Goal: Task Accomplishment & Management: Manage account settings

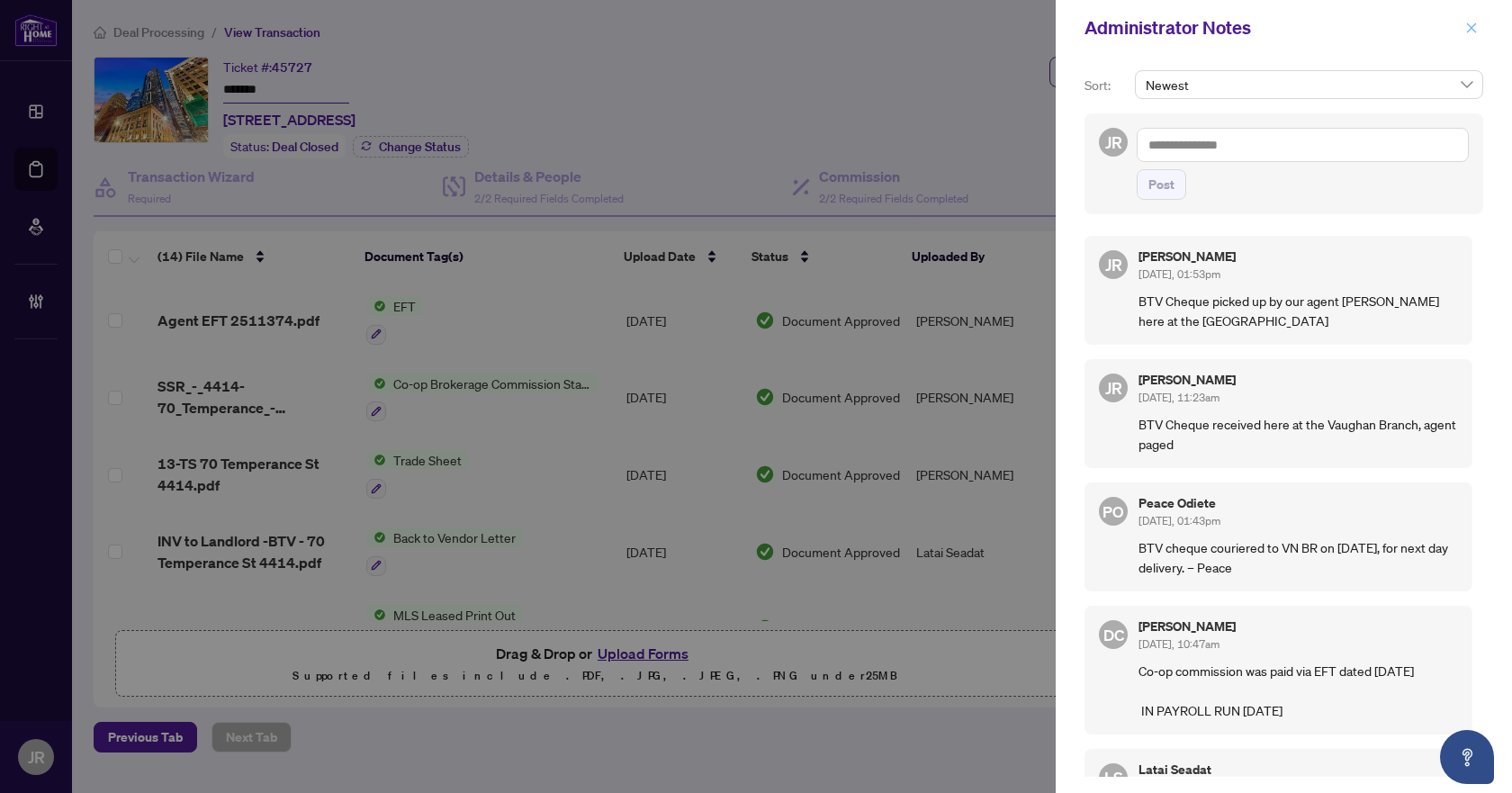
click at [1475, 28] on icon "close" at bounding box center [1471, 27] width 13 height 13
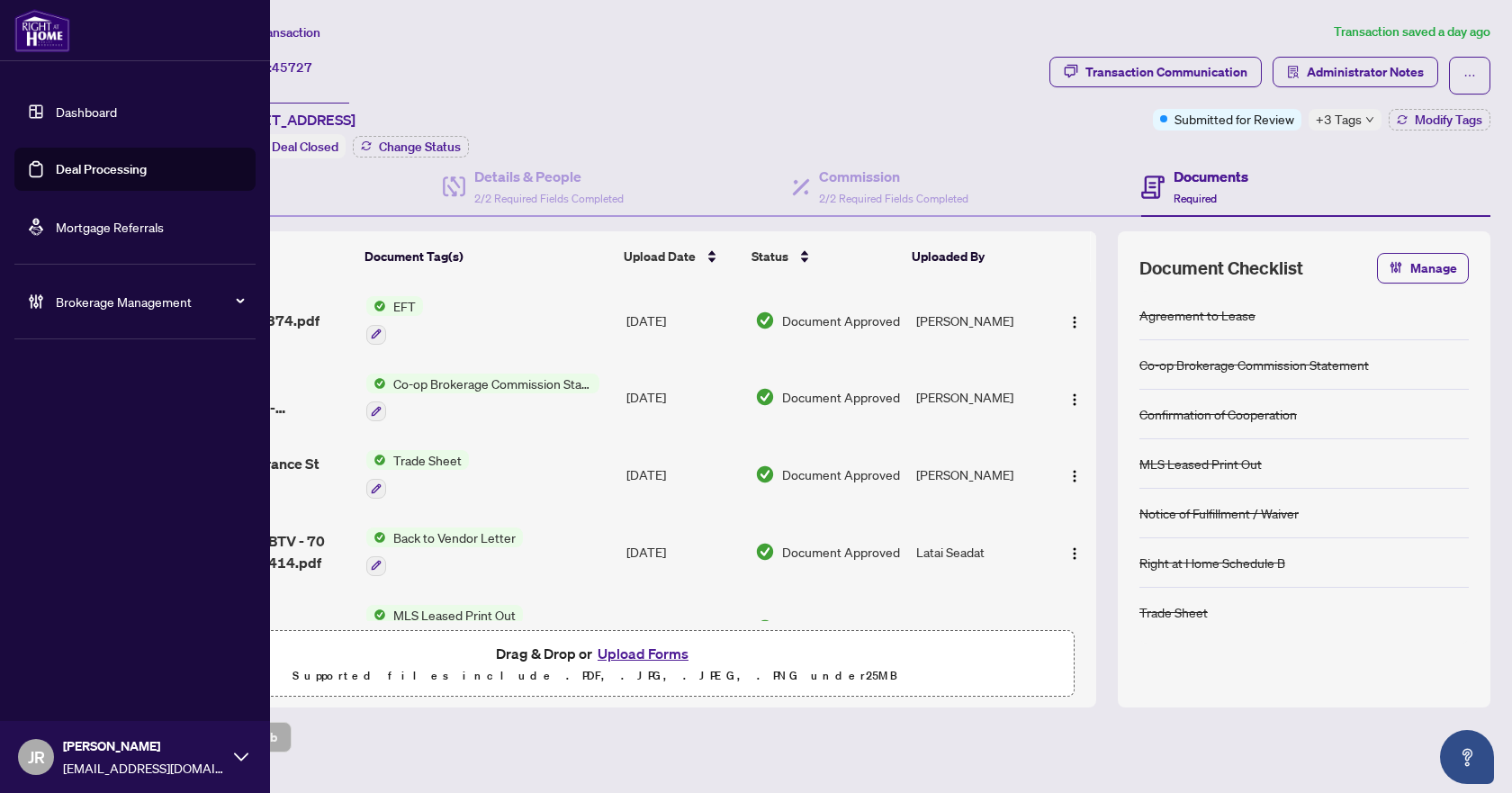
click at [96, 316] on div "Brokerage Management" at bounding box center [135, 302] width 241 height 43
click at [100, 427] on link "Manage Agents" at bounding box center [83, 431] width 90 height 17
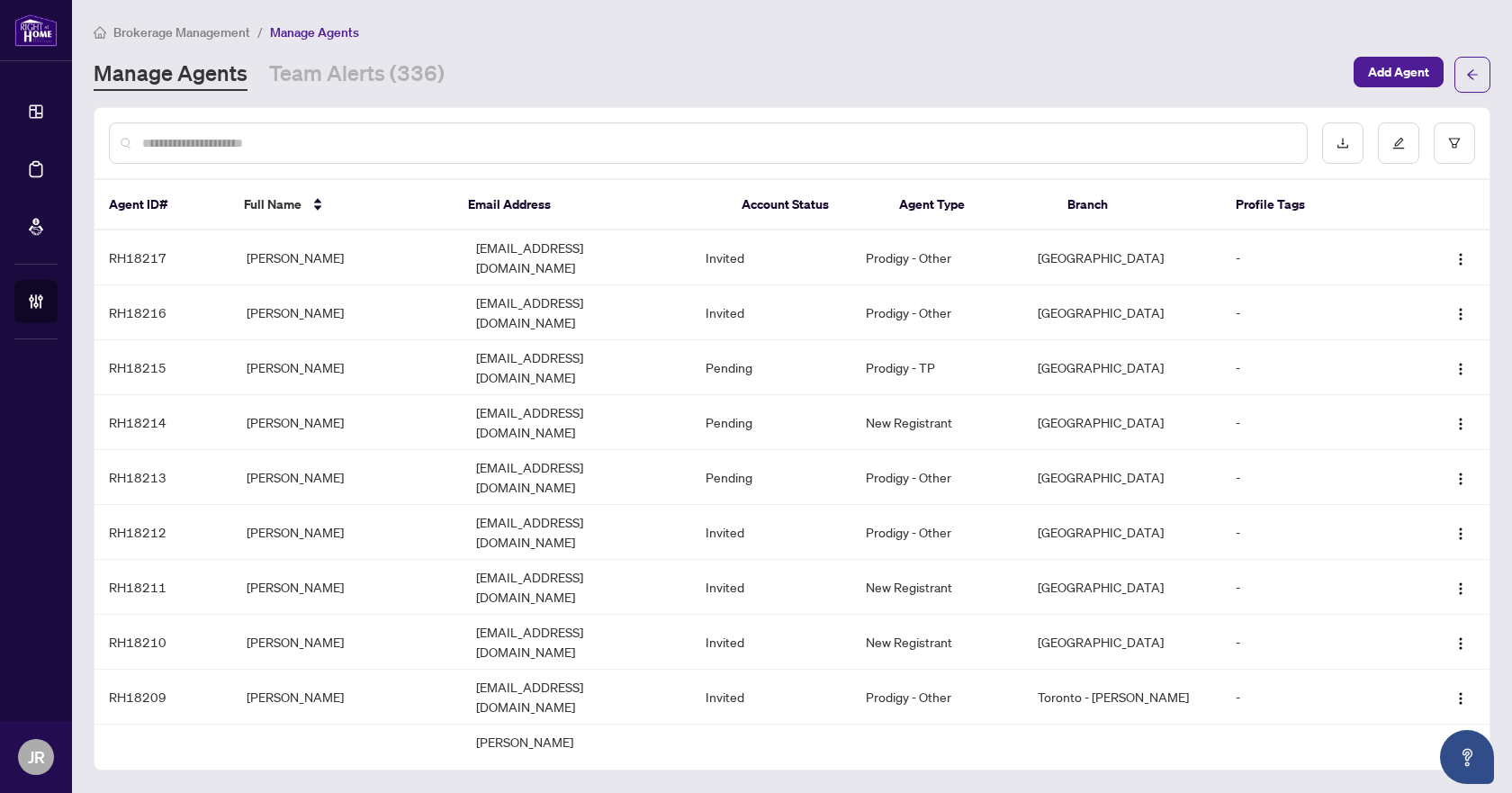
click at [437, 145] on input "text" at bounding box center [717, 143] width 1150 height 19
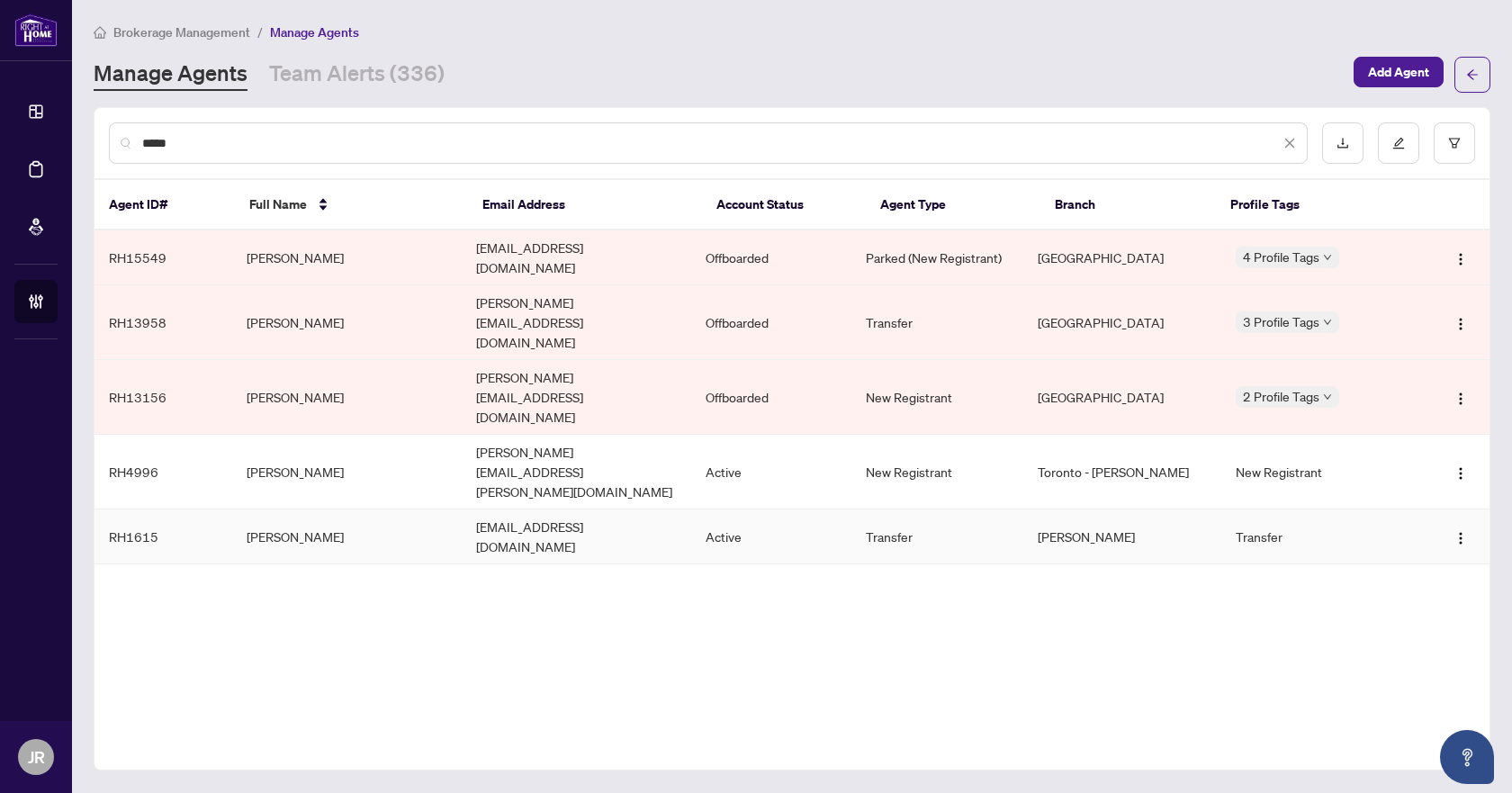
type input "*****"
click at [575, 510] on td "[EMAIL_ADDRESS][DOMAIN_NAME]" at bounding box center [577, 537] width 230 height 54
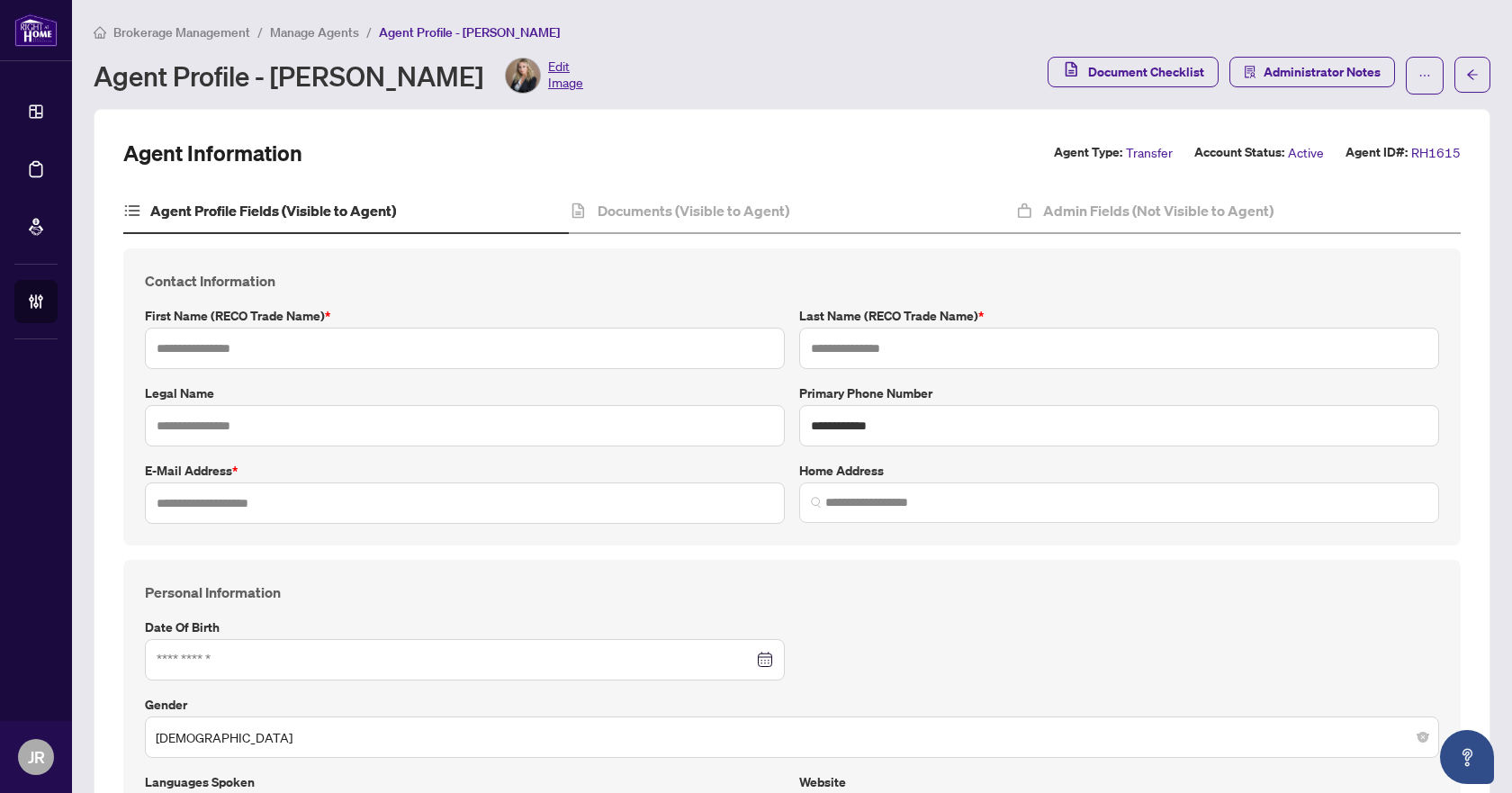
type input "******"
type input "**********"
type input "*********"
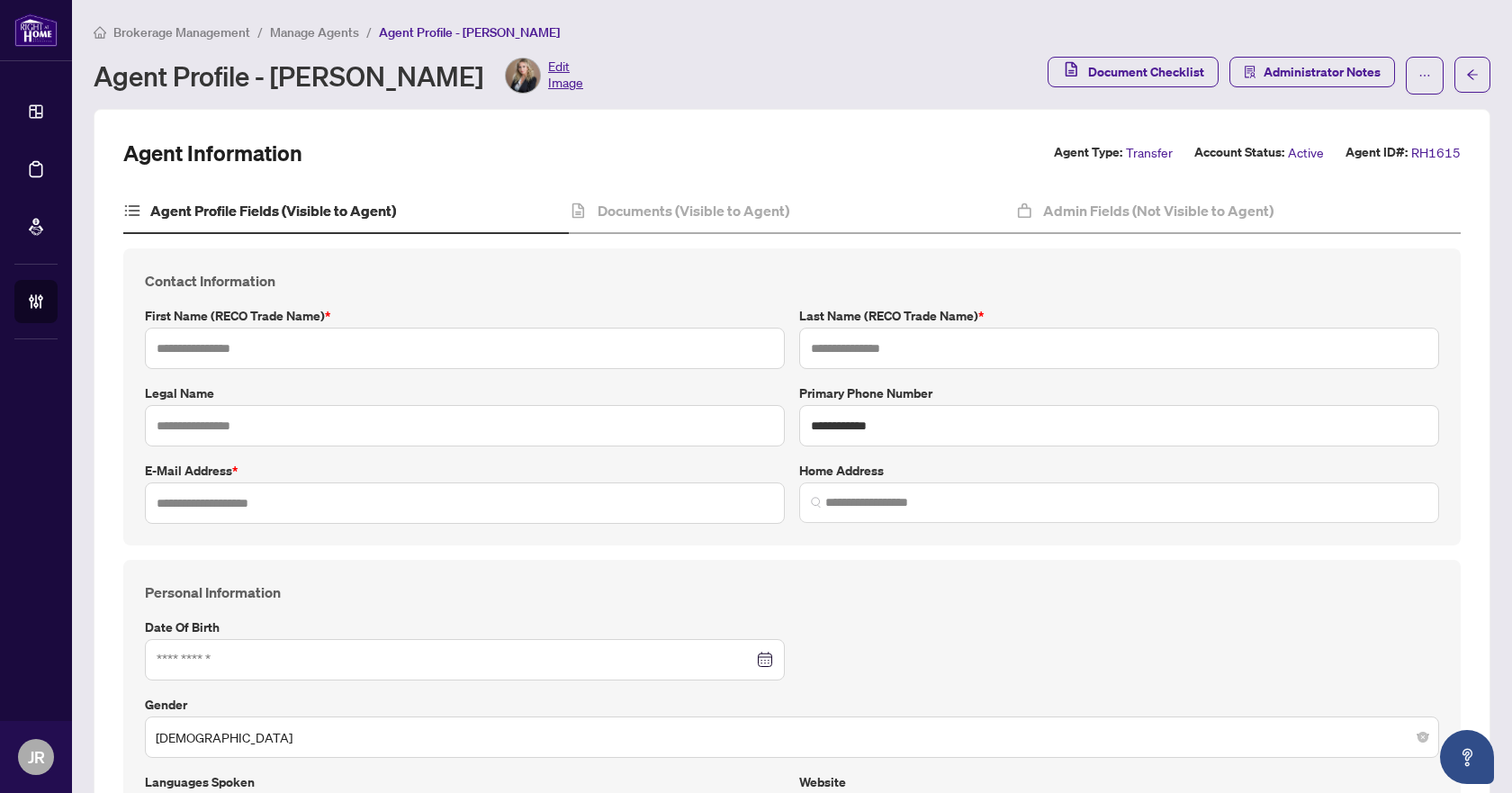
type input "**********"
type input "******"
type input "**********"
type input "*"
type input "****"
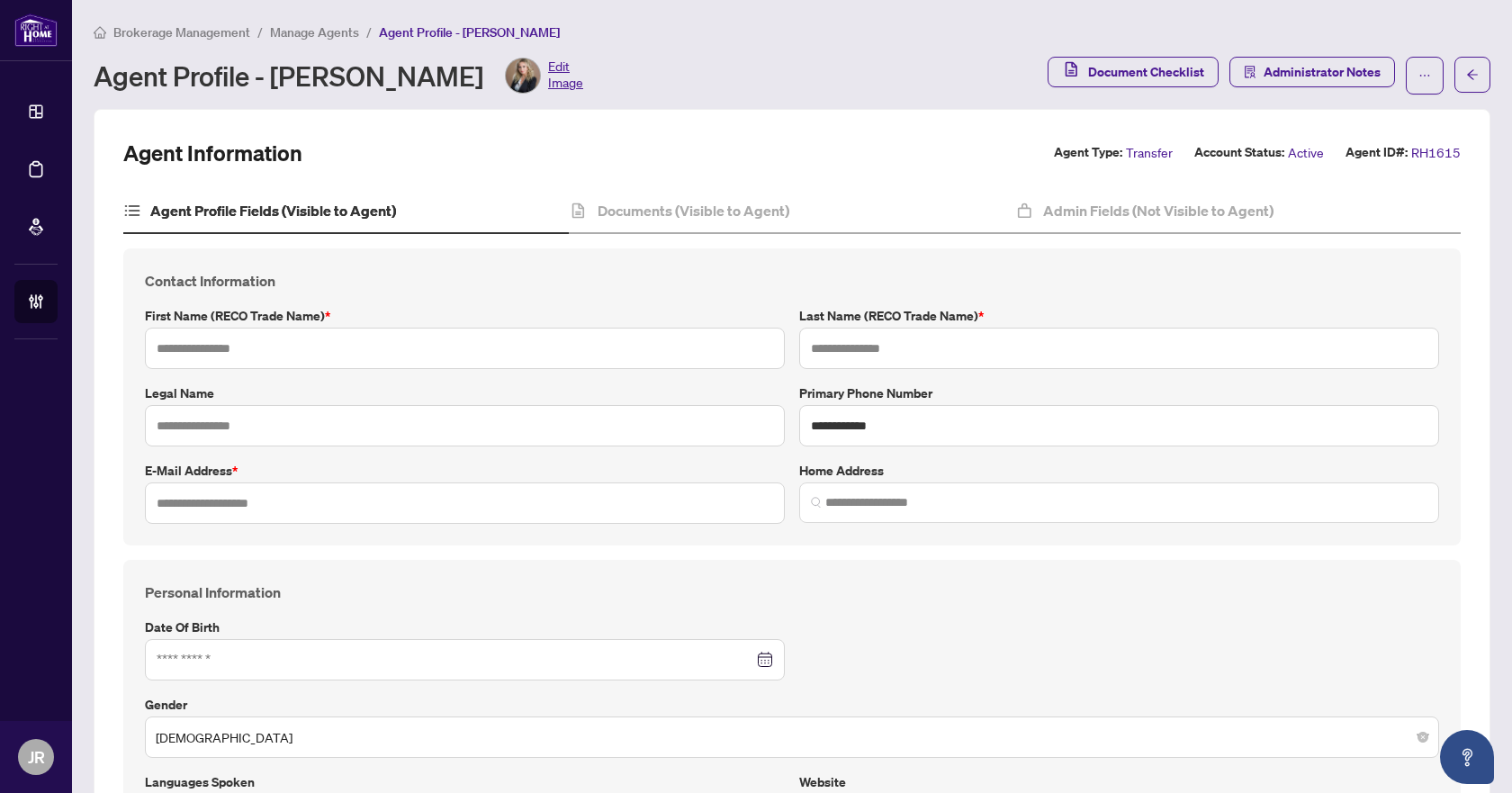
type input "*"
type input "**********"
type input "*******"
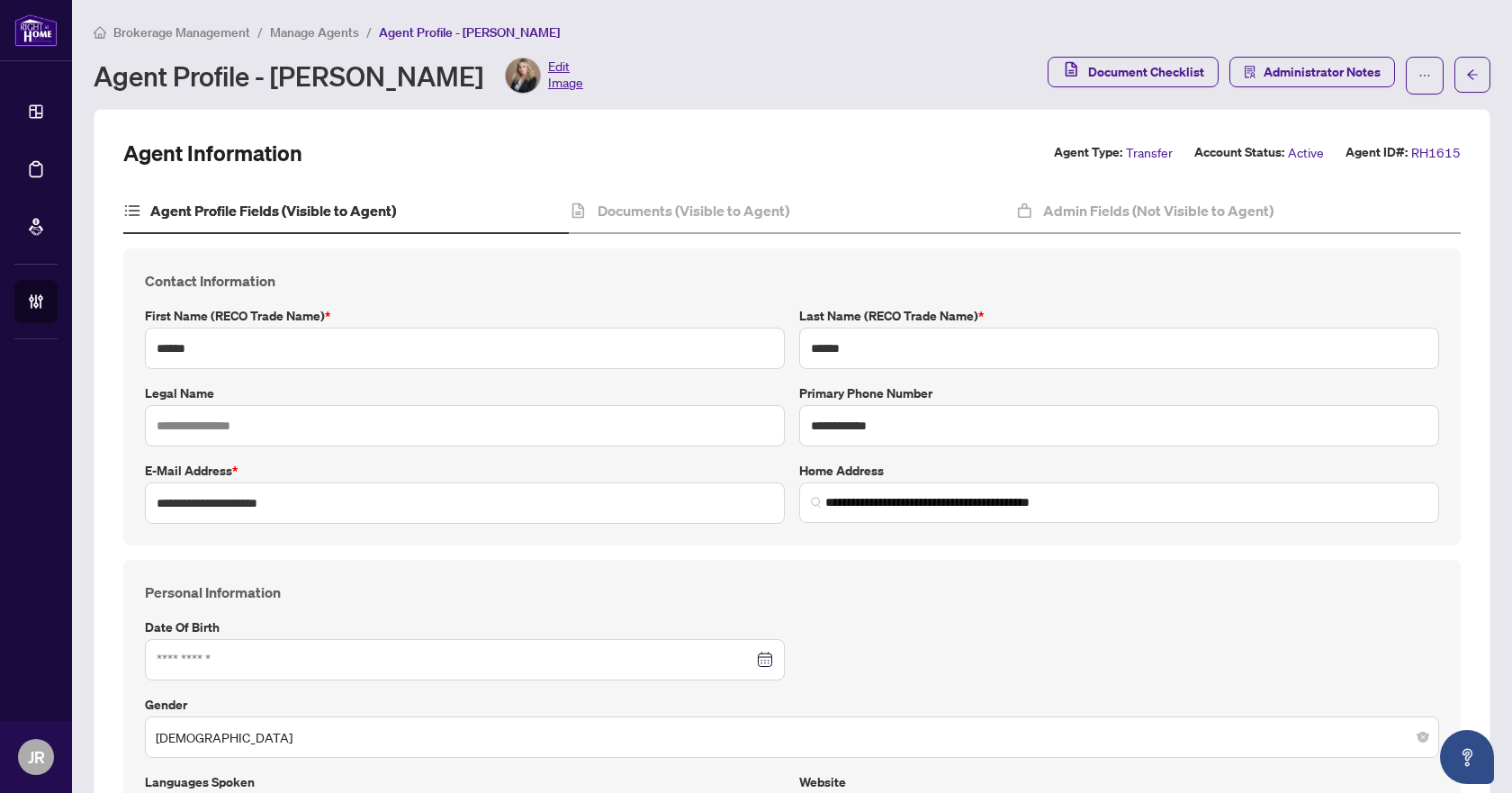
type input "**********"
type input "****"
type input "**********"
click at [1389, 81] on div "Document Checklist Administrator Notes" at bounding box center [1245, 75] width 396 height 38
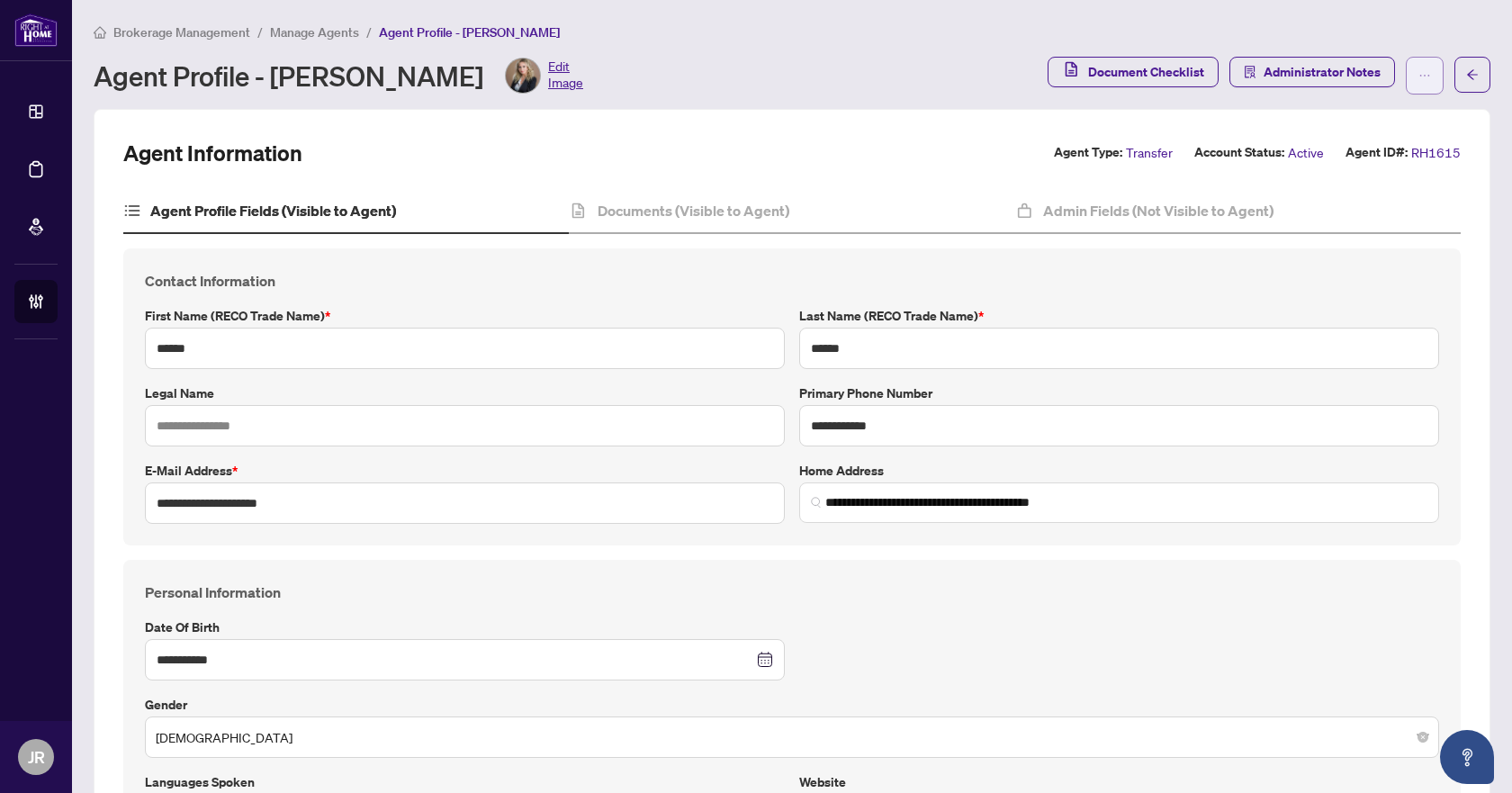
click at [1406, 73] on button "button" at bounding box center [1424, 75] width 38 height 38
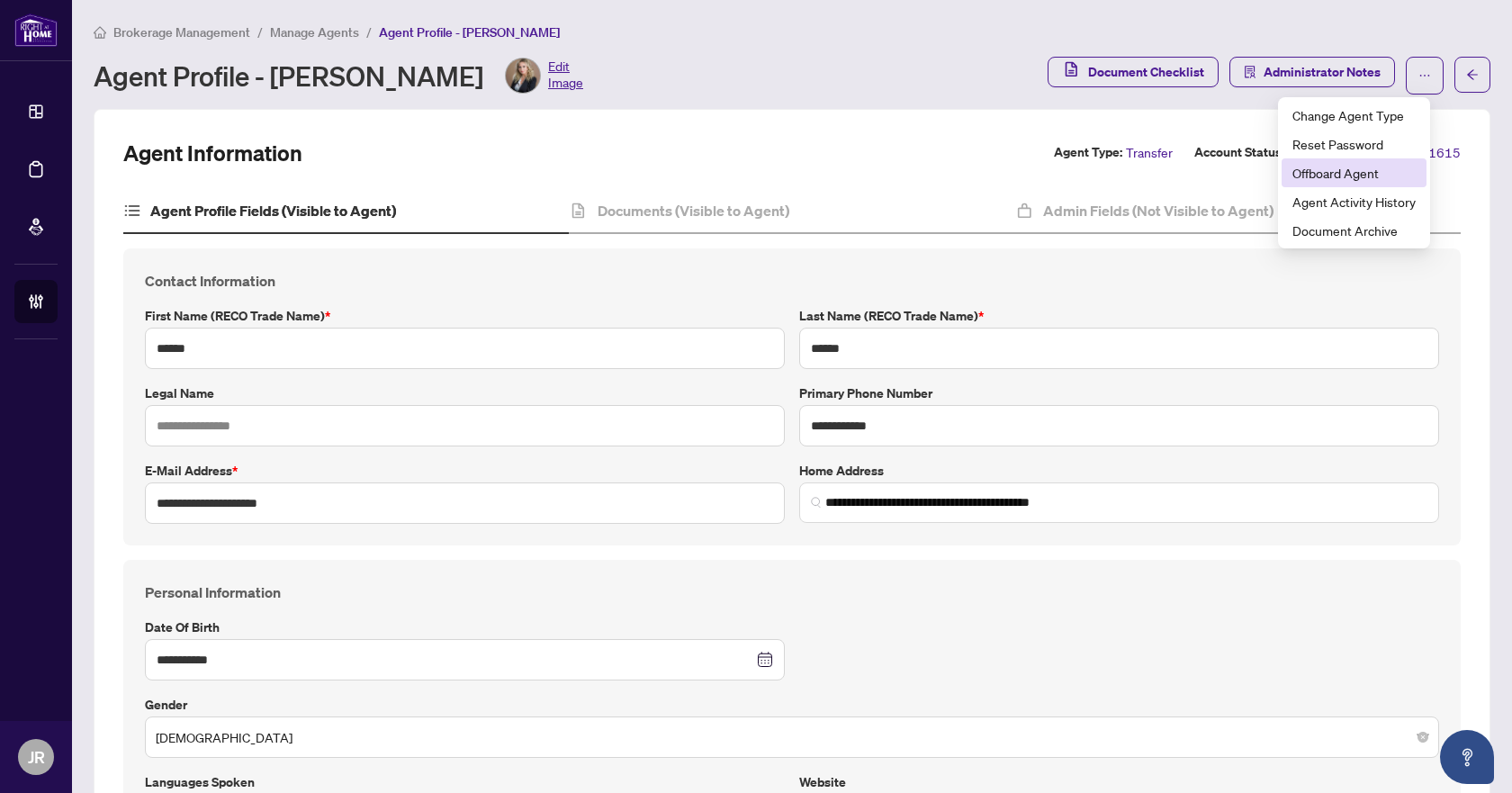
click at [1366, 175] on span "Offboard Agent" at bounding box center [1354, 172] width 124 height 19
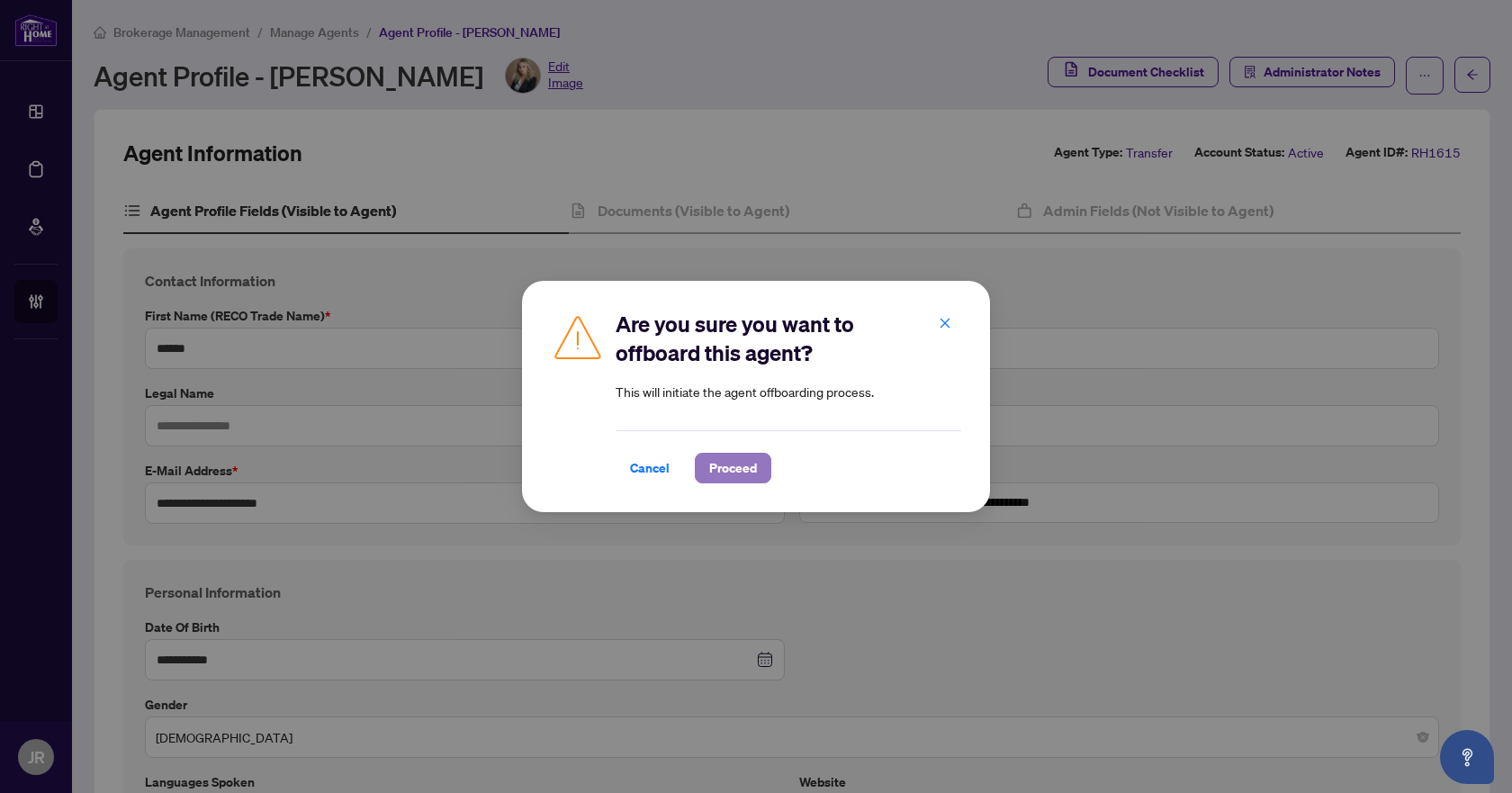
click at [748, 476] on span "Proceed" at bounding box center [733, 468] width 48 height 29
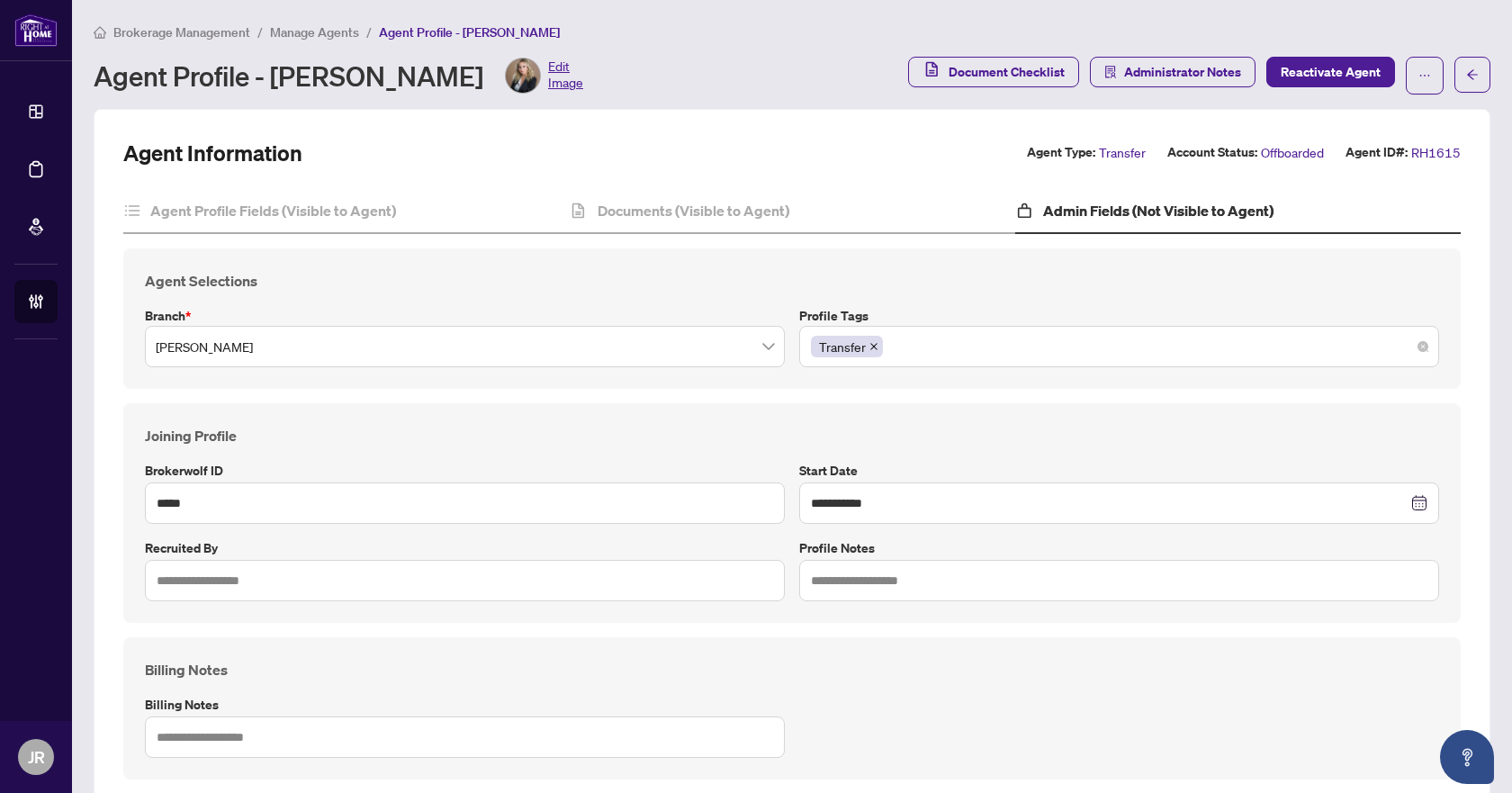
click at [937, 351] on div "Transfer" at bounding box center [1120, 346] width 617 height 32
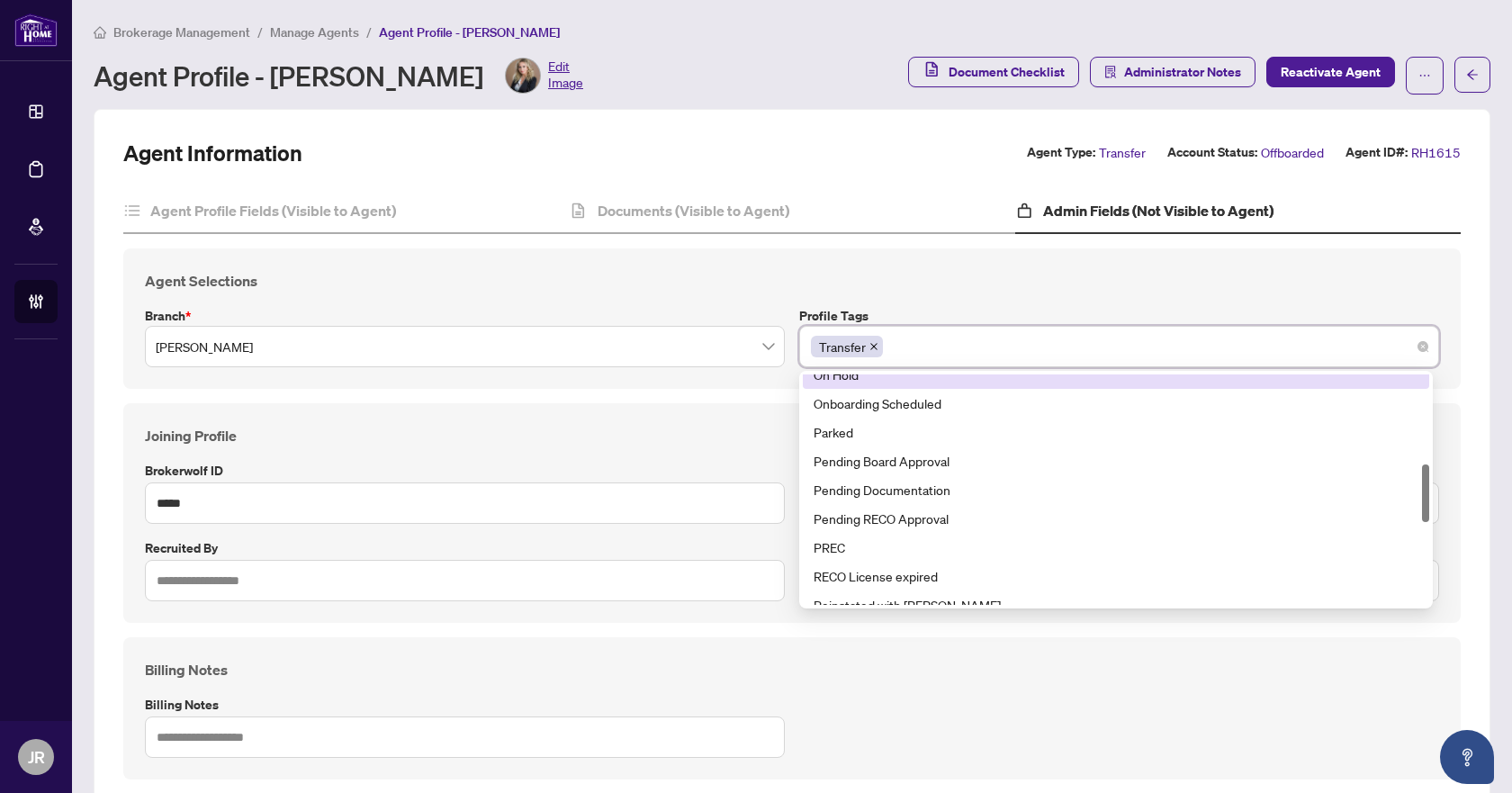
scroll to position [90, 0]
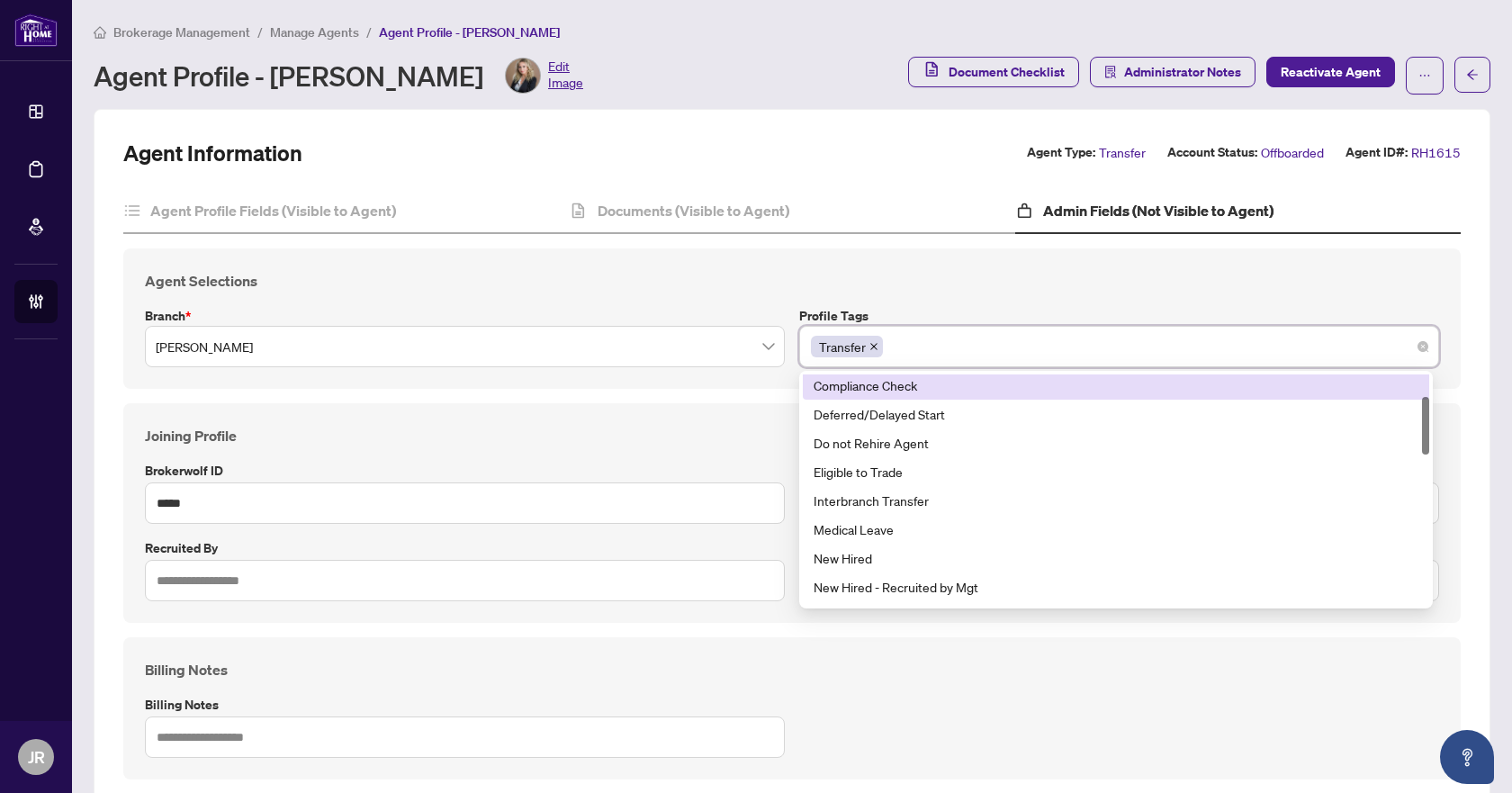
click at [1001, 242] on div "**********" at bounding box center [792, 794] width 1338 height 1211
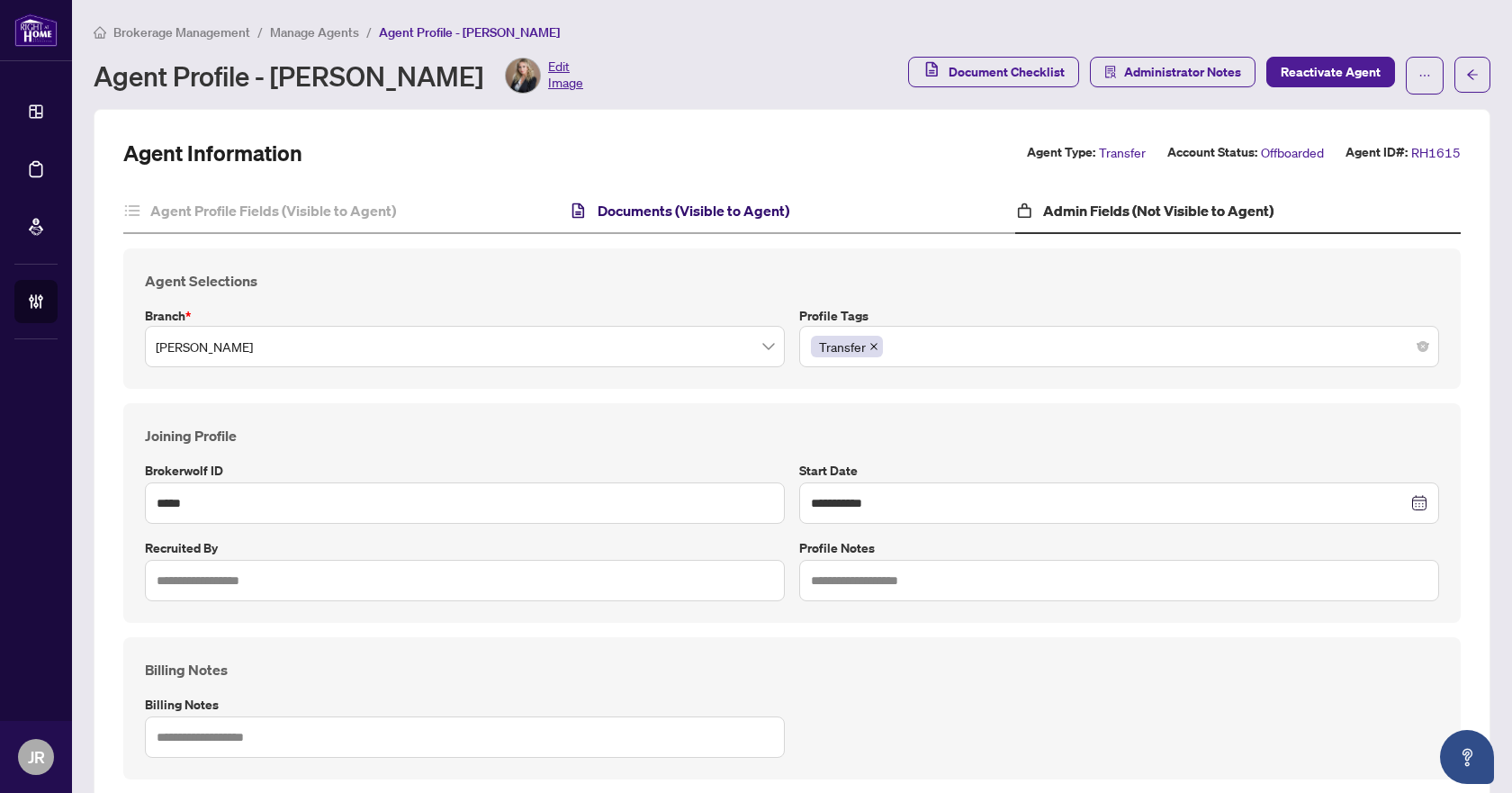
click at [694, 210] on h4 "Documents (Visible to Agent)" at bounding box center [693, 210] width 192 height 21
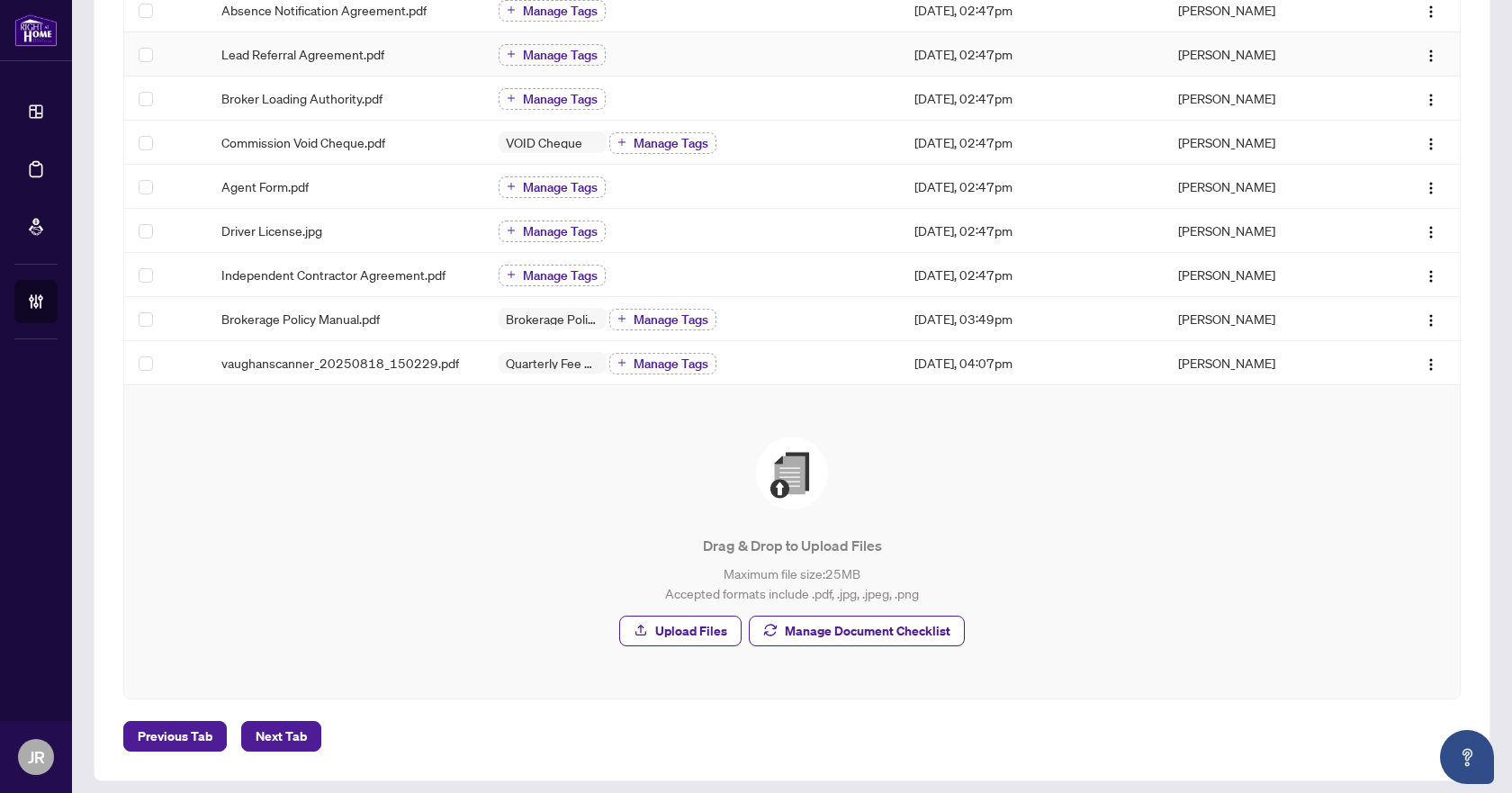
scroll to position [451, 0]
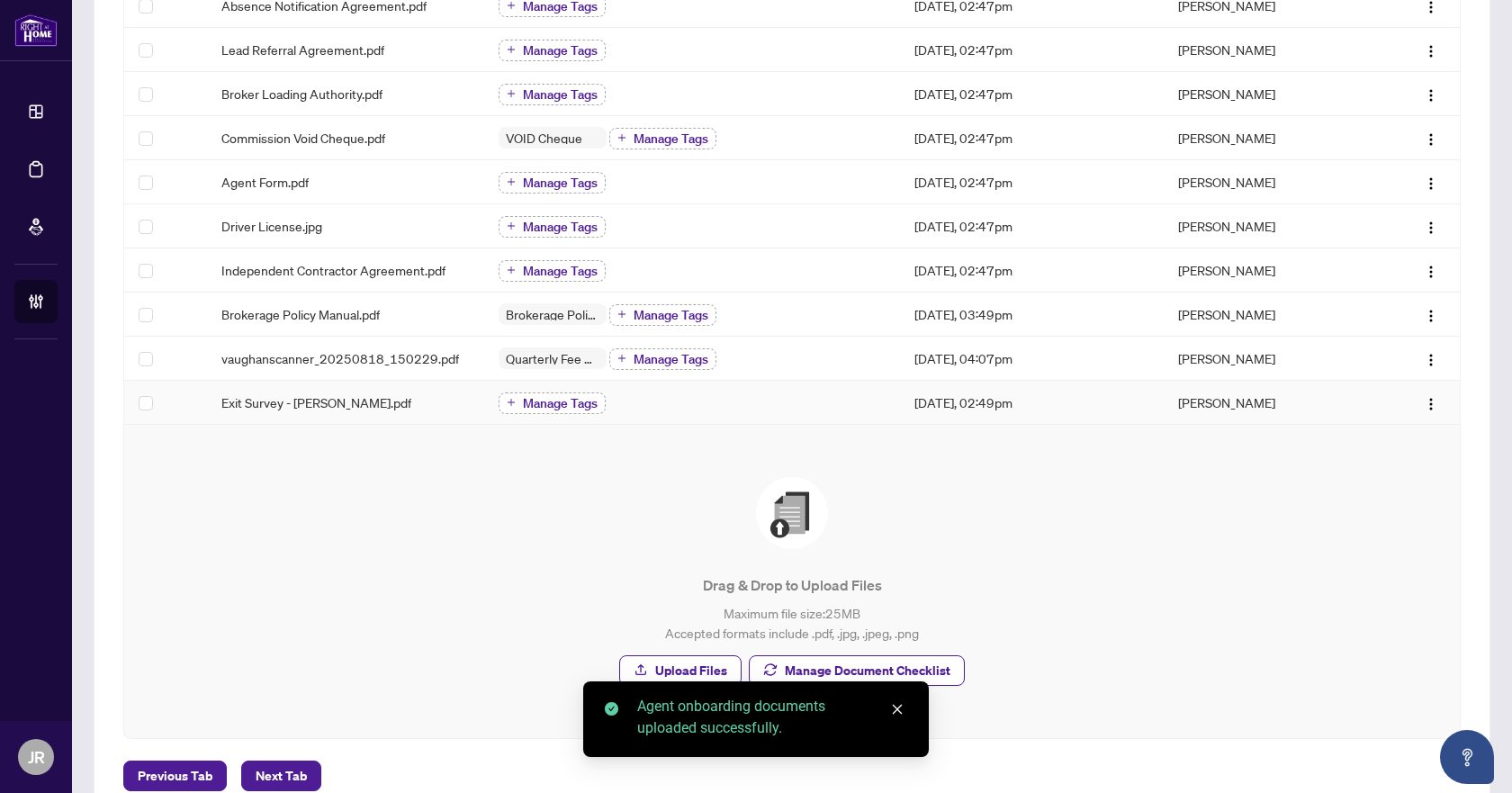
click at [556, 413] on button "Manage Tags" at bounding box center [553, 403] width 107 height 21
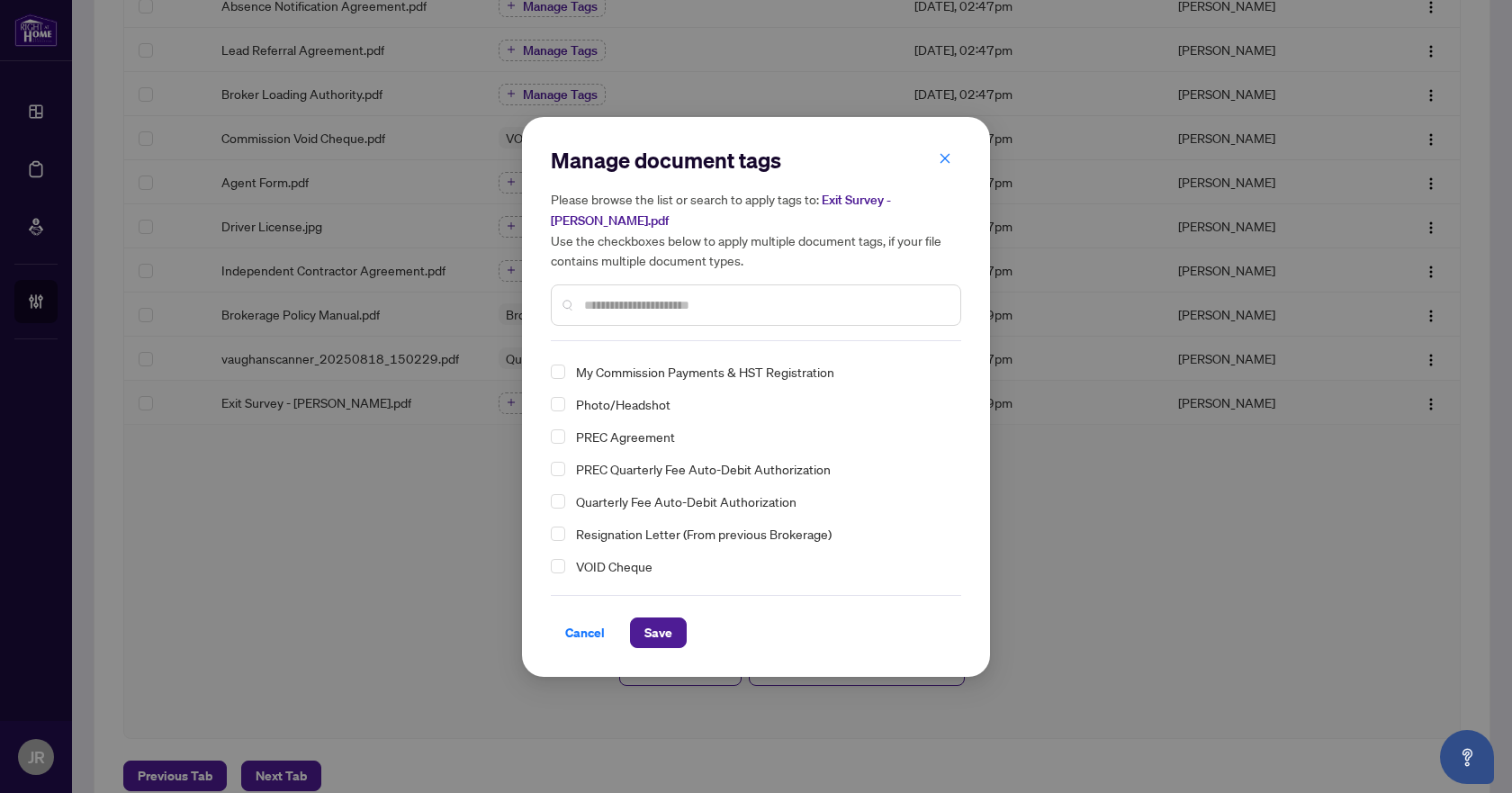
scroll to position [0, 0]
click at [580, 631] on span "Cancel" at bounding box center [585, 633] width 40 height 29
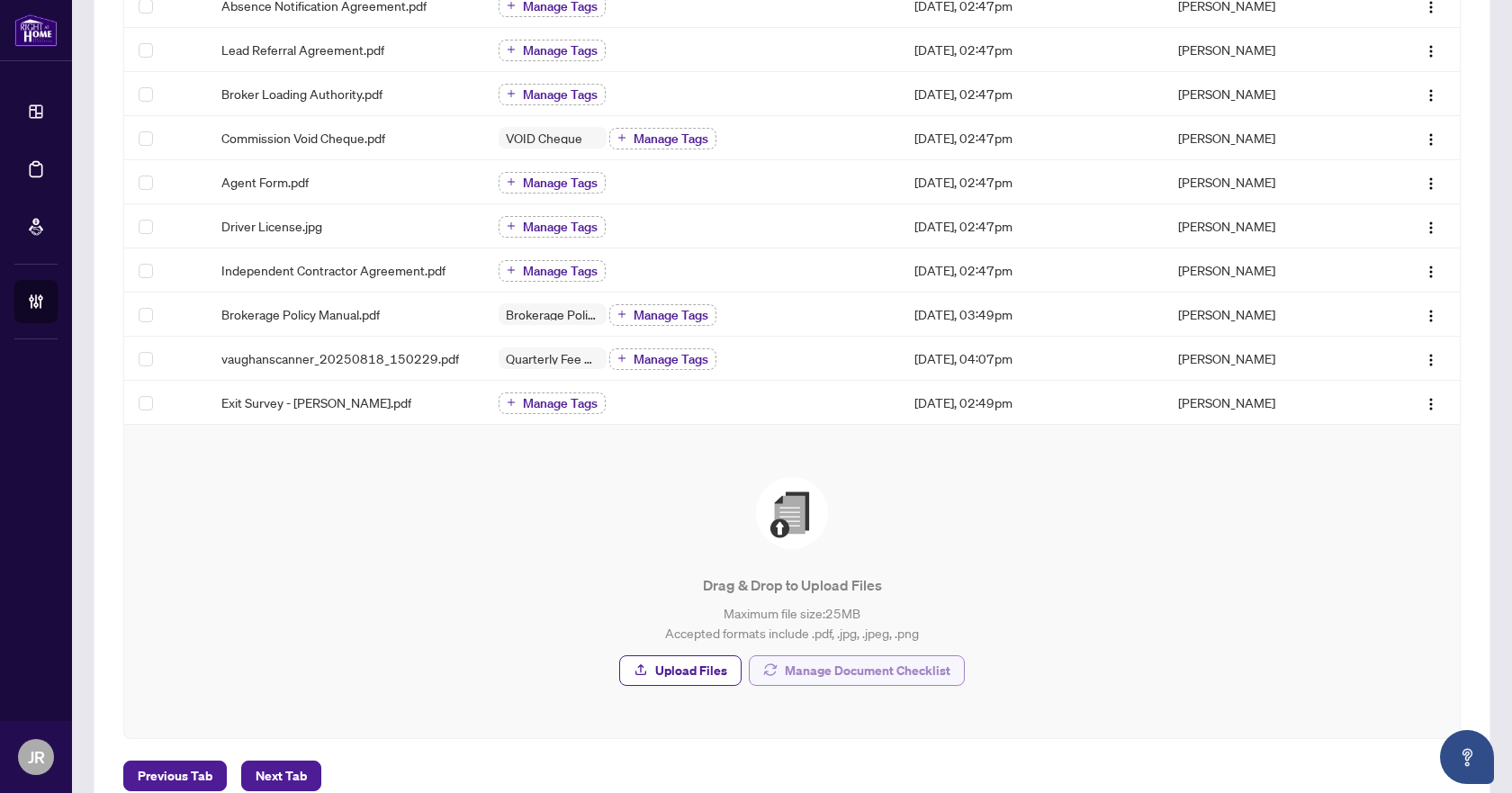
click at [832, 678] on span "Manage Document Checklist" at bounding box center [868, 671] width 165 height 29
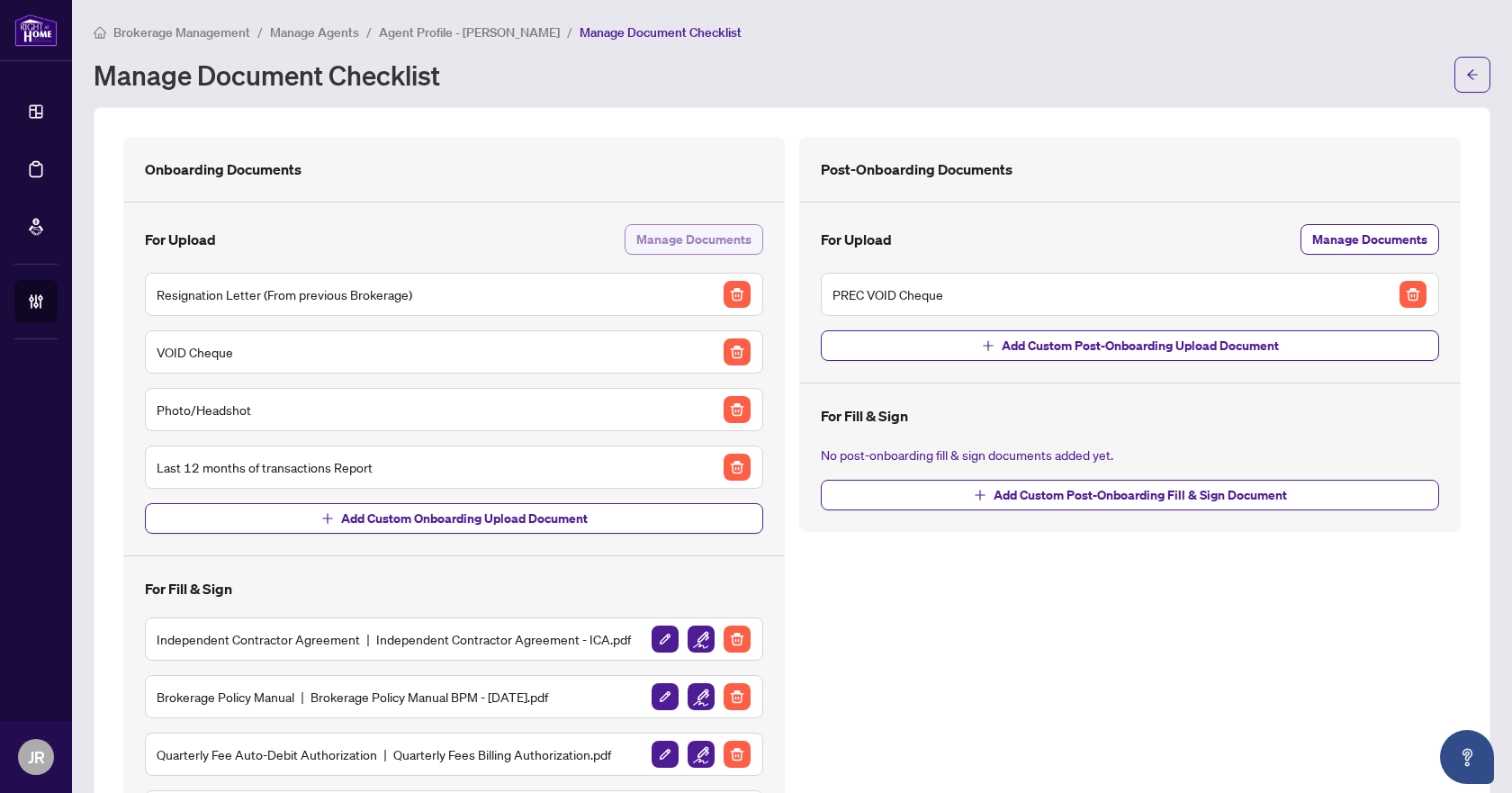
click at [704, 239] on span "Manage Documents" at bounding box center [694, 239] width 115 height 29
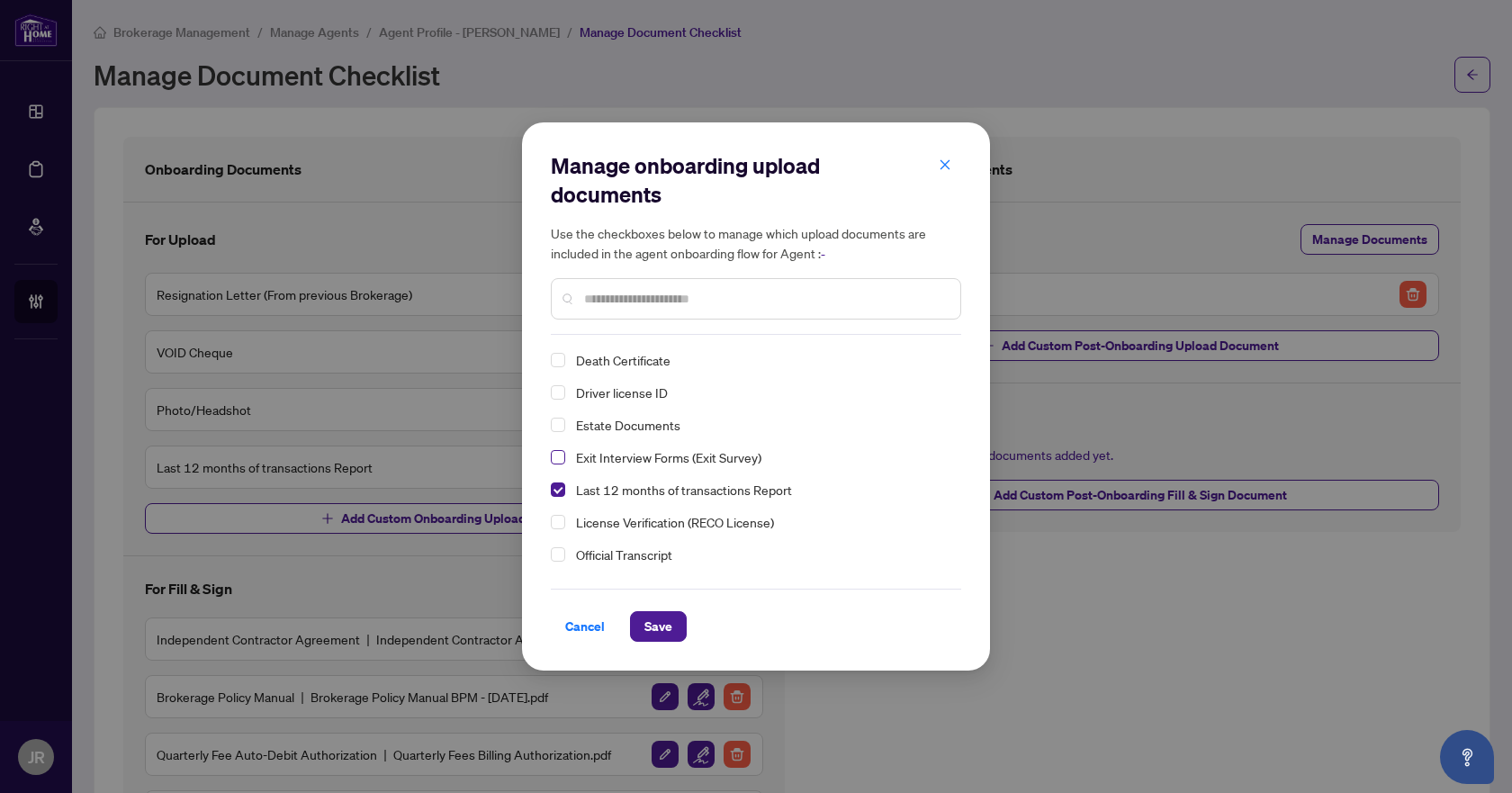
click at [560, 452] on span "Select Exit Interview Forms (Exit Survey)" at bounding box center [558, 457] width 15 height 15
click at [668, 632] on span "Save" at bounding box center [658, 627] width 28 height 29
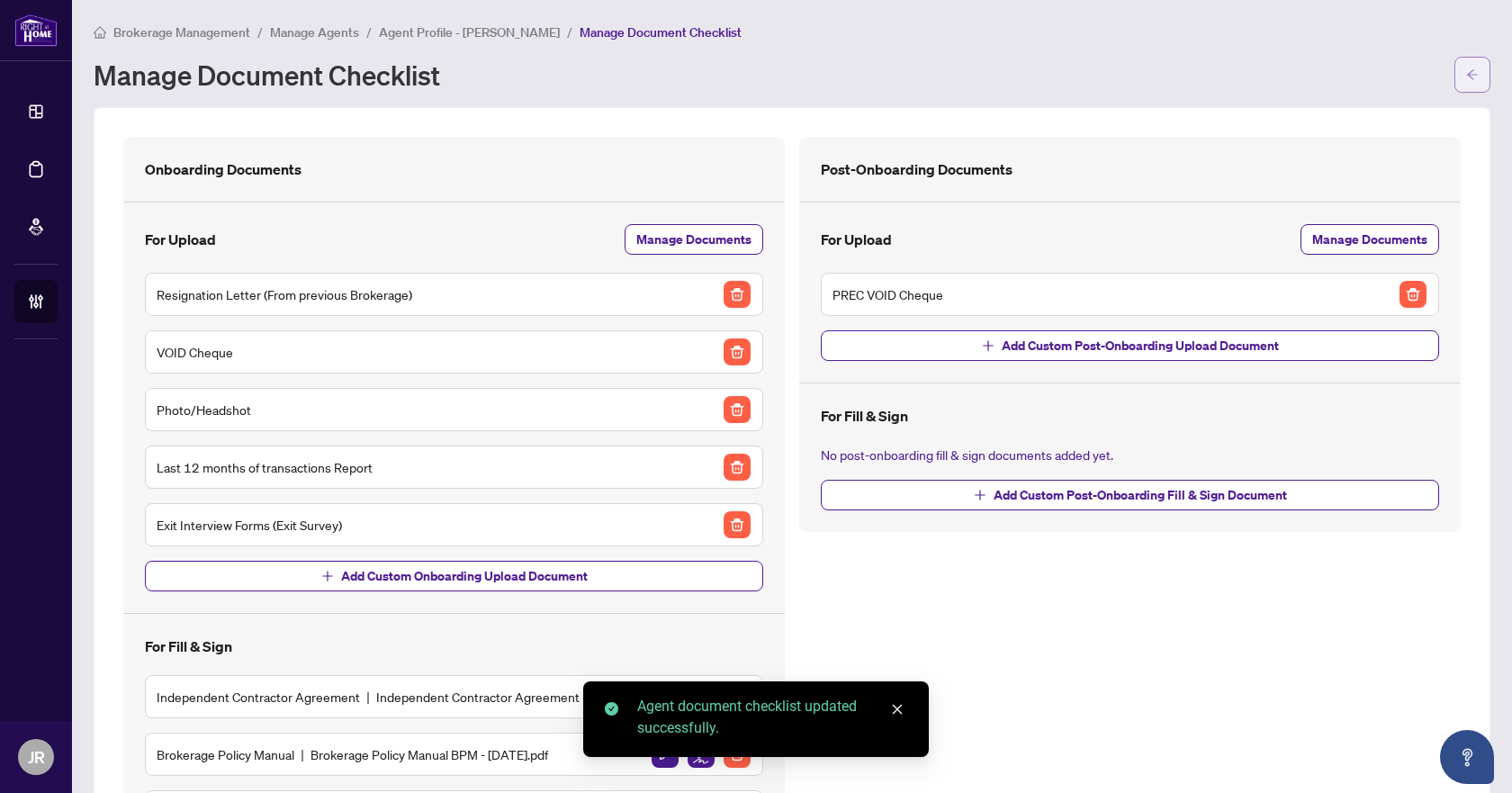
click at [1455, 82] on button "button" at bounding box center [1472, 74] width 36 height 36
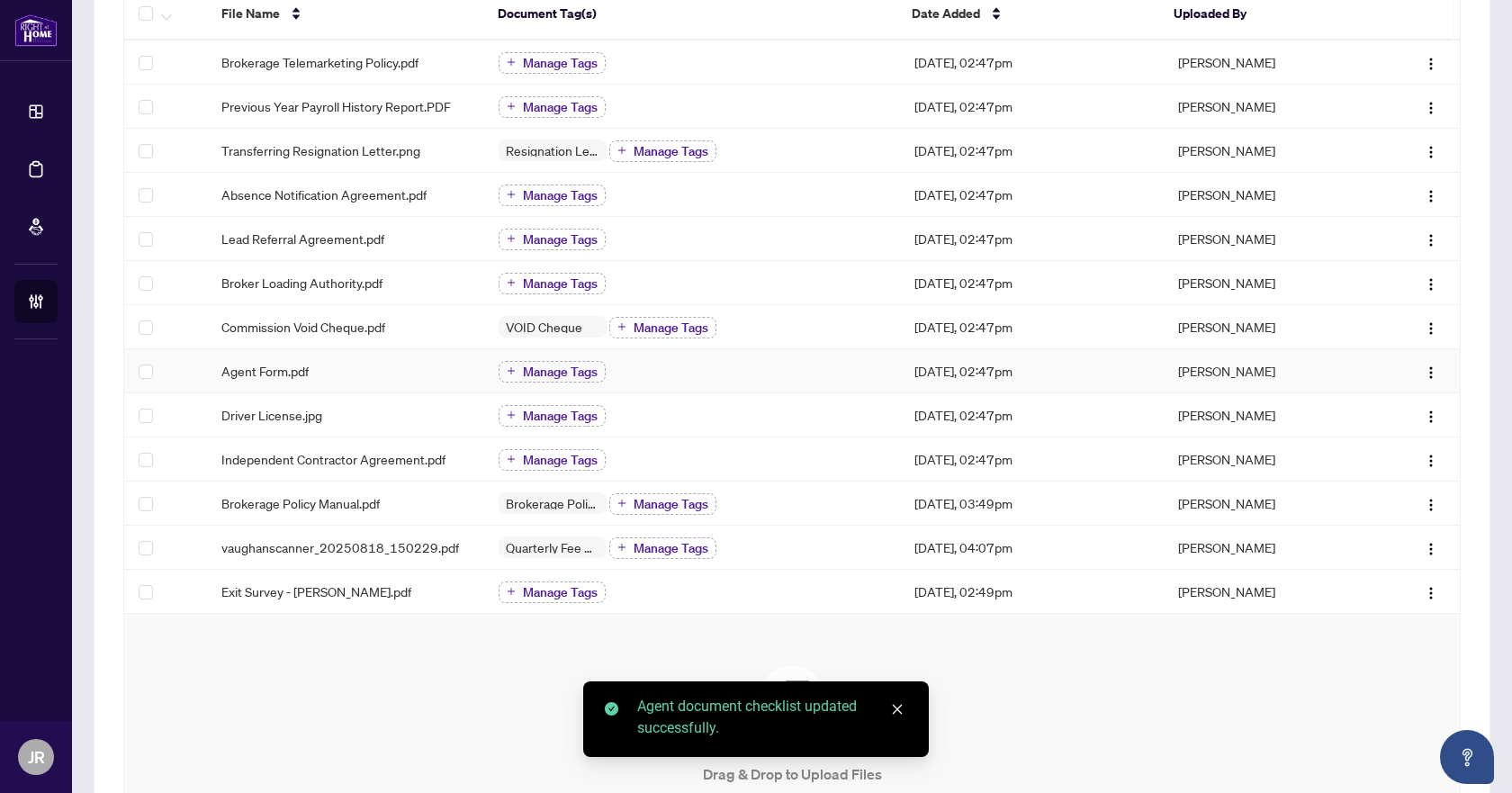
scroll to position [270, 0]
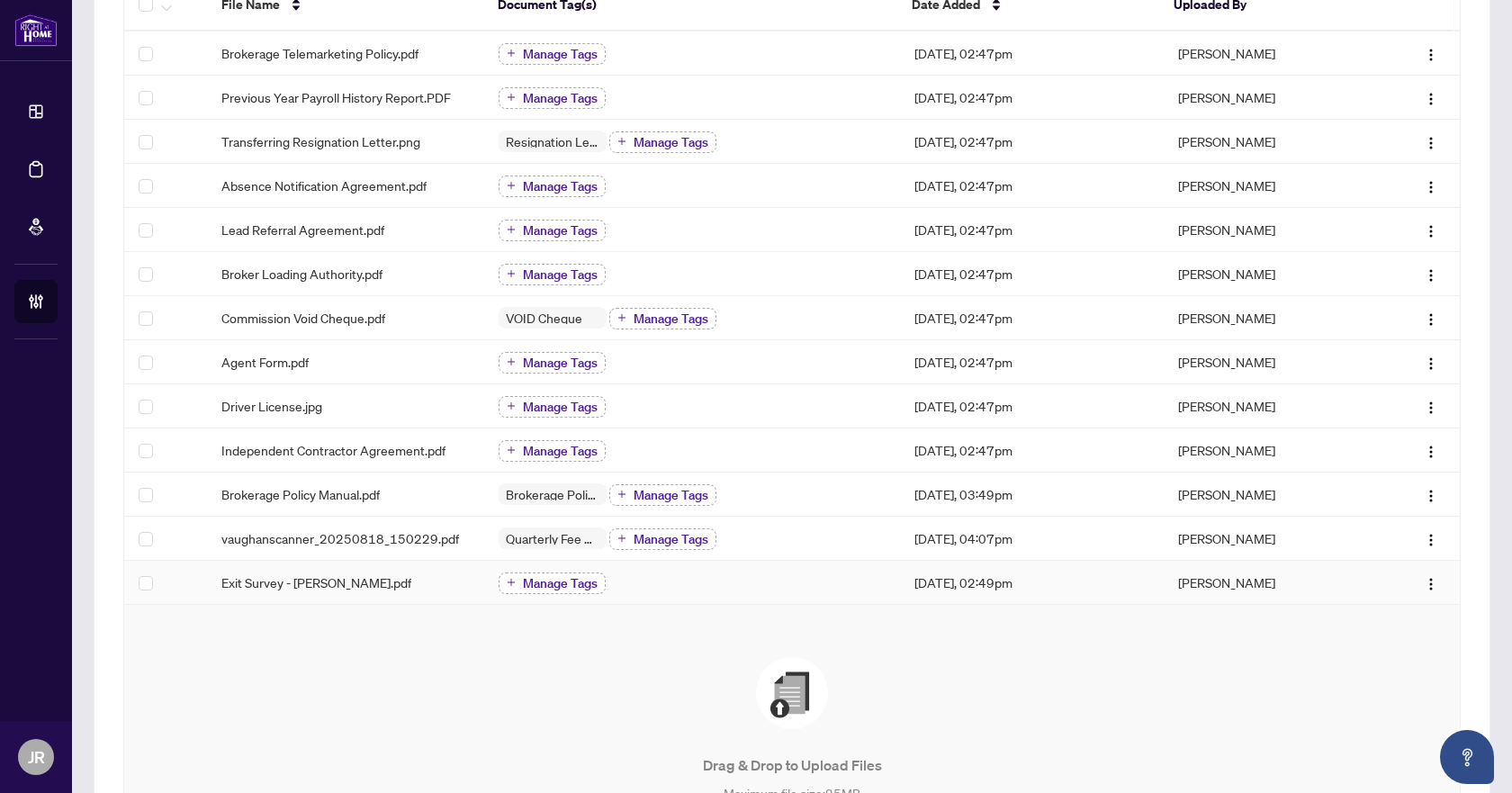
click at [572, 584] on span "Manage Tags" at bounding box center [560, 583] width 75 height 13
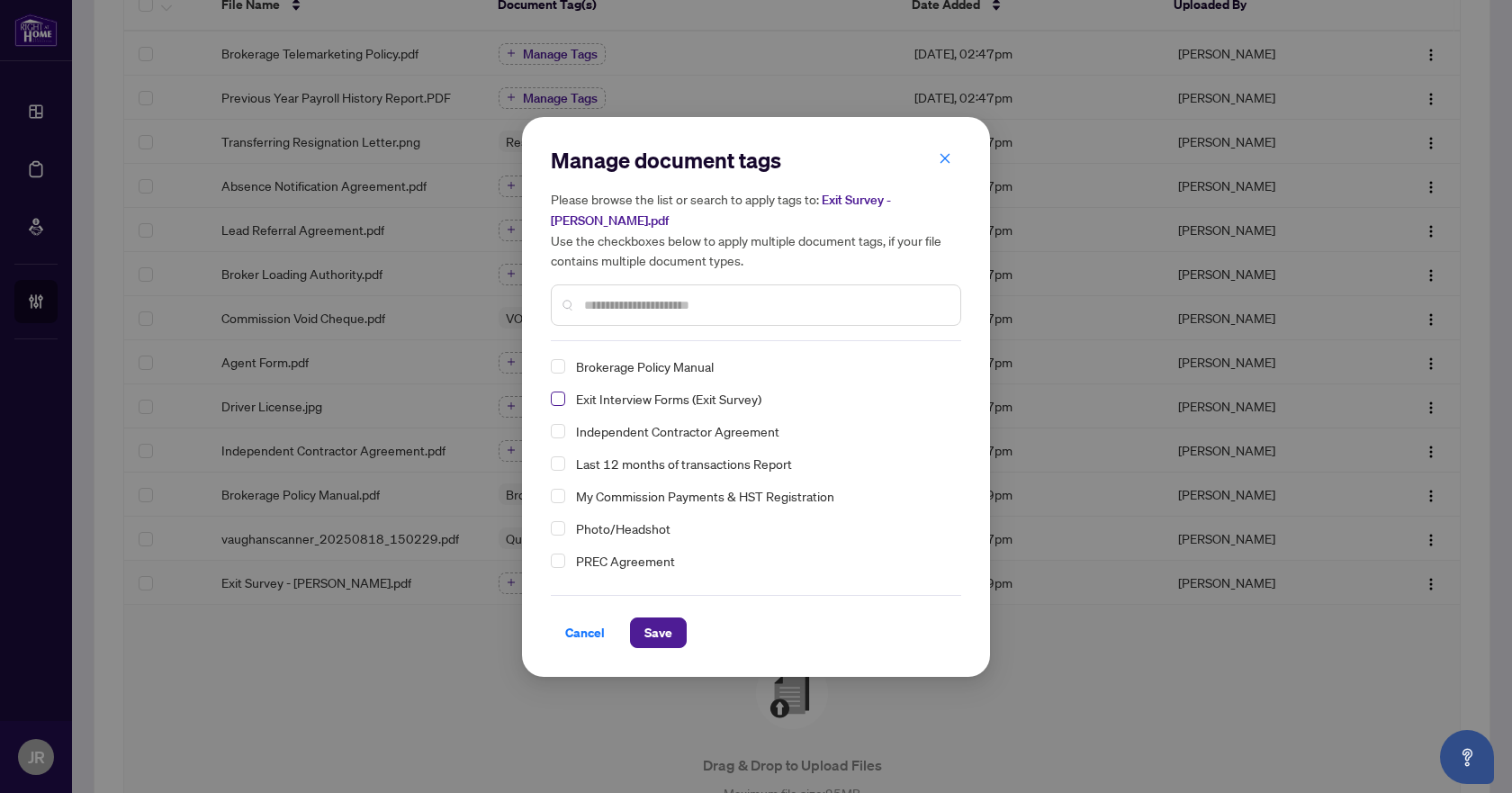
click at [562, 396] on span "Select Exit Interview Forms (Exit Survey)" at bounding box center [558, 398] width 15 height 15
click at [665, 643] on span "Save" at bounding box center [658, 633] width 28 height 29
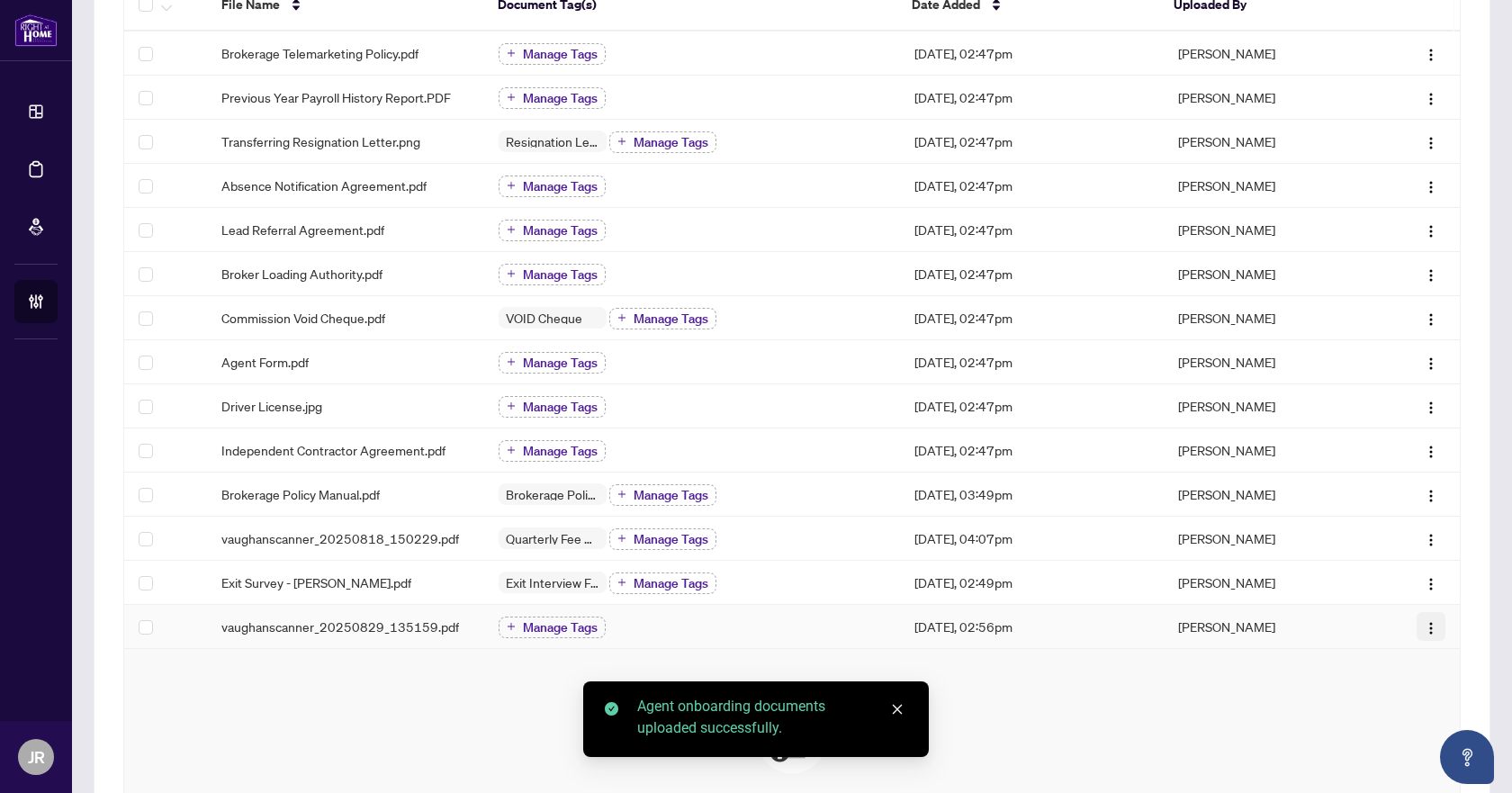
click at [1424, 631] on img "button" at bounding box center [1431, 628] width 15 height 15
click at [539, 625] on span "Manage Tags" at bounding box center [560, 627] width 75 height 13
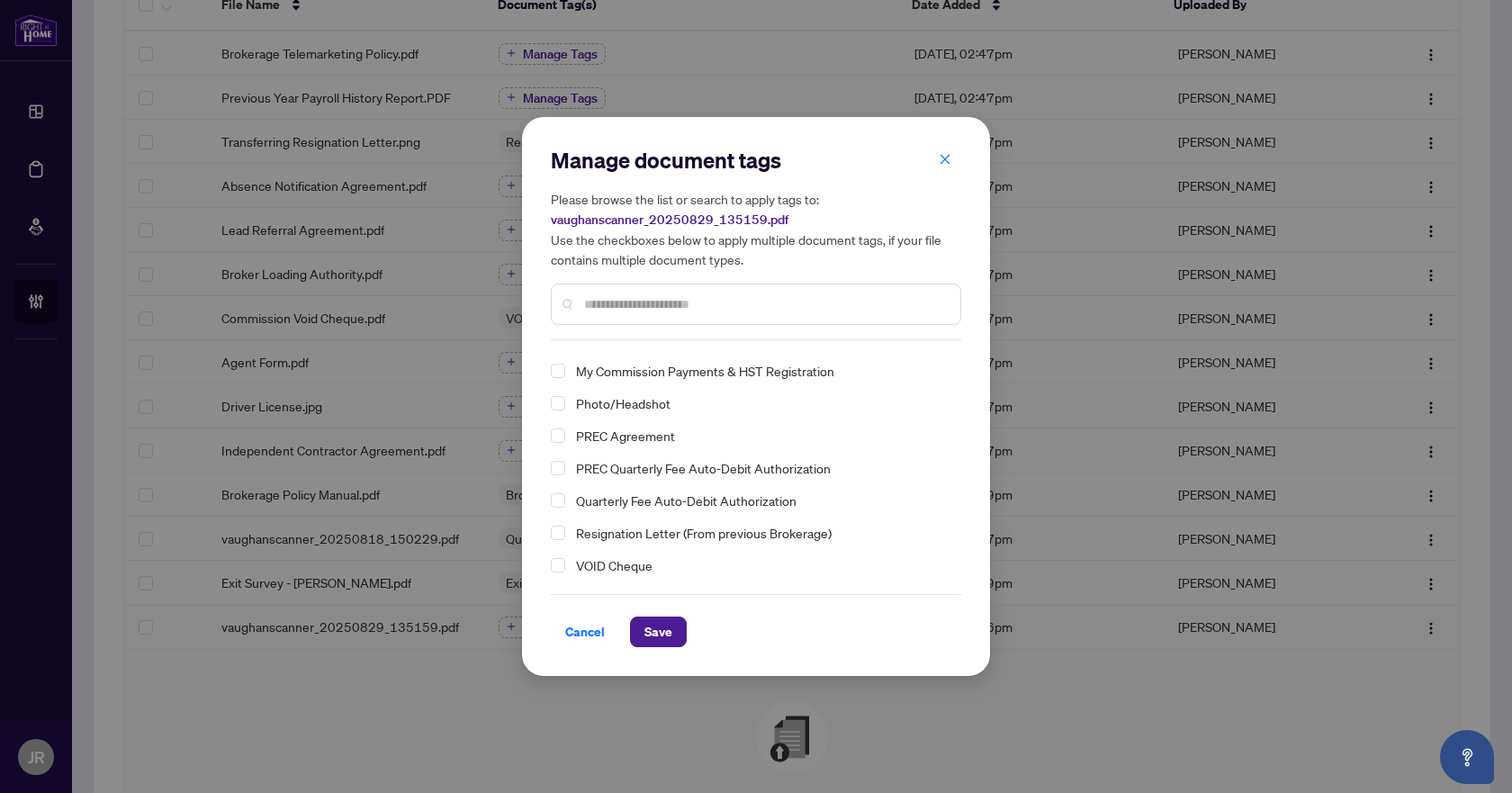
scroll to position [0, 0]
click at [590, 628] on span "Cancel" at bounding box center [585, 632] width 40 height 29
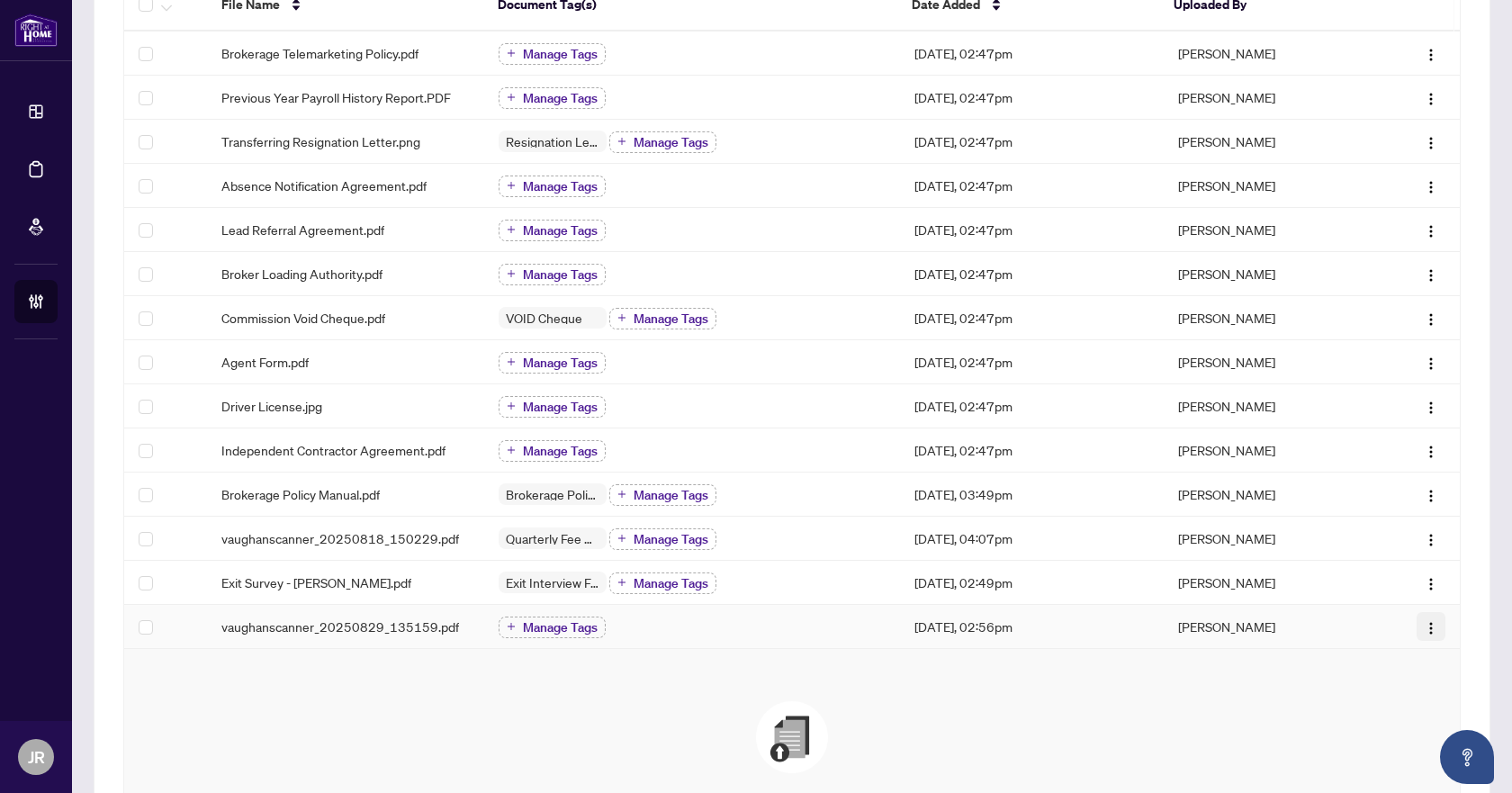
click at [1424, 625] on img "button" at bounding box center [1431, 628] width 15 height 15
click at [1182, 685] on div "Drag & Drop to Upload Files Maximum file size: 25 MB Accepted formats include .…" at bounding box center [792, 806] width 1264 height 241
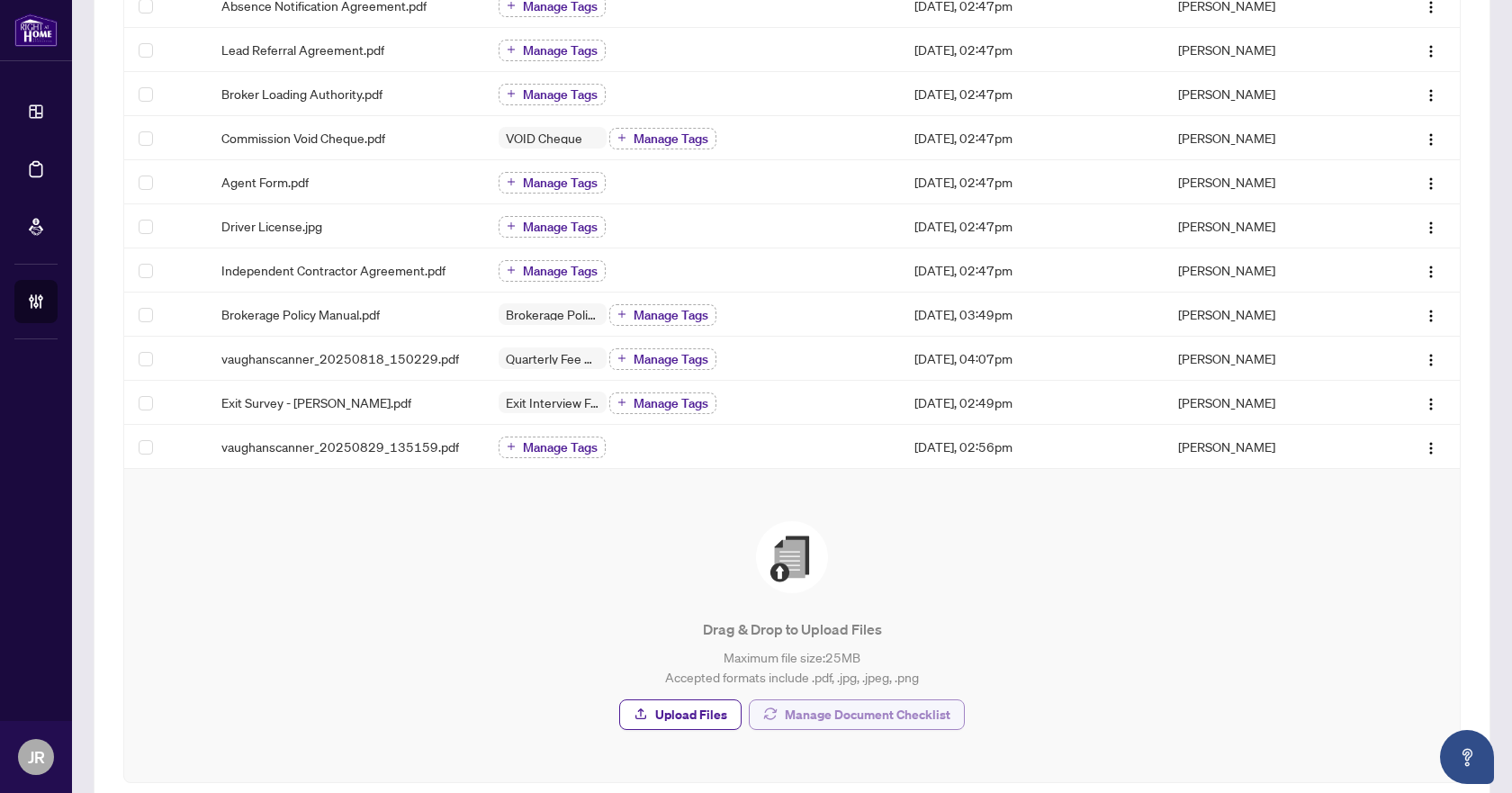
click at [922, 726] on span "Manage Document Checklist" at bounding box center [868, 715] width 165 height 29
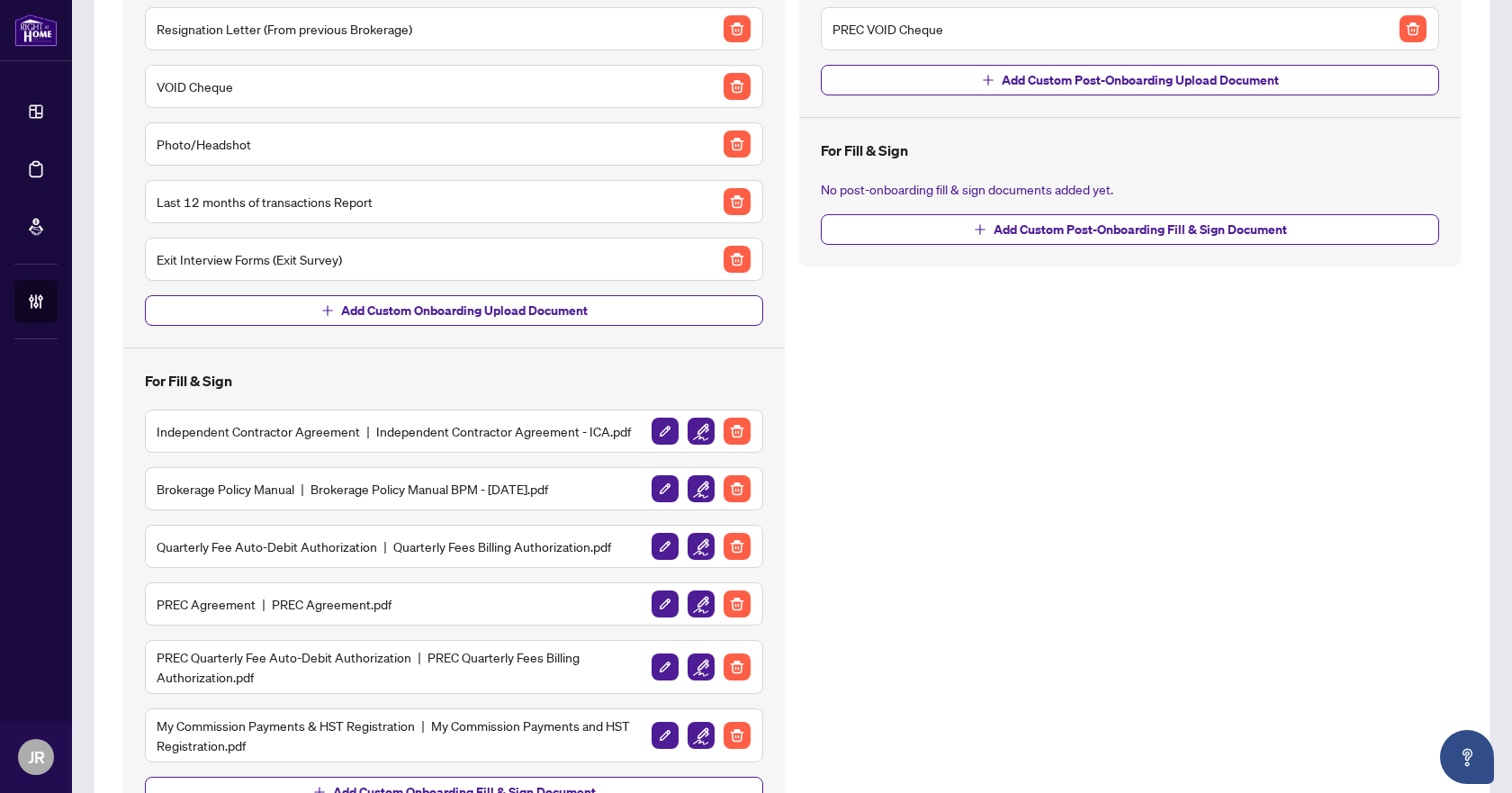
scroll to position [172, 0]
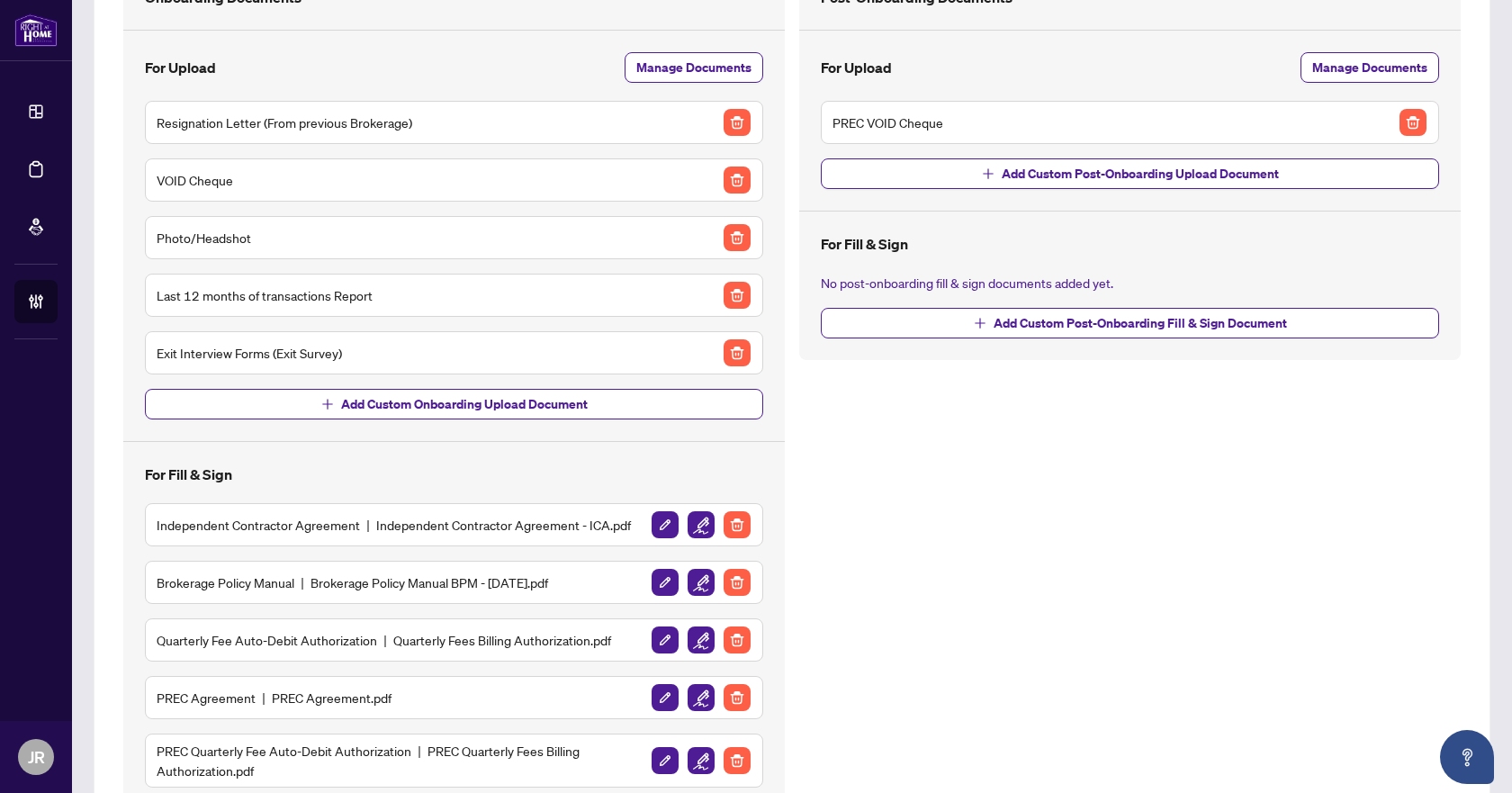
click at [689, 83] on div "For Upload Manage Documents Resignation Letter (From previous Brokerage) VOID C…" at bounding box center [454, 236] width 619 height 368
click at [697, 73] on span "Manage Documents" at bounding box center [694, 68] width 115 height 29
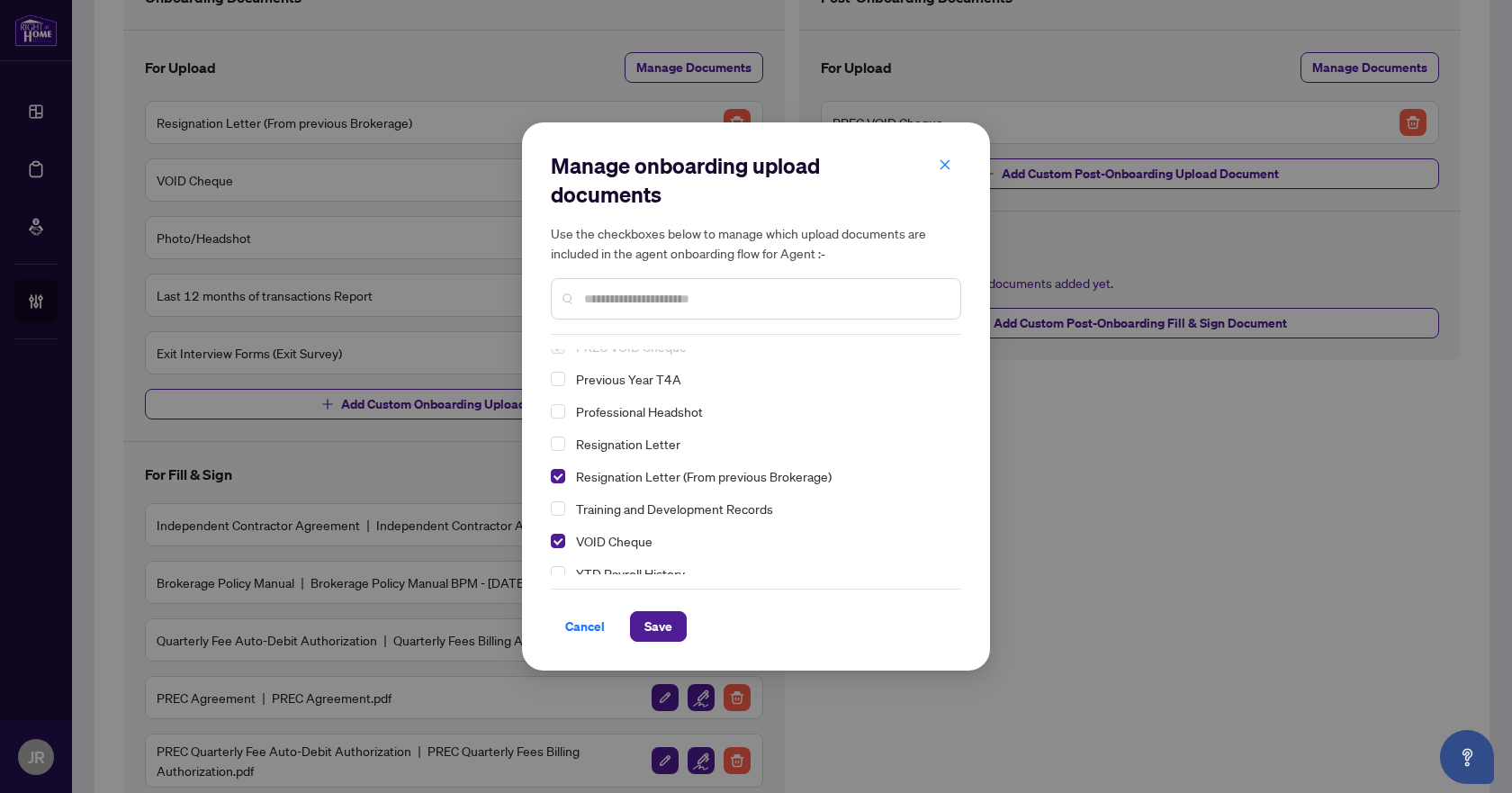
scroll to position [351, 0]
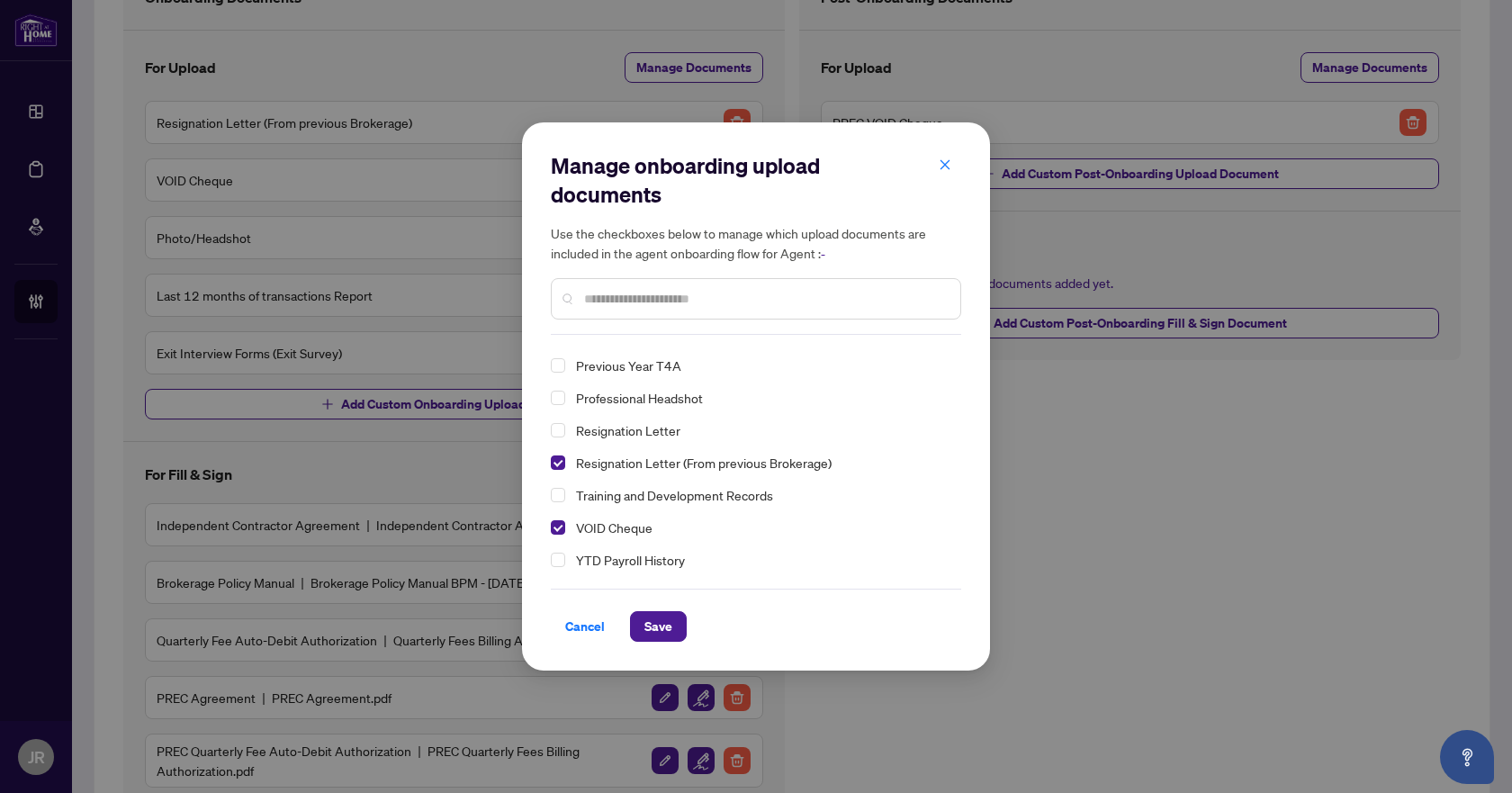
click at [633, 424] on span "Resignation Letter" at bounding box center [628, 430] width 104 height 17
click at [646, 632] on span "Save" at bounding box center [658, 627] width 28 height 29
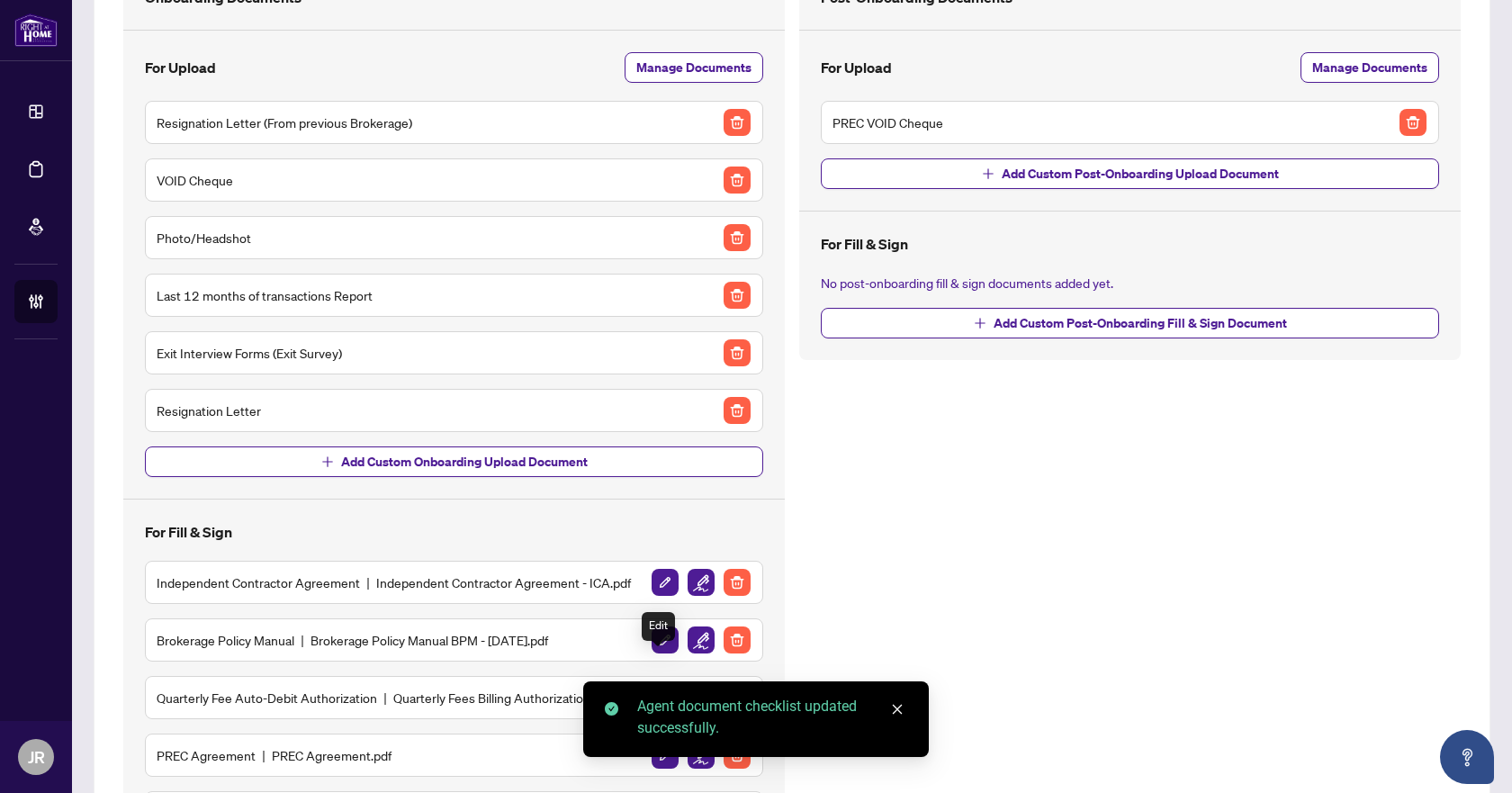
scroll to position [0, 0]
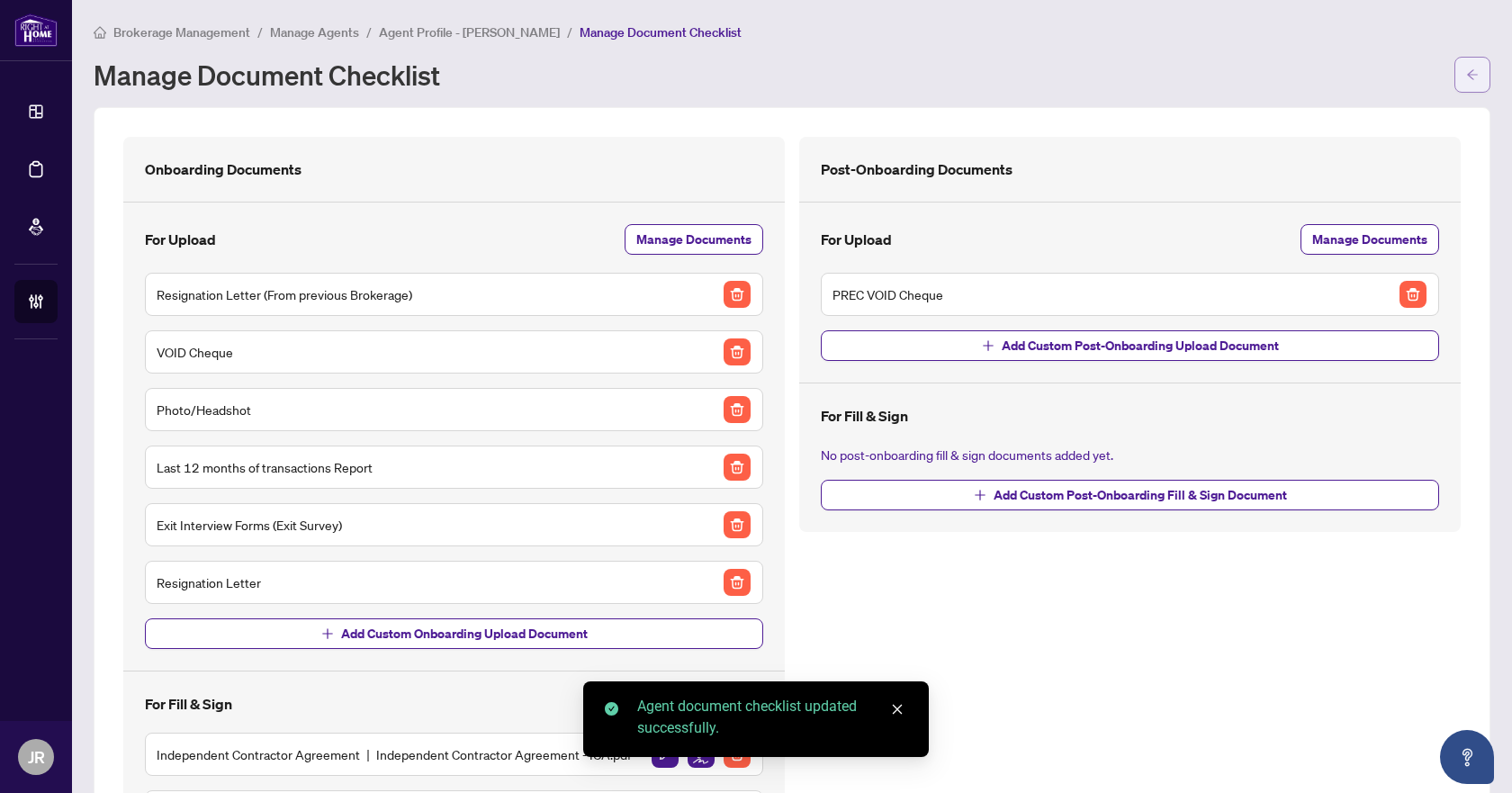
click at [1472, 86] on button "button" at bounding box center [1472, 74] width 36 height 36
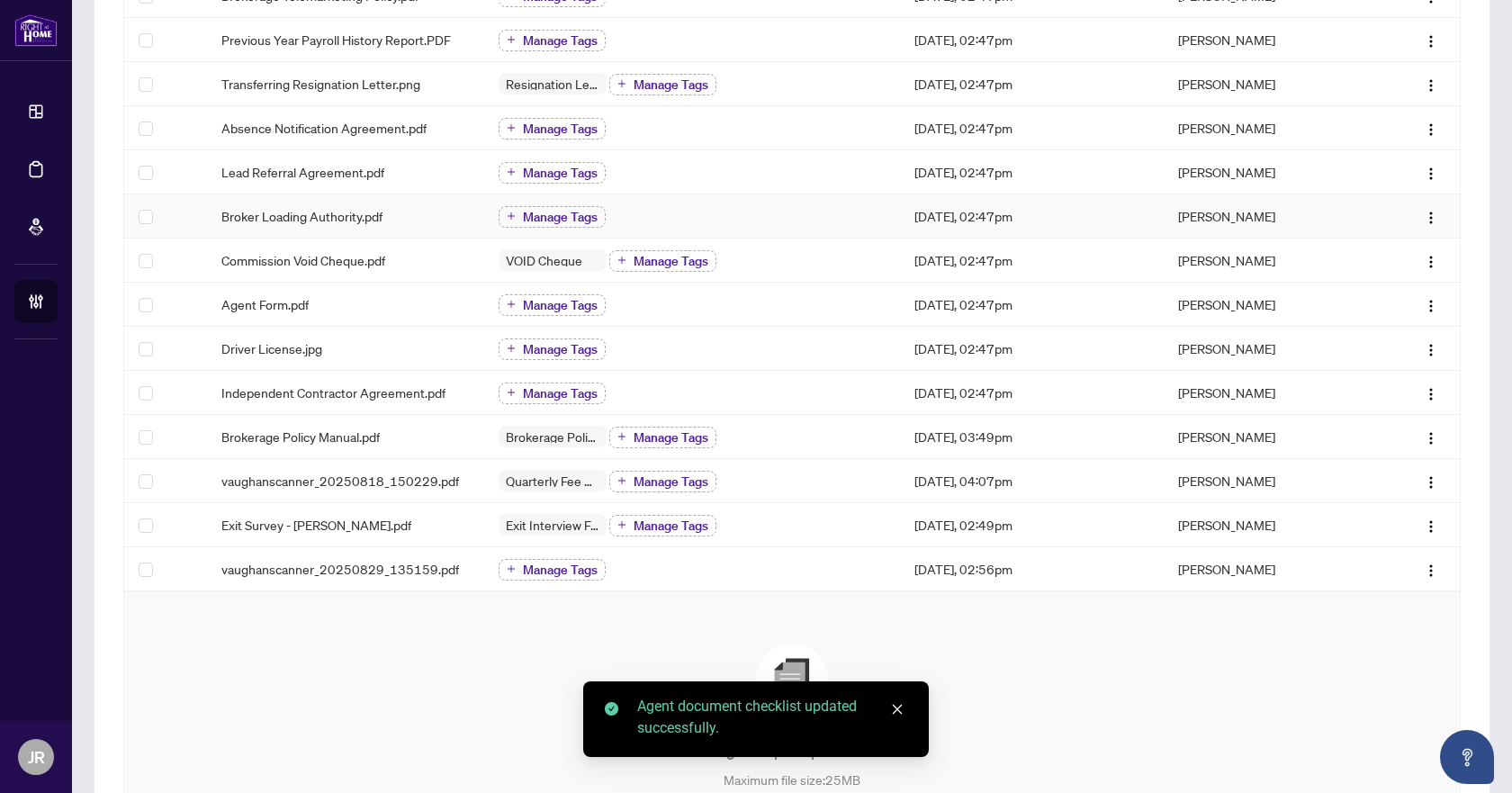
scroll to position [360, 0]
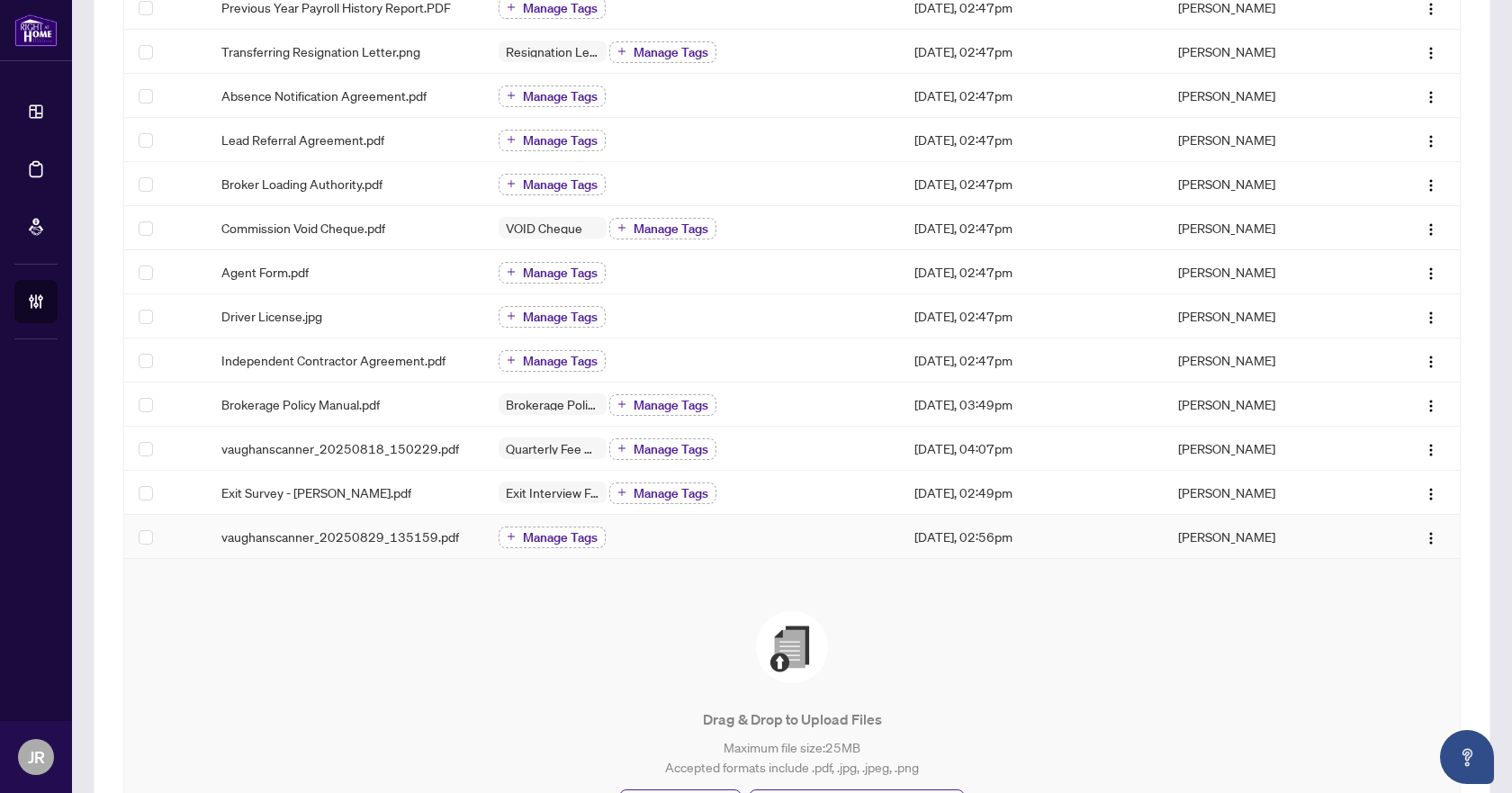
click at [567, 536] on span "Manage Tags" at bounding box center [560, 537] width 75 height 13
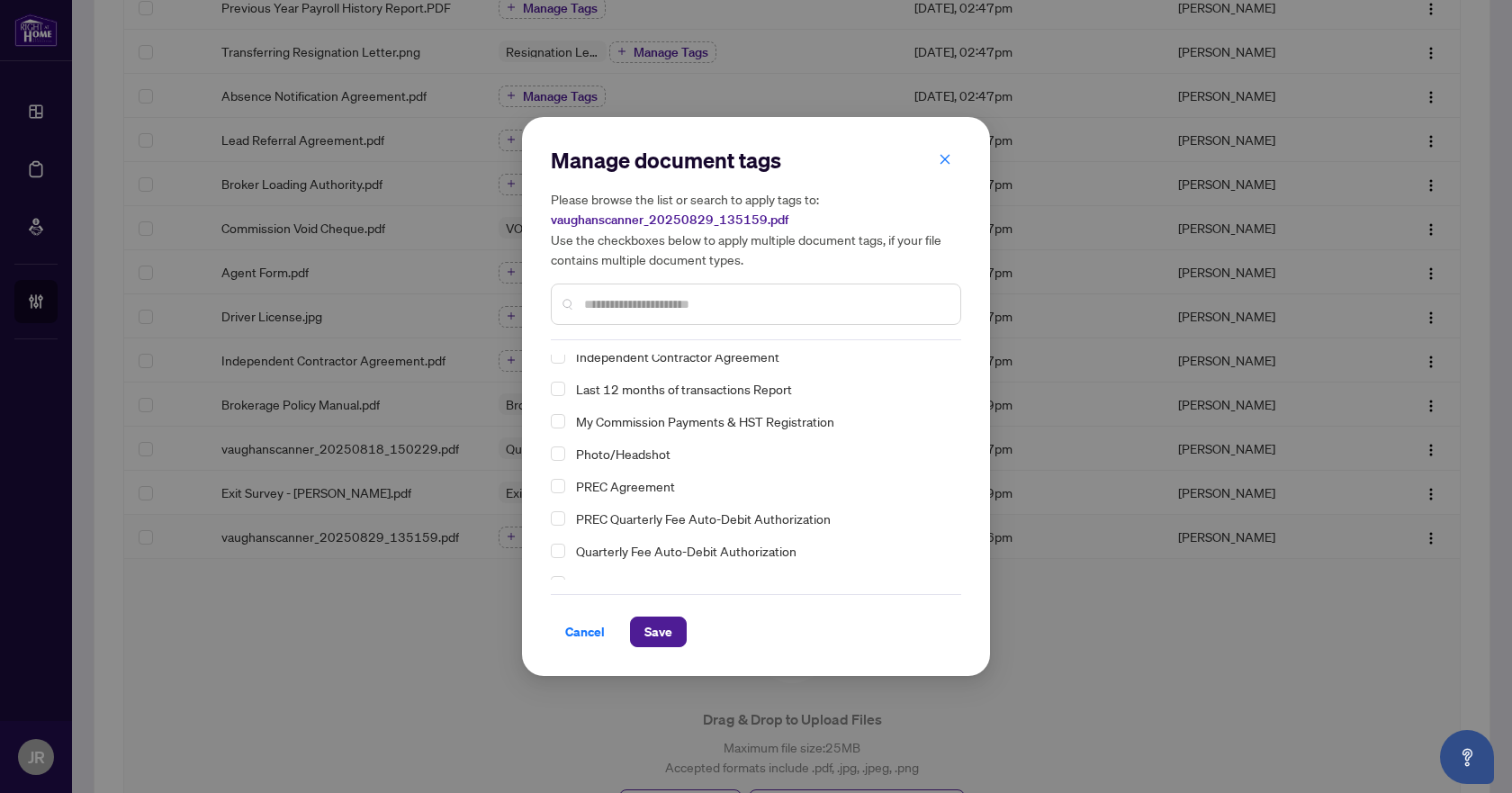
scroll to position [157, 0]
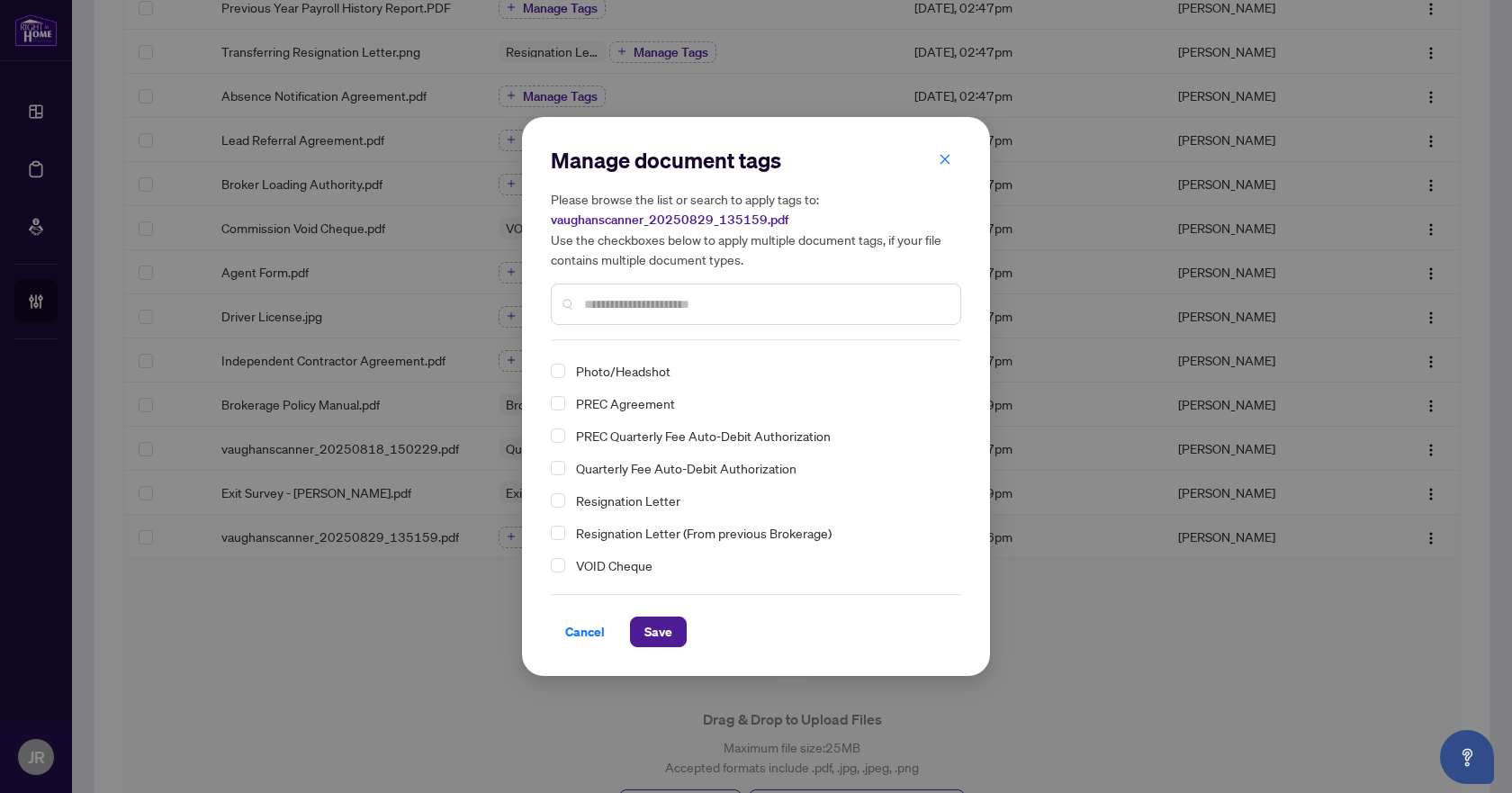
click at [607, 501] on span "Resignation Letter" at bounding box center [628, 500] width 104 height 21
click at [663, 630] on span "Save" at bounding box center [658, 632] width 28 height 29
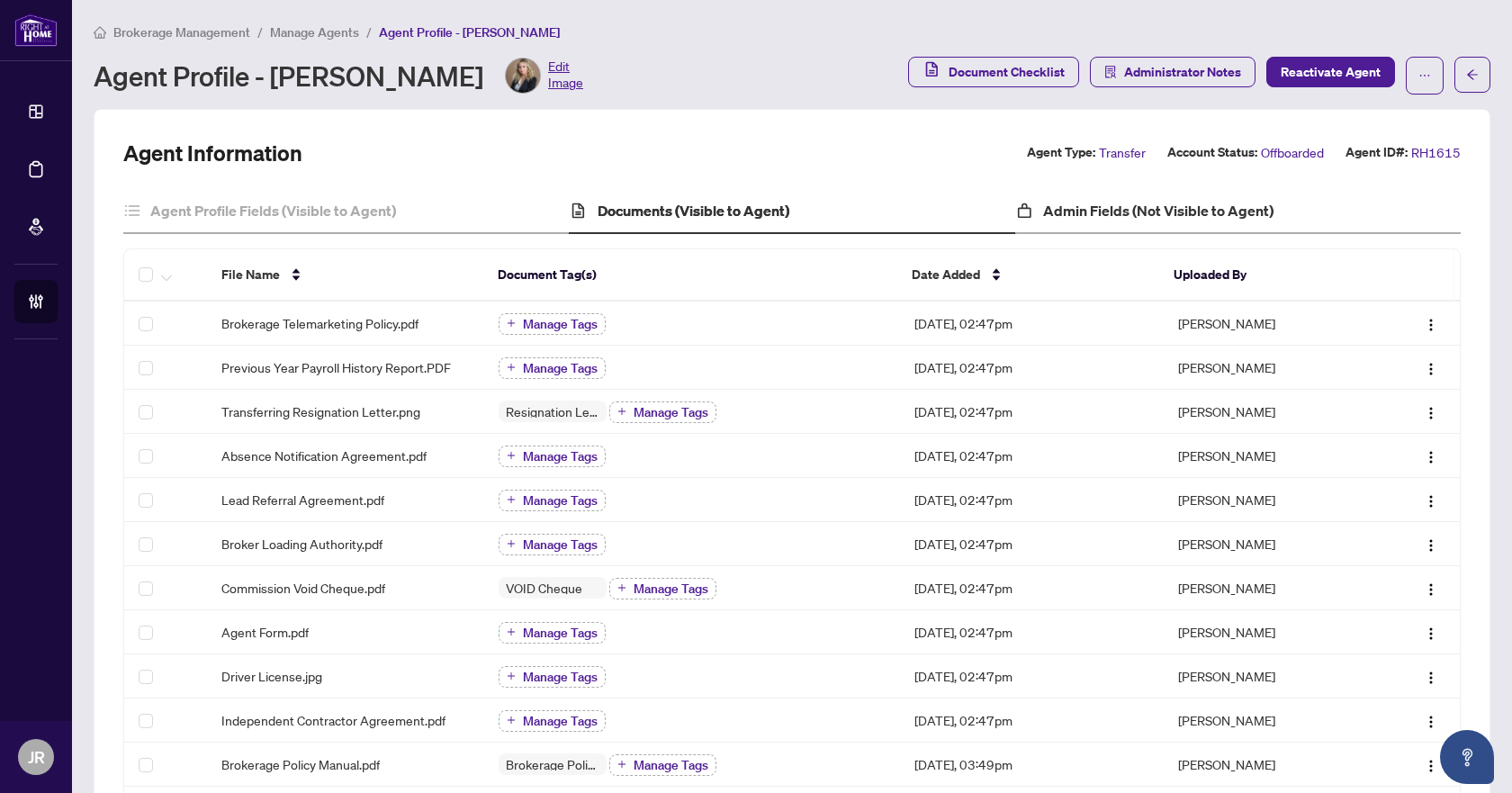
click at [1233, 198] on div "Admin Fields (Not Visible to Agent)" at bounding box center [1239, 211] width 446 height 45
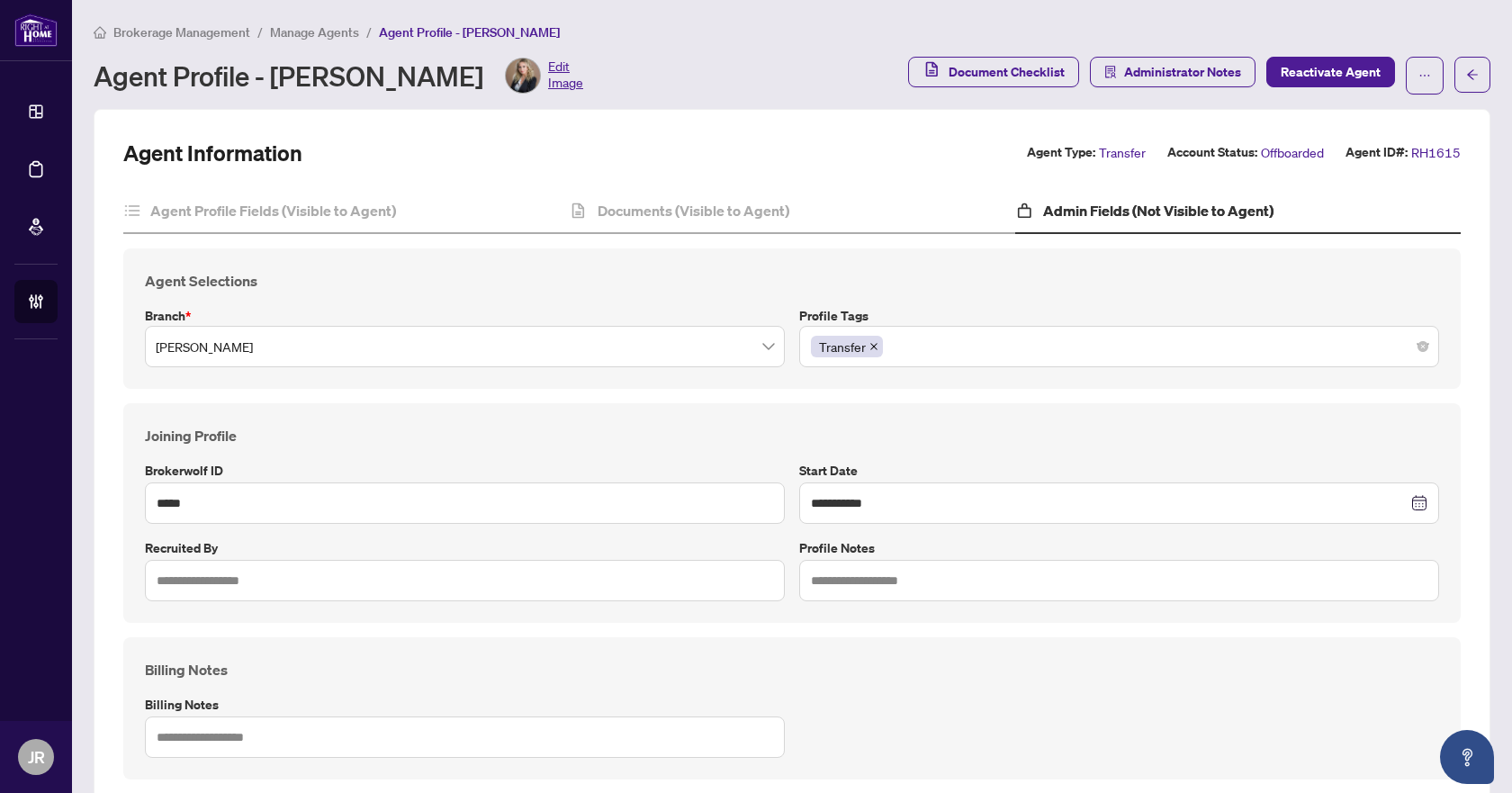
click at [1116, 341] on div "Transfer" at bounding box center [1120, 346] width 617 height 32
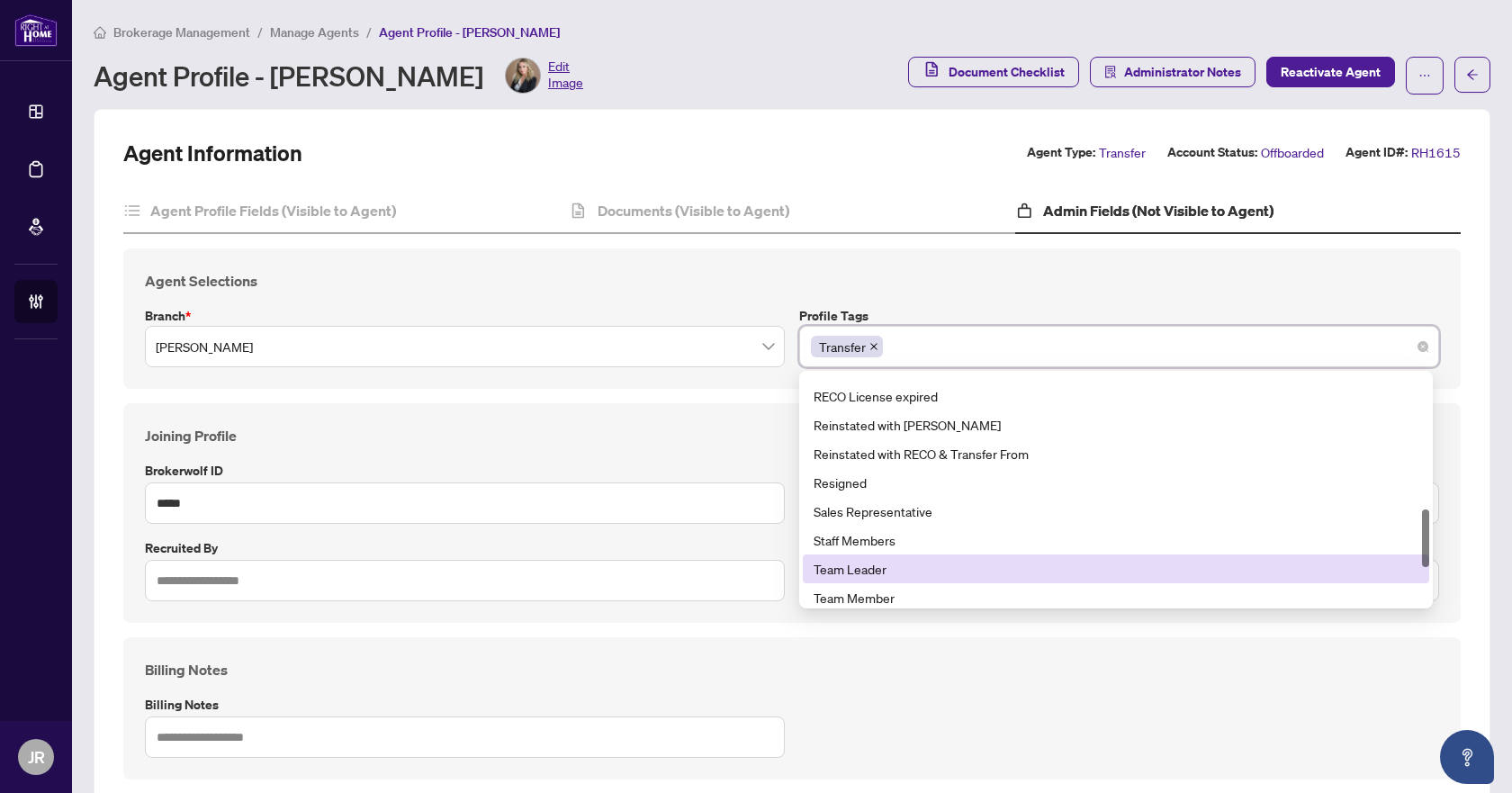
scroll to position [631, 0]
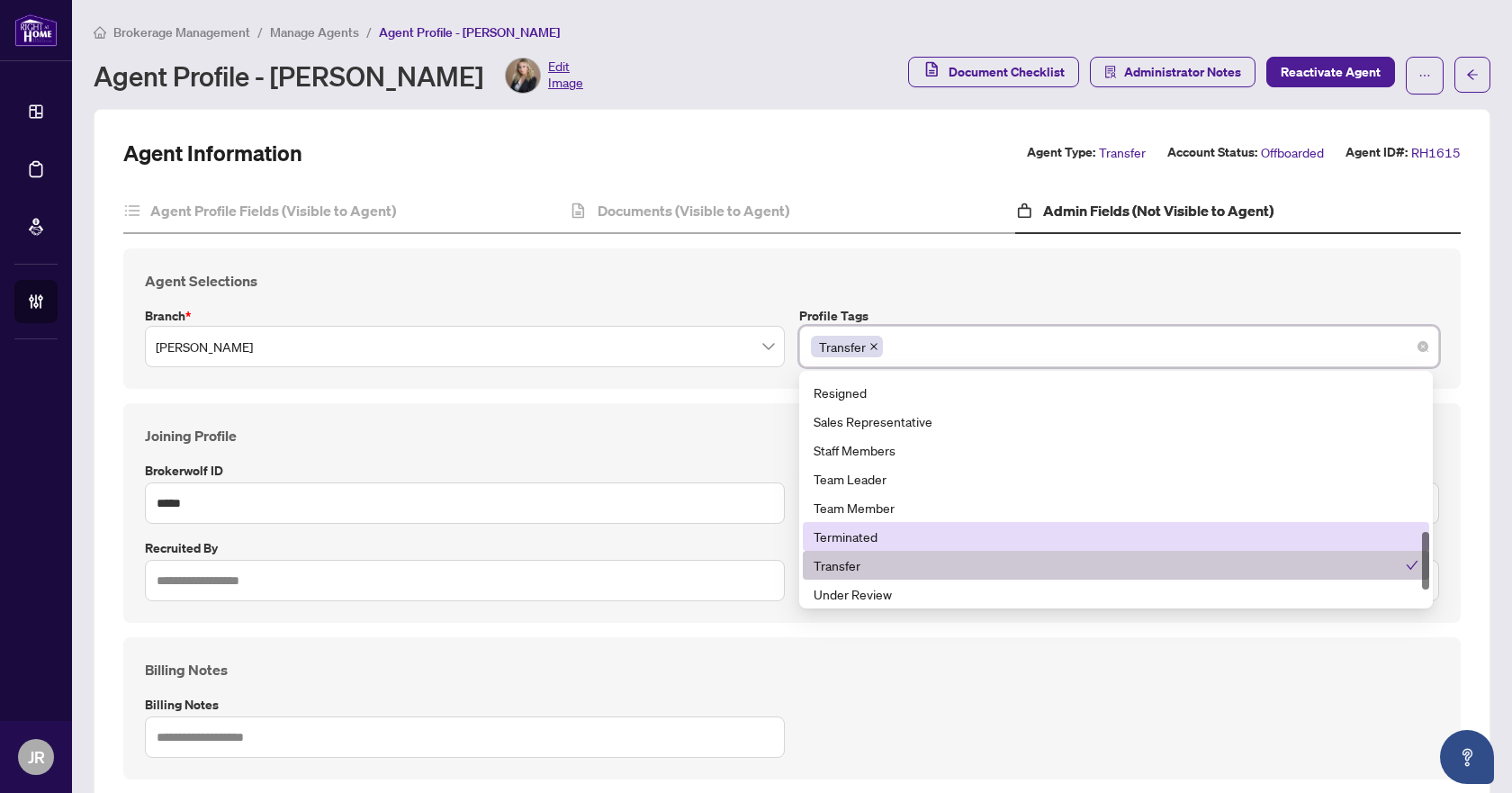
click at [910, 530] on div "Terminated" at bounding box center [1116, 536] width 605 height 19
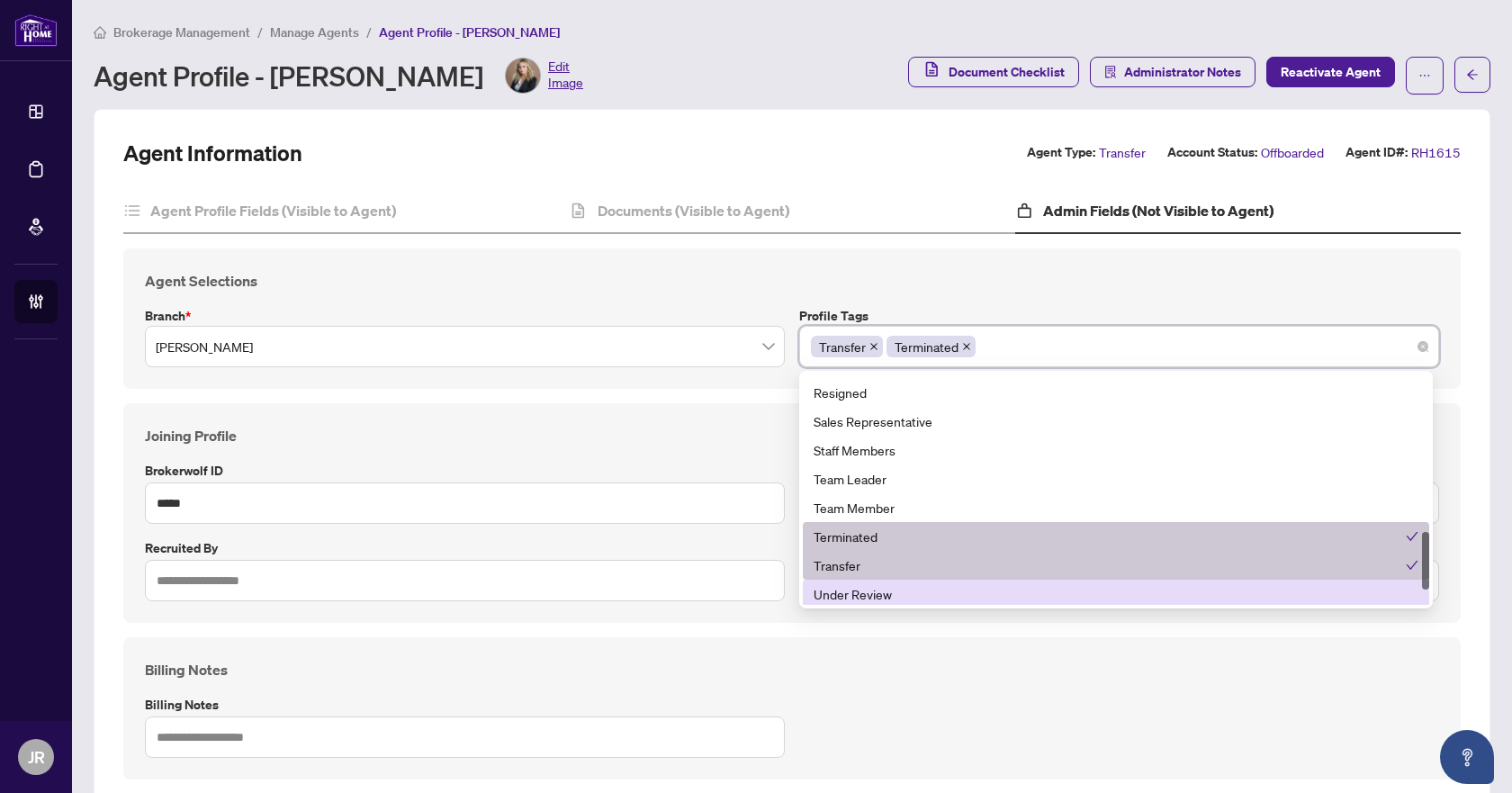
click at [968, 644] on div "Billing Notes Billing Notes" at bounding box center [792, 708] width 1338 height 142
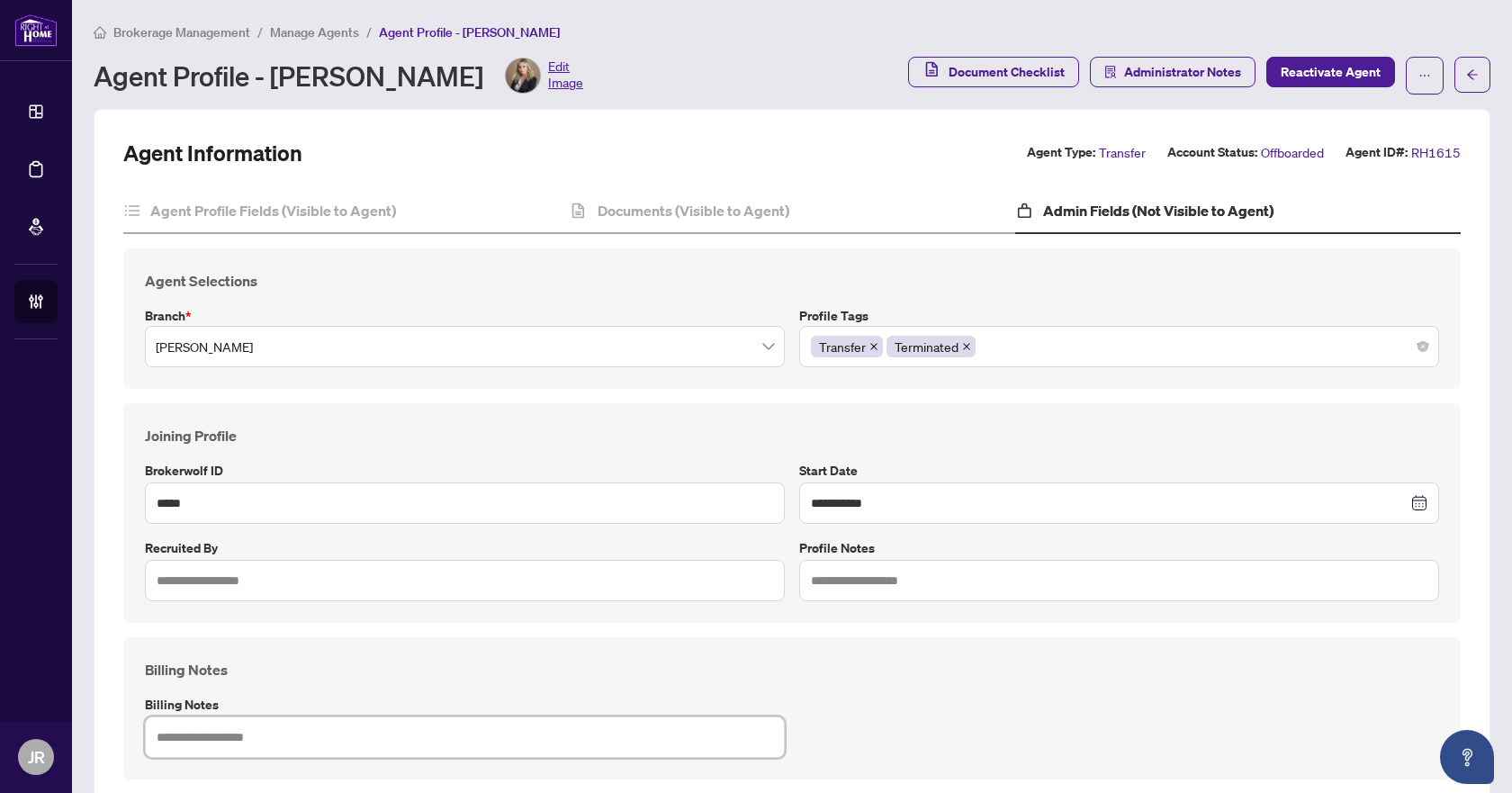
click at [557, 728] on textarea at bounding box center [465, 737] width 640 height 42
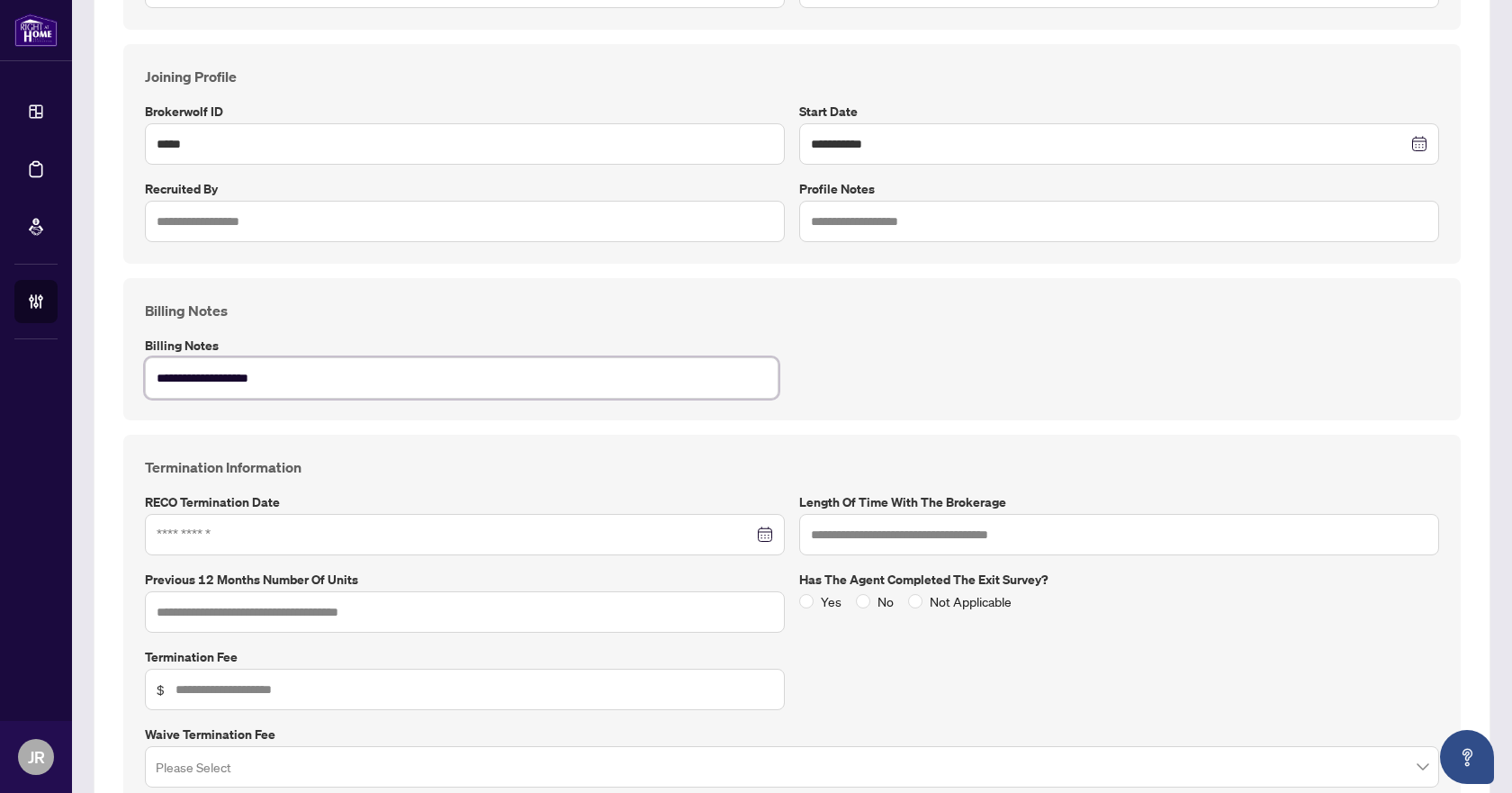
scroll to position [360, 0]
click at [760, 529] on div at bounding box center [465, 533] width 617 height 19
type textarea "**********"
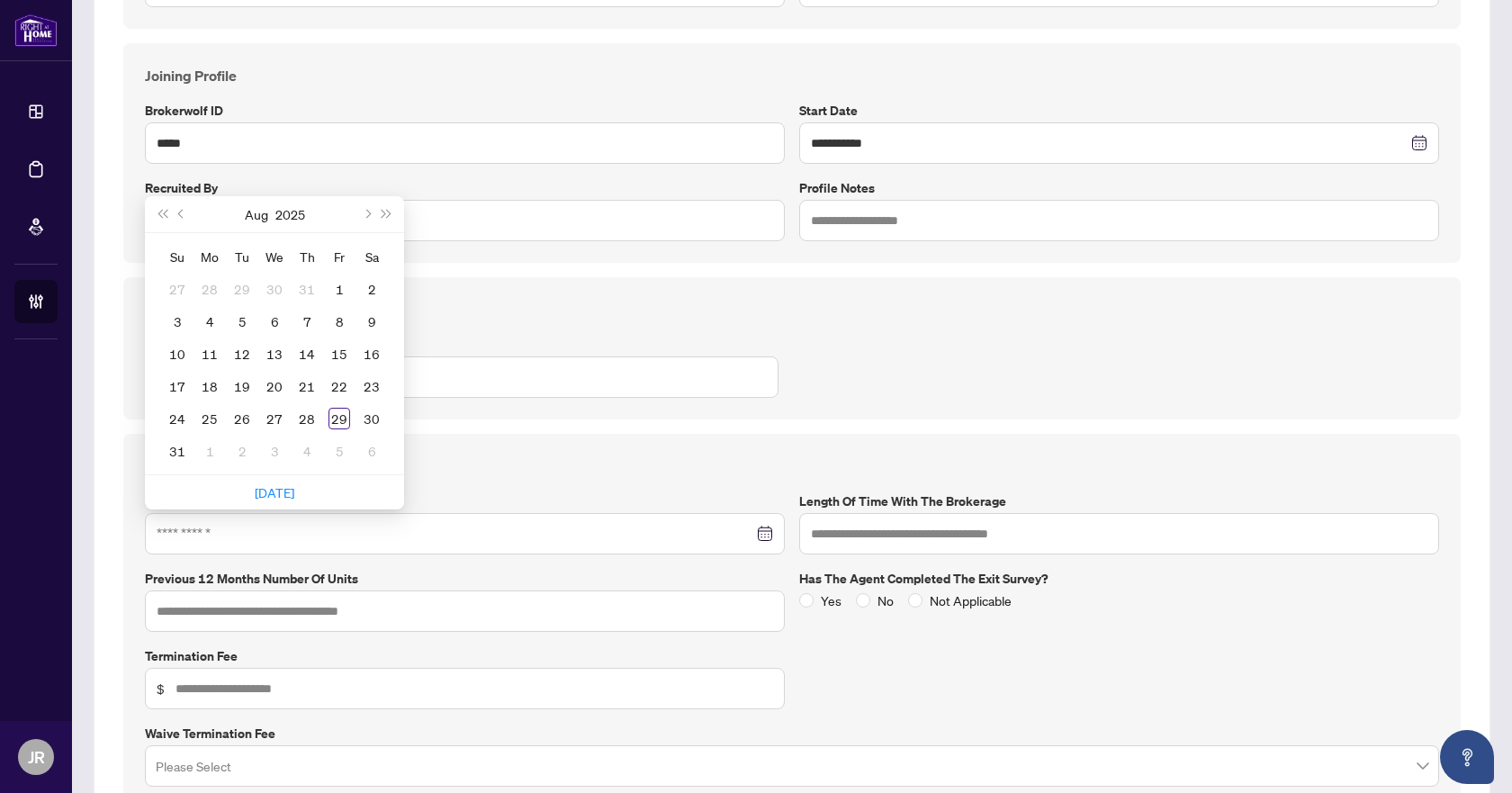
click at [830, 455] on h4 "Termination Information" at bounding box center [792, 466] width 1295 height 21
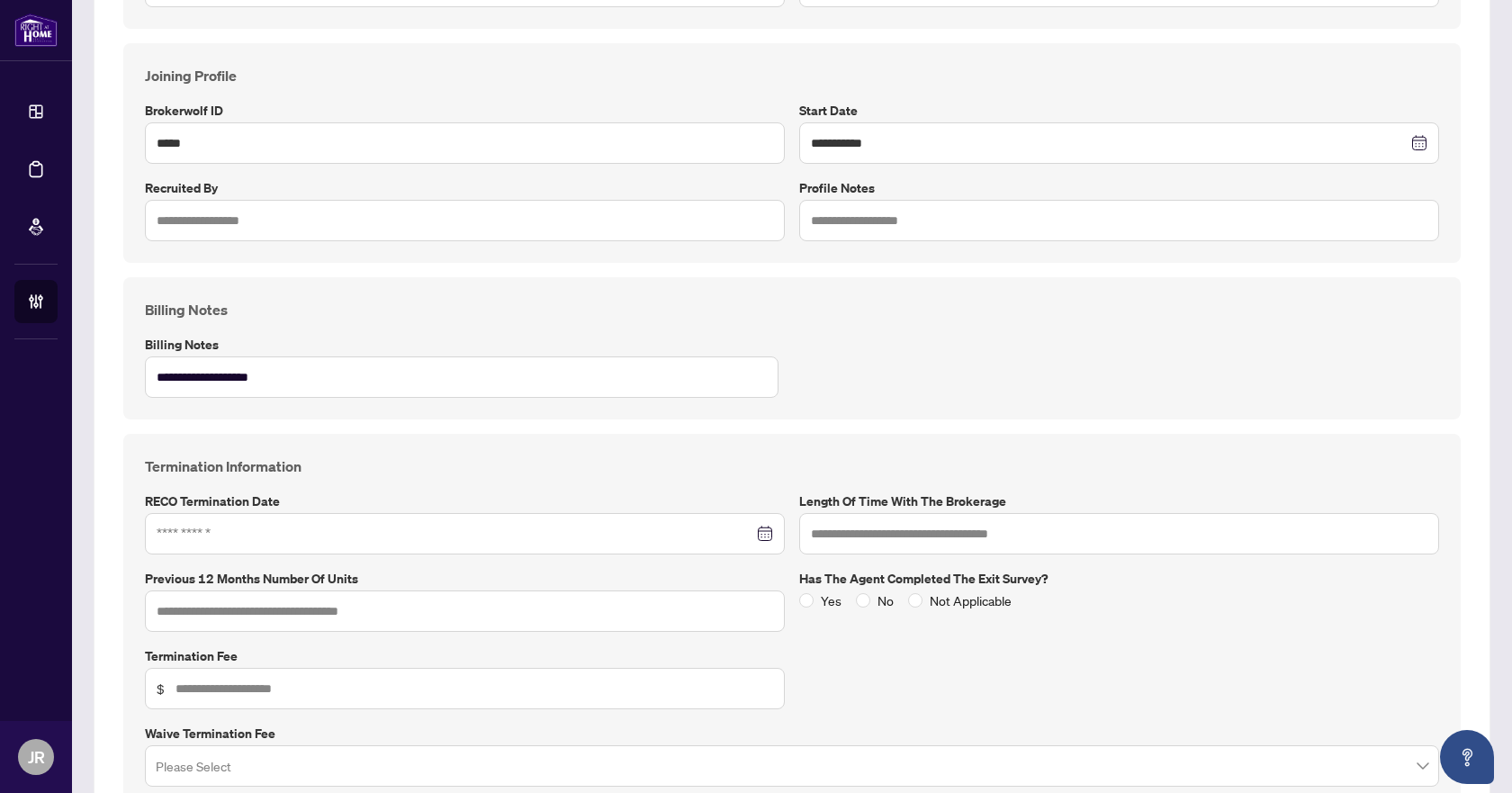
click at [763, 528] on div at bounding box center [465, 533] width 617 height 19
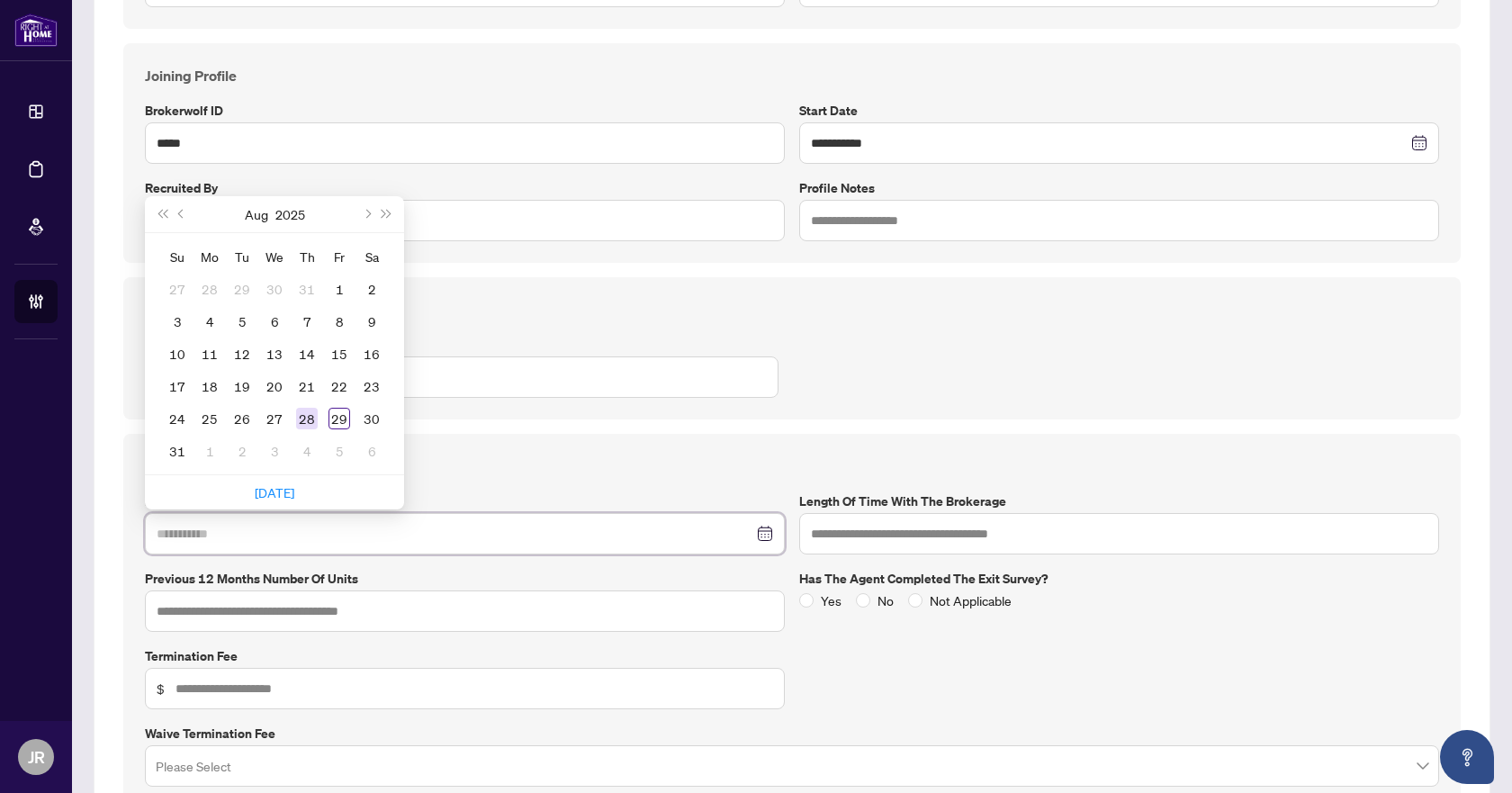
type input "**********"
click at [304, 417] on div "28" at bounding box center [306, 418] width 21 height 21
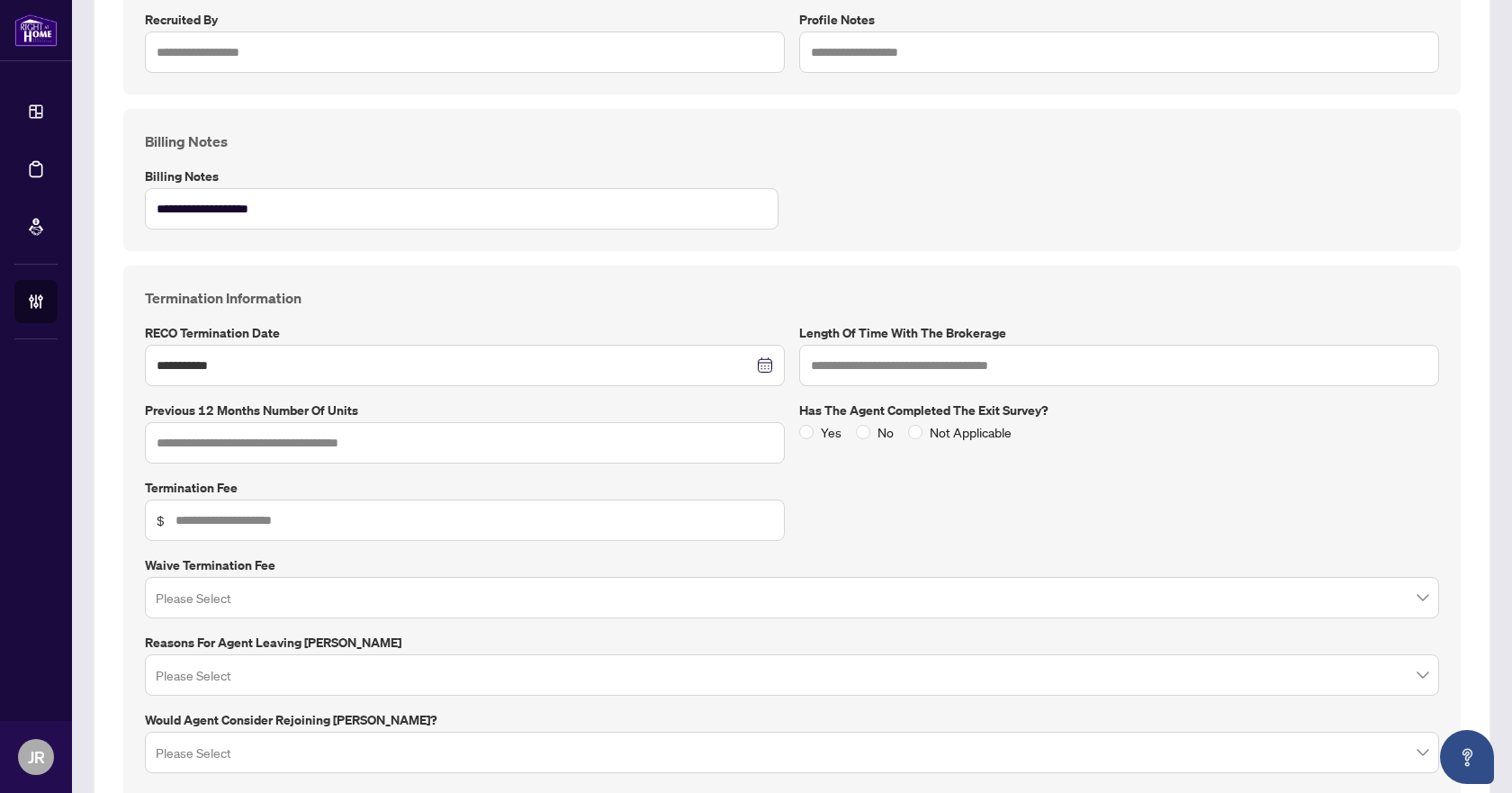
scroll to position [540, 0]
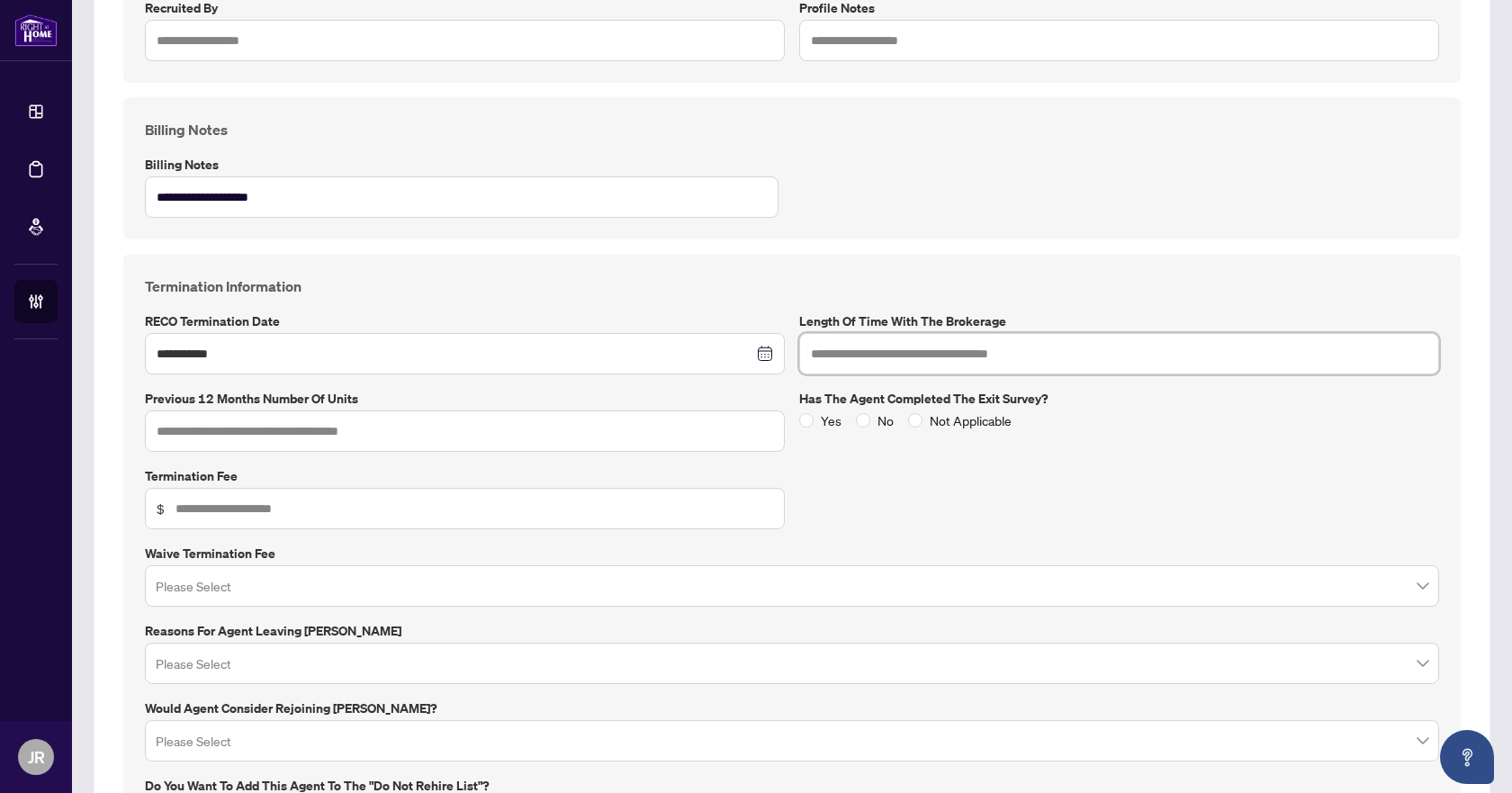
click at [1005, 351] on input "text" at bounding box center [1120, 353] width 640 height 42
click at [957, 348] on input "text" at bounding box center [1120, 353] width 640 height 42
type input "*"
click at [322, 436] on input "text" at bounding box center [465, 431] width 640 height 42
type input "*"
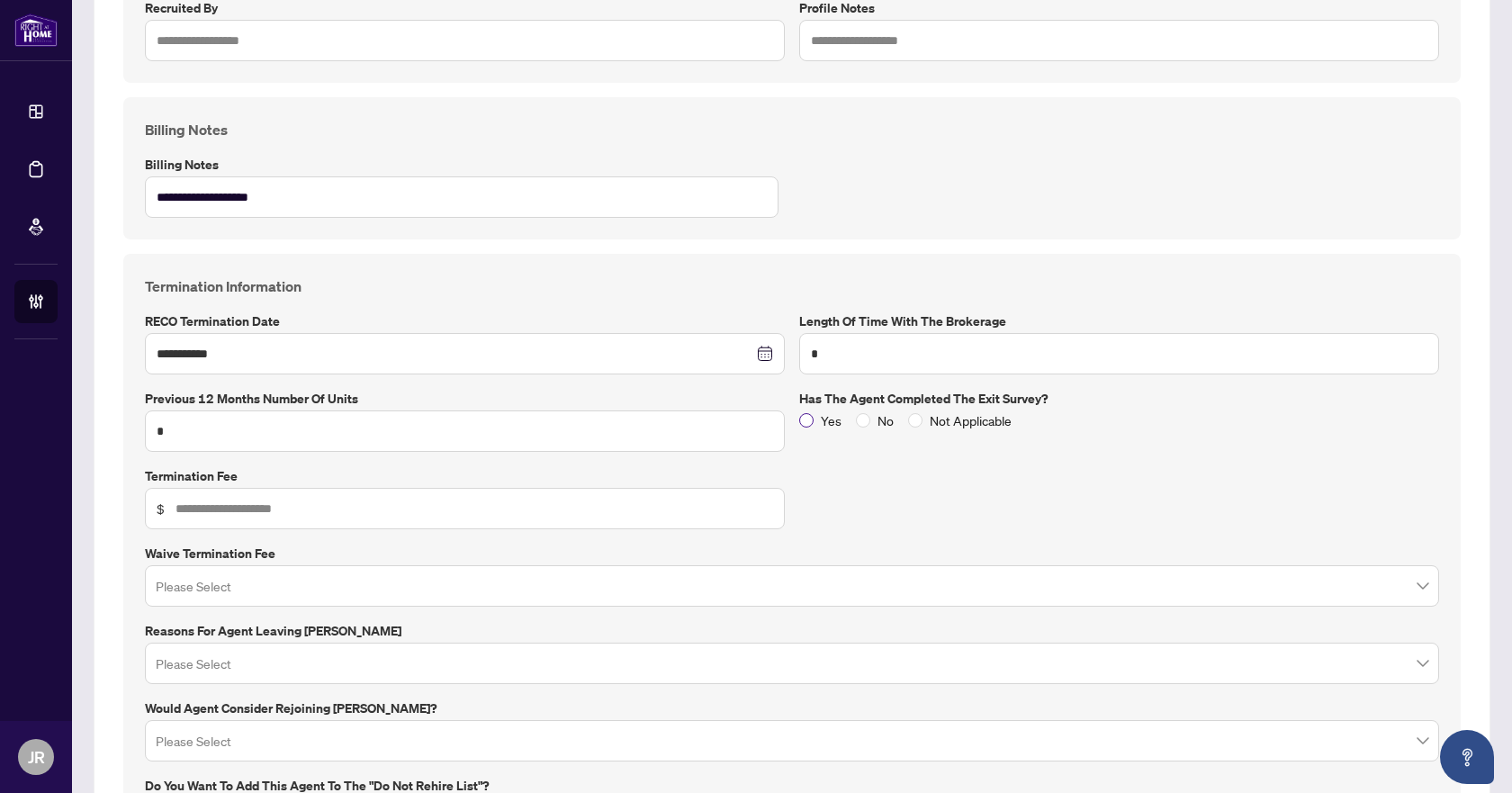
click at [800, 411] on label "Yes" at bounding box center [824, 420] width 50 height 19
click at [466, 514] on input "text" at bounding box center [474, 509] width 597 height 19
type input "***"
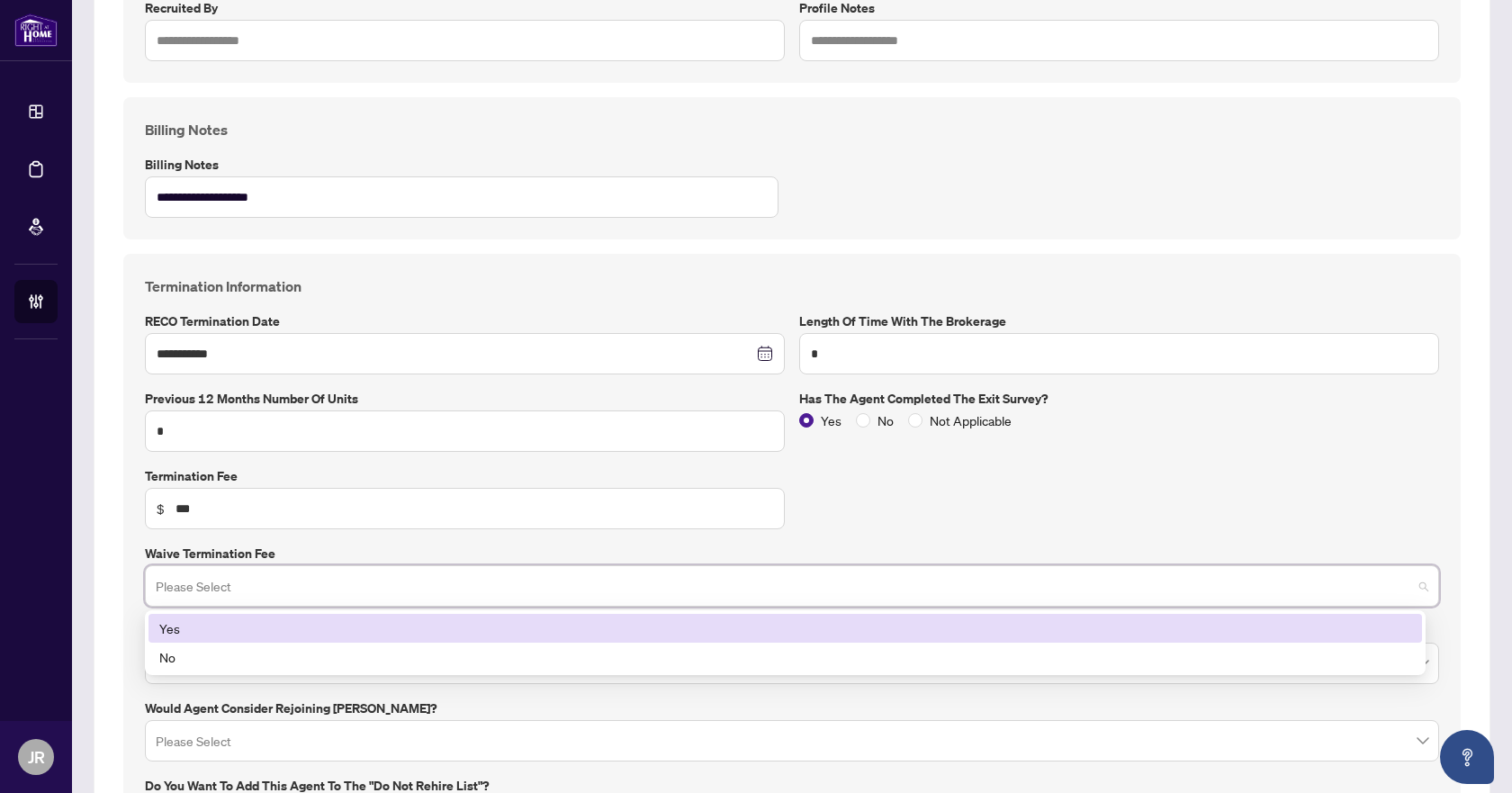
click at [448, 587] on input "search" at bounding box center [784, 589] width 1257 height 40
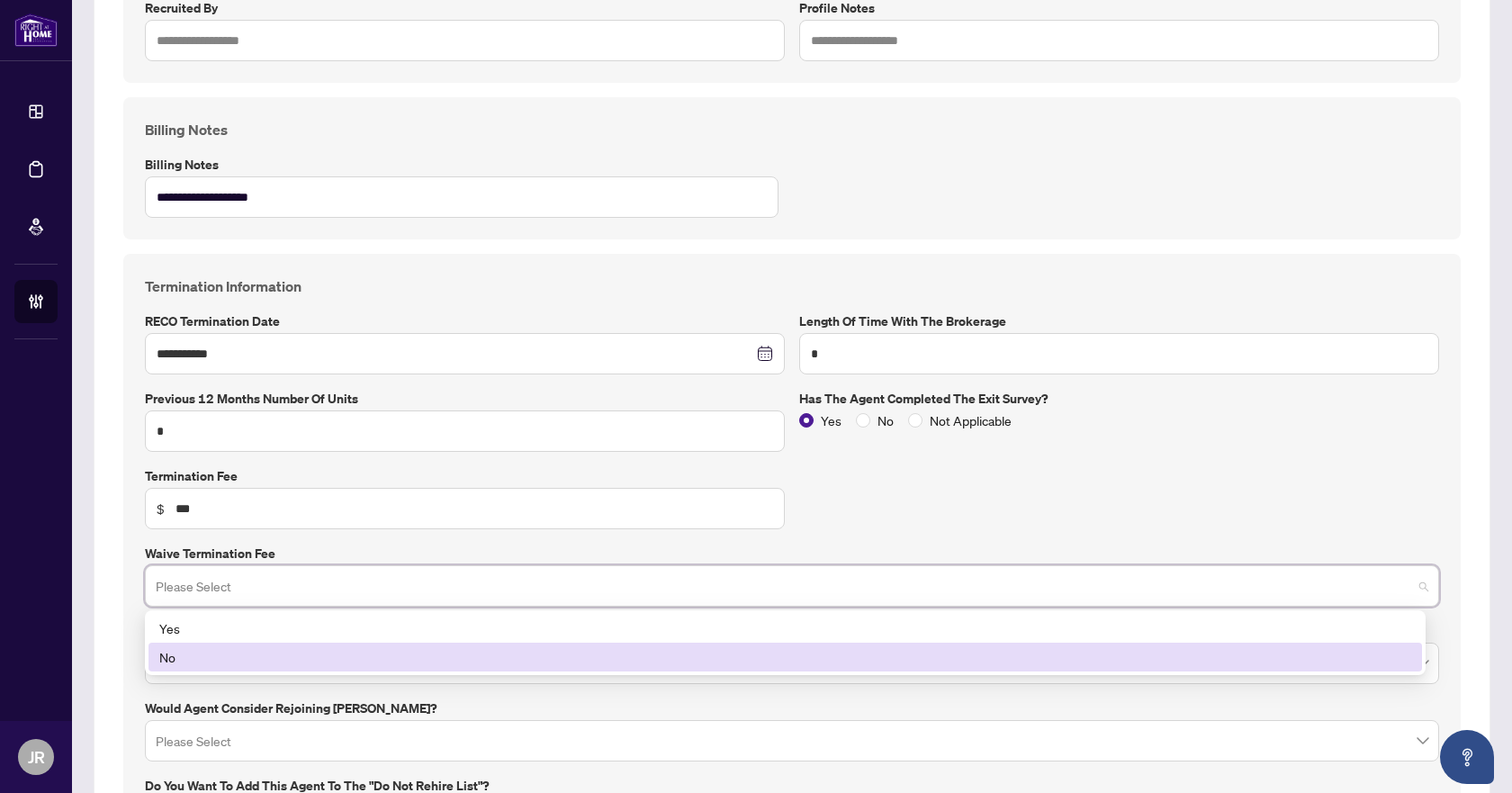
click at [402, 647] on div "No" at bounding box center [785, 657] width 1252 height 19
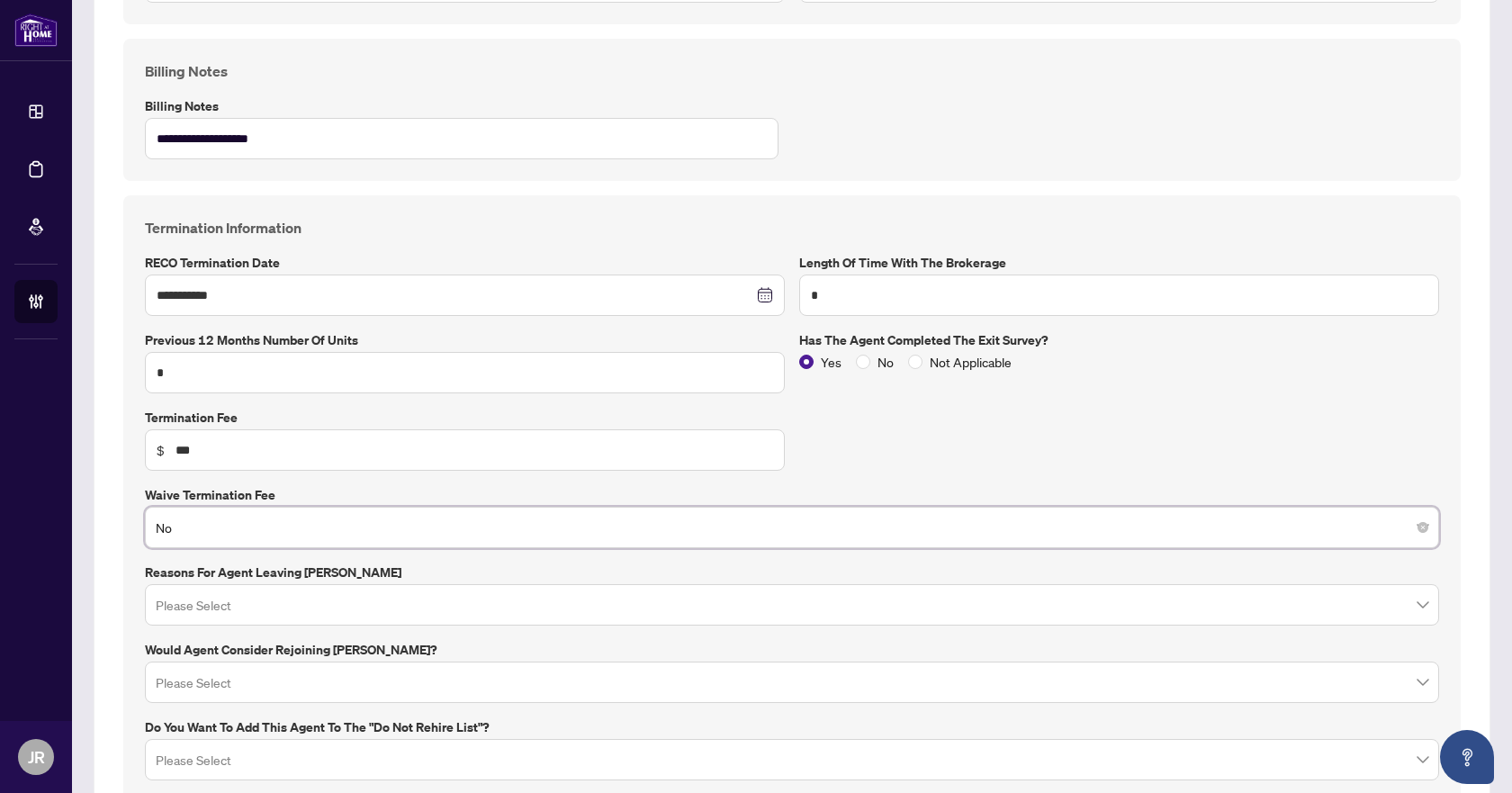
scroll to position [631, 0]
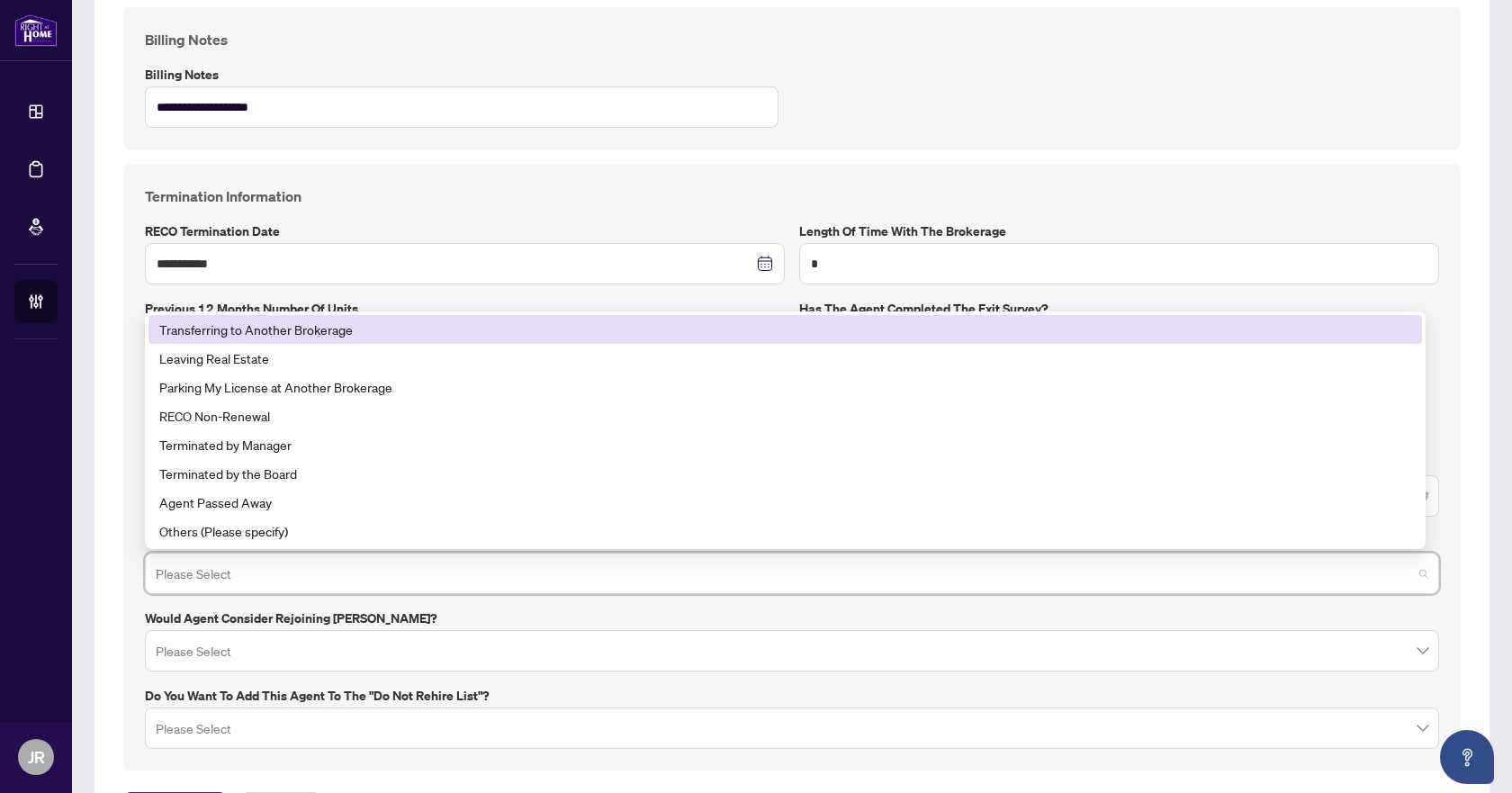
click at [470, 574] on input "search" at bounding box center [784, 576] width 1257 height 40
click at [344, 322] on div "Transferring to Another Brokerage" at bounding box center [785, 329] width 1252 height 19
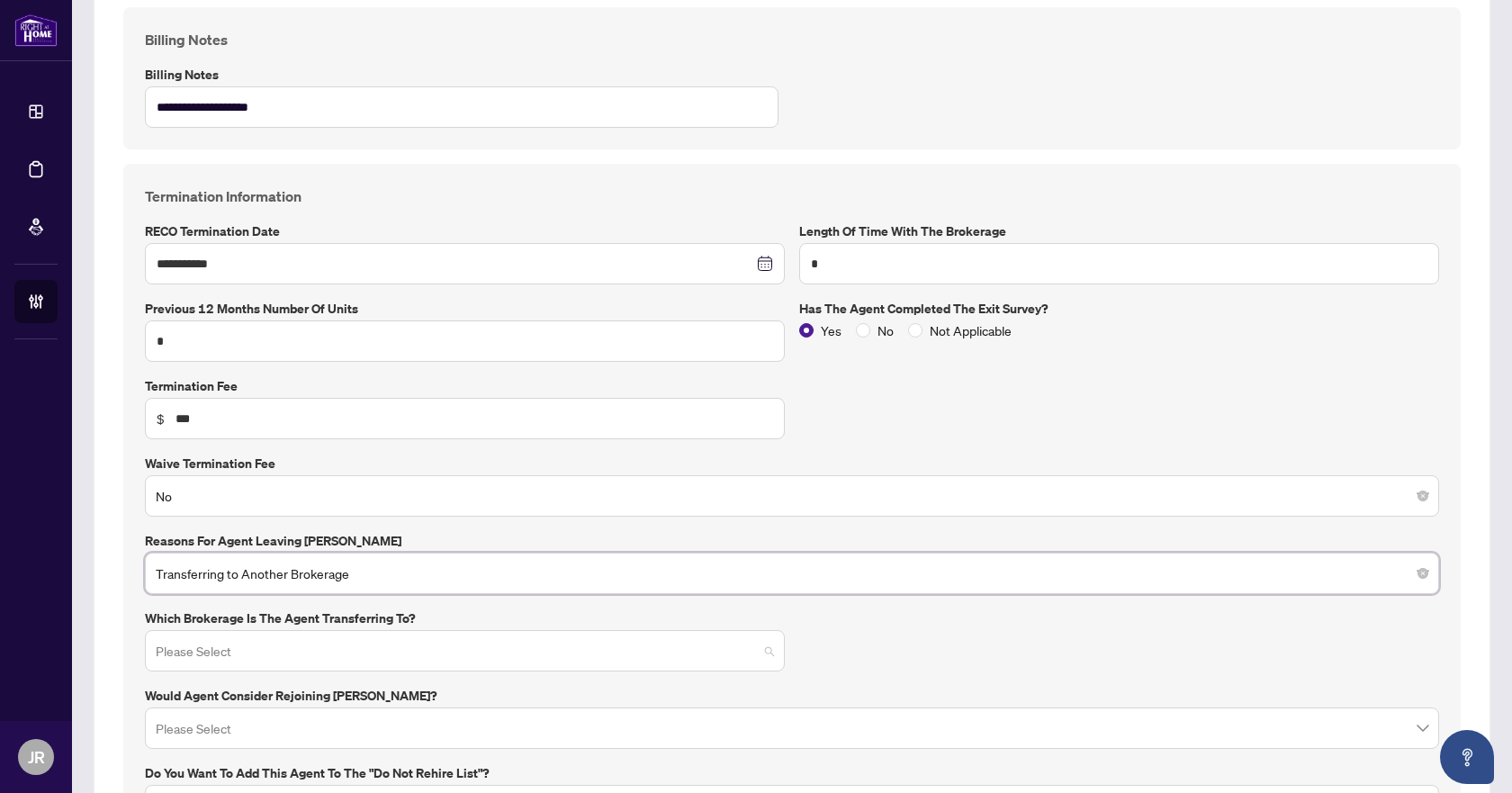
click at [319, 657] on input "search" at bounding box center [456, 653] width 602 height 40
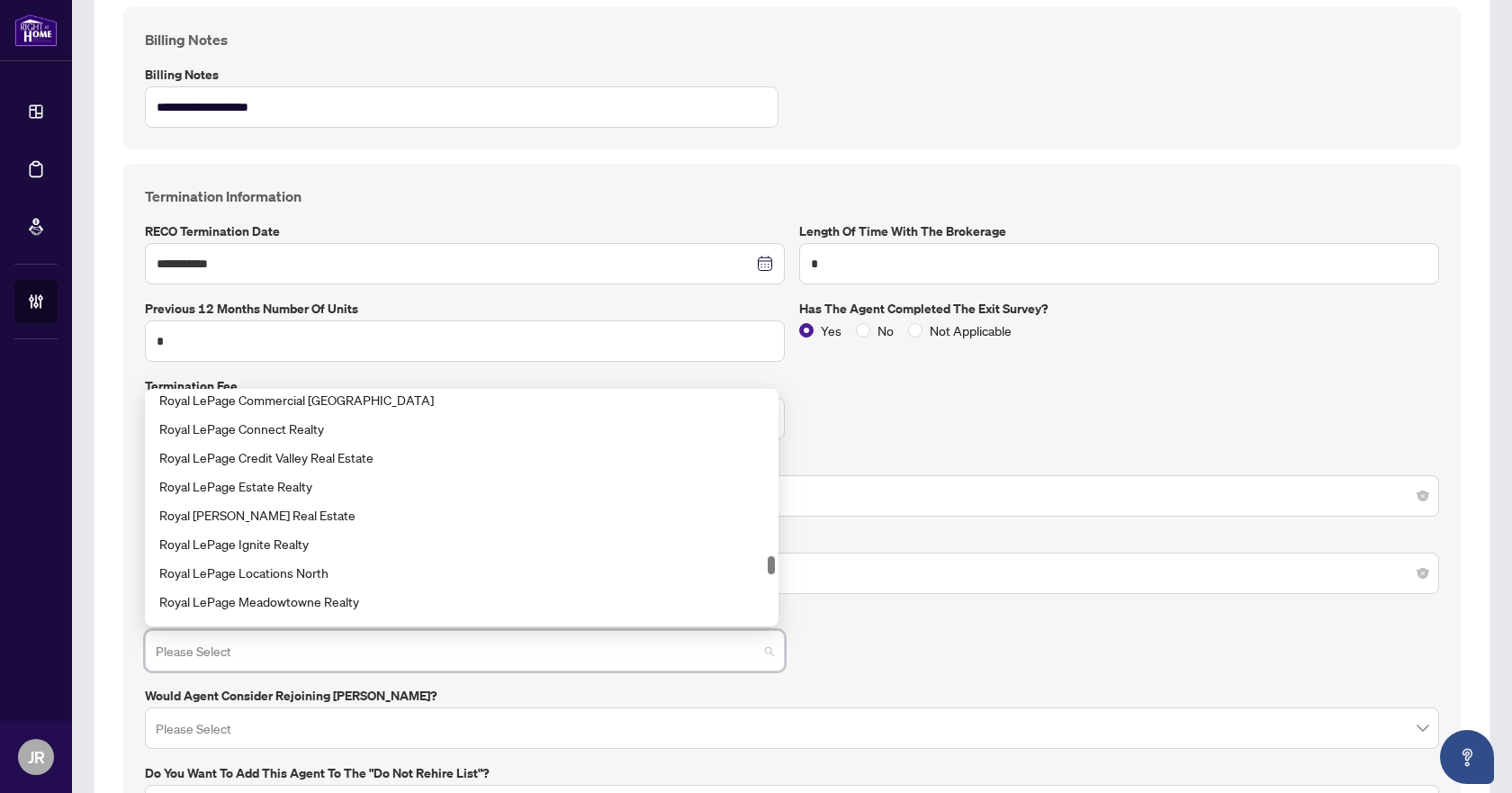
scroll to position [7922, 0]
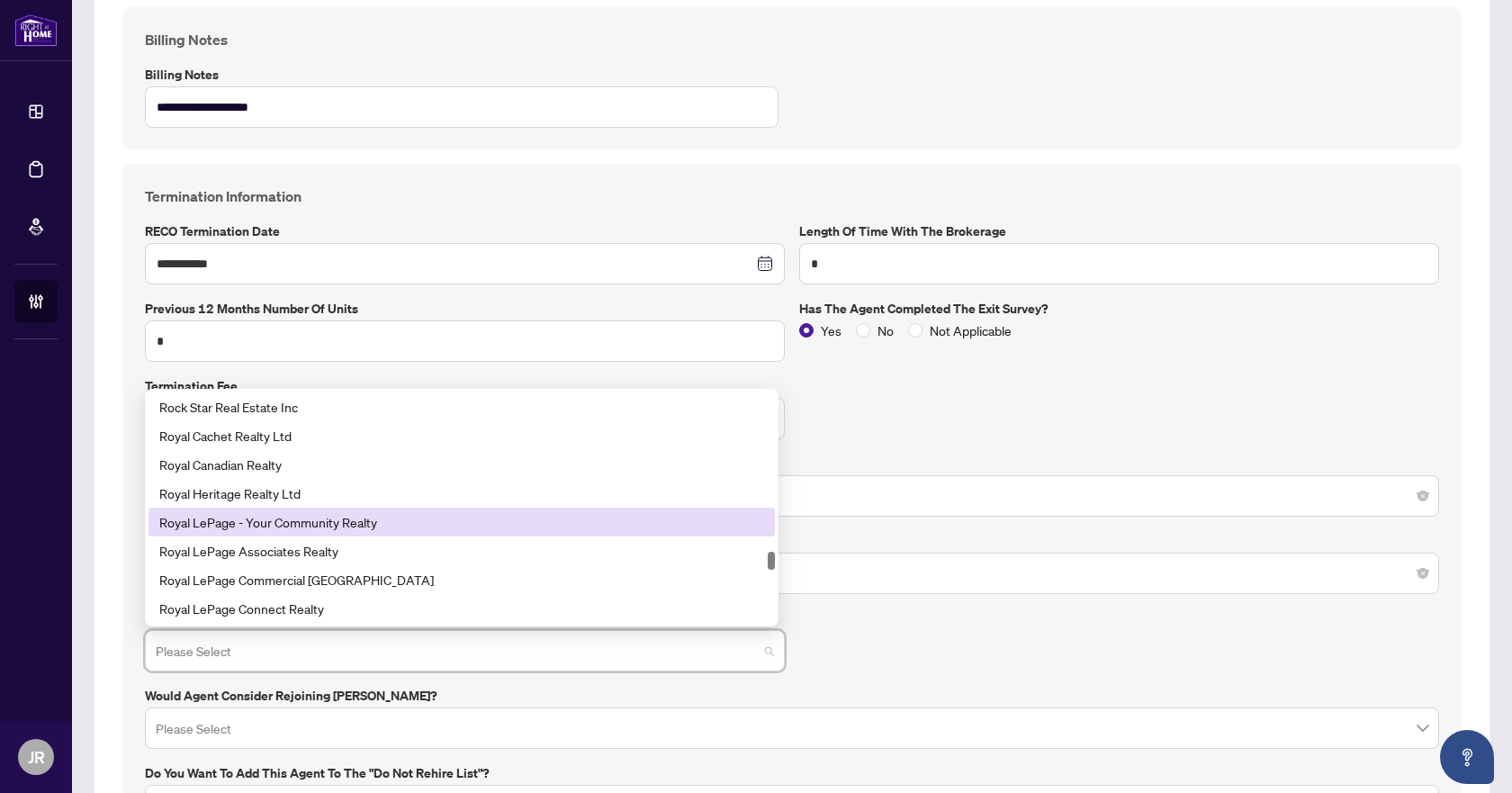
click at [321, 523] on div "Royal LePage - Your Community Realty" at bounding box center [462, 522] width 605 height 19
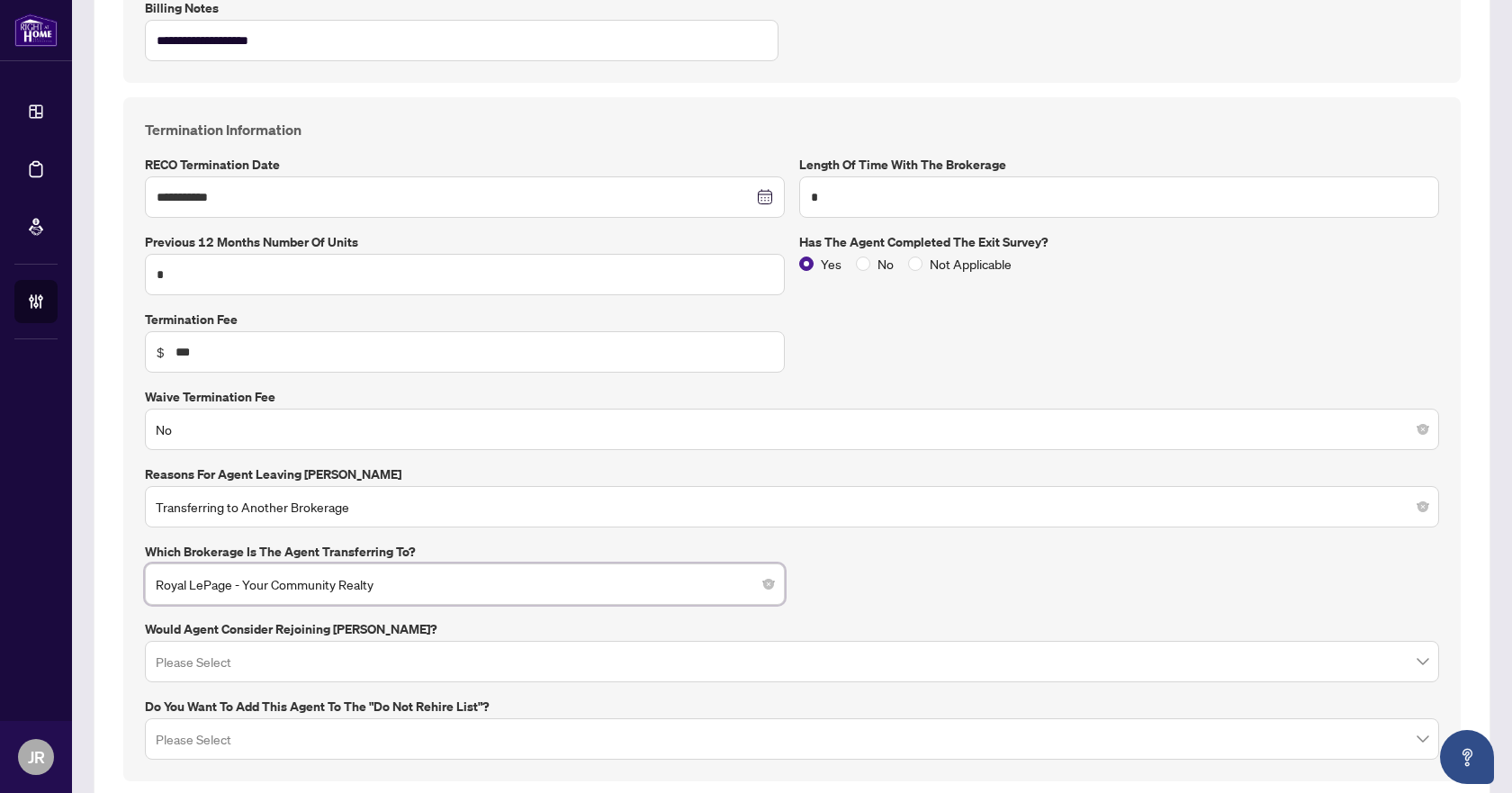
scroll to position [788, 0]
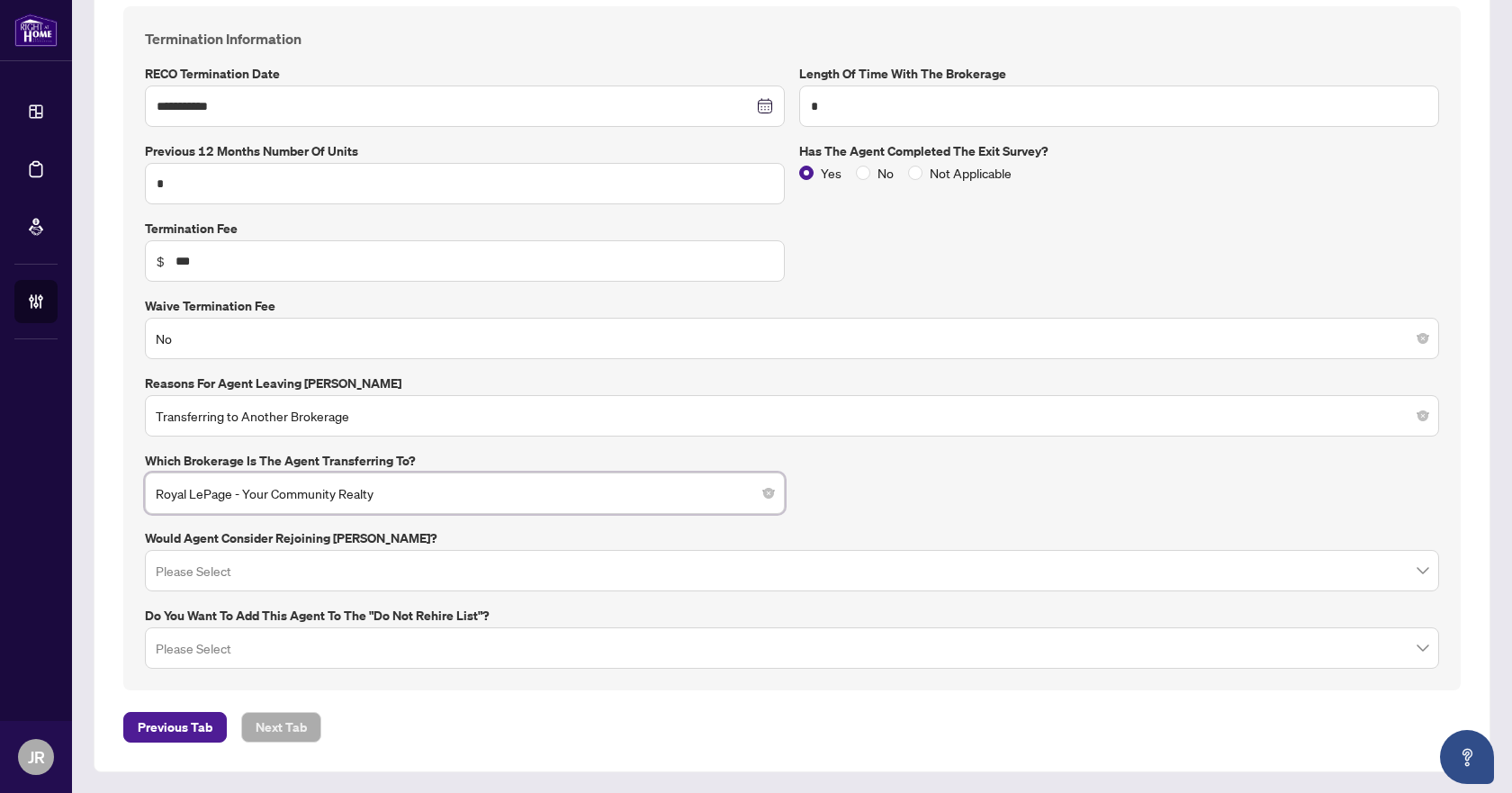
click at [265, 574] on input "search" at bounding box center [784, 573] width 1257 height 40
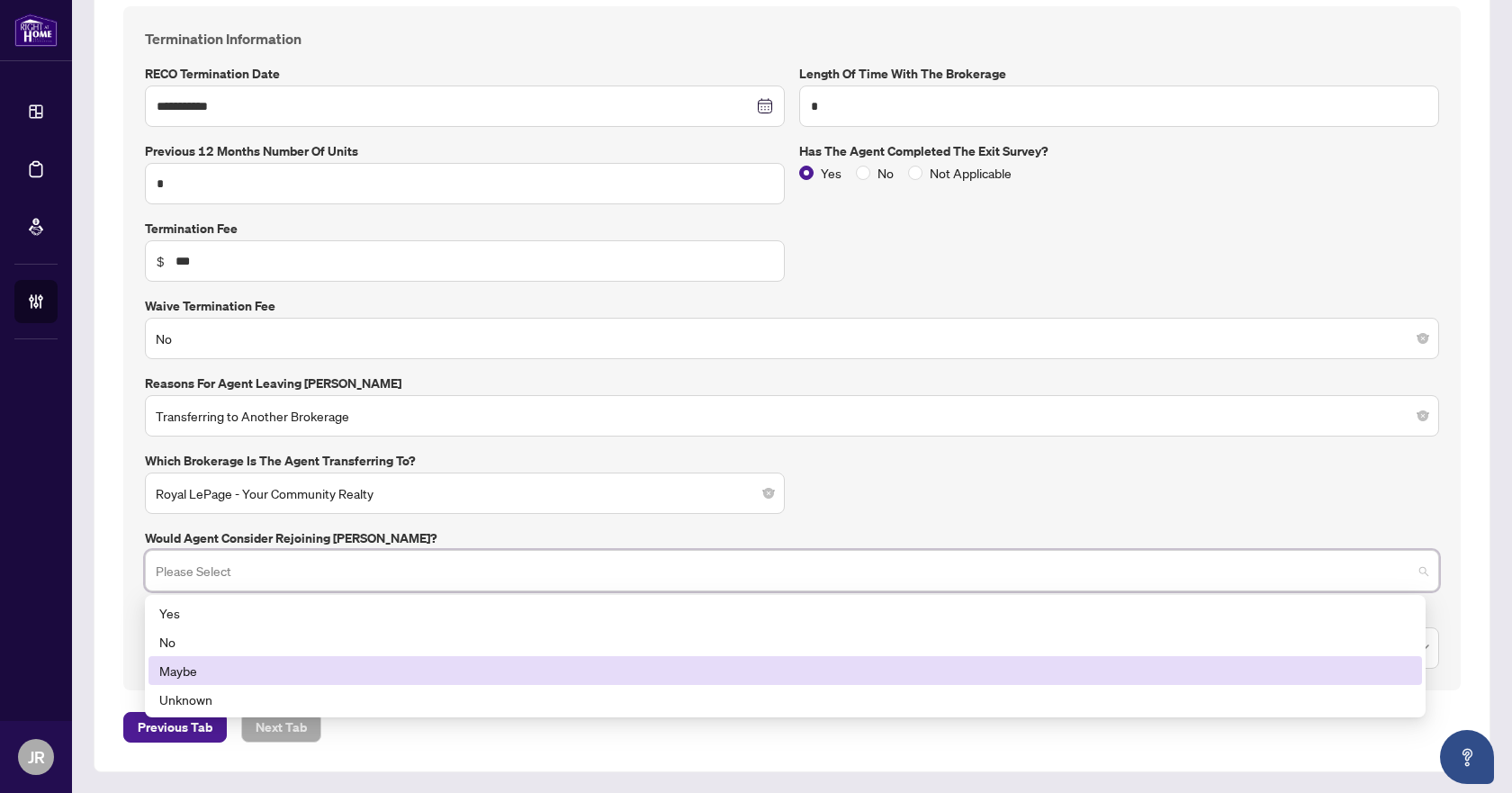
click at [238, 677] on div "Maybe" at bounding box center [785, 670] width 1252 height 19
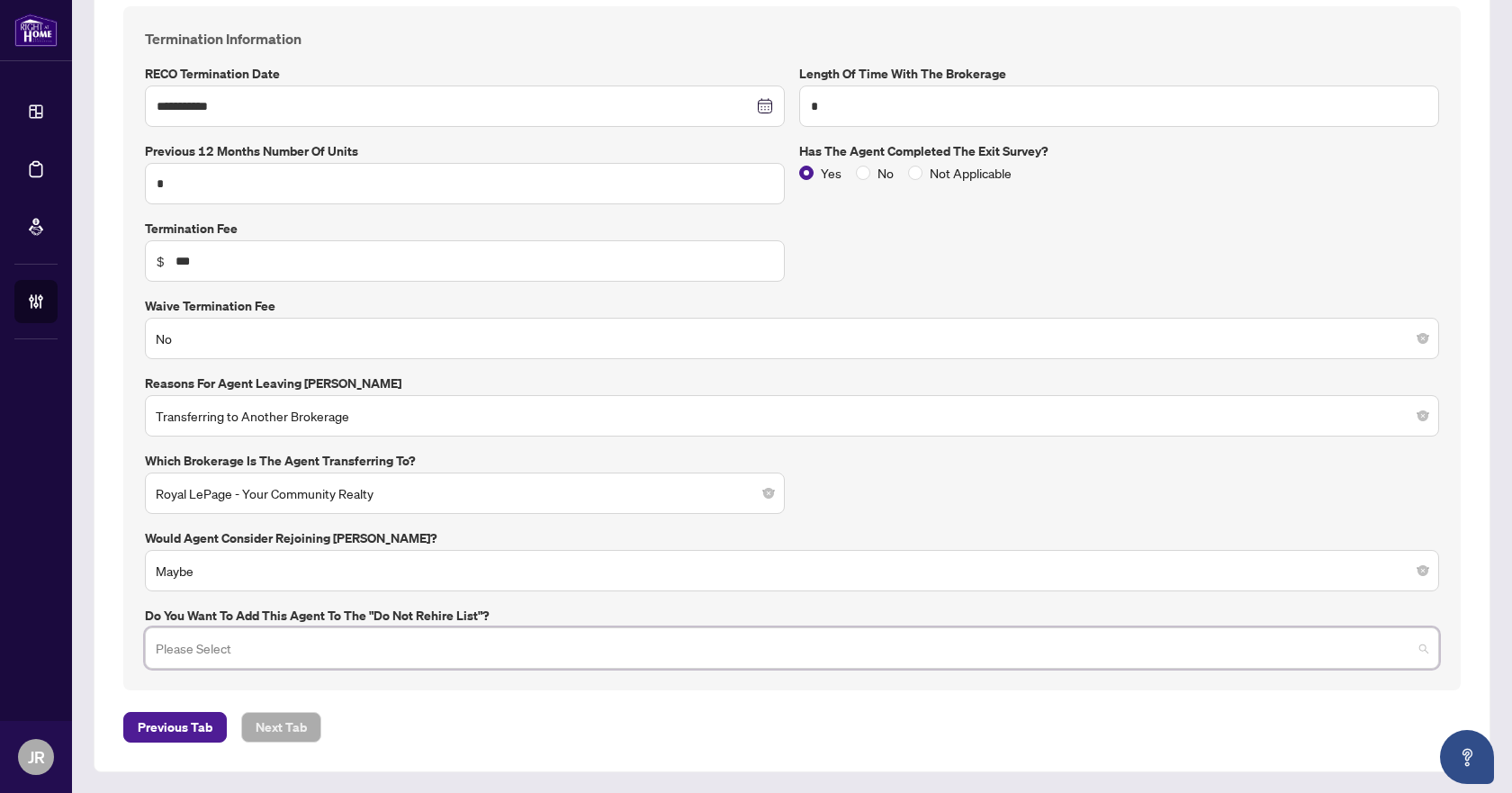
click at [252, 640] on input "search" at bounding box center [784, 651] width 1257 height 40
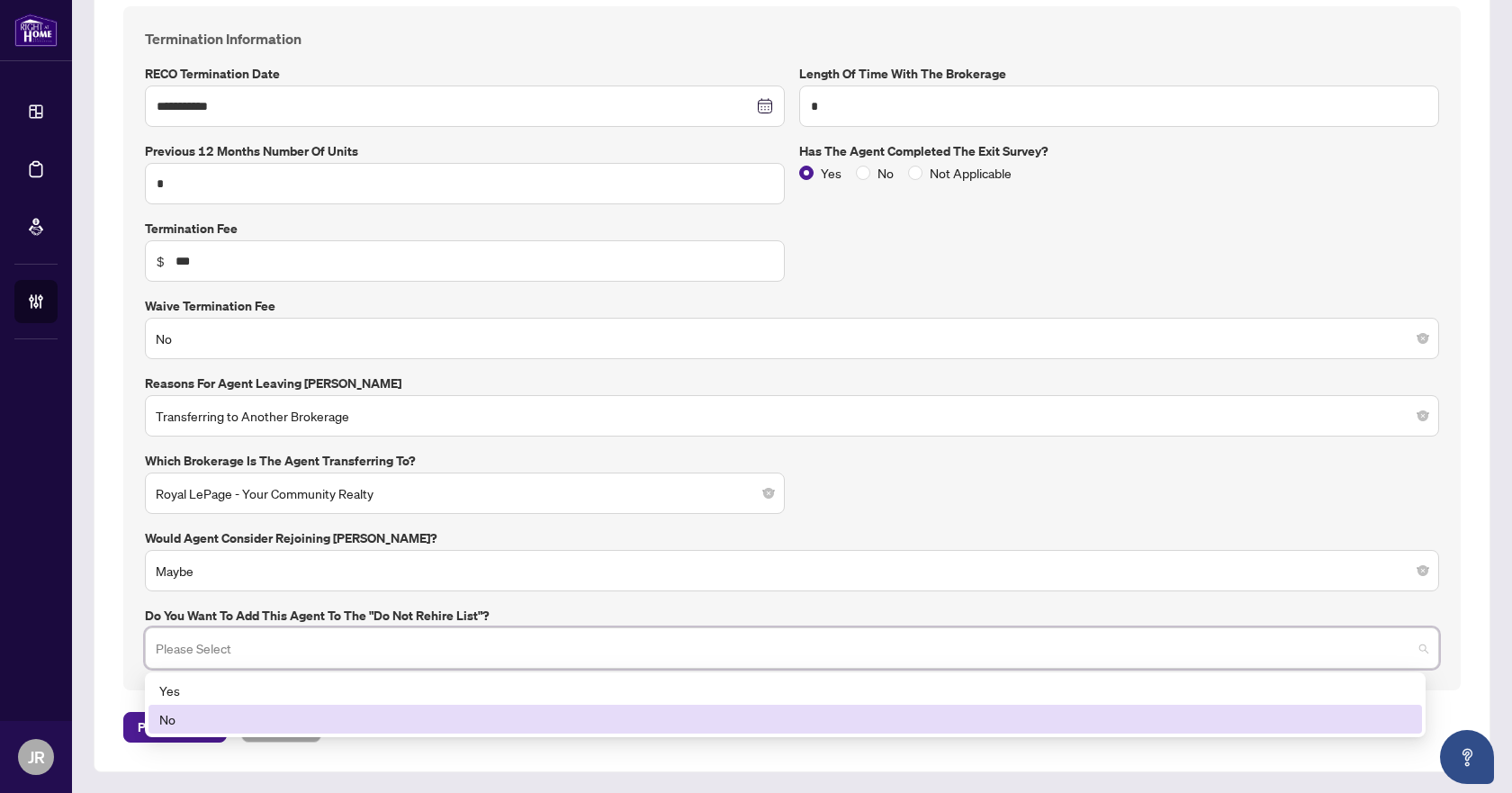
click at [224, 716] on div "No" at bounding box center [785, 719] width 1252 height 19
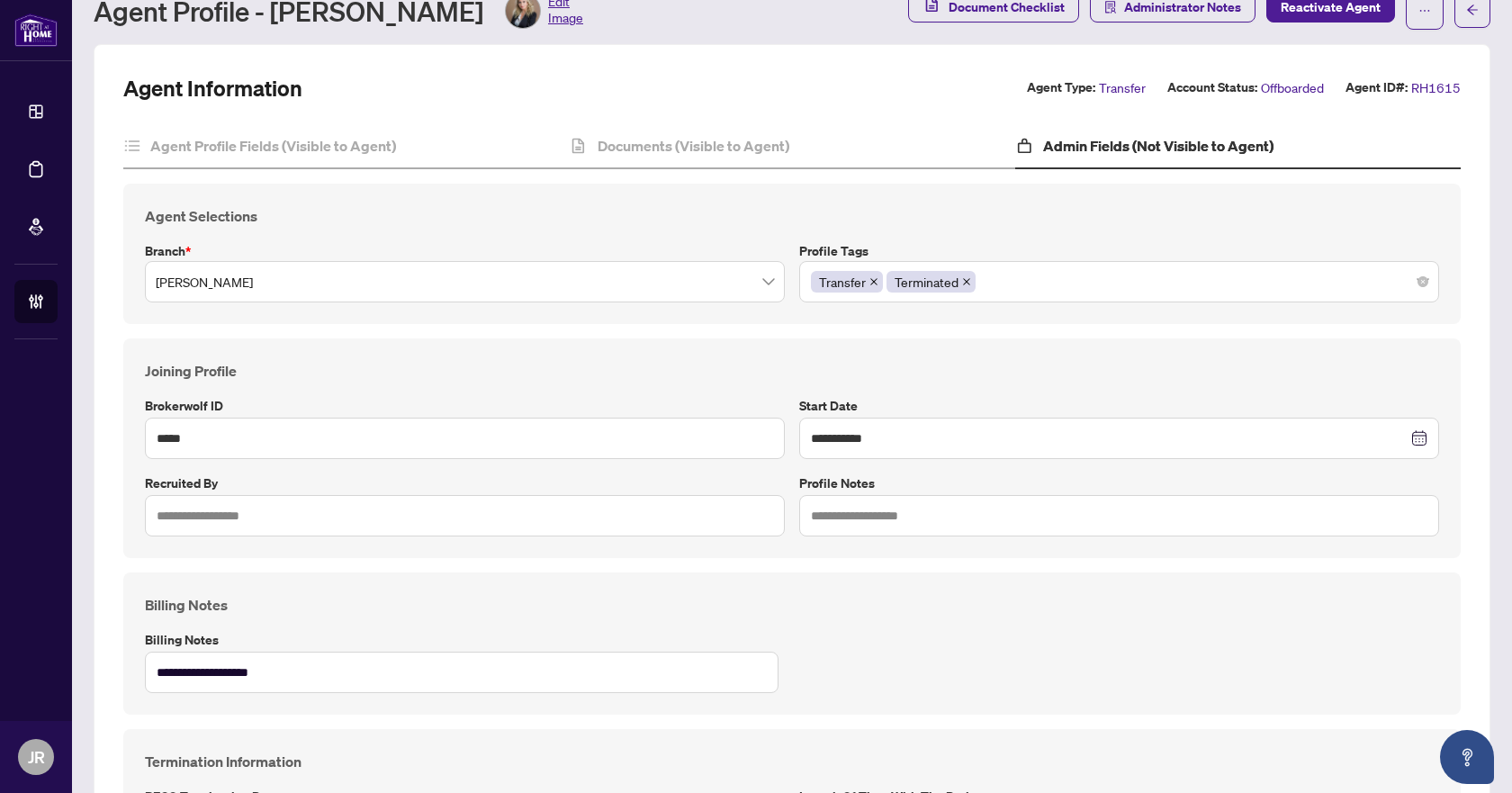
scroll to position [0, 0]
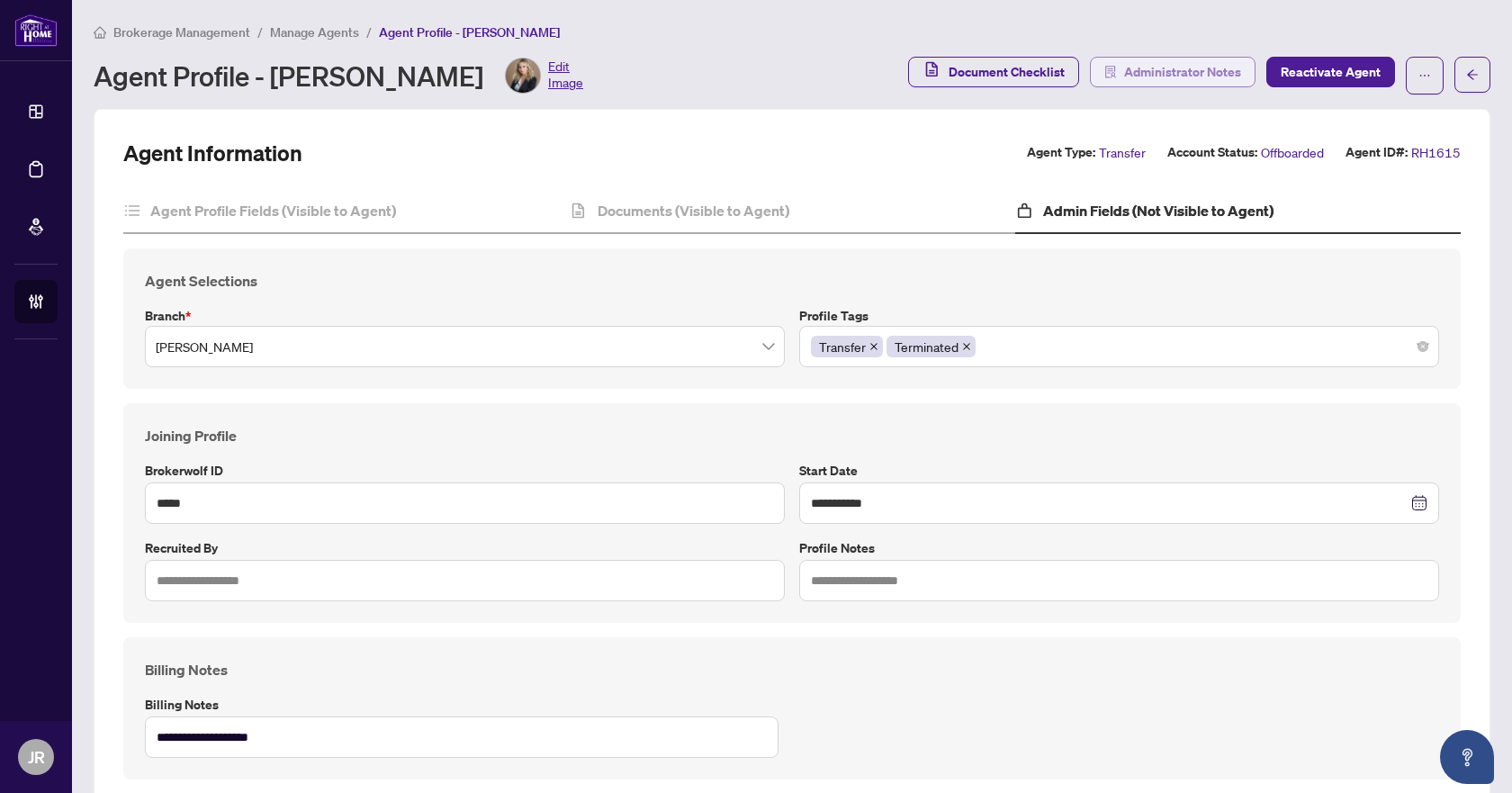
click at [1193, 71] on span "Administrator Notes" at bounding box center [1183, 72] width 117 height 29
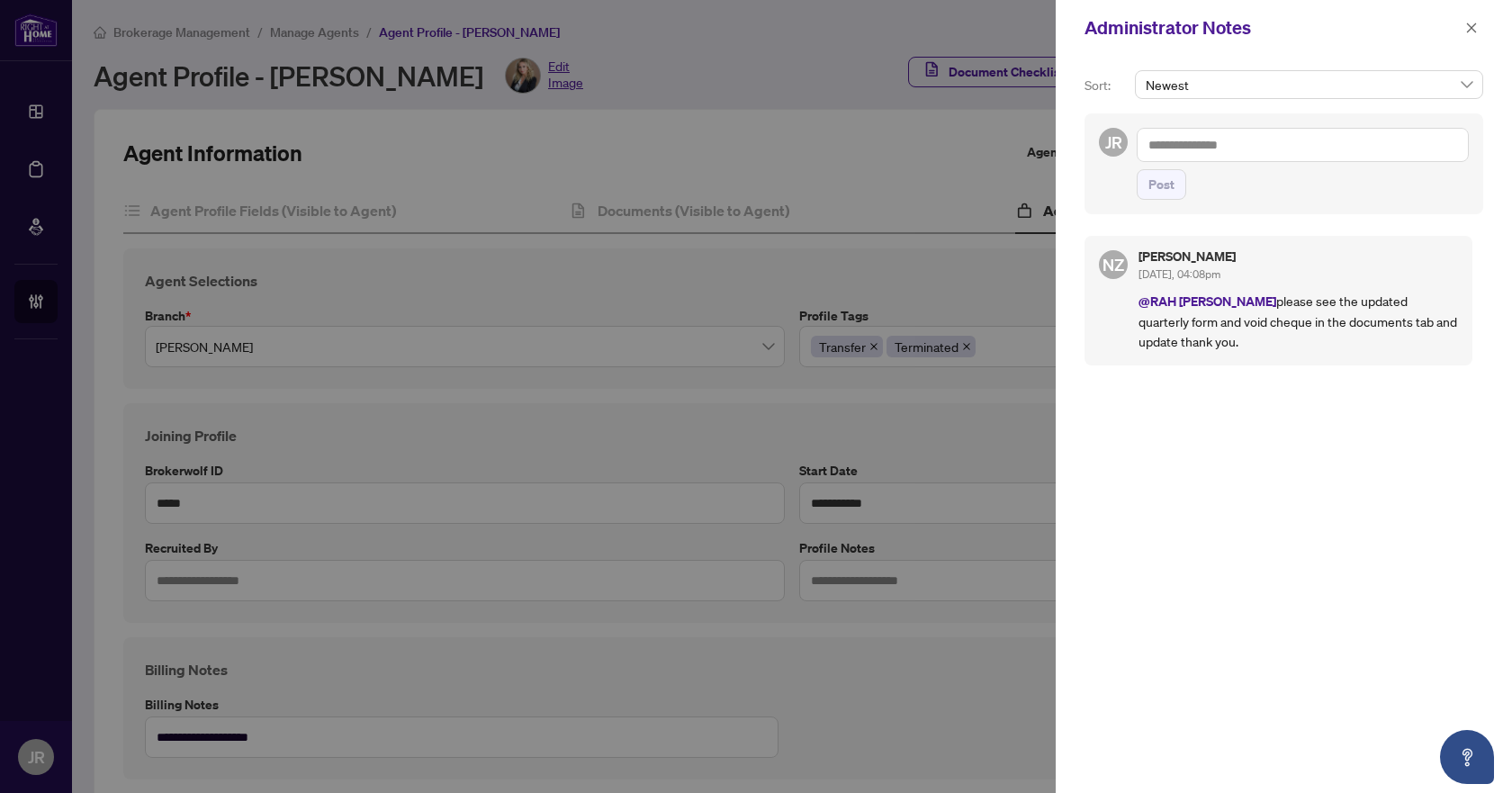
click at [1273, 154] on textarea at bounding box center [1303, 144] width 332 height 34
type textarea "*"
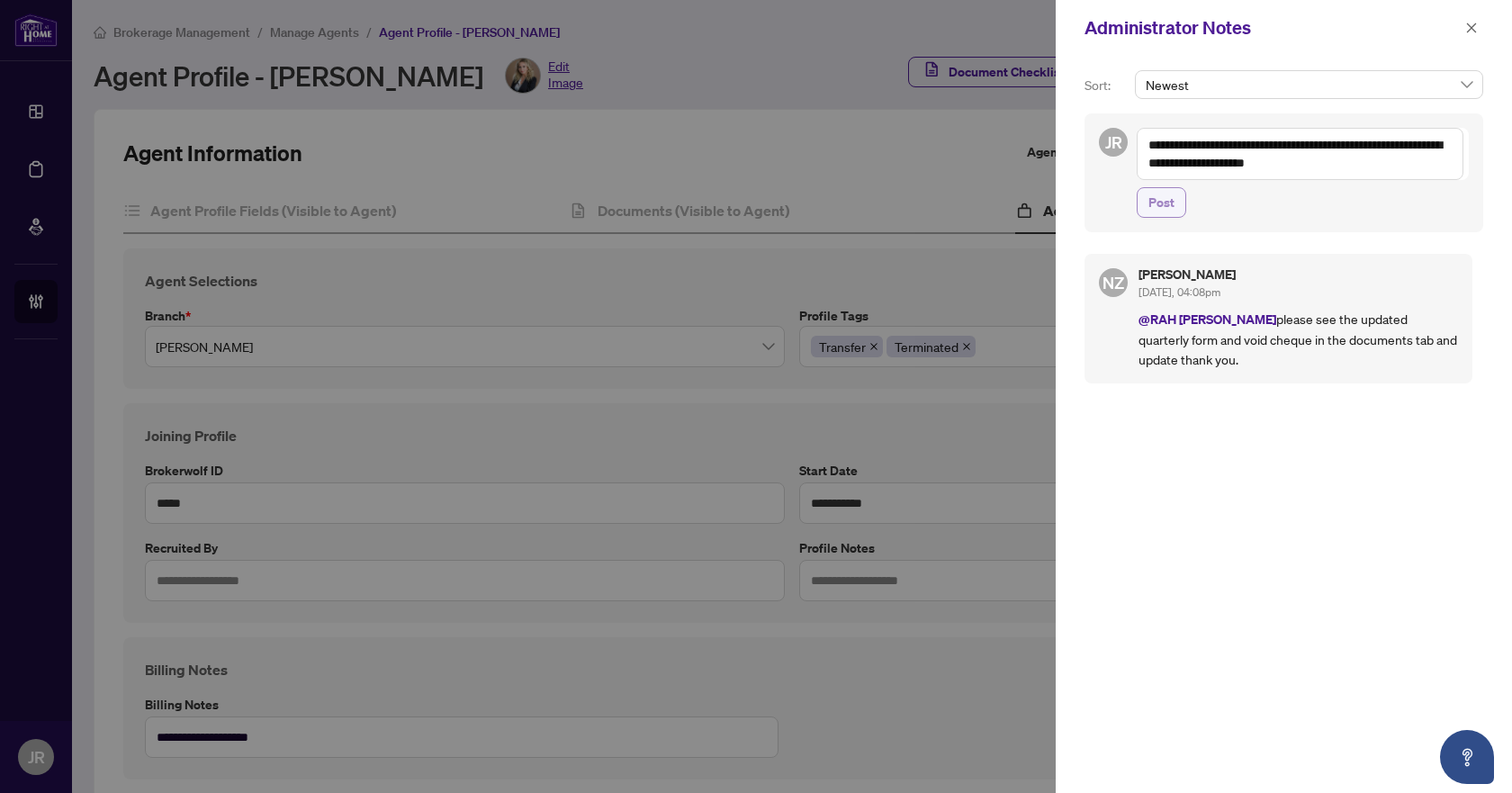
type textarea "**********"
click at [1170, 199] on span "Post" at bounding box center [1162, 202] width 26 height 29
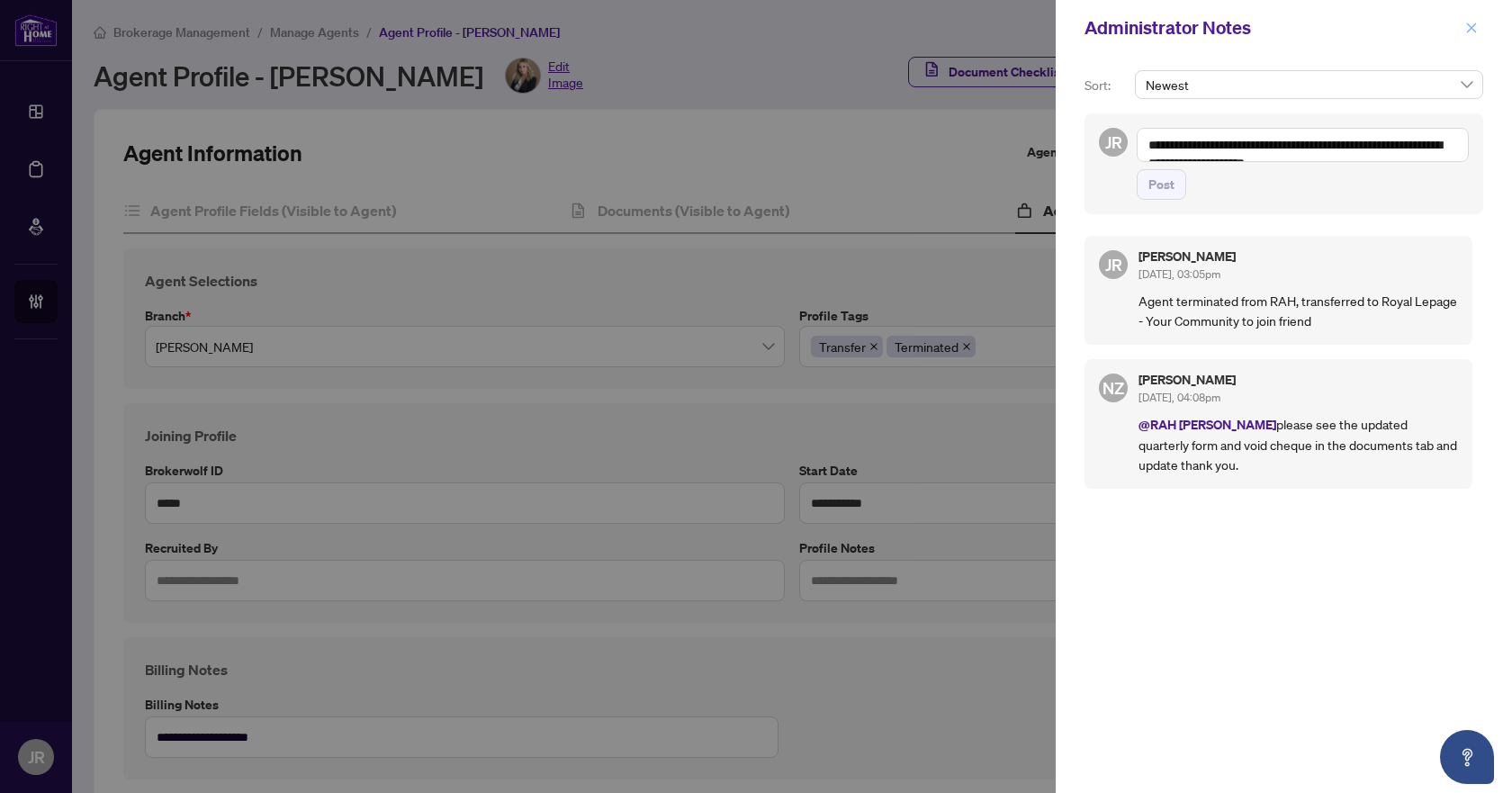
click at [1470, 27] on icon "close" at bounding box center [1472, 27] width 10 height 10
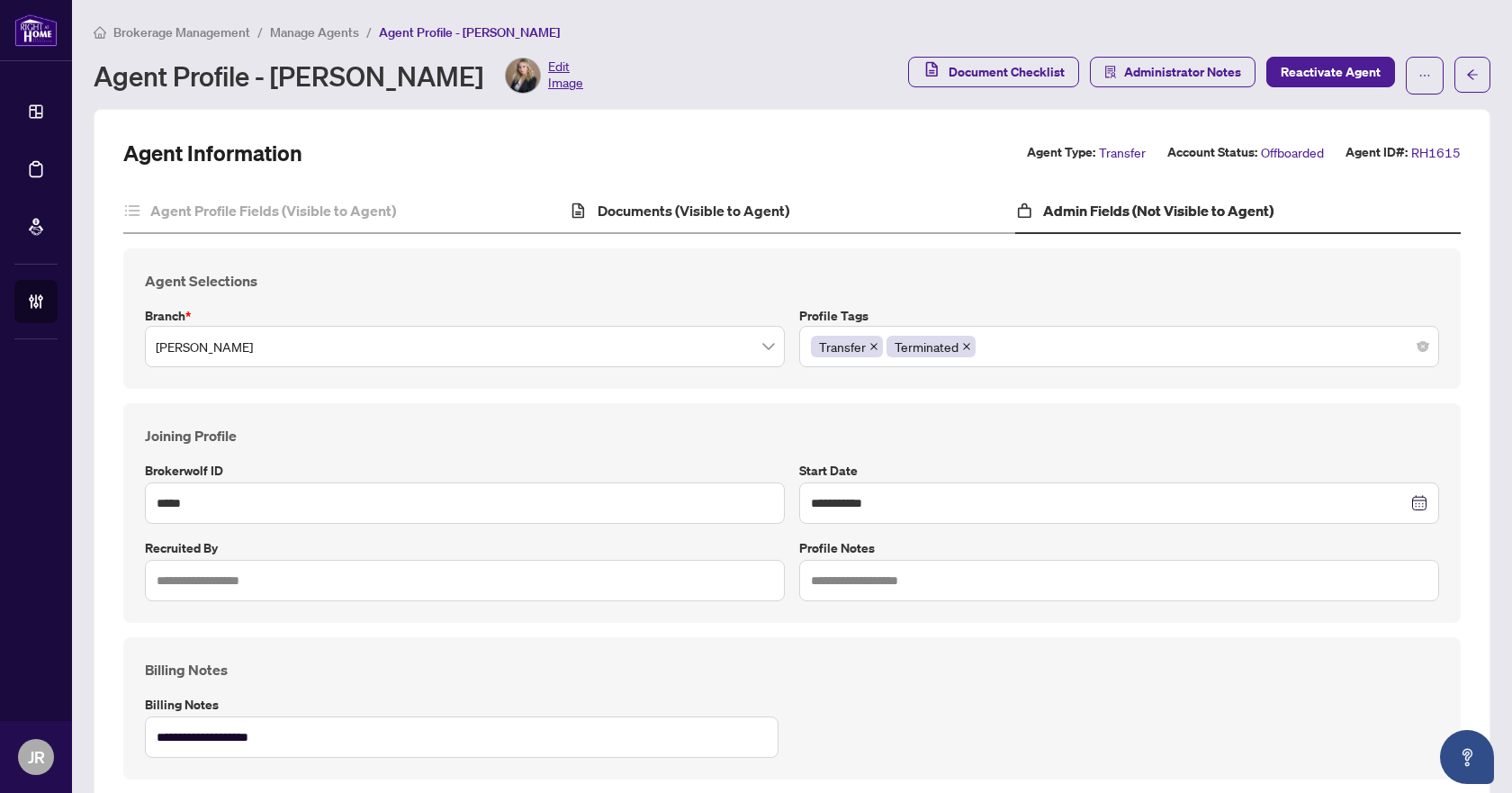
click at [605, 223] on div "Documents (Visible to Agent)" at bounding box center [792, 211] width 446 height 45
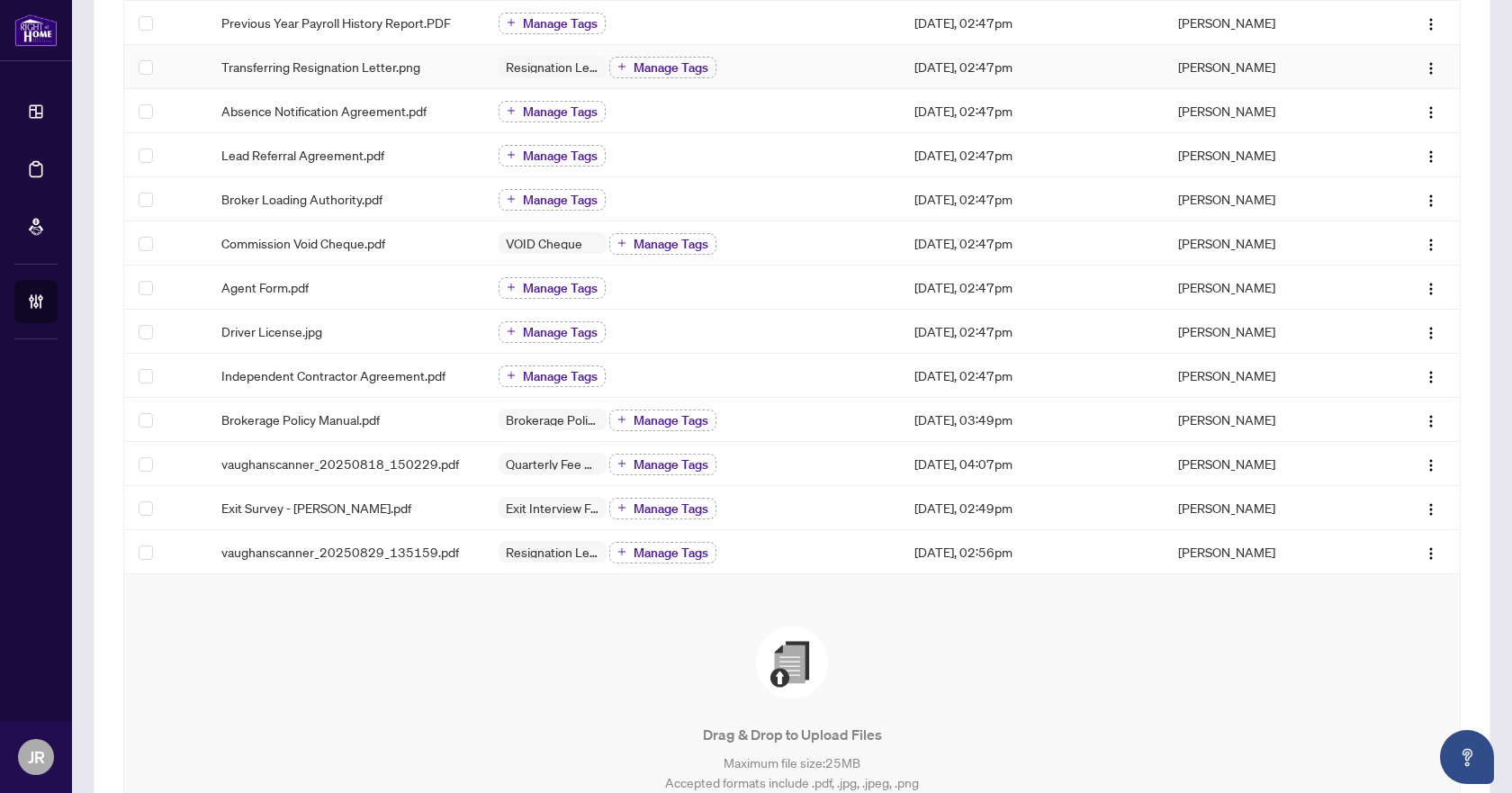
scroll to position [360, 0]
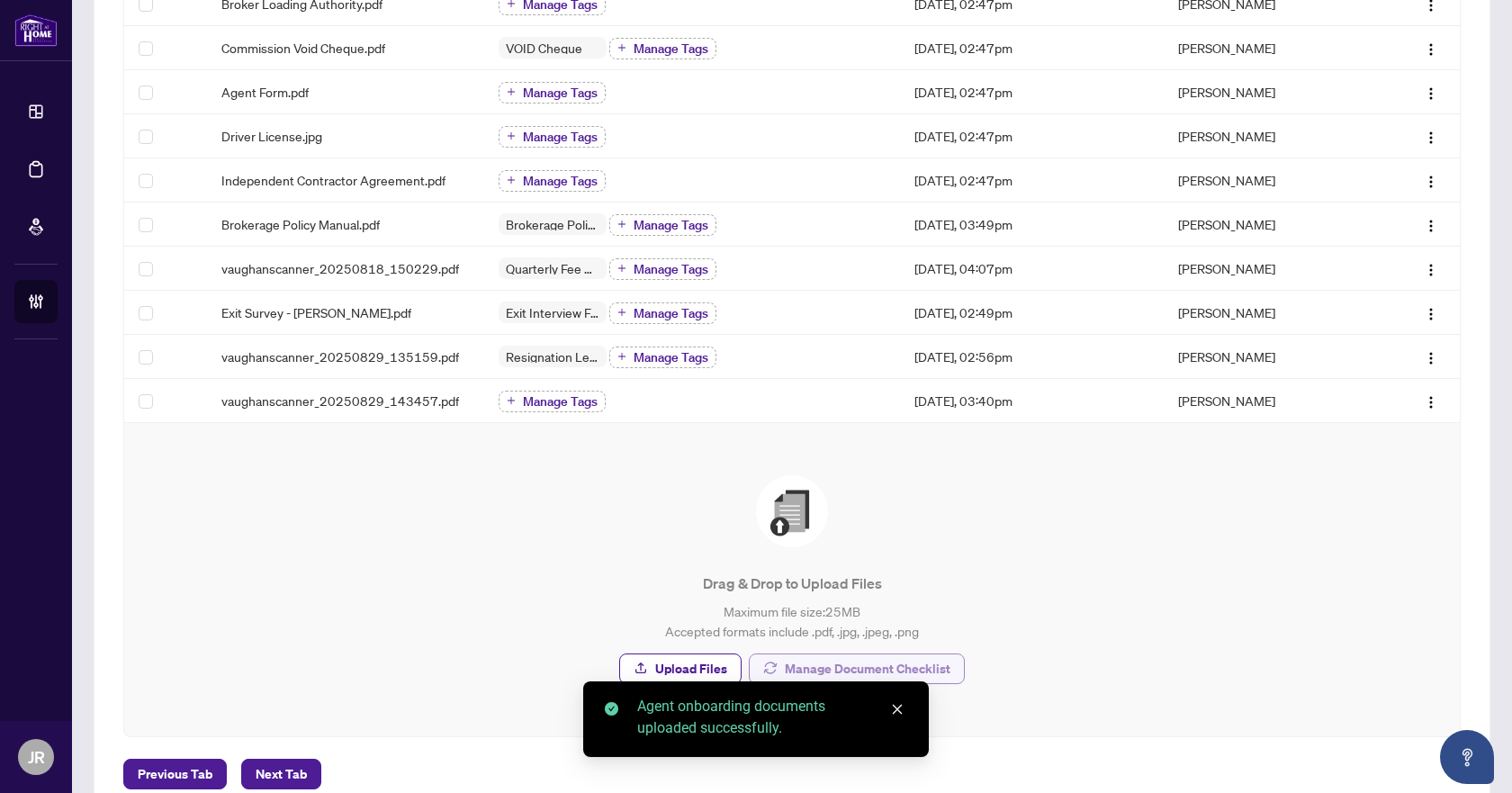
click at [879, 662] on span "Manage Document Checklist" at bounding box center [868, 669] width 165 height 29
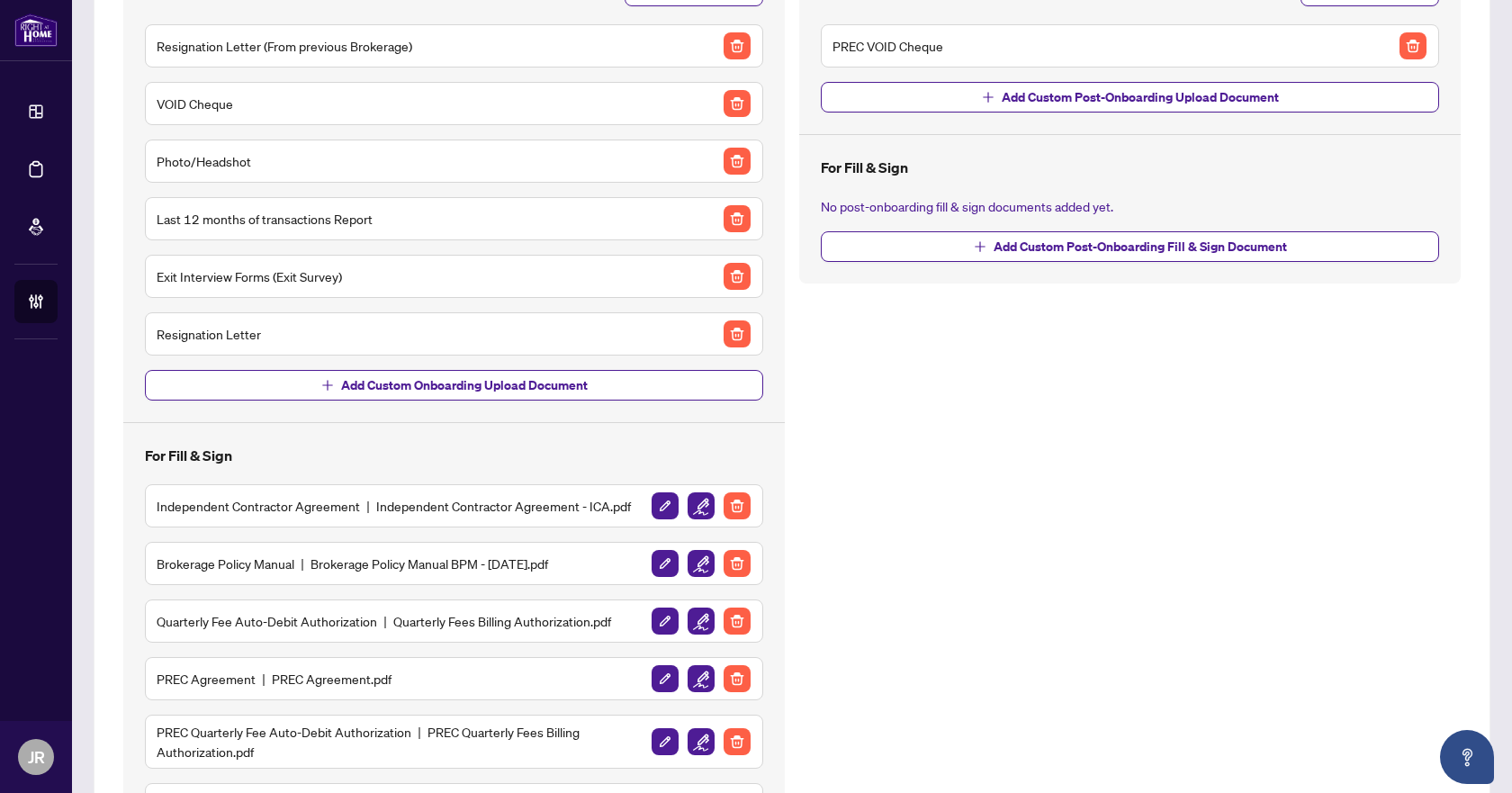
scroll to position [230, 0]
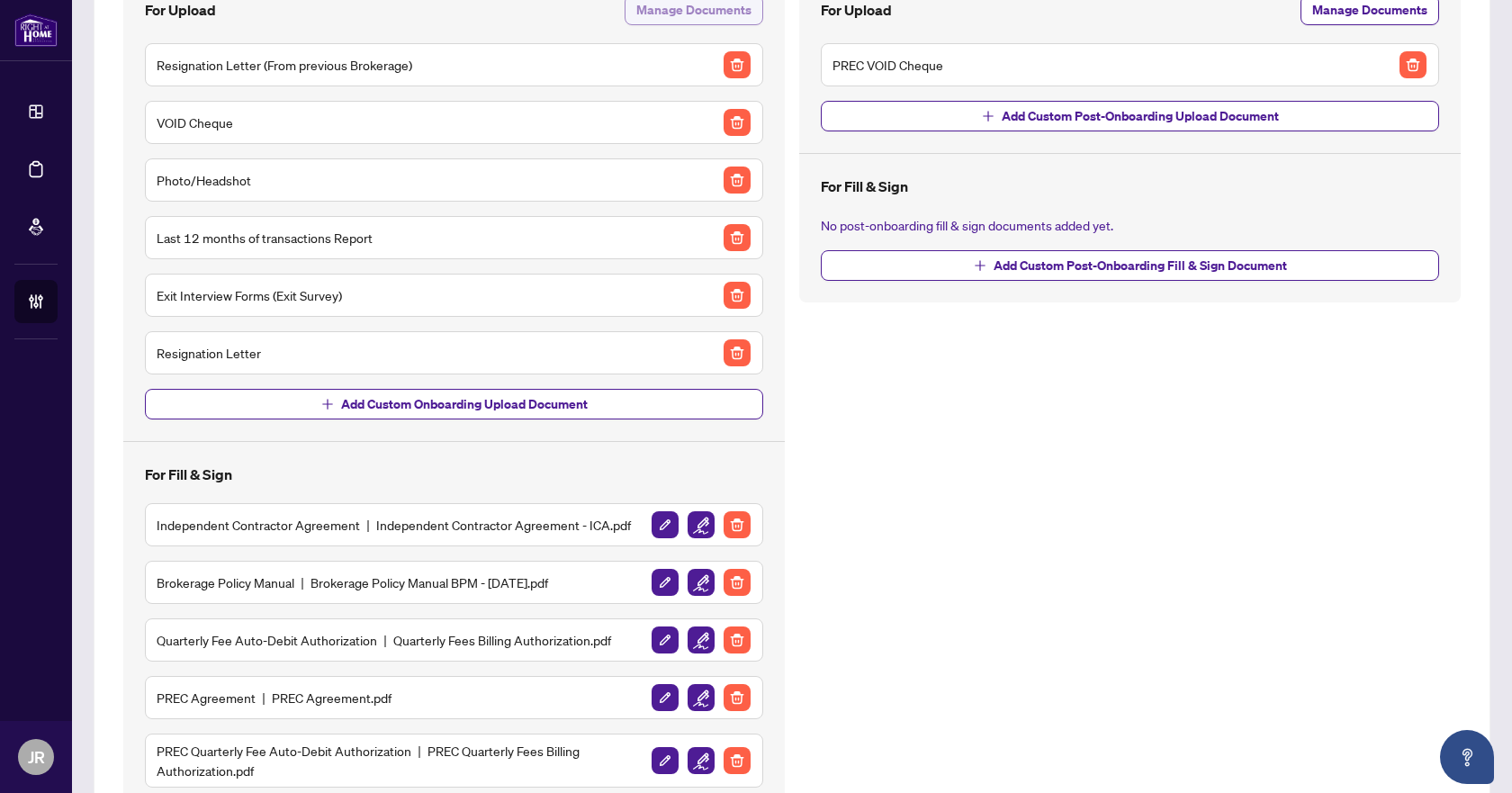
click at [681, 13] on span "Manage Documents" at bounding box center [694, 10] width 115 height 29
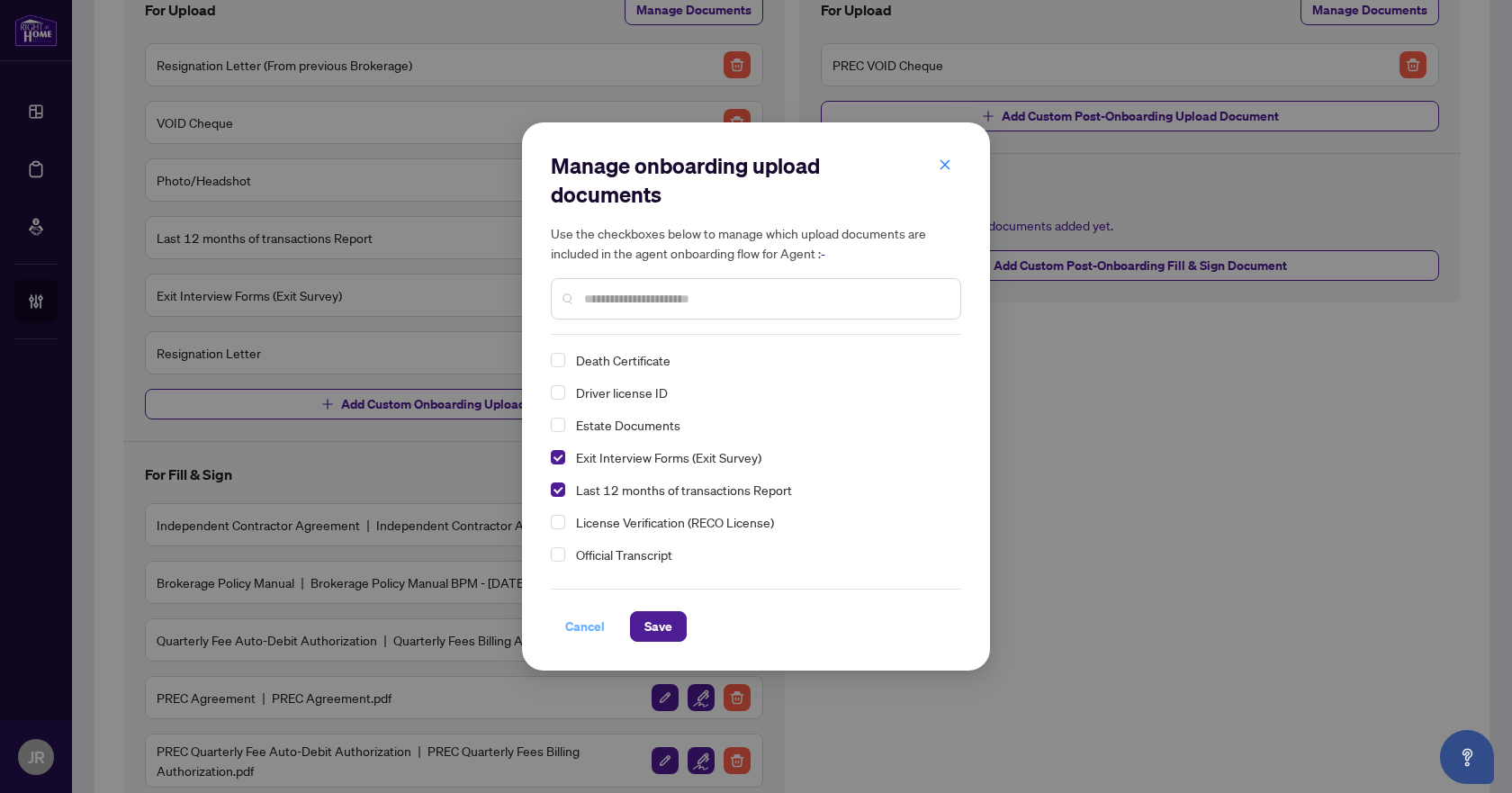
click at [588, 632] on span "Cancel" at bounding box center [585, 627] width 40 height 29
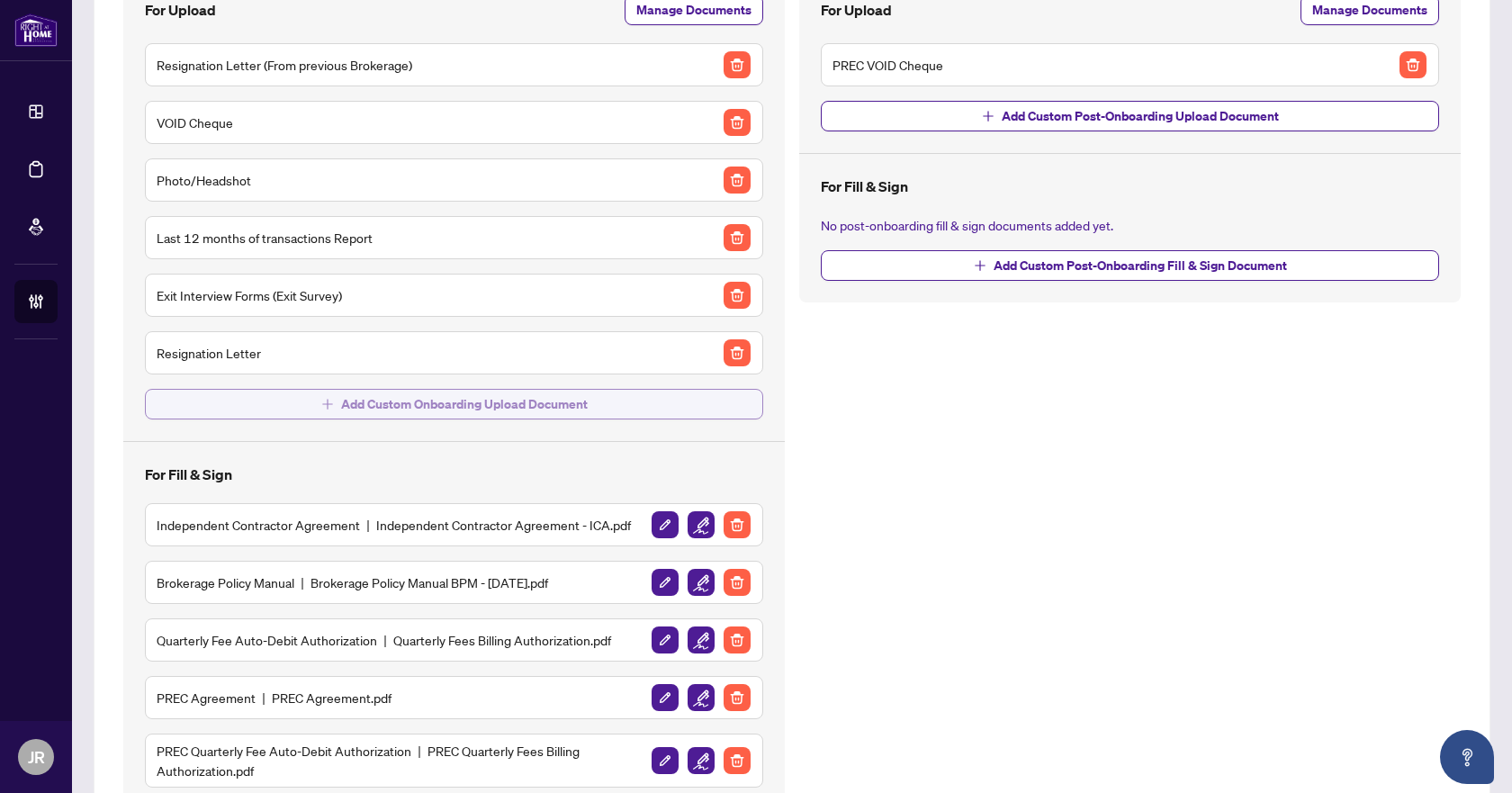
click at [503, 404] on span "Add Custom Onboarding Upload Document" at bounding box center [465, 405] width 247 height 29
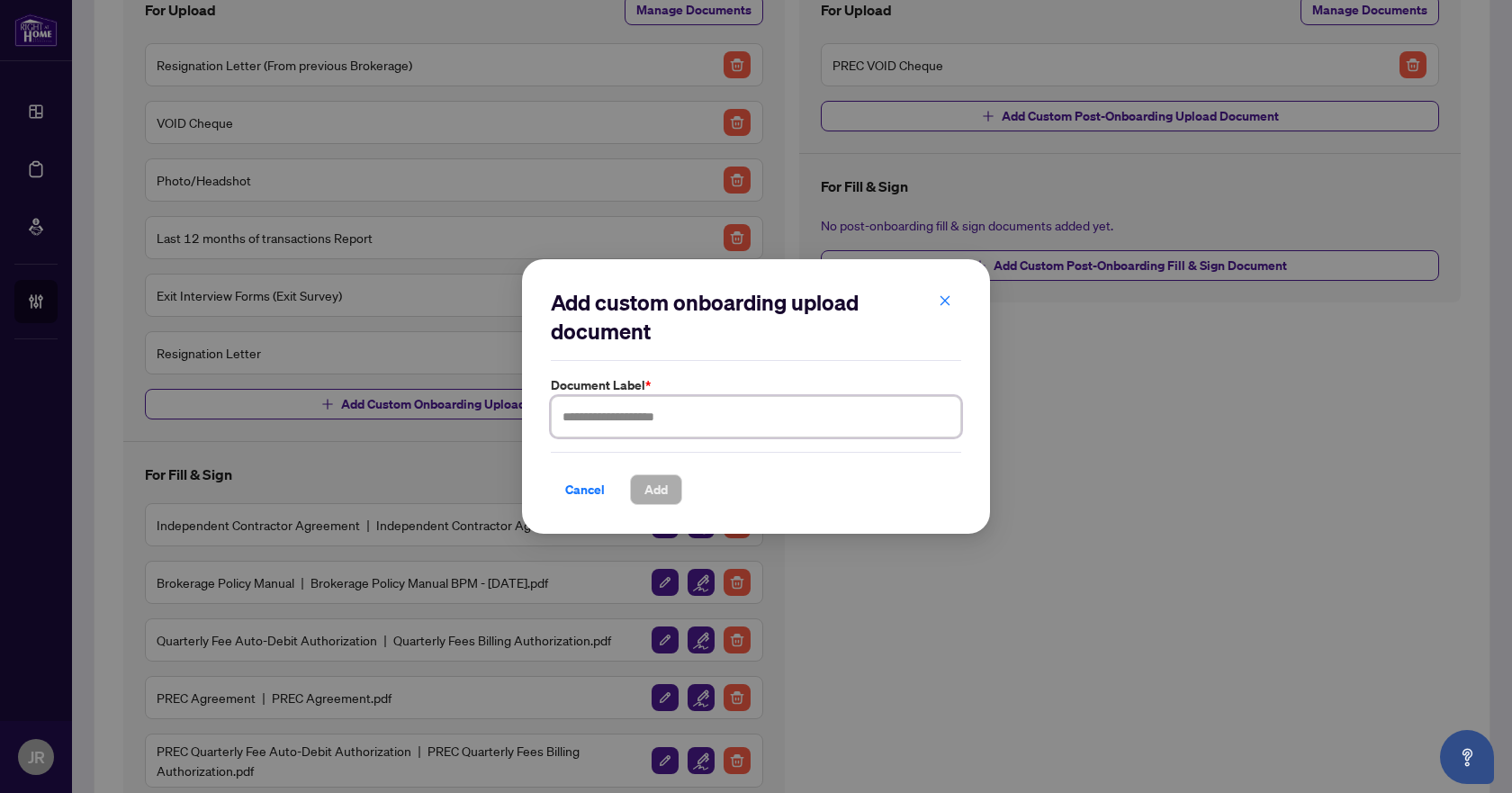
click at [644, 424] on input "text" at bounding box center [756, 416] width 411 height 42
type input "**********"
click at [675, 488] on button "Add" at bounding box center [657, 489] width 53 height 30
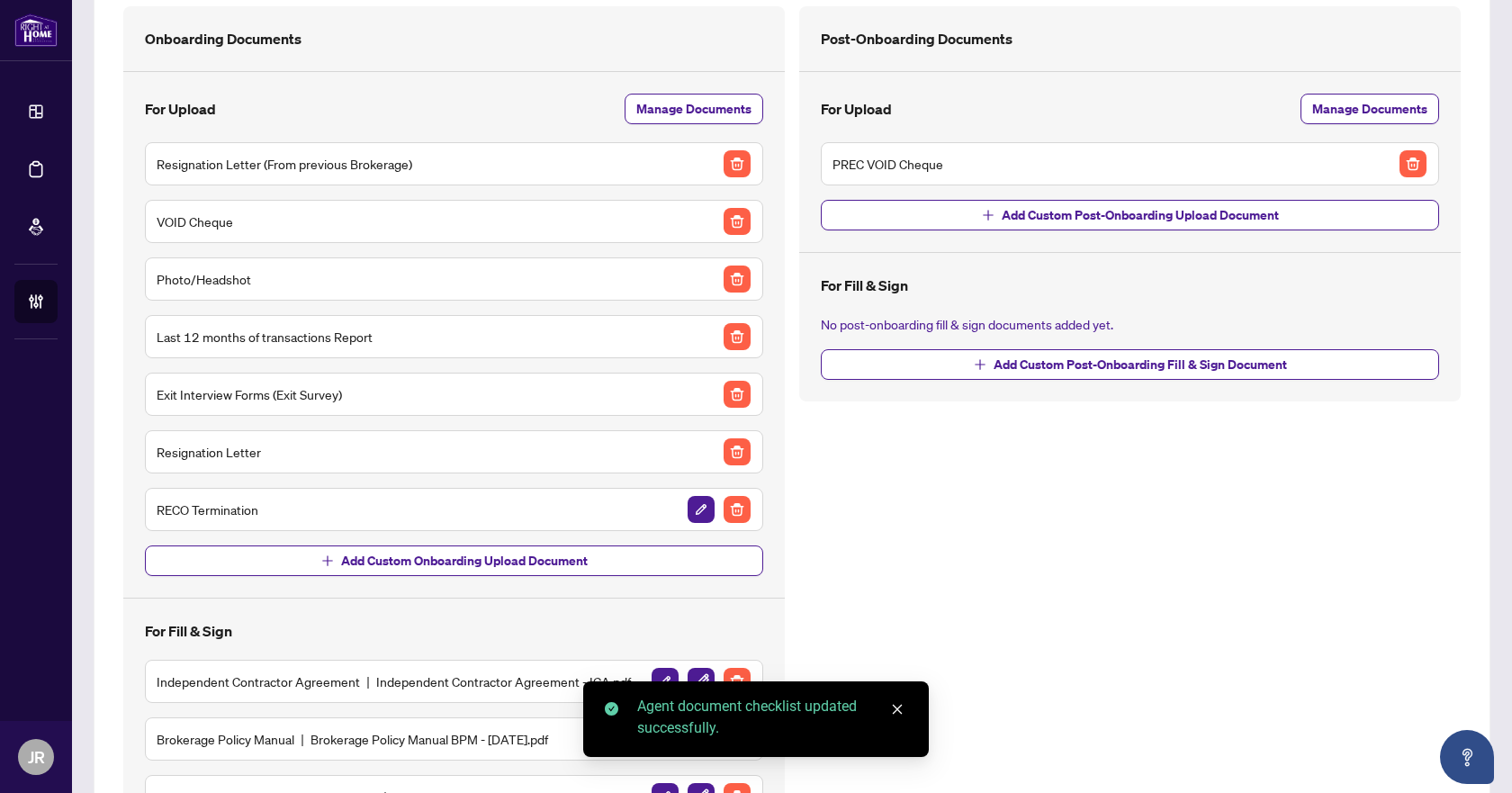
scroll to position [0, 0]
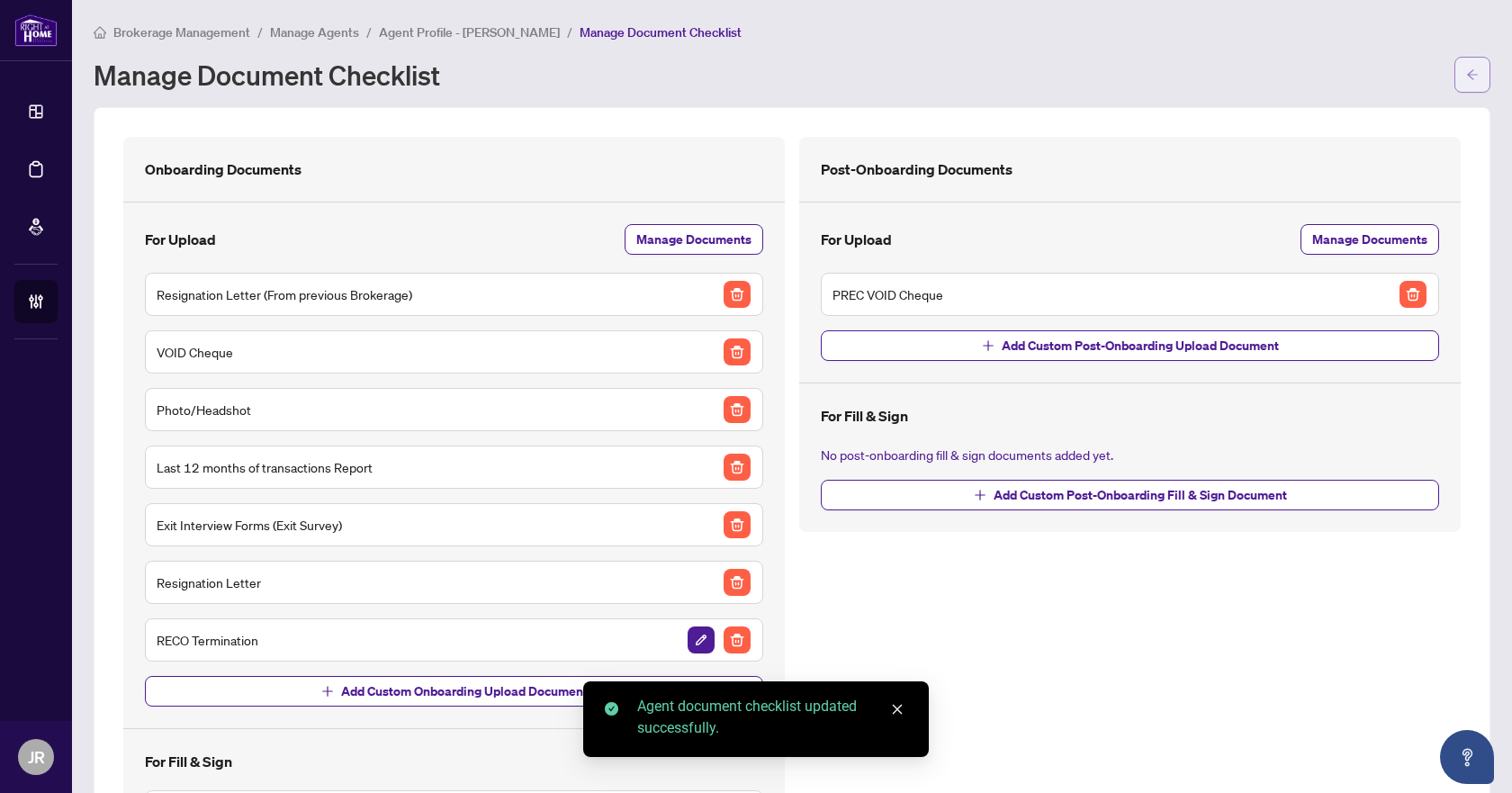
click at [1466, 66] on span "button" at bounding box center [1472, 75] width 13 height 29
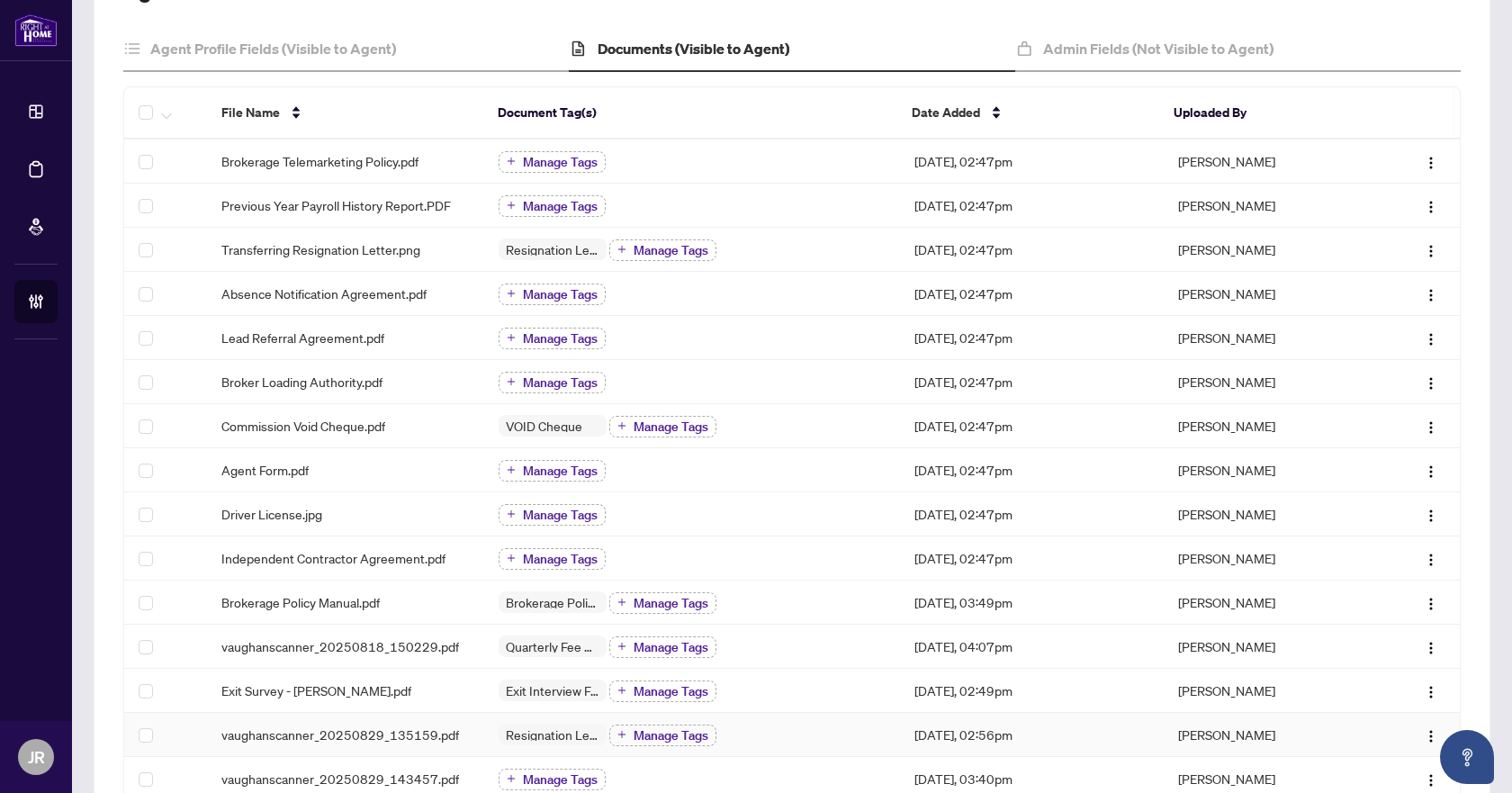
scroll to position [360, 0]
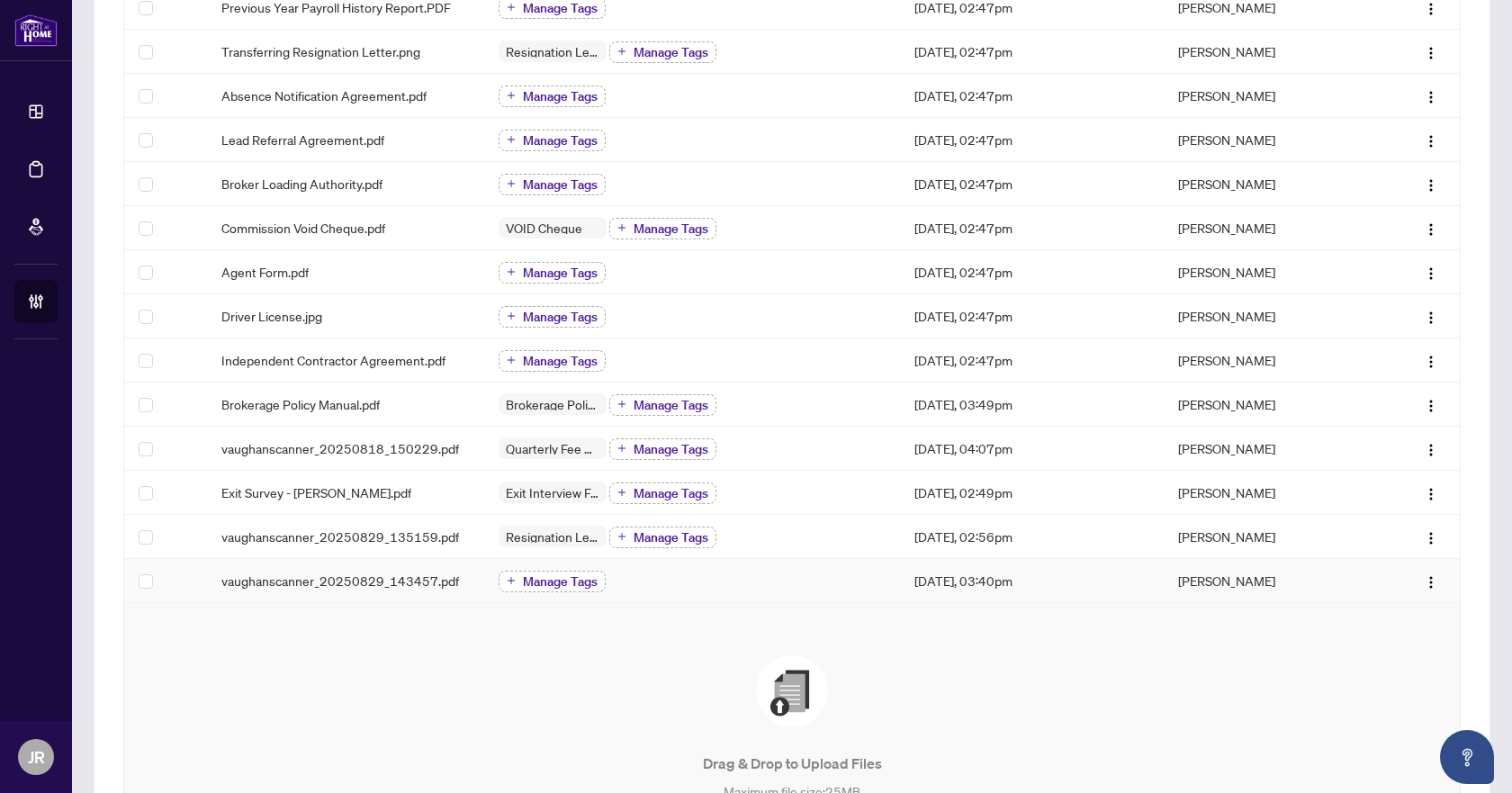
click at [537, 580] on span "Manage Tags" at bounding box center [560, 581] width 75 height 13
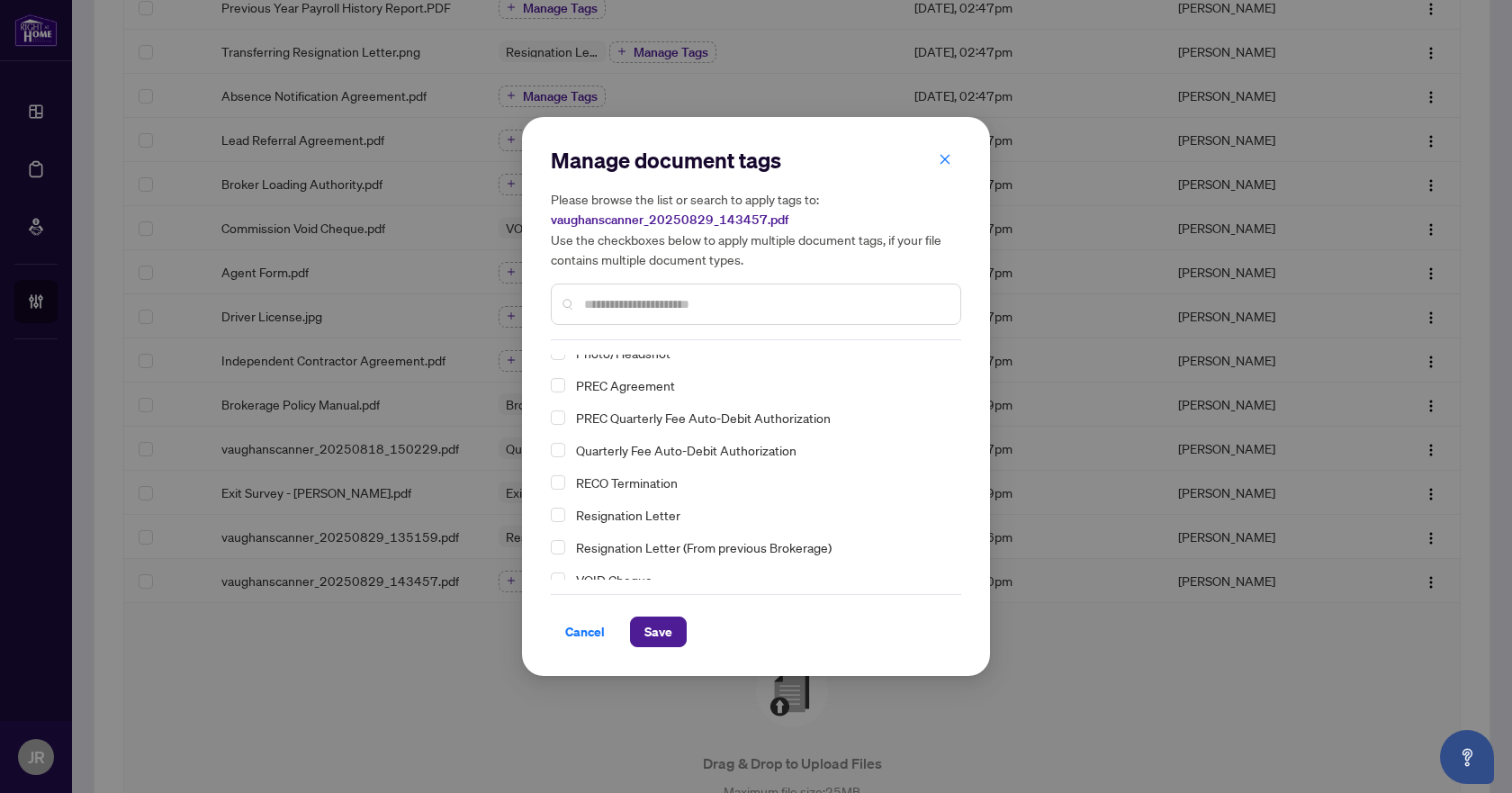
scroll to position [180, 0]
click at [554, 485] on div "RECO Termination" at bounding box center [750, 477] width 400 height 21
click at [557, 476] on span "Select RECO Termination" at bounding box center [558, 477] width 15 height 15
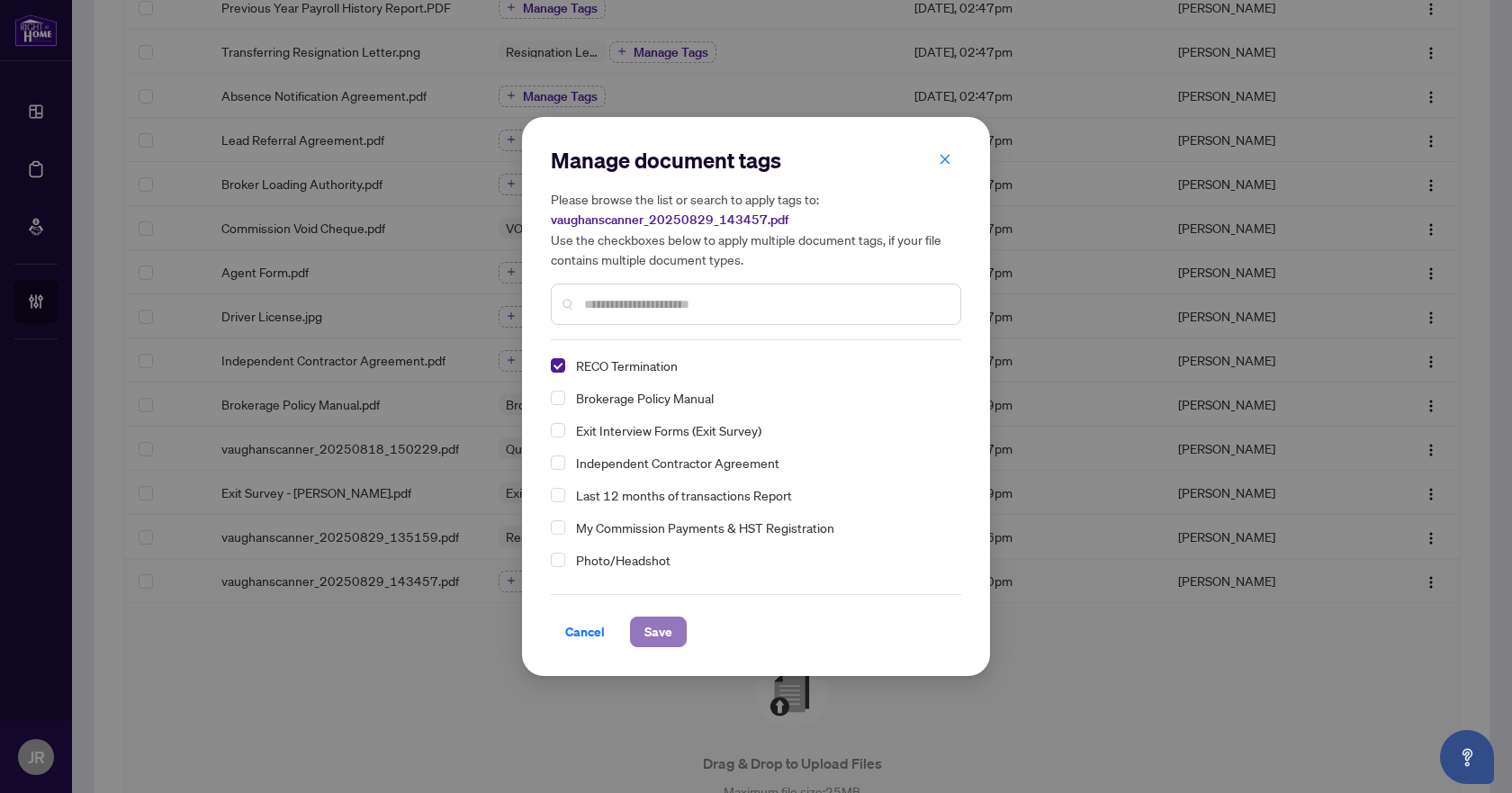
click at [669, 632] on span "Save" at bounding box center [658, 632] width 28 height 29
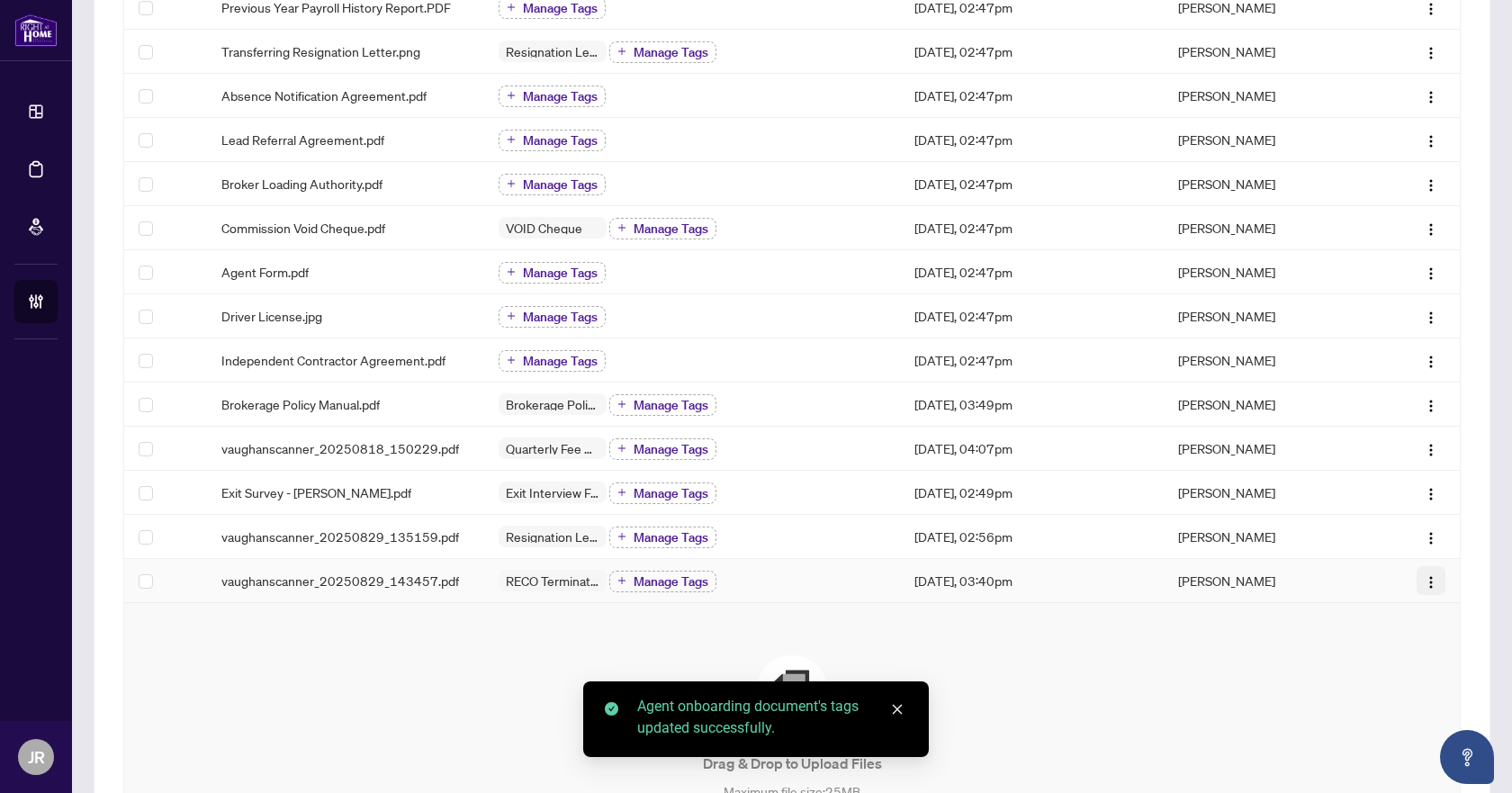
click at [1424, 579] on img "button" at bounding box center [1431, 582] width 15 height 15
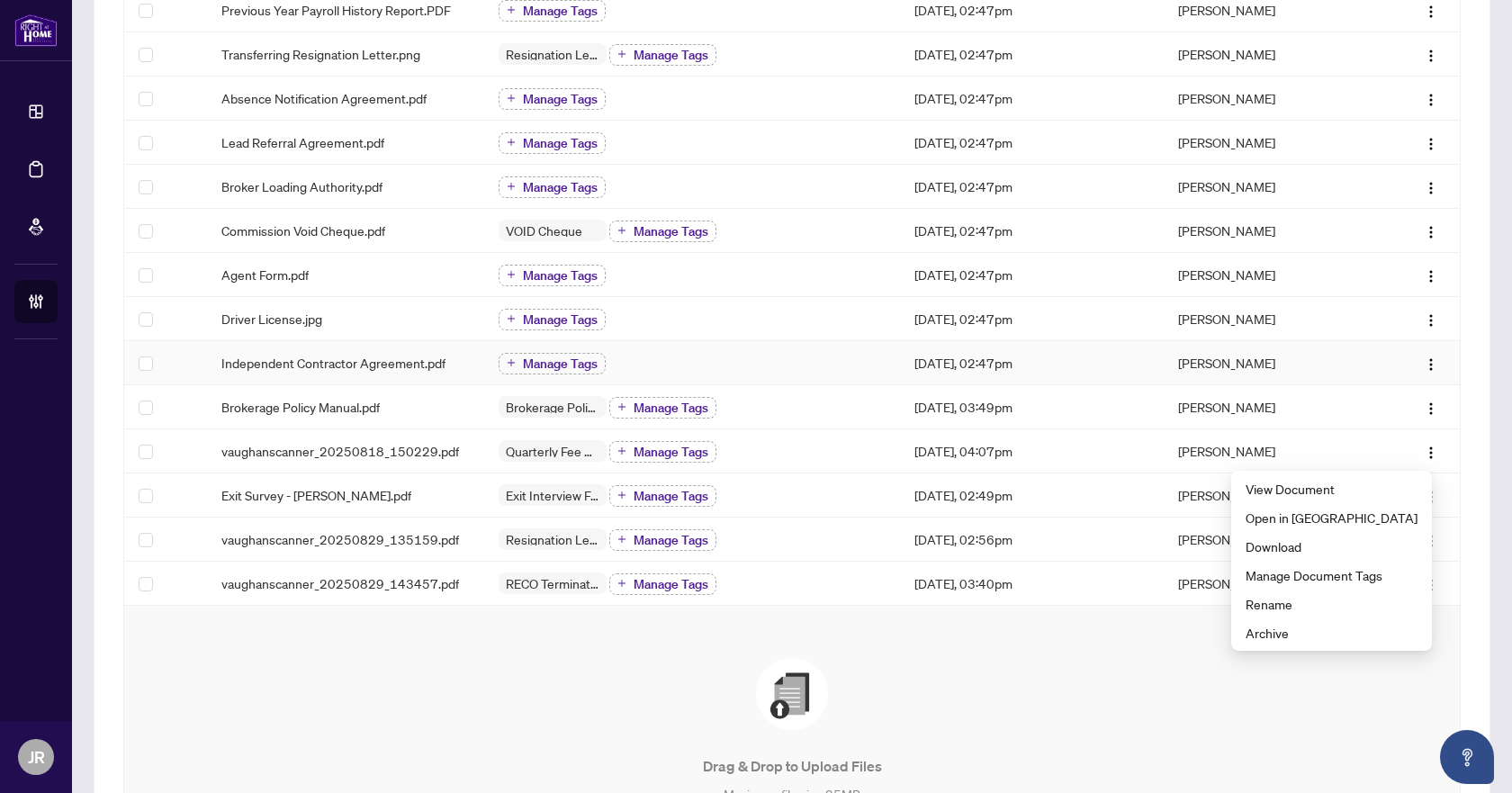
scroll to position [360, 0]
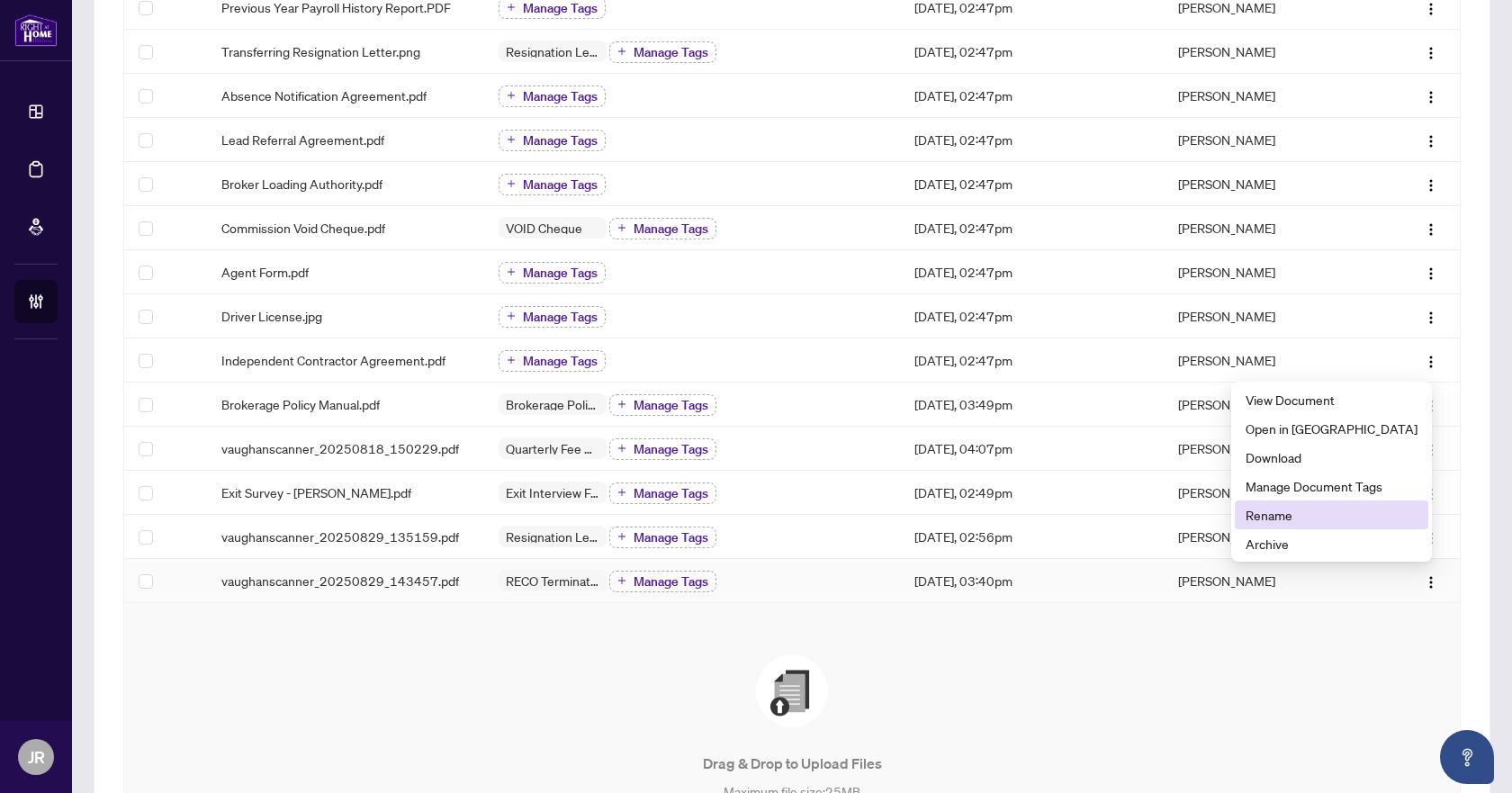
click at [1345, 523] on span "Rename" at bounding box center [1332, 515] width 172 height 19
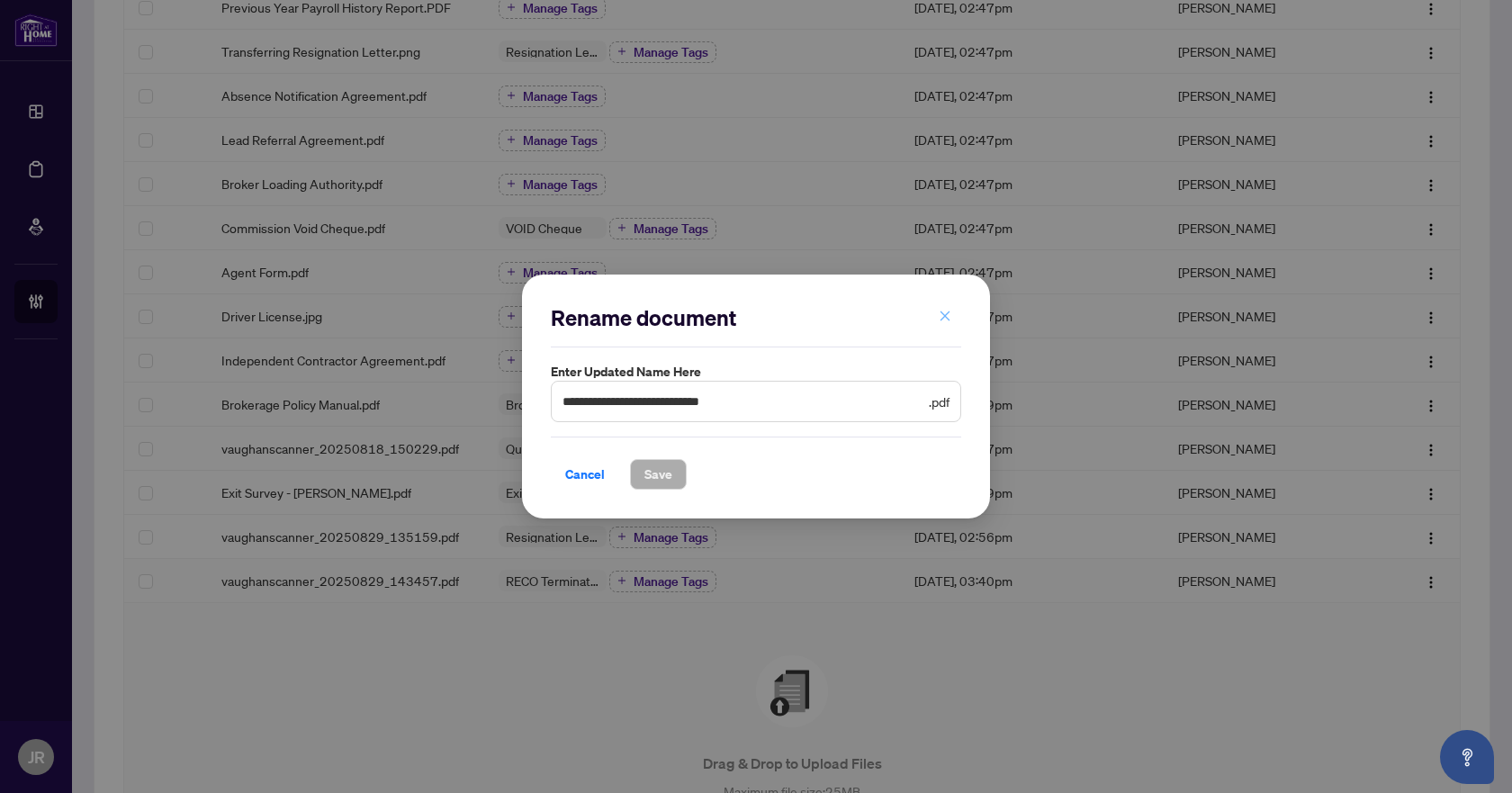
click at [937, 311] on button "button" at bounding box center [945, 316] width 36 height 30
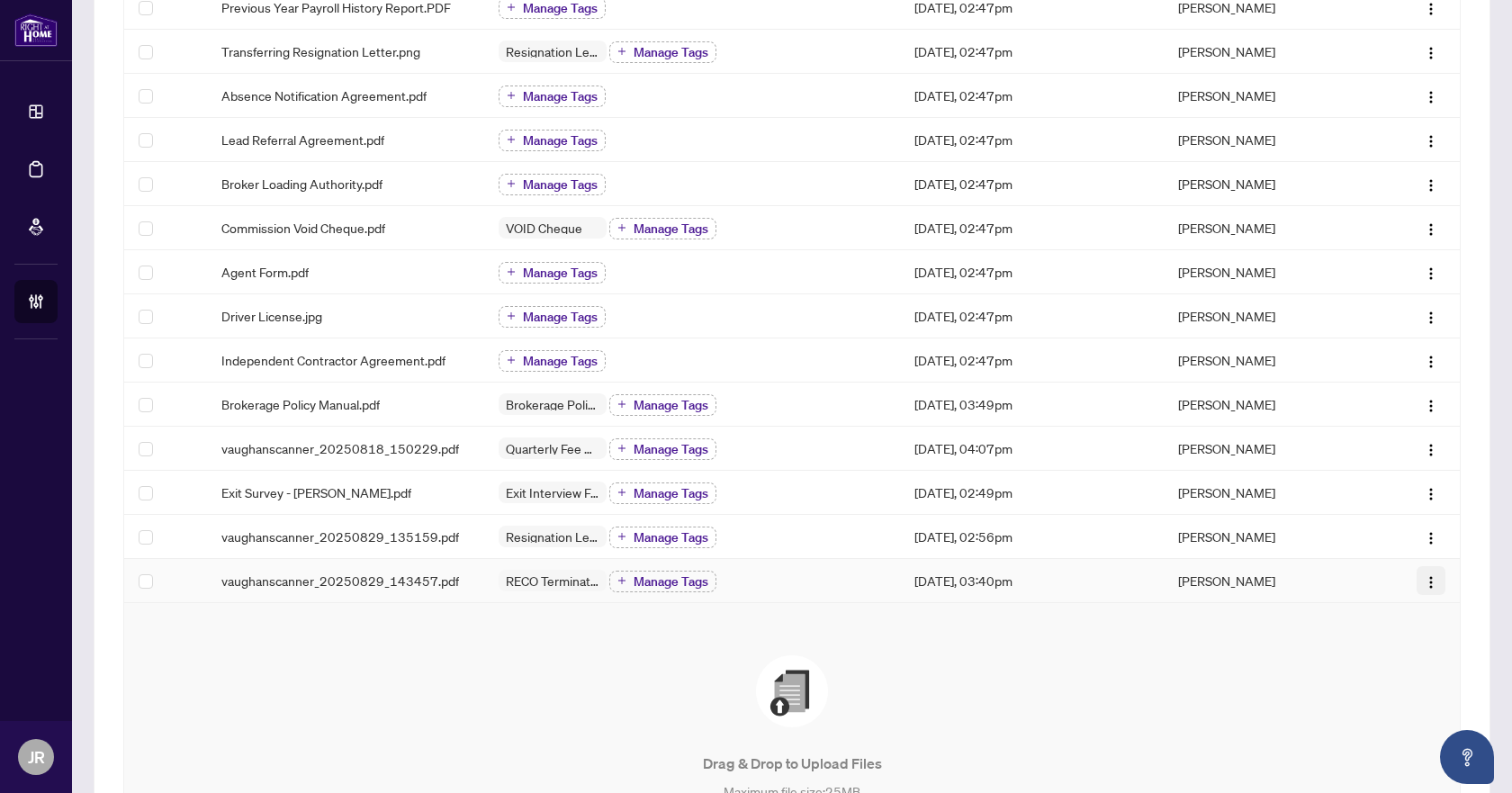
click at [1424, 582] on img "button" at bounding box center [1431, 582] width 15 height 15
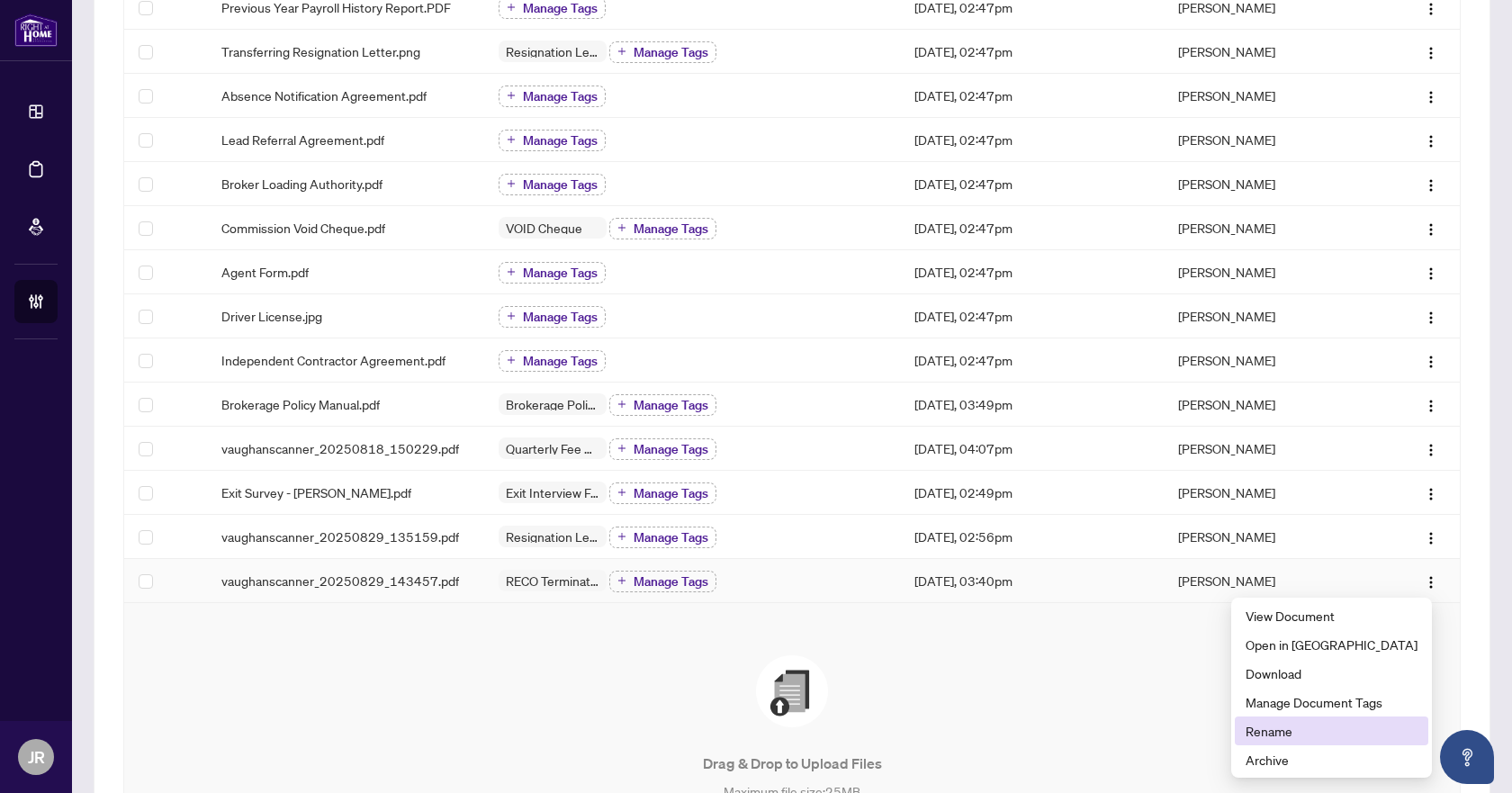
click at [1339, 717] on li "Rename" at bounding box center [1331, 731] width 194 height 29
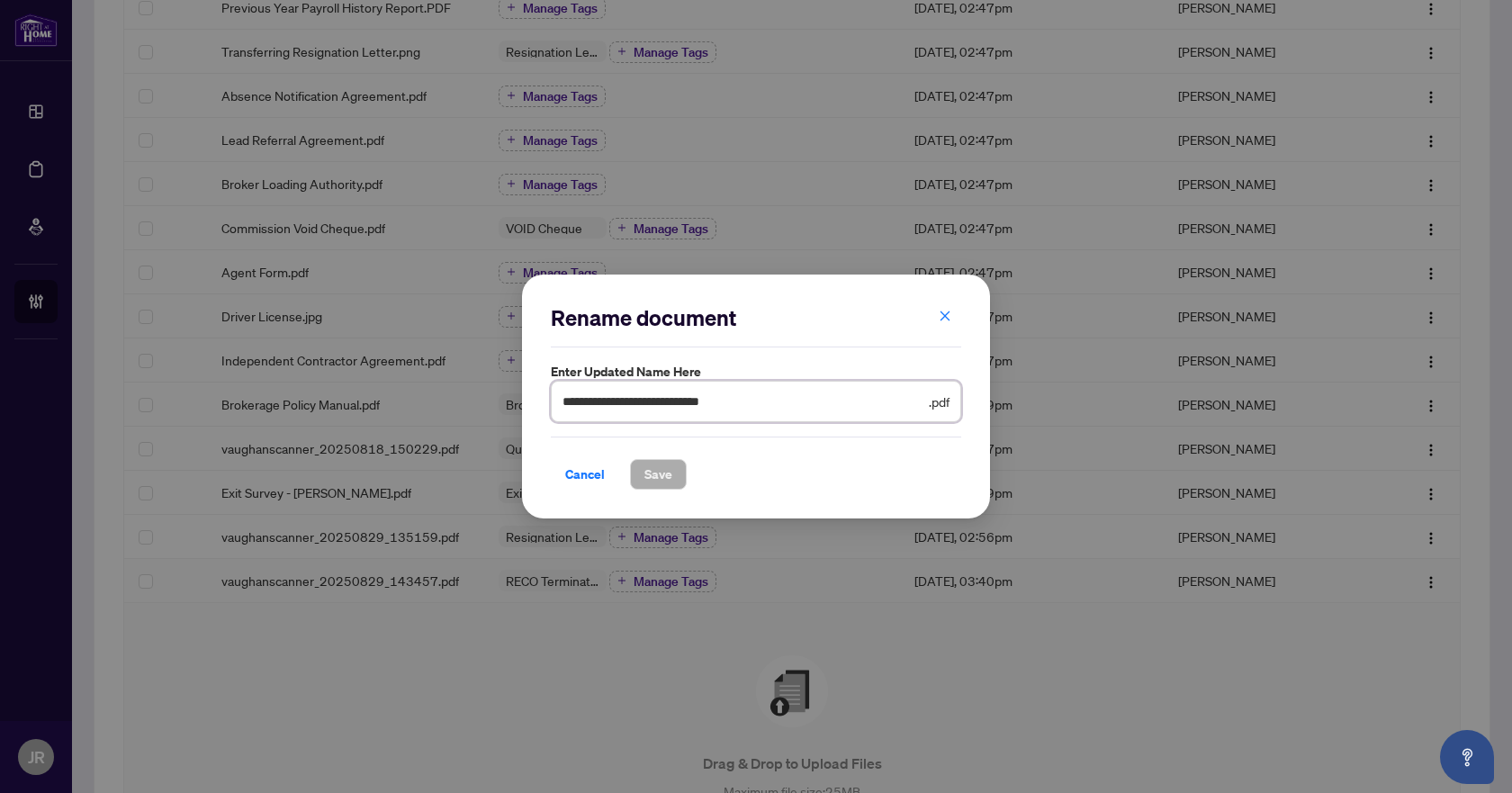
click at [611, 400] on input "**********" at bounding box center [743, 401] width 363 height 19
type input "**********"
click at [674, 476] on button "Save" at bounding box center [659, 474] width 56 height 30
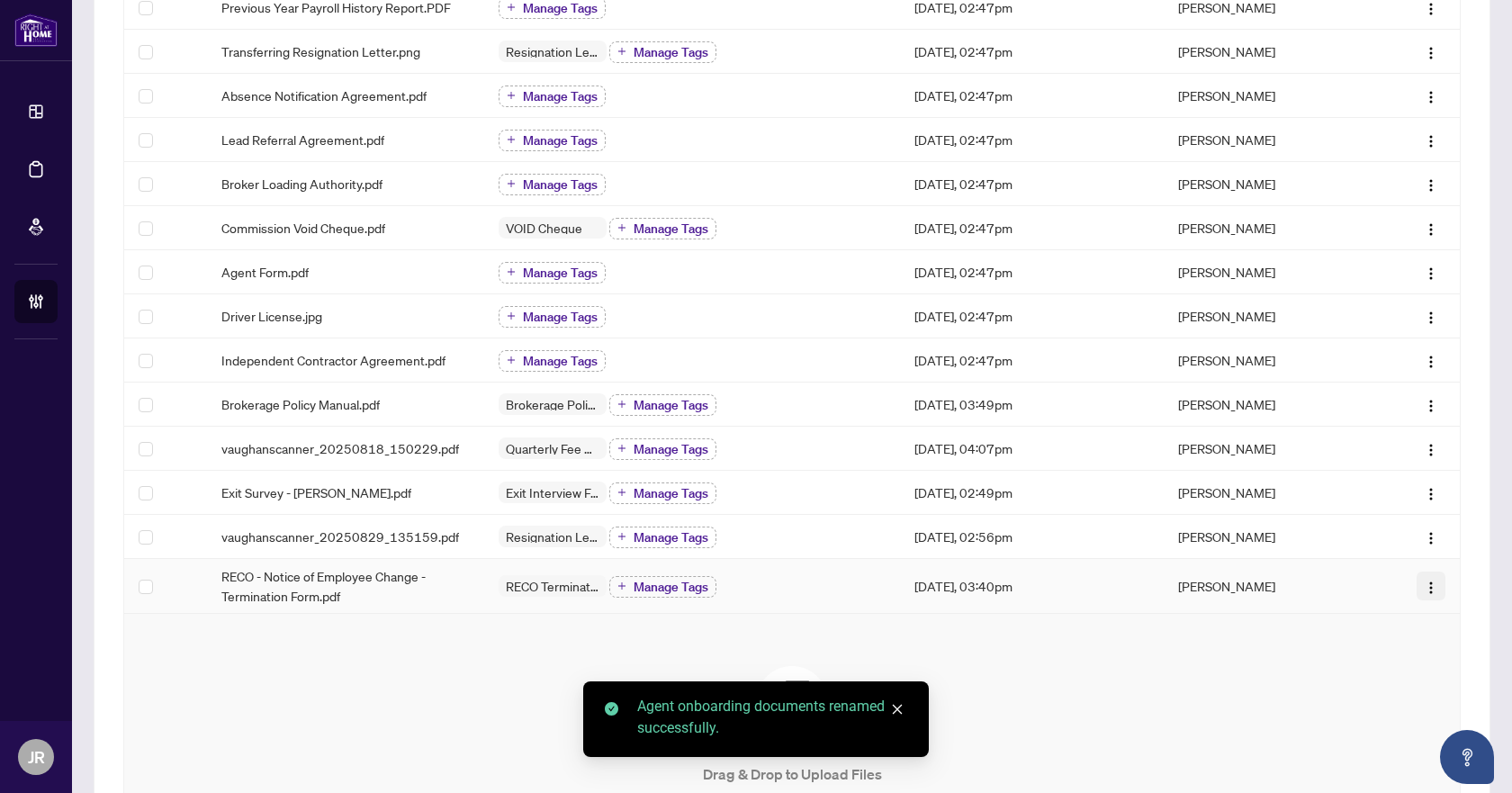
click at [1424, 585] on img "button" at bounding box center [1431, 588] width 15 height 15
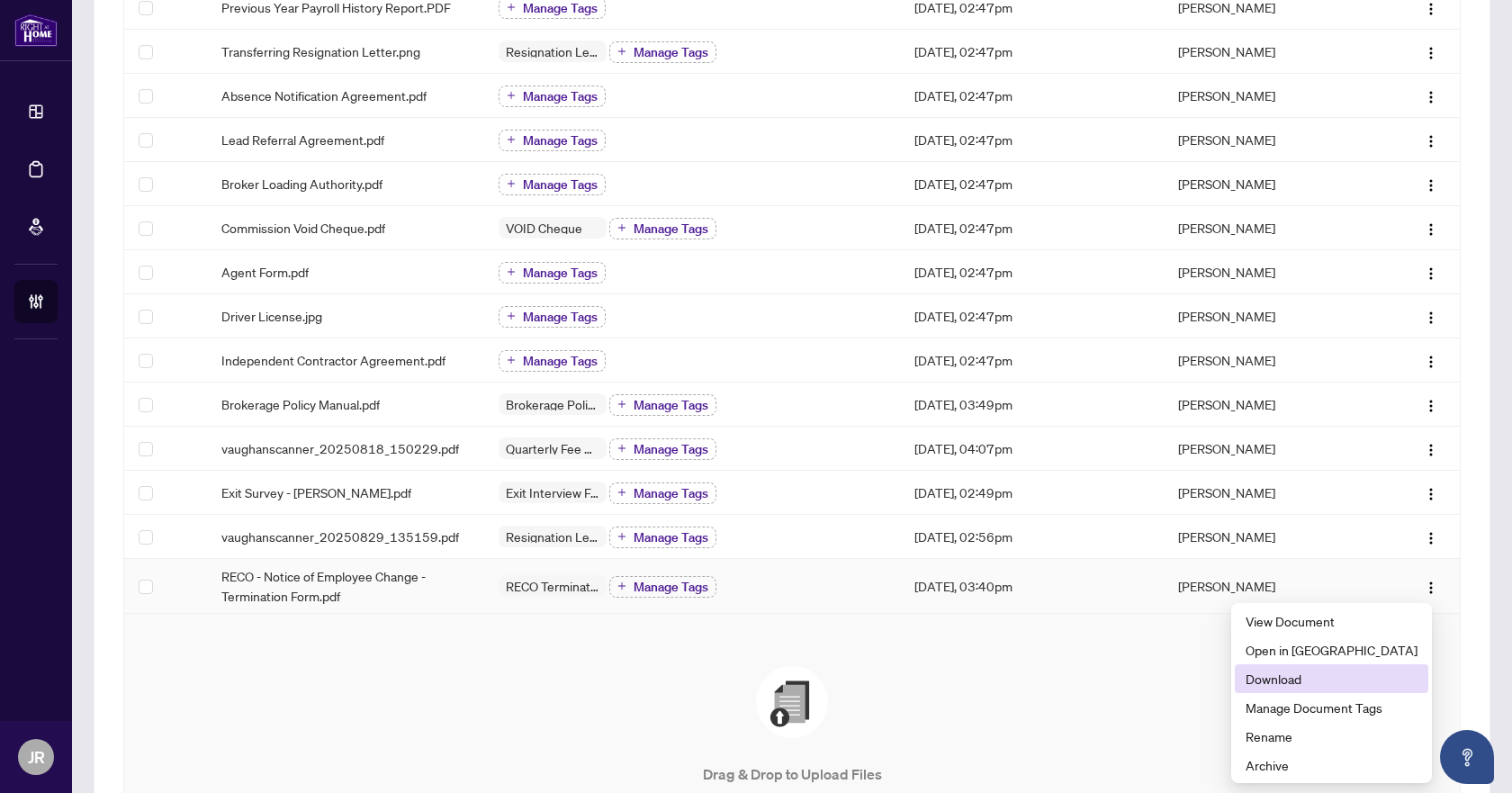
click at [1340, 688] on span "Download" at bounding box center [1332, 678] width 172 height 19
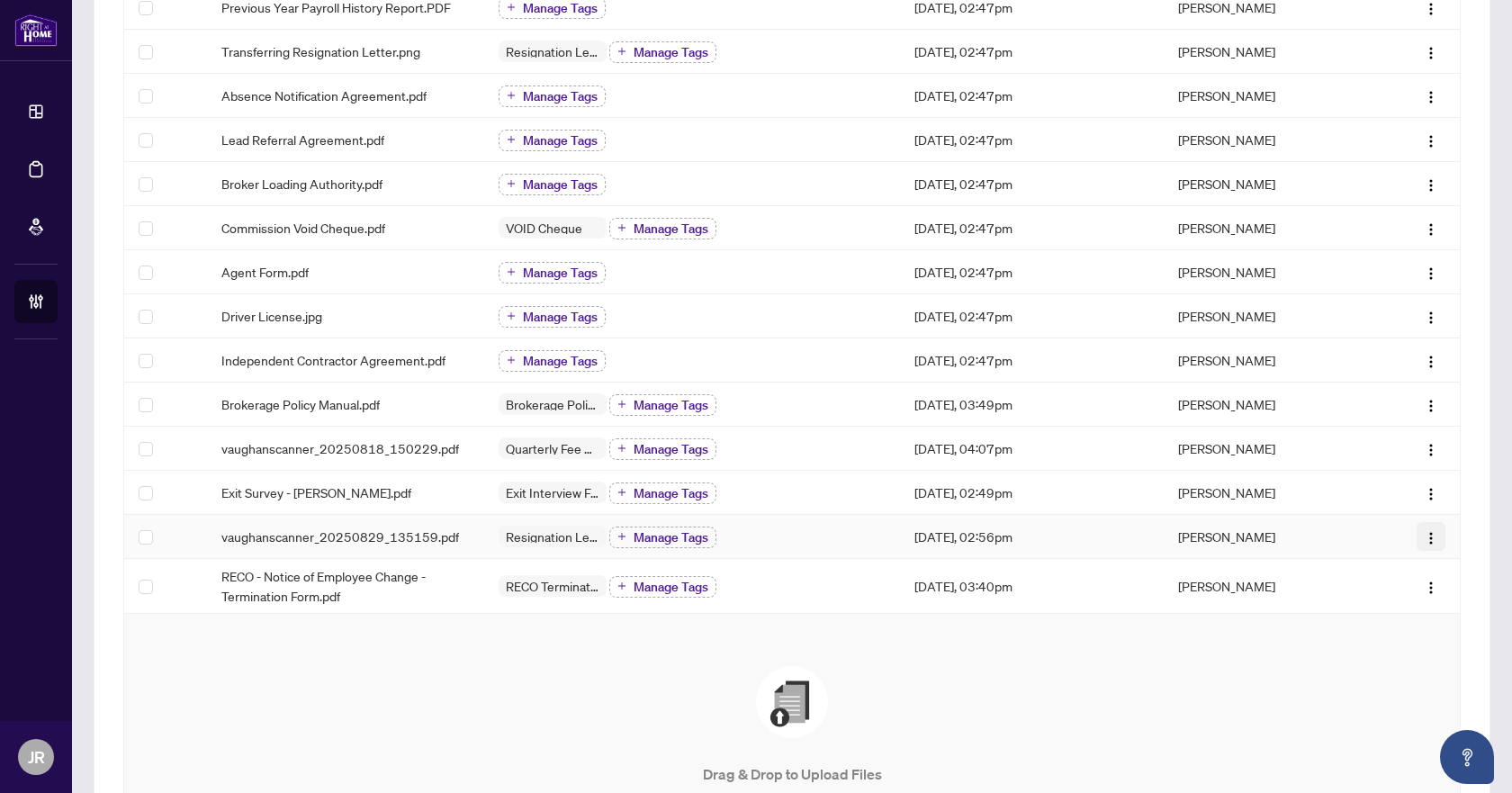
click at [1417, 533] on button "button" at bounding box center [1431, 537] width 29 height 29
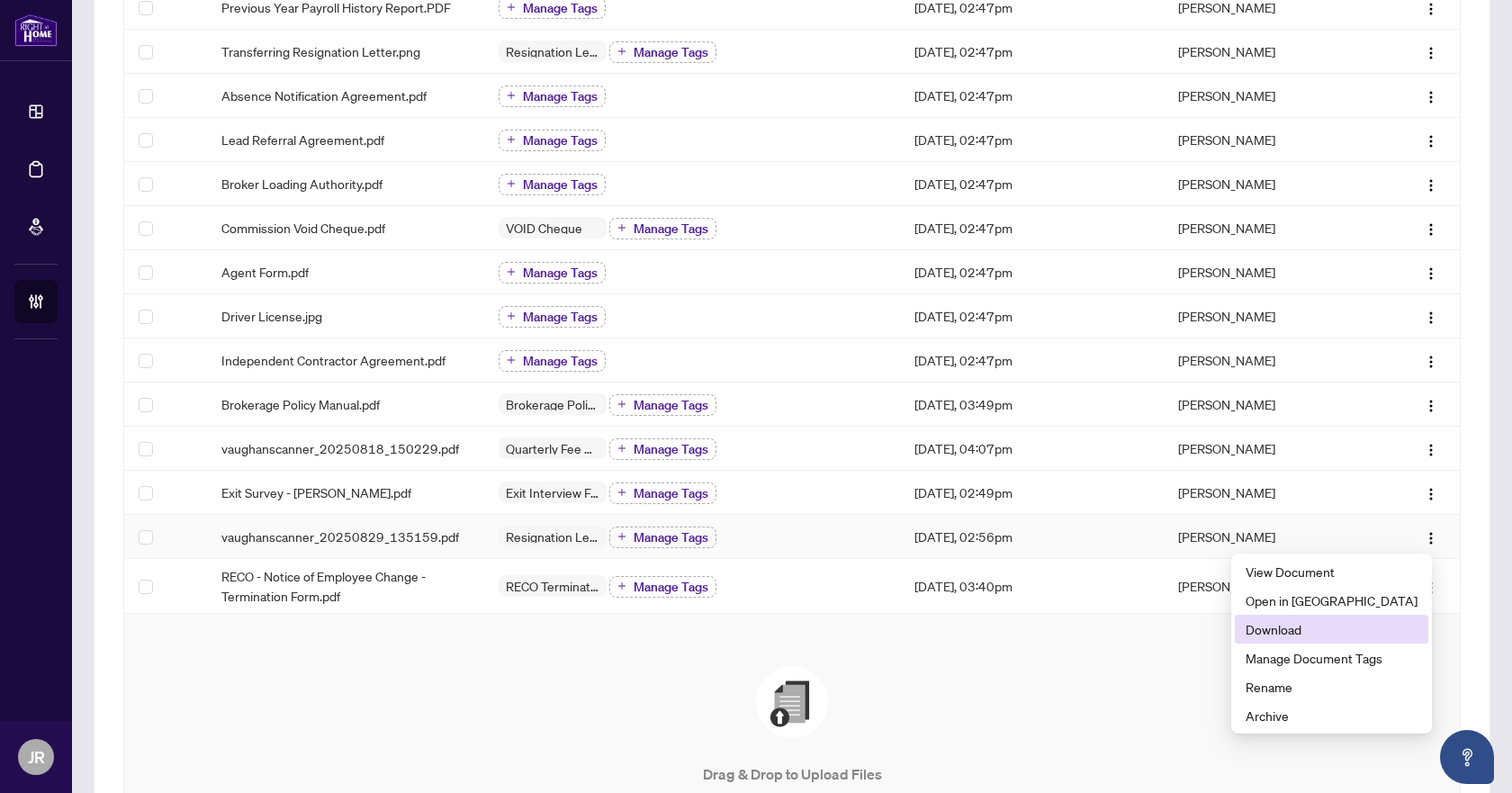
click at [1357, 625] on span "Download" at bounding box center [1332, 630] width 172 height 19
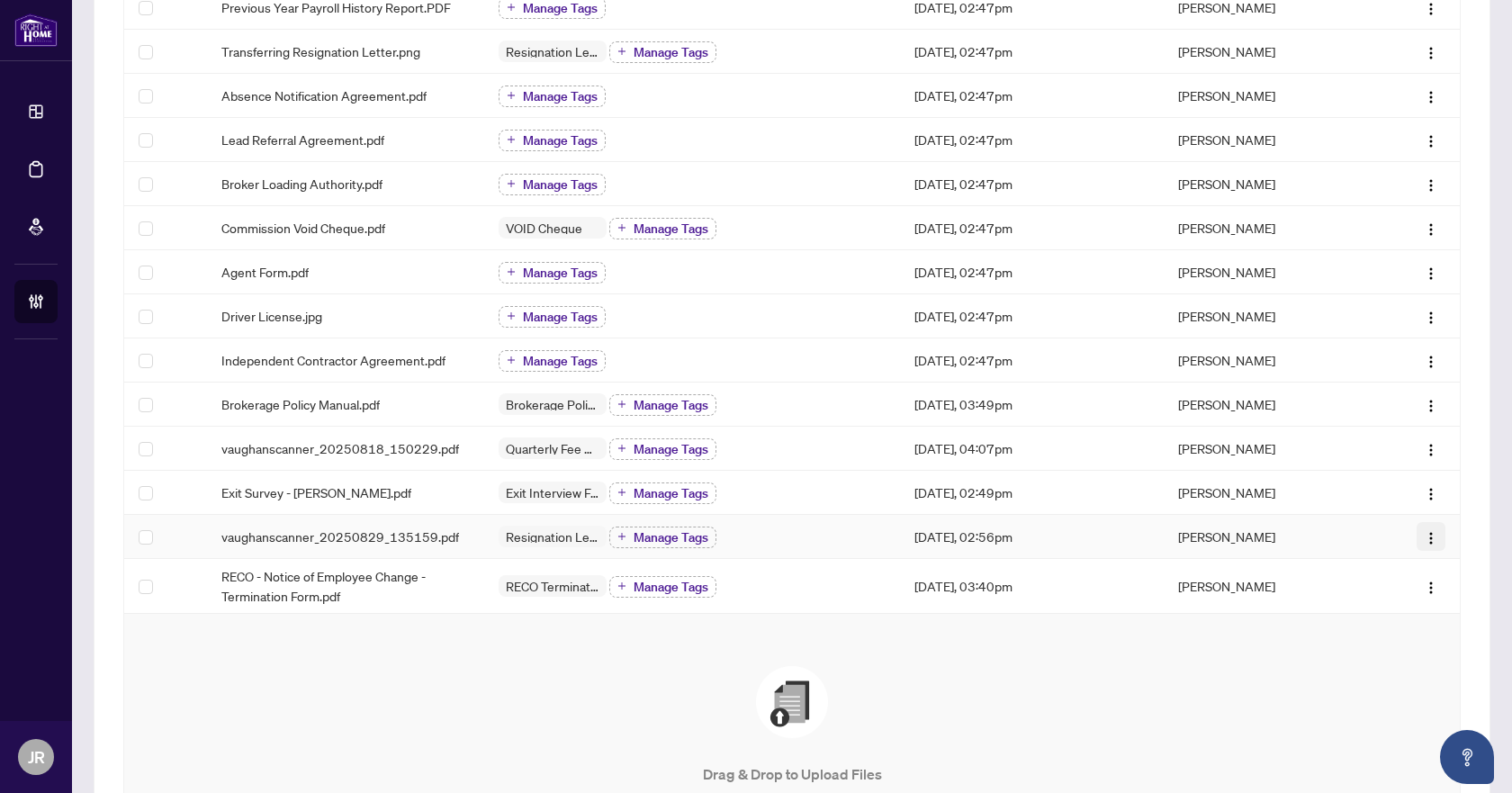
click at [1424, 531] on img "button" at bounding box center [1431, 538] width 15 height 15
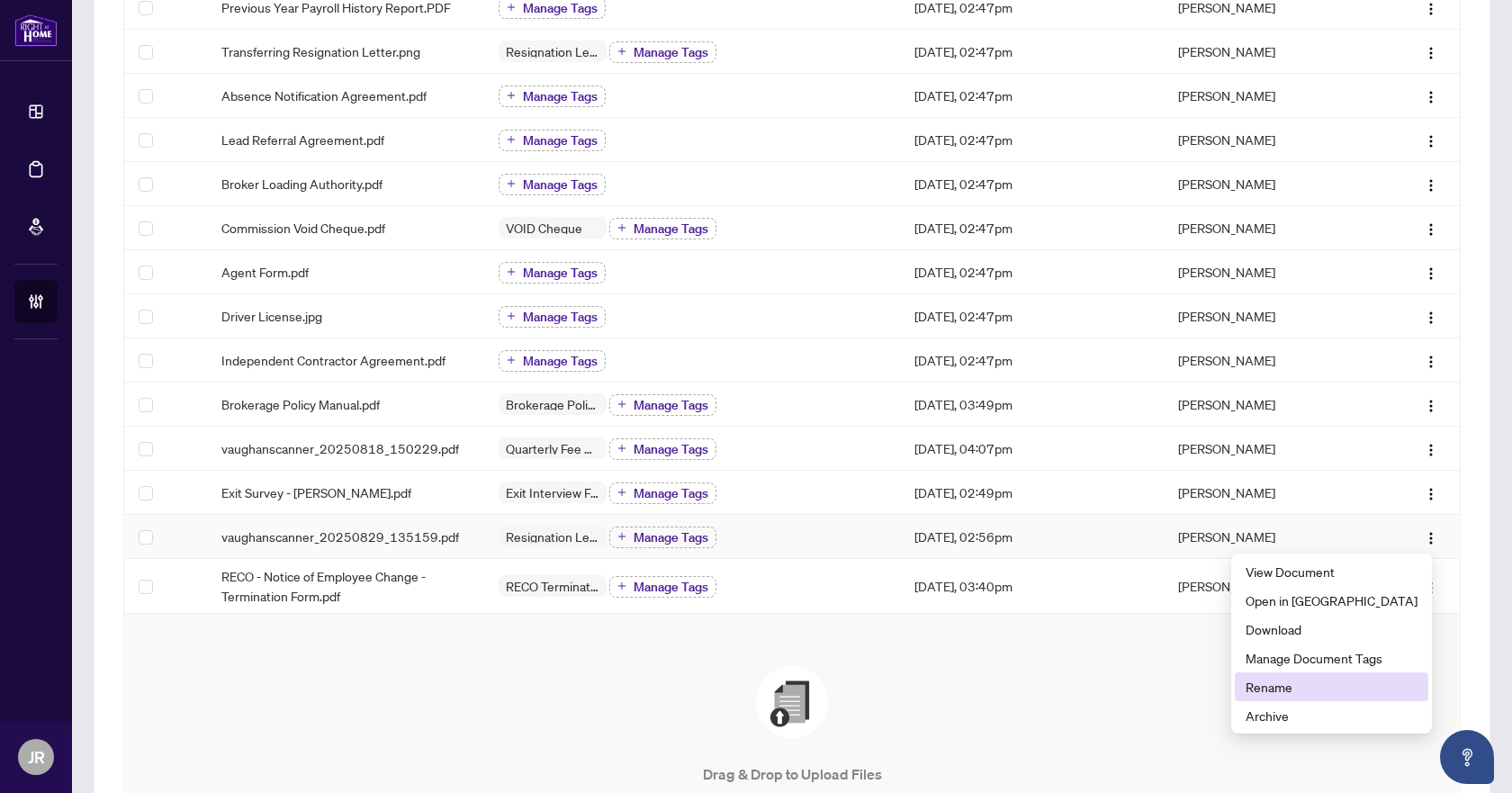
click at [1378, 678] on span "Rename" at bounding box center [1332, 687] width 172 height 19
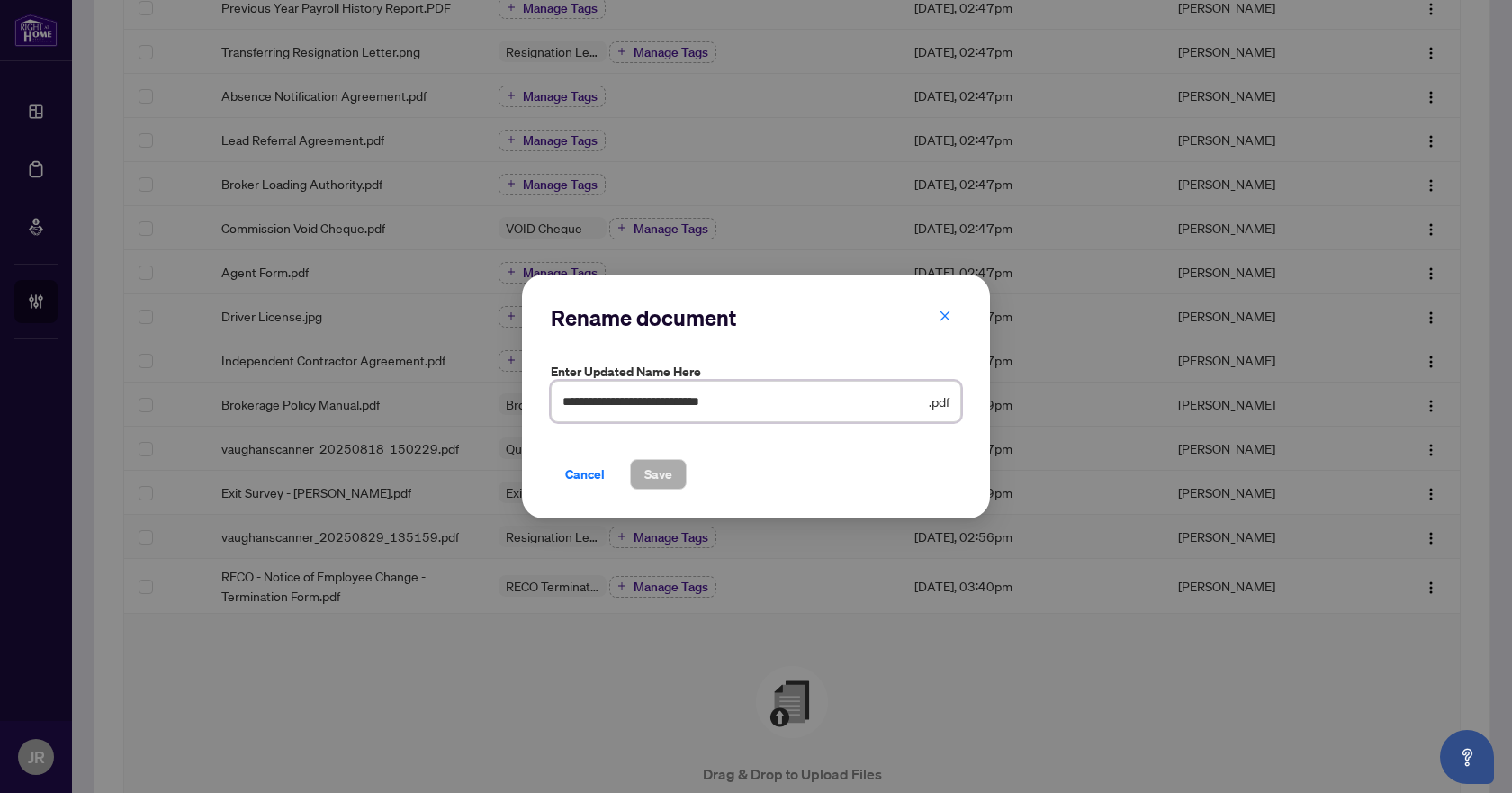
click at [717, 401] on input "**********" at bounding box center [743, 401] width 363 height 19
type input "**********"
click at [656, 471] on span "Save" at bounding box center [658, 475] width 28 height 29
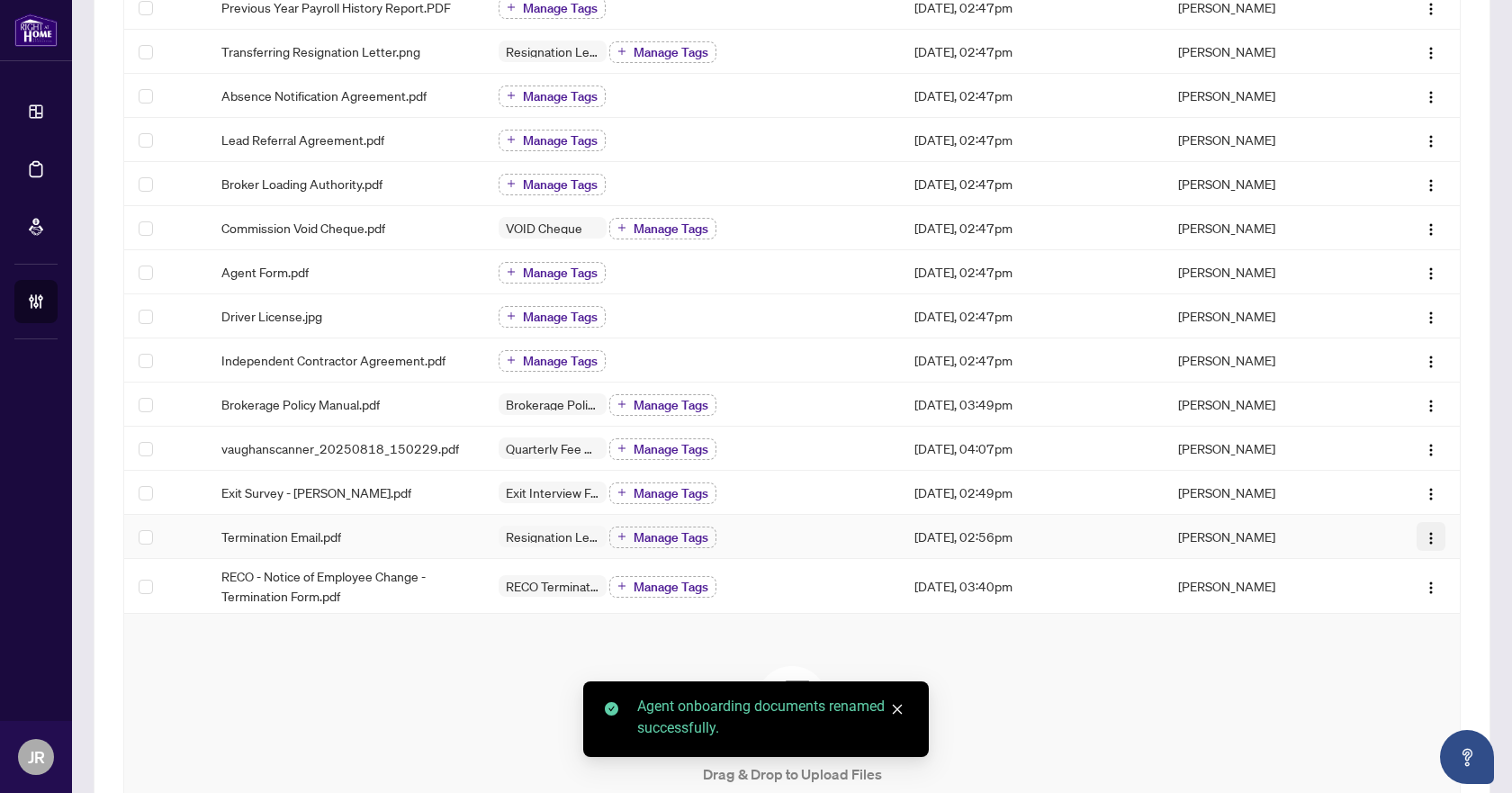
click at [1424, 536] on img "button" at bounding box center [1431, 538] width 15 height 15
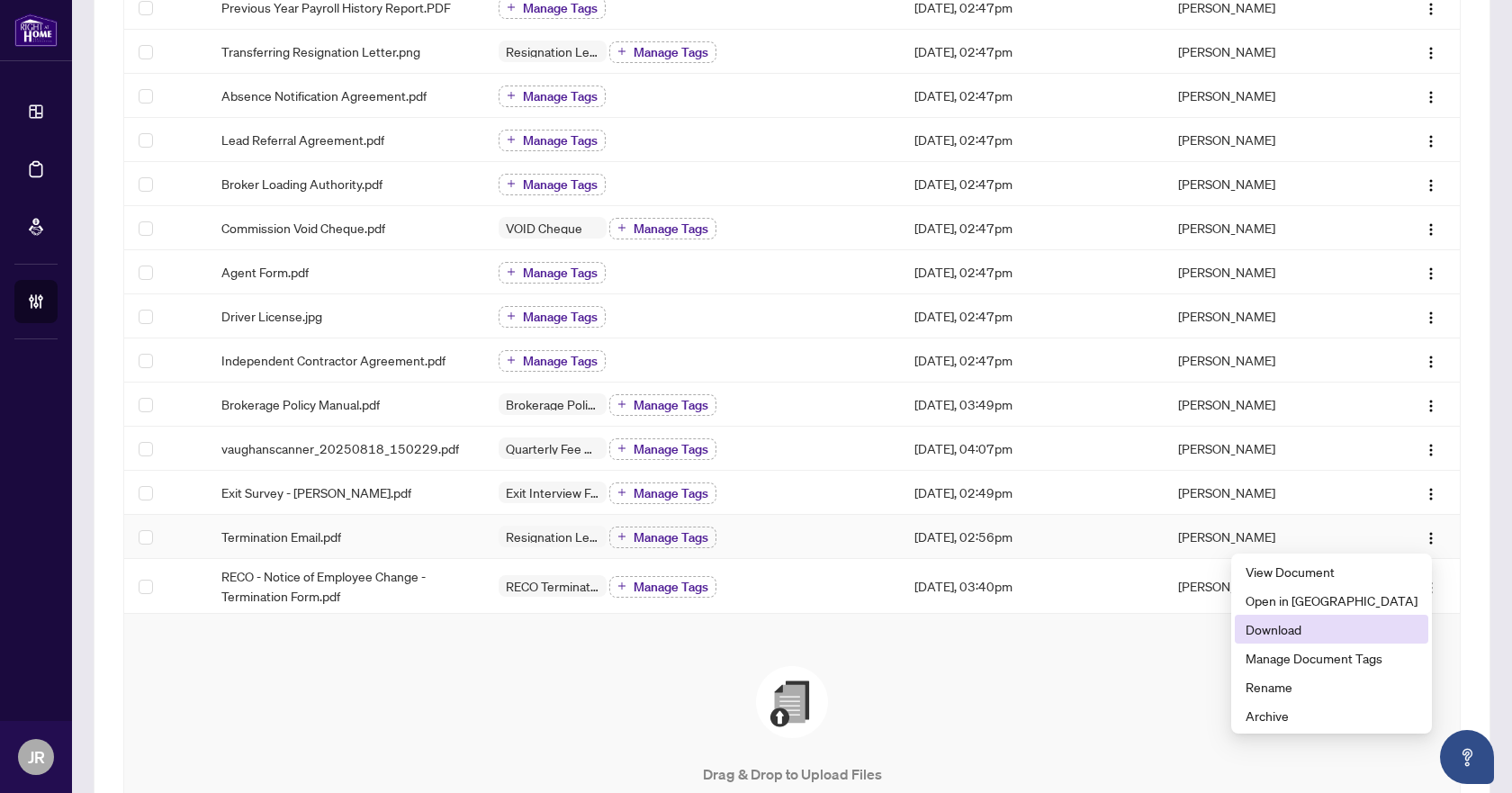
click at [1338, 632] on span "Download" at bounding box center [1332, 630] width 172 height 19
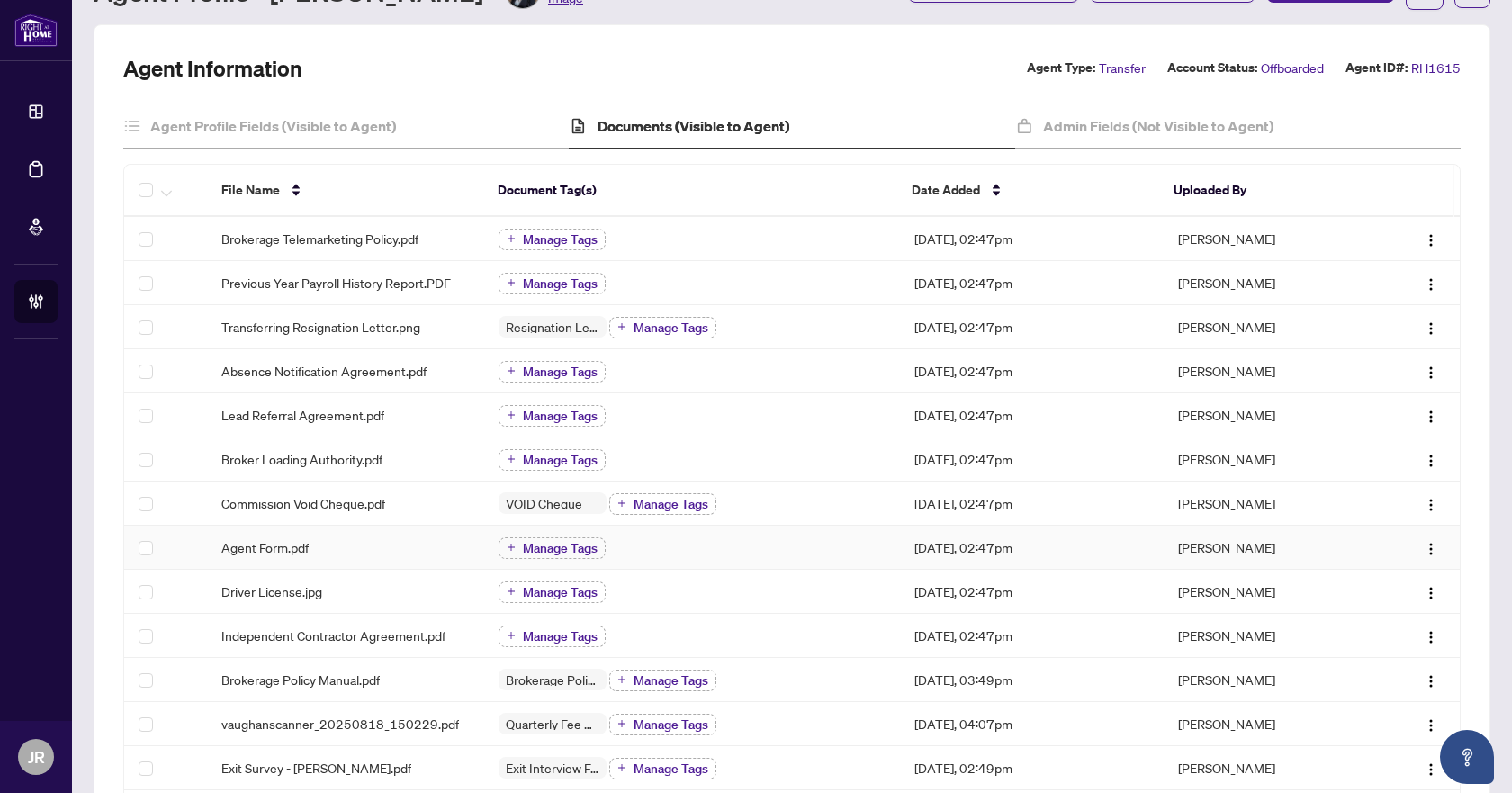
scroll to position [0, 0]
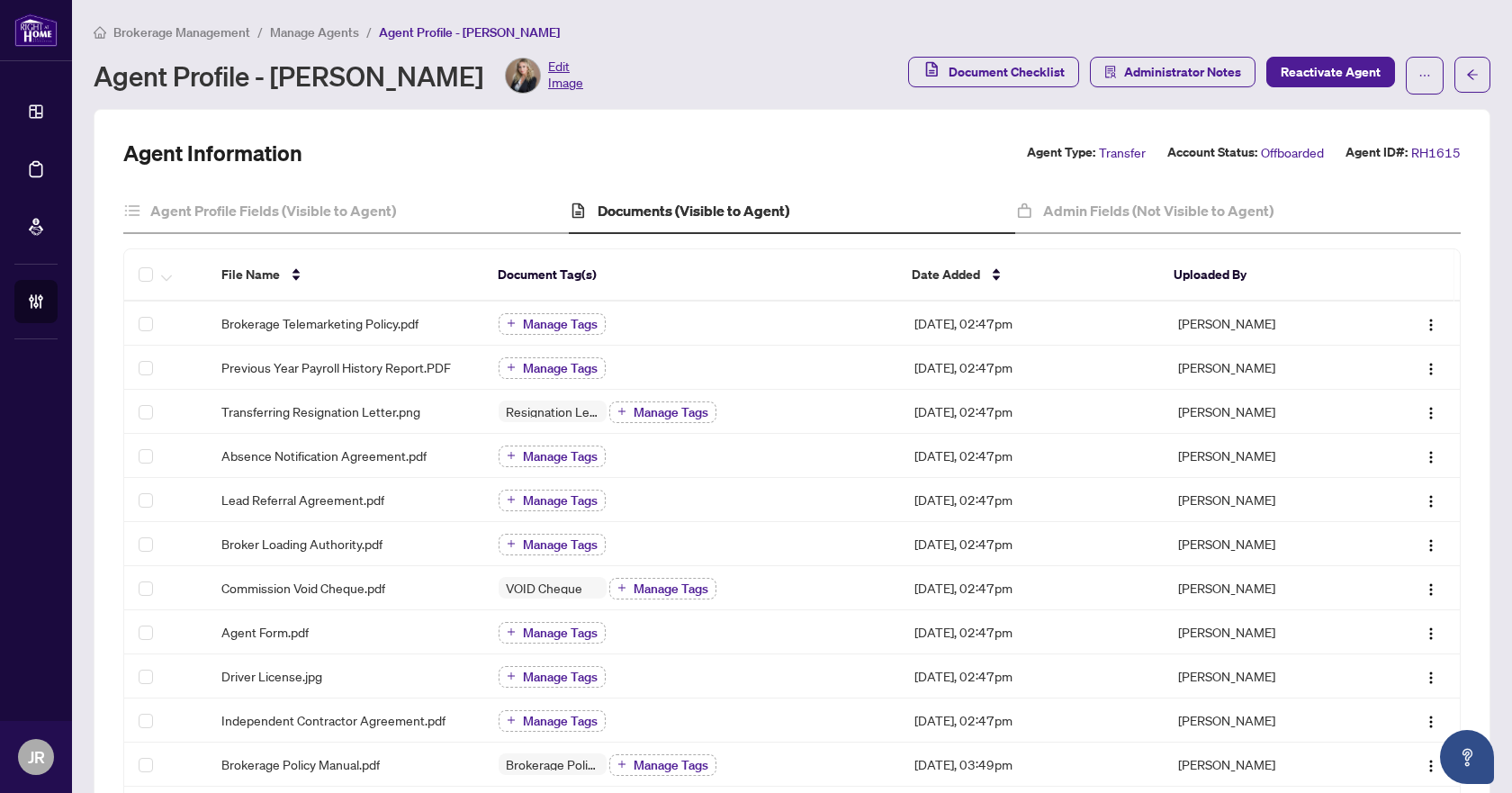
click at [317, 39] on span "Manage Agents" at bounding box center [315, 32] width 90 height 17
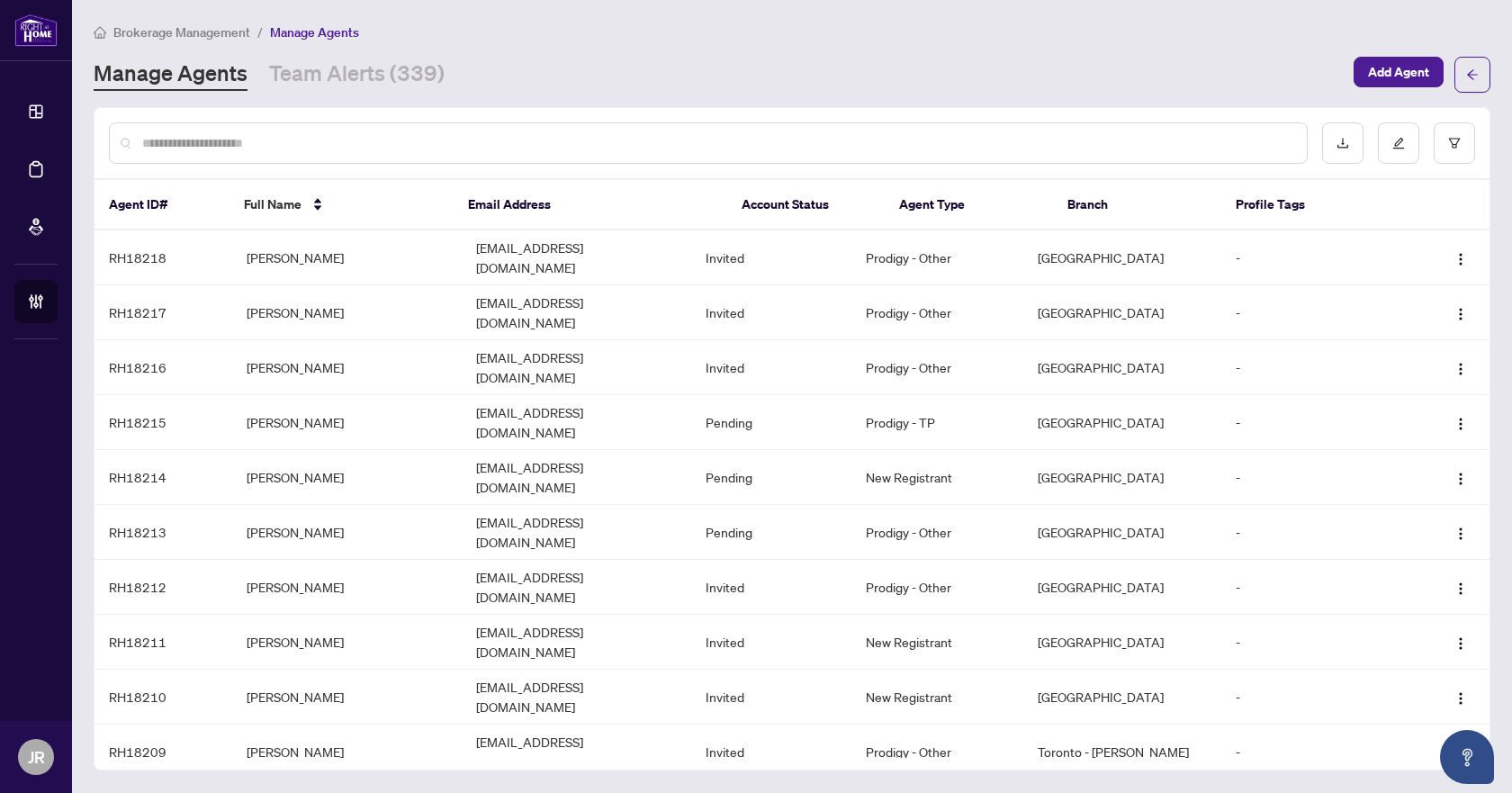
click at [196, 27] on span "Brokerage Management" at bounding box center [182, 32] width 137 height 17
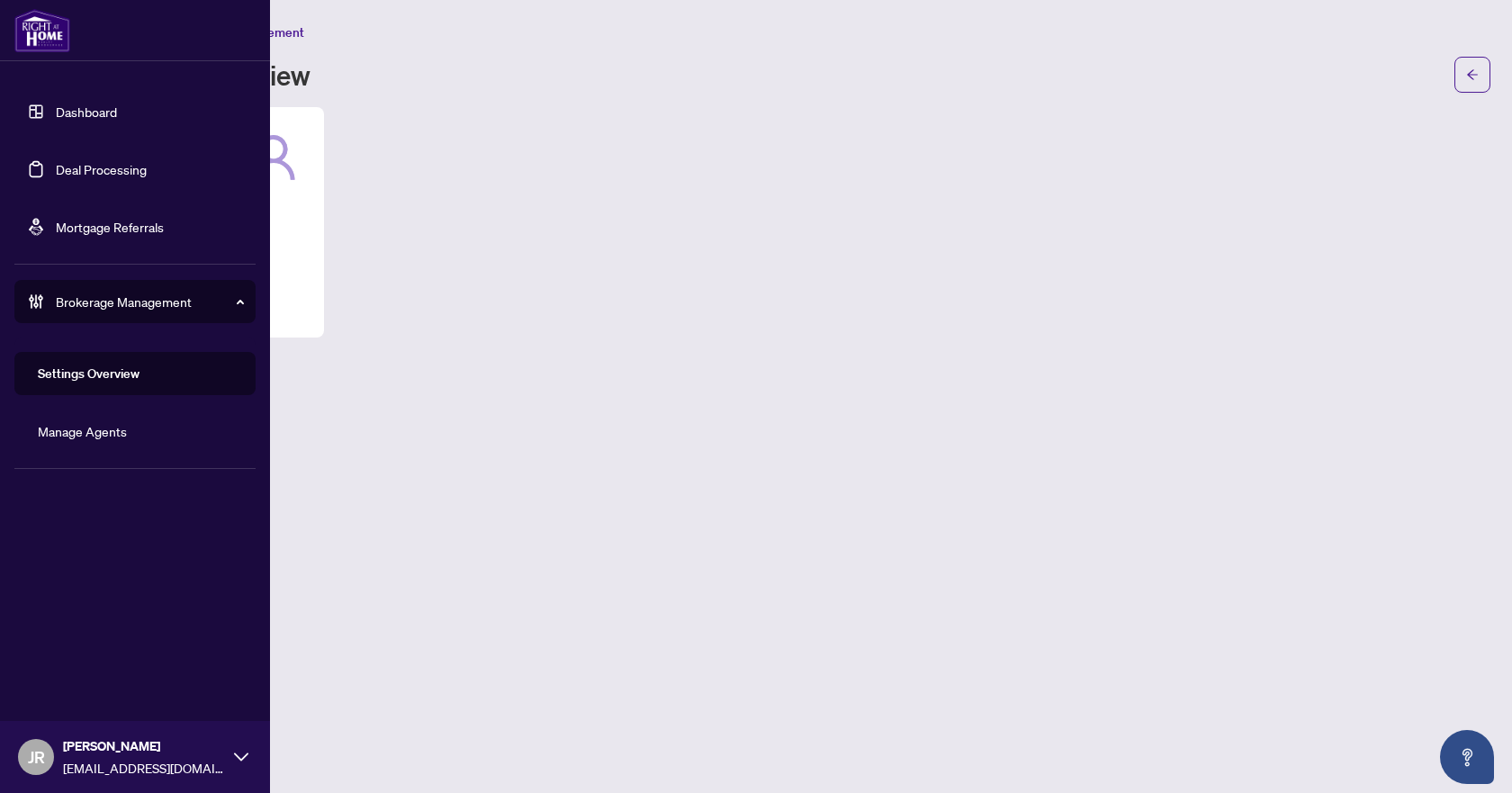
click at [55, 168] on link "Deal Processing" at bounding box center [100, 169] width 90 height 17
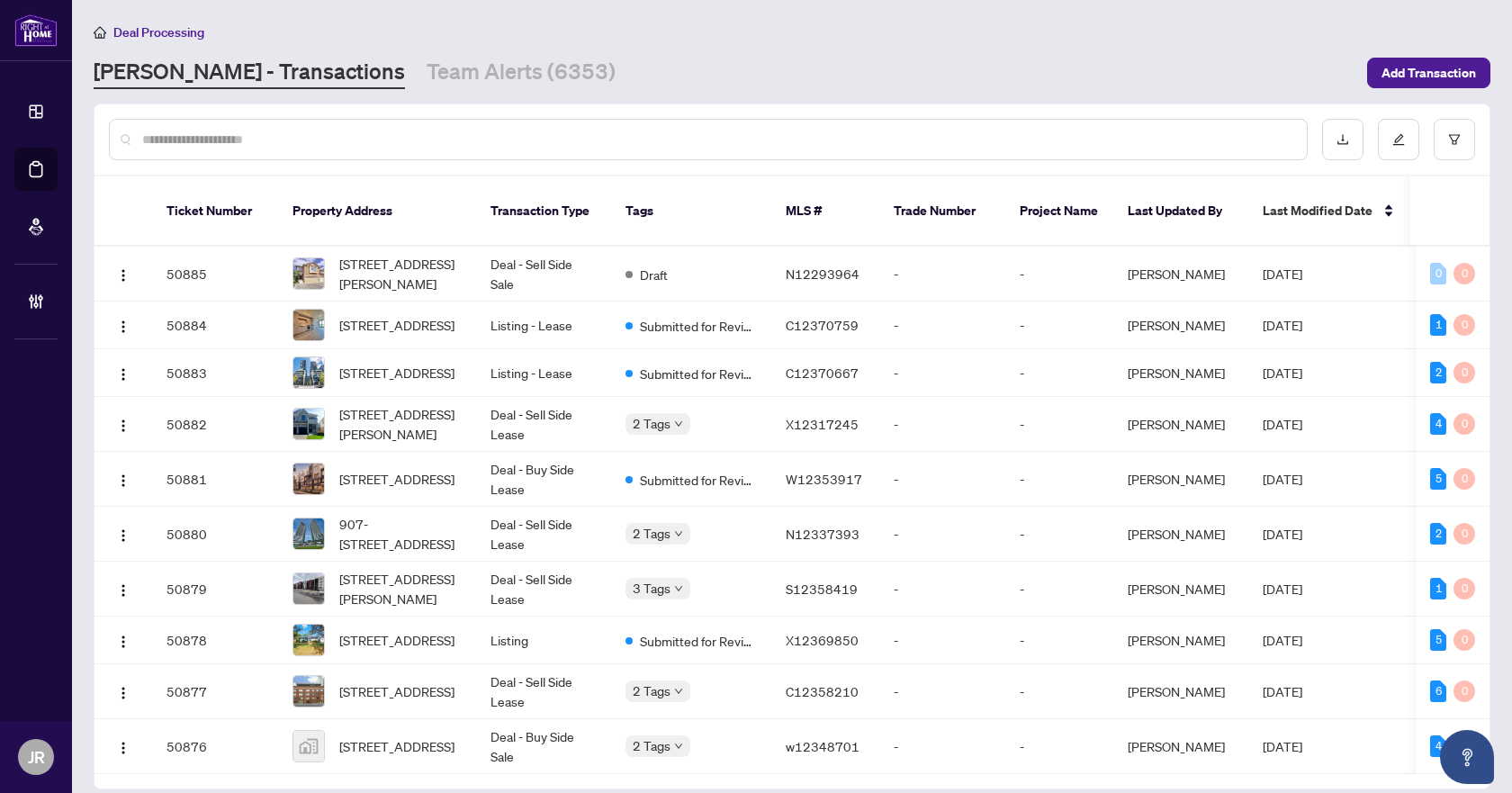
click at [406, 138] on input "text" at bounding box center [717, 139] width 1150 height 19
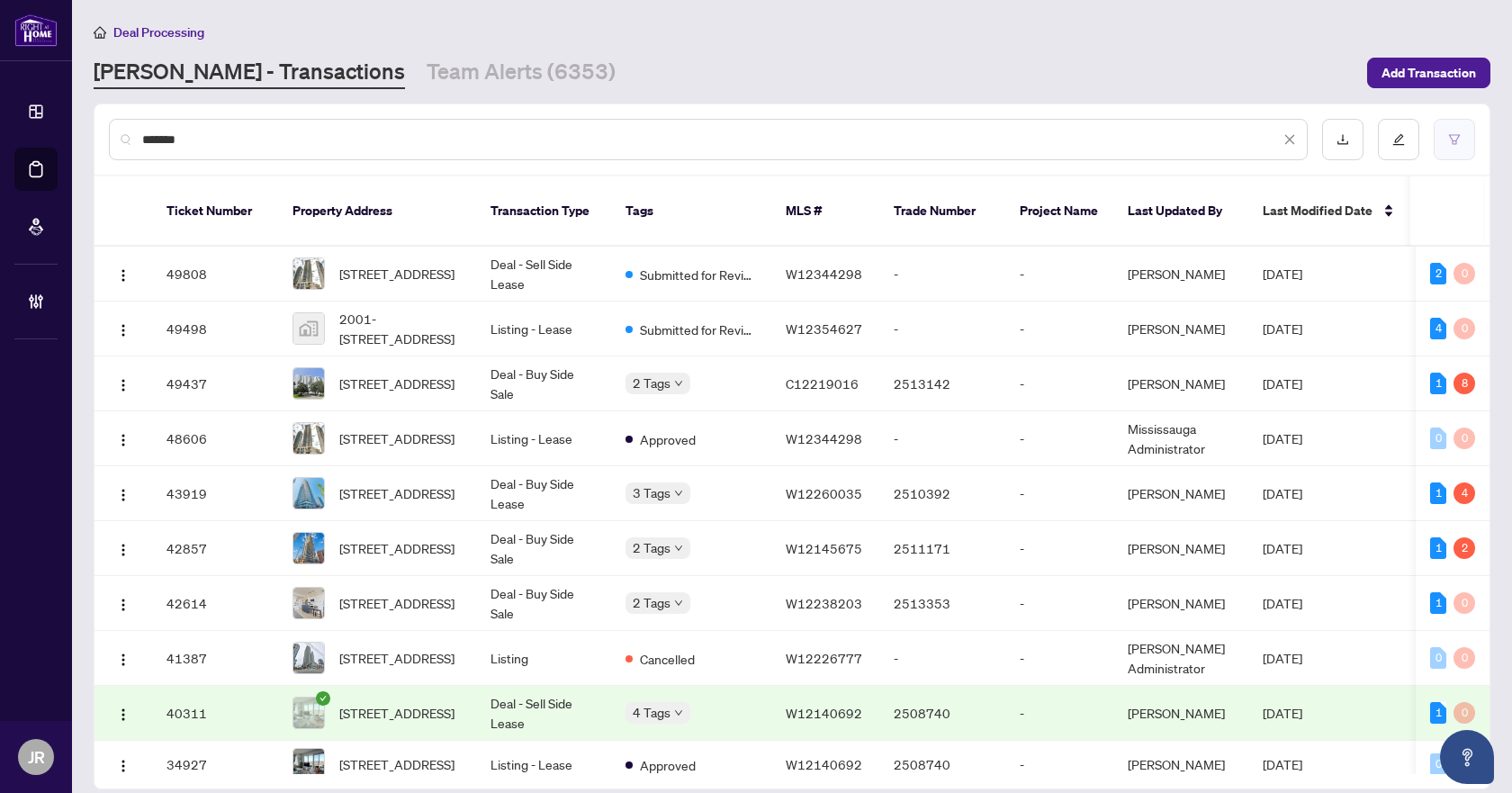
type input "*******"
click at [1454, 138] on icon "filter" at bounding box center [1455, 139] width 13 height 13
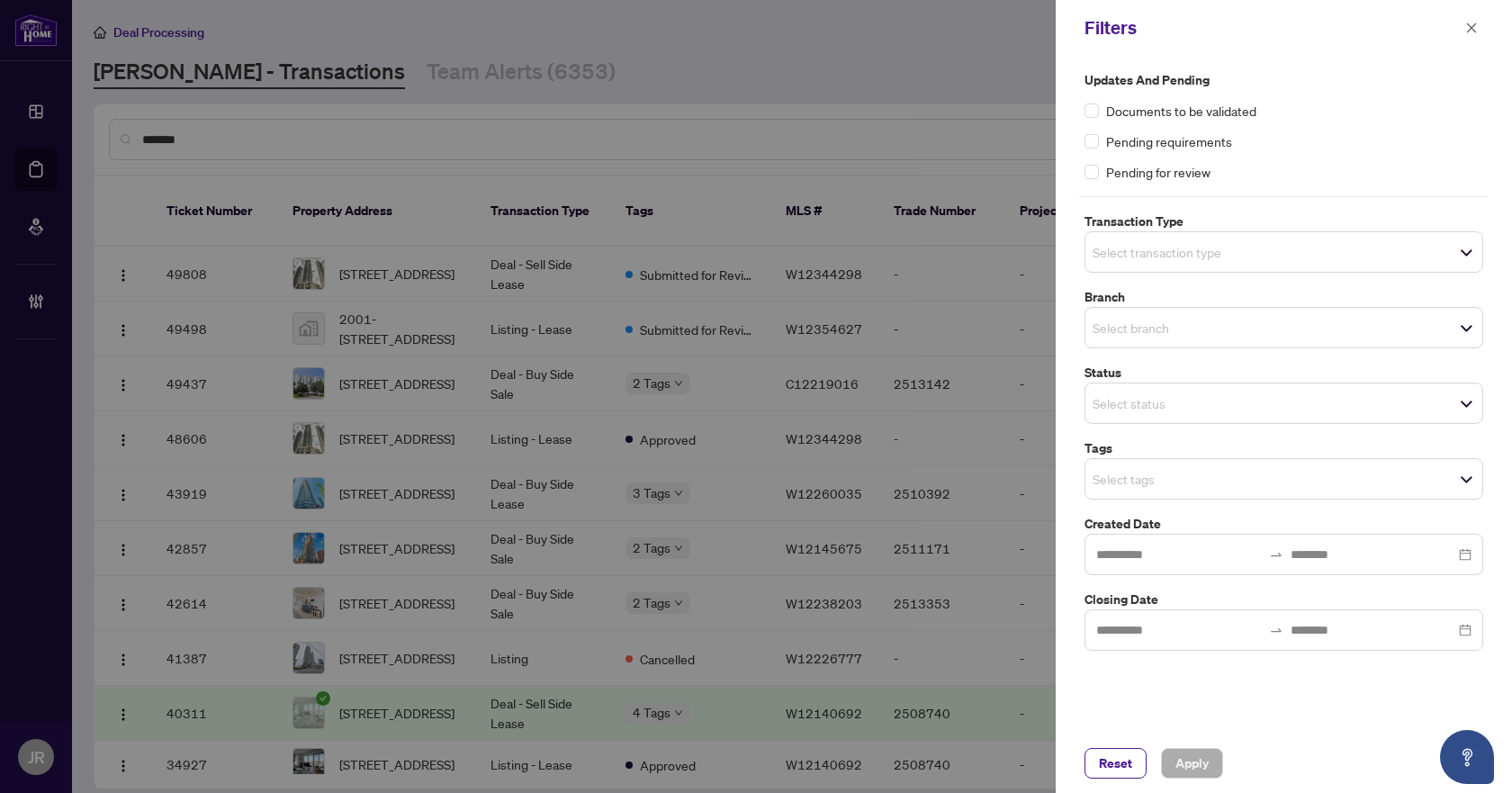
click at [1158, 335] on input "search" at bounding box center [1156, 328] width 126 height 21
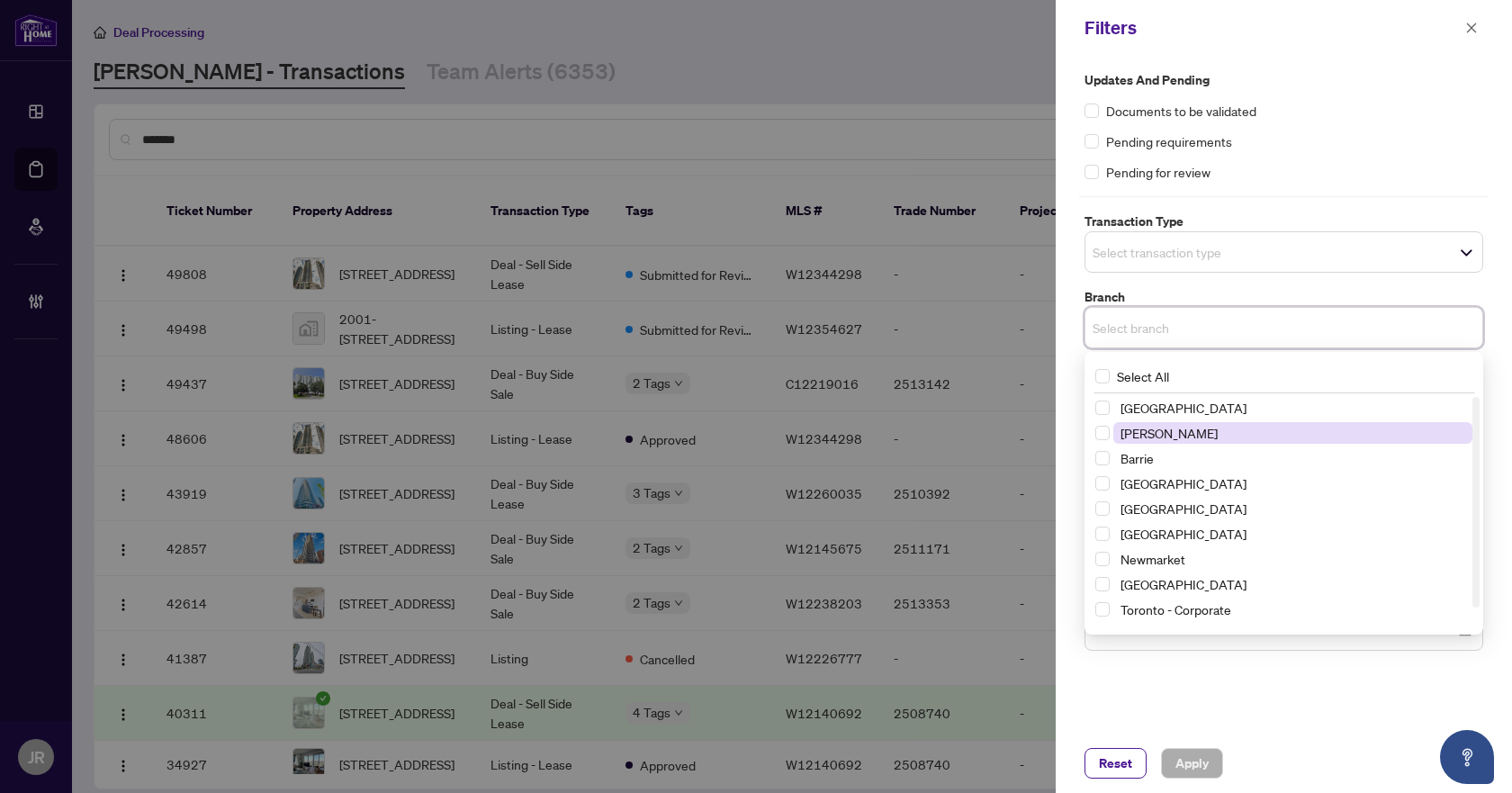
click at [1143, 440] on span "[PERSON_NAME]" at bounding box center [1170, 433] width 97 height 17
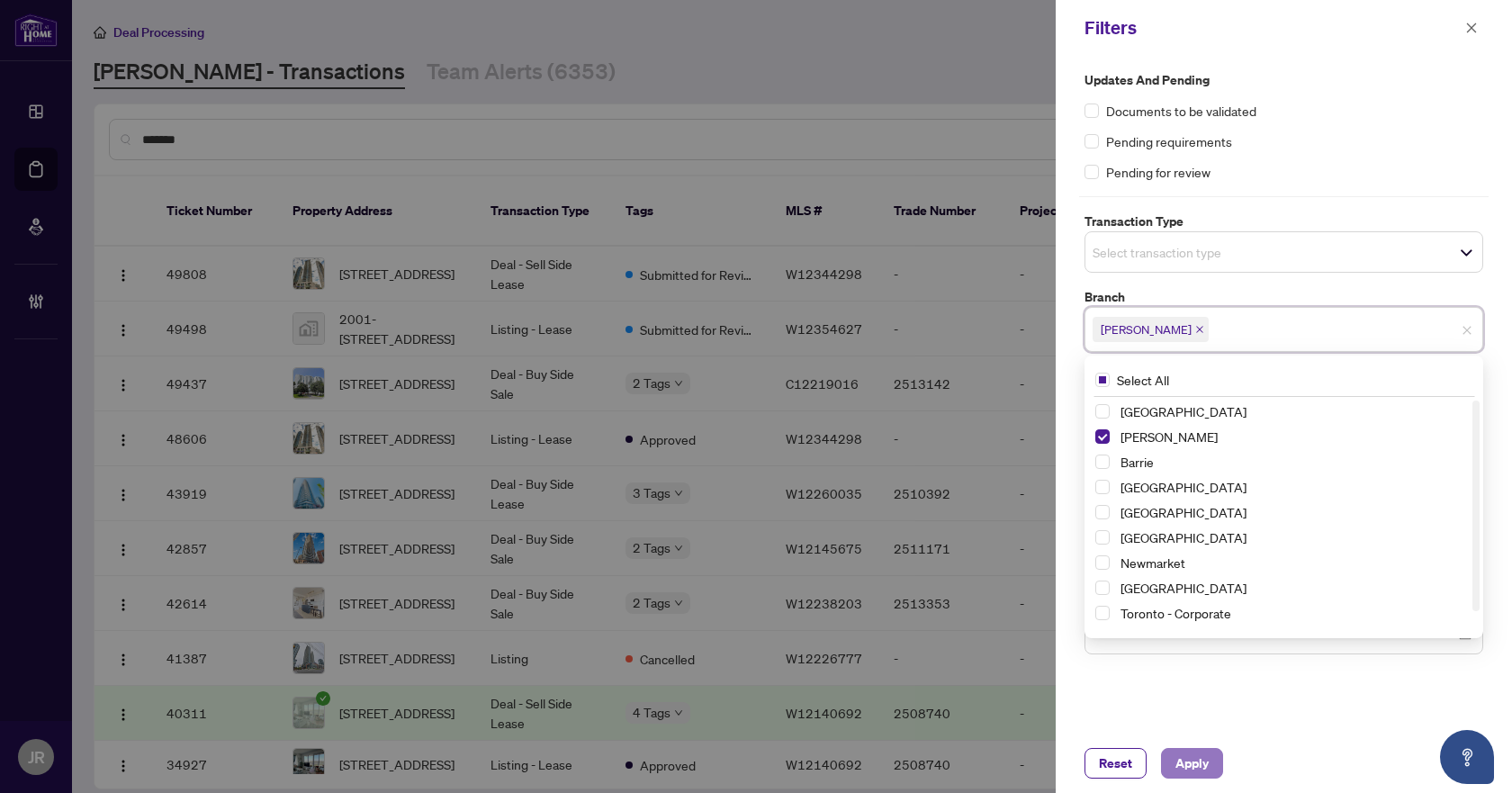
click at [1208, 769] on span "Apply" at bounding box center [1192, 764] width 33 height 29
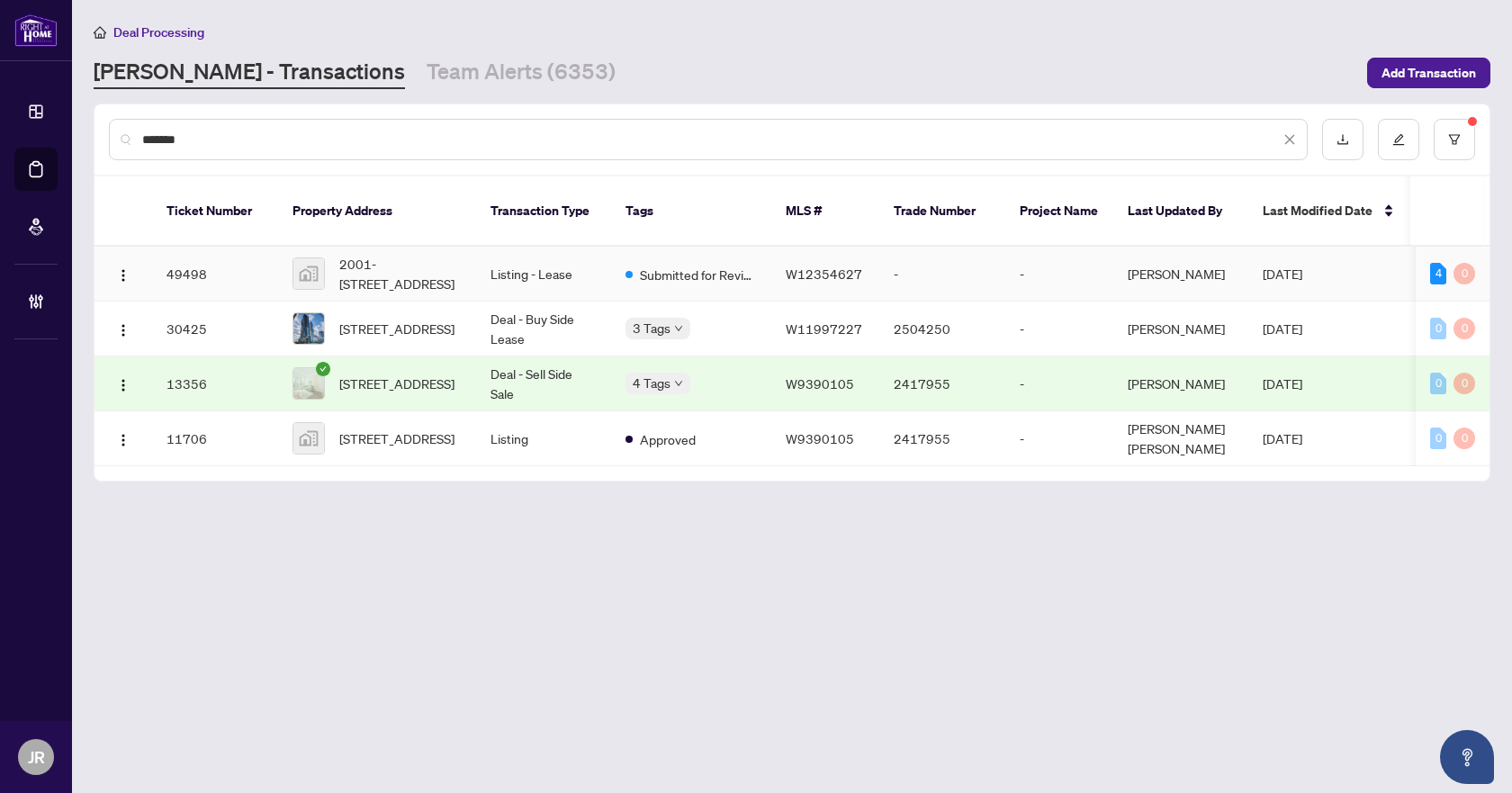
click at [578, 259] on td "Listing - Lease" at bounding box center [543, 274] width 135 height 54
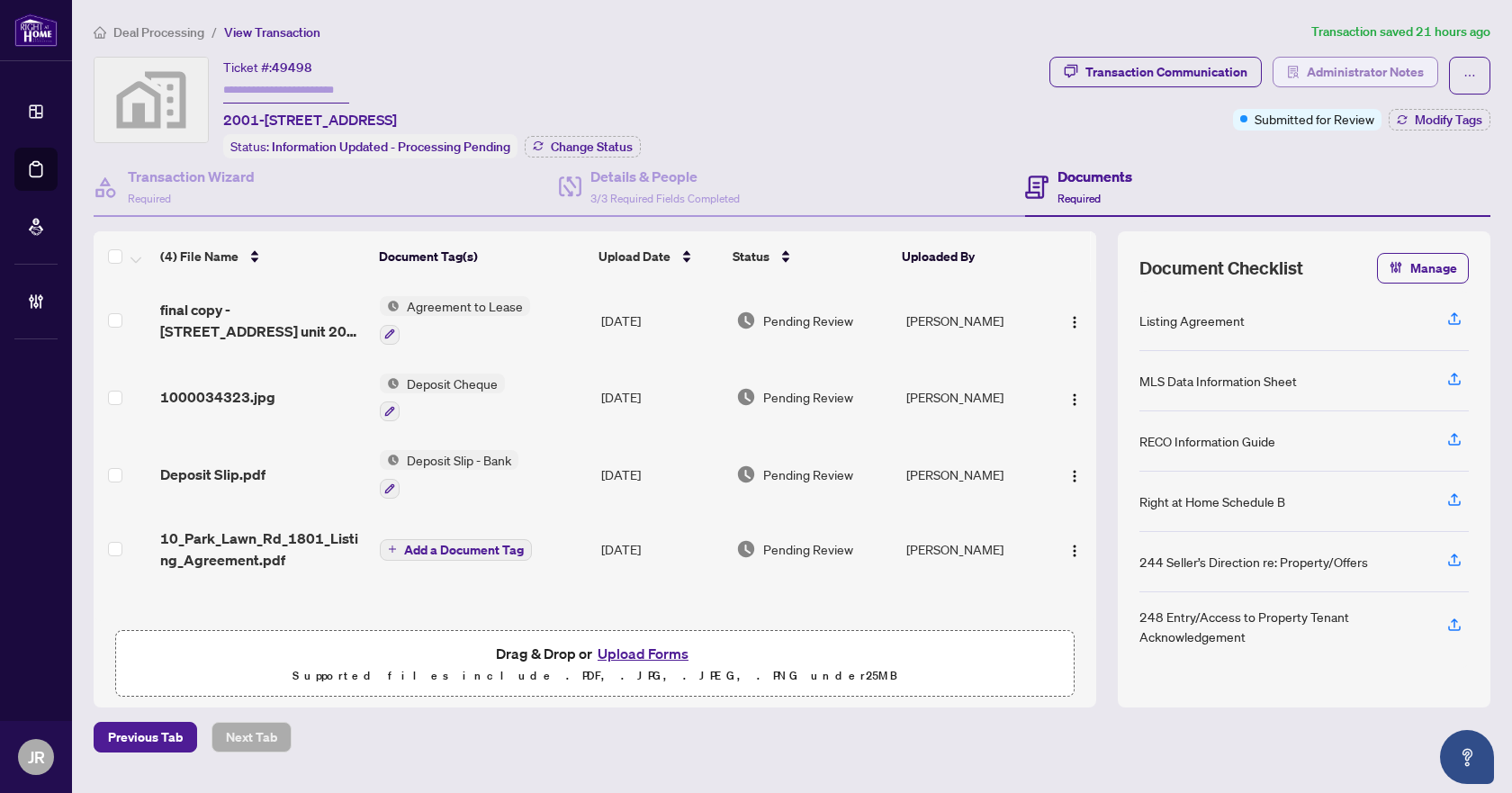
click at [1395, 67] on span "Administrator Notes" at bounding box center [1365, 72] width 117 height 29
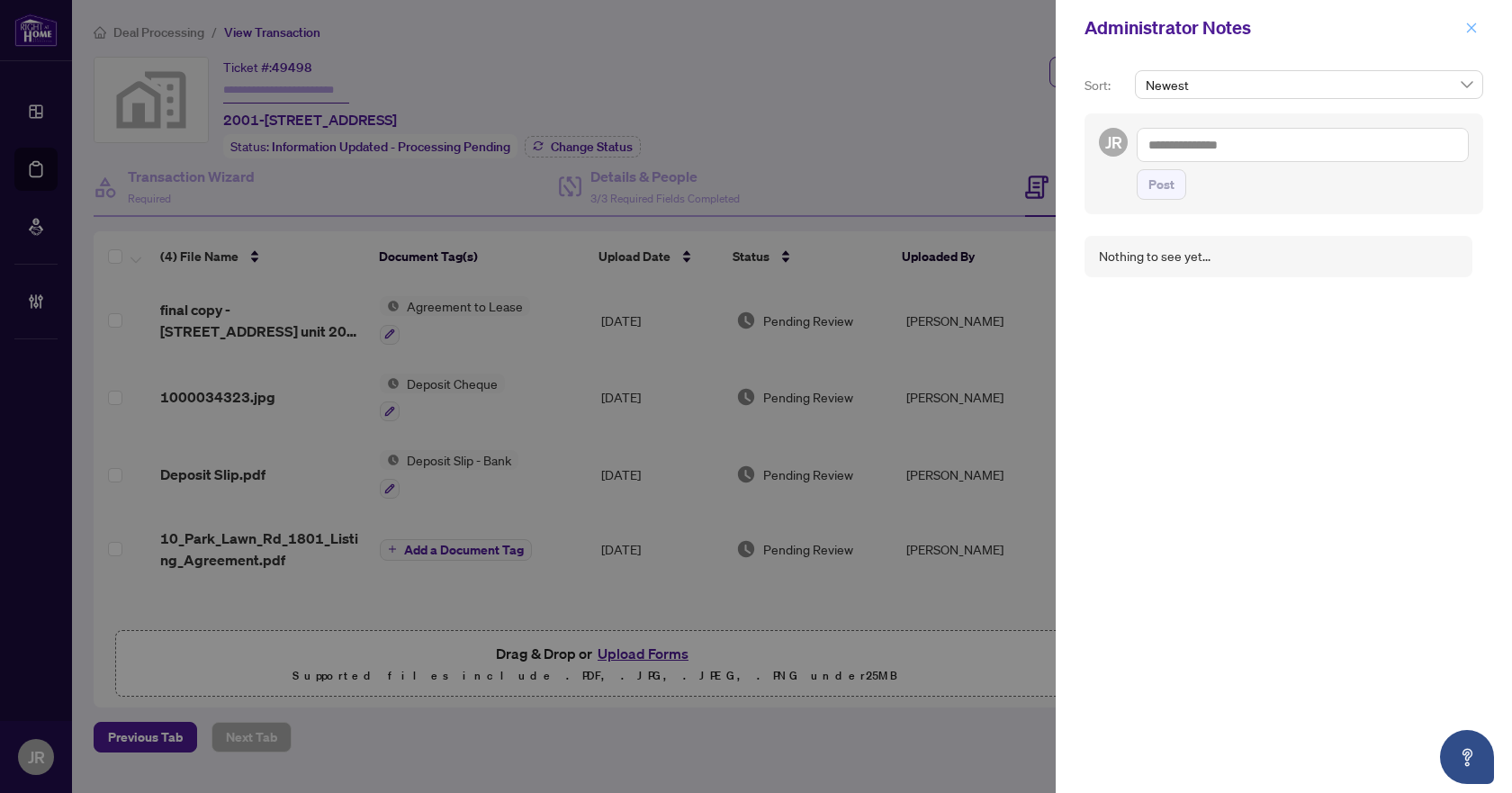
click at [1471, 30] on icon "close" at bounding box center [1472, 27] width 10 height 10
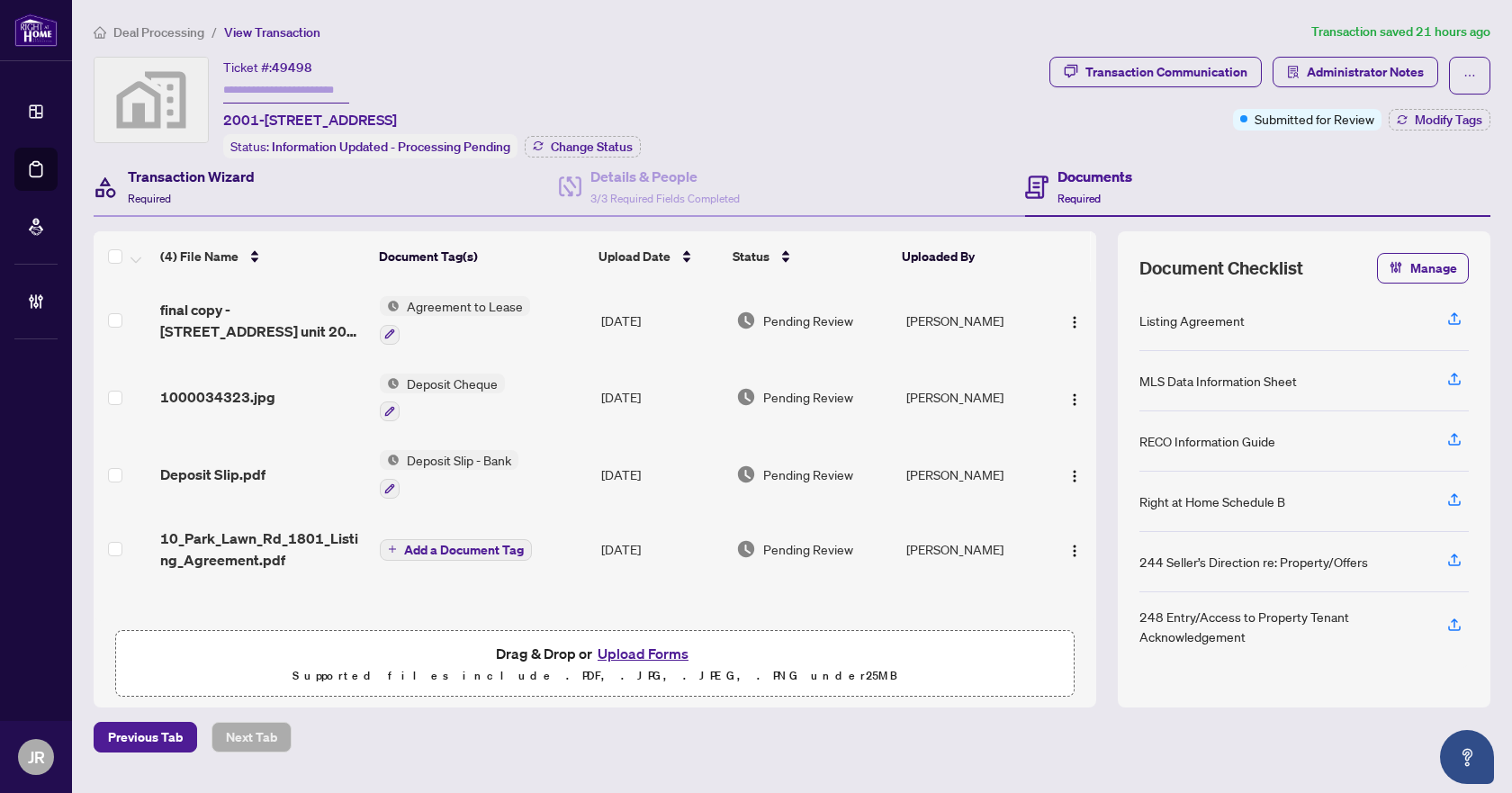
click at [194, 171] on h4 "Transaction Wizard" at bounding box center [191, 176] width 126 height 21
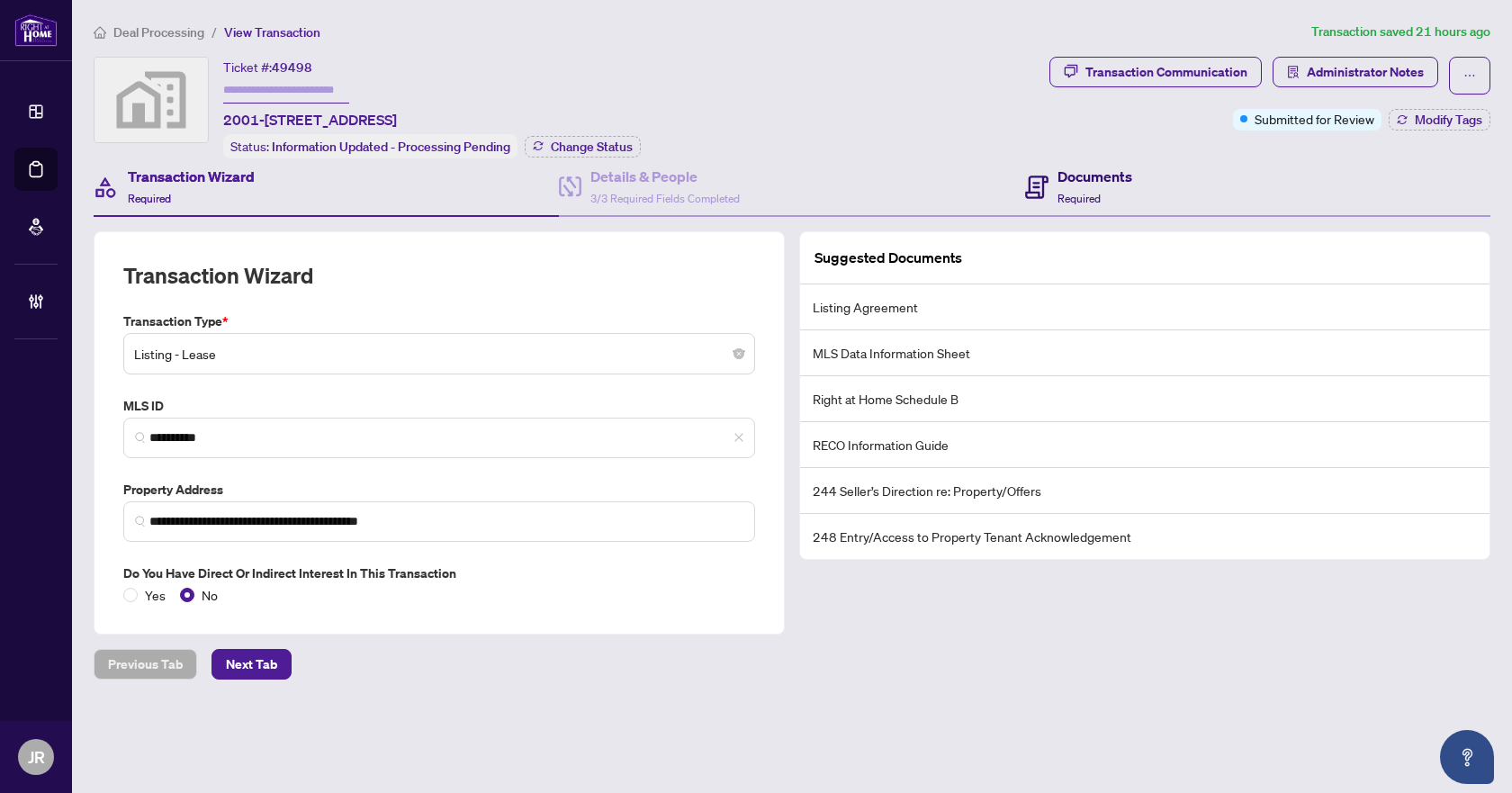
click at [1095, 177] on h4 "Documents" at bounding box center [1095, 176] width 75 height 21
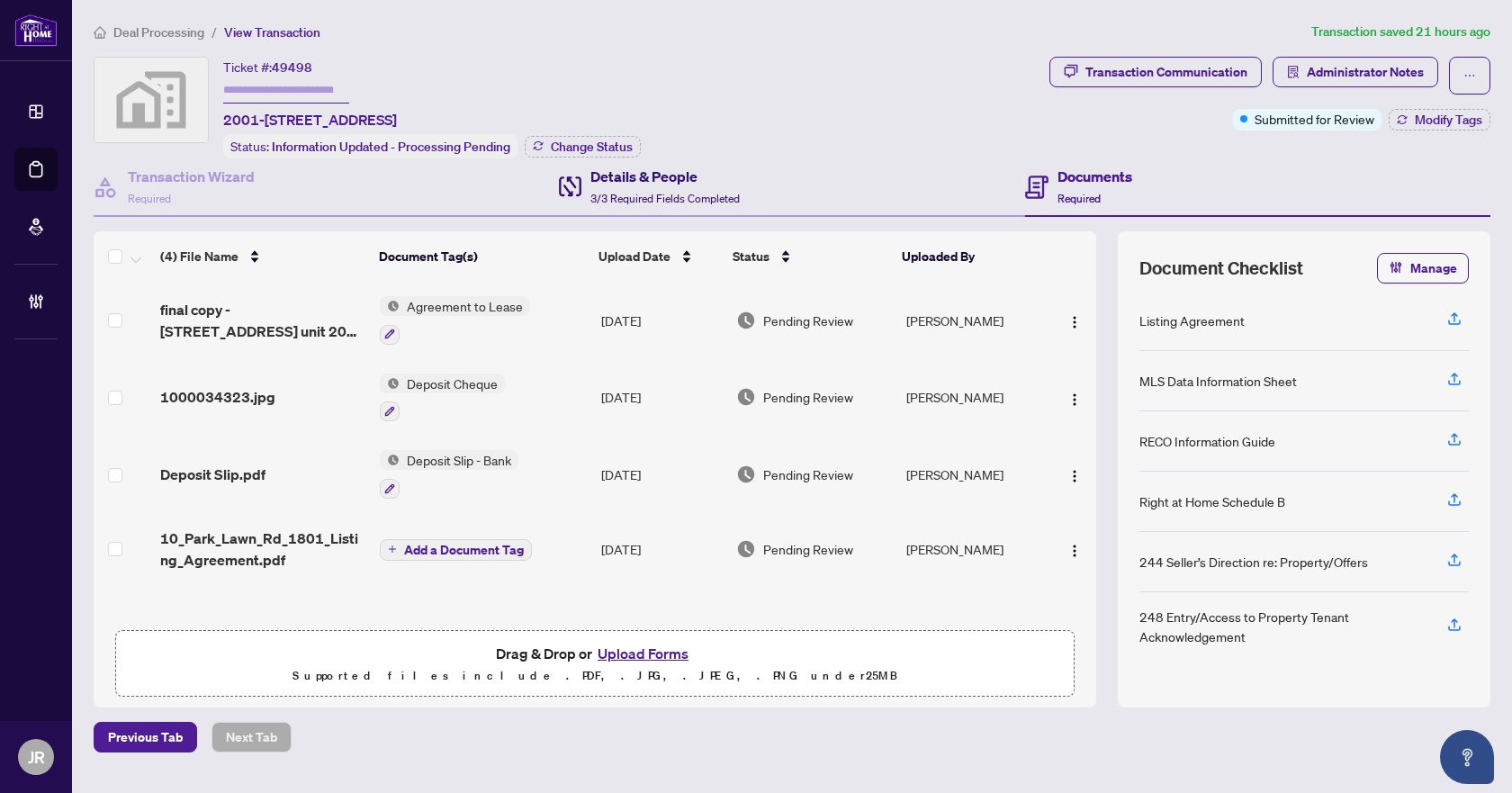
click at [689, 176] on h4 "Details & People" at bounding box center [666, 176] width 150 height 21
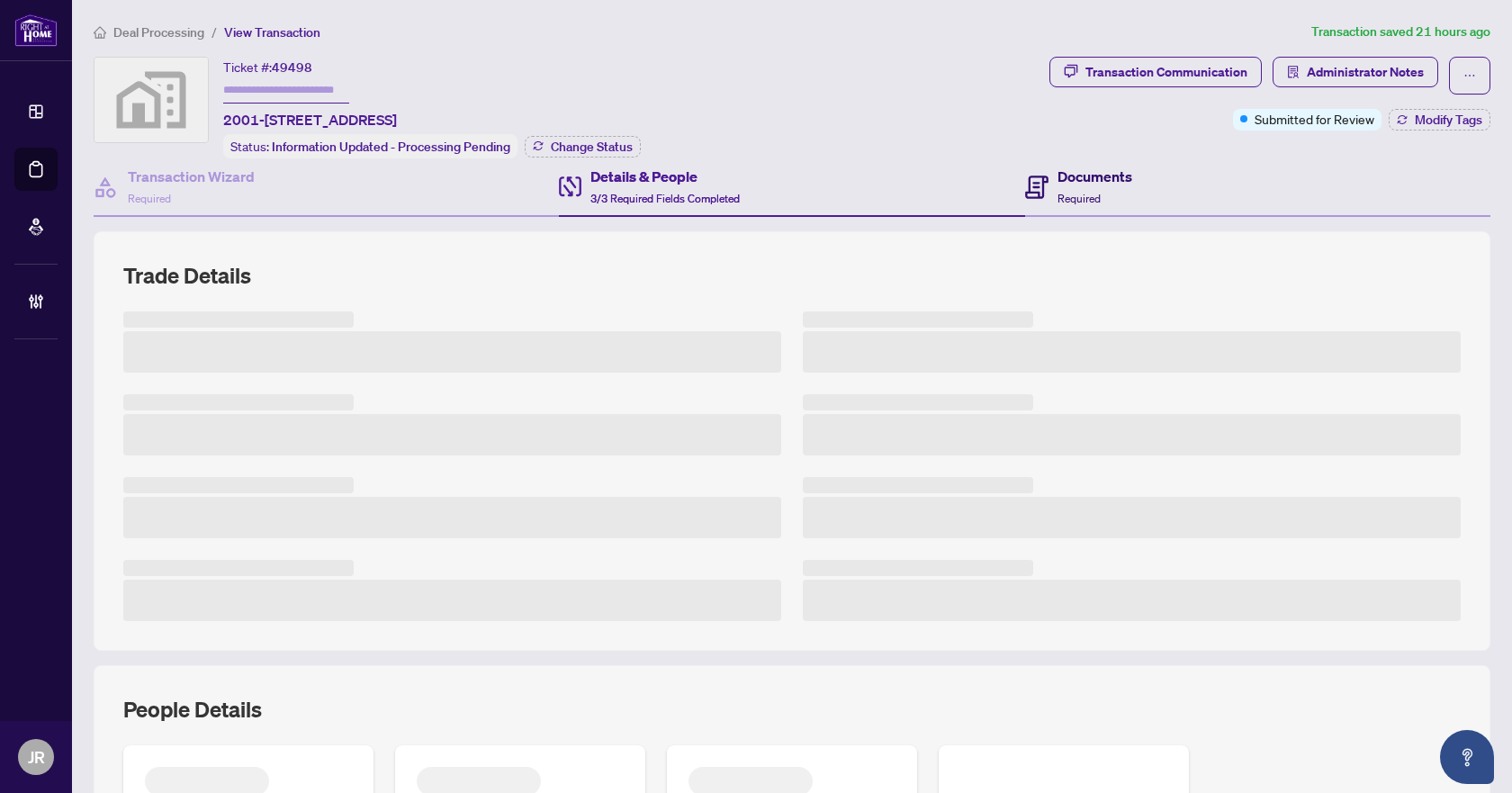
click at [1109, 171] on h4 "Documents" at bounding box center [1095, 176] width 75 height 21
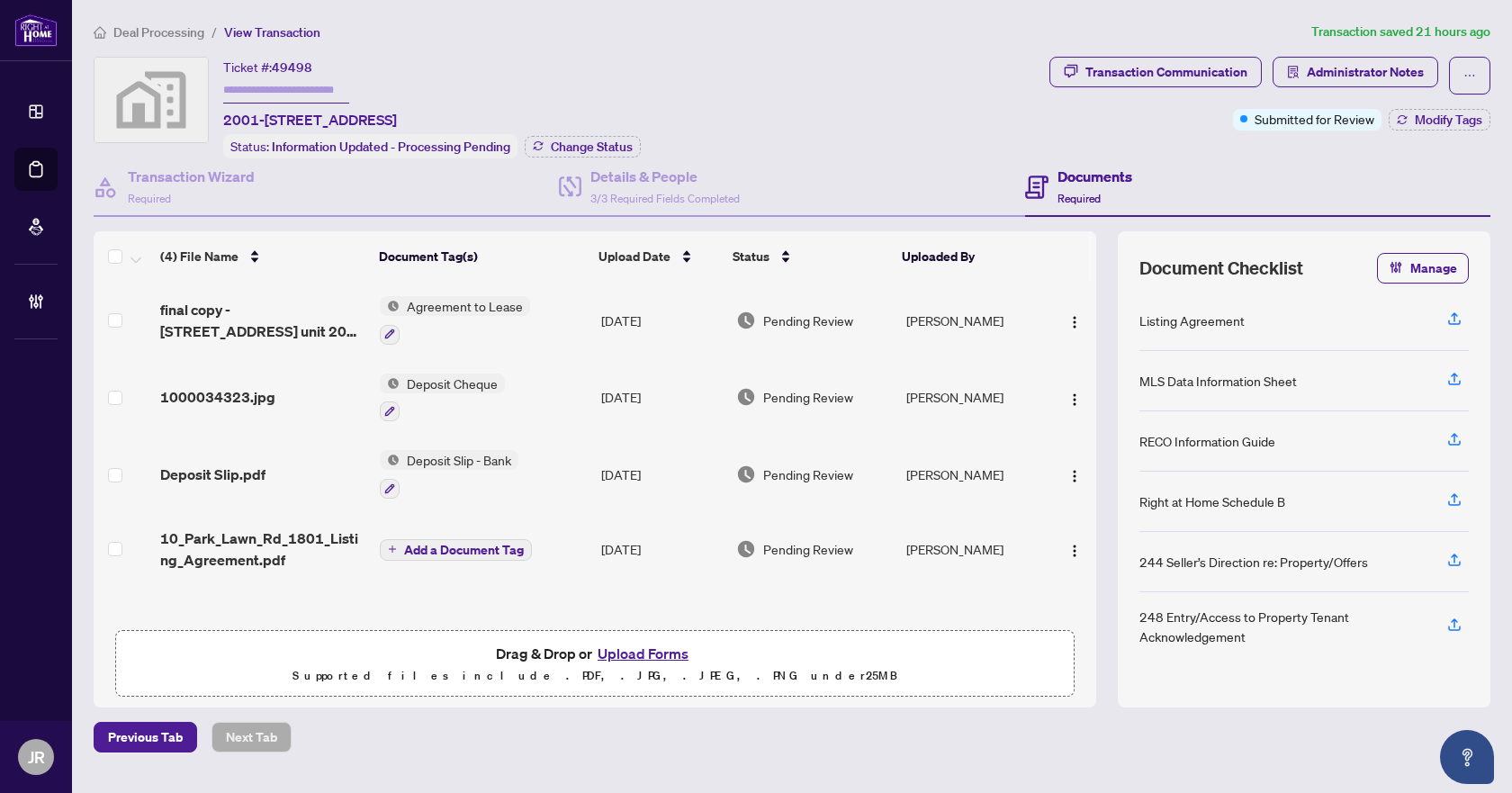
click at [327, 467] on div "Deposit Slip.pdf" at bounding box center [263, 475] width 205 height 21
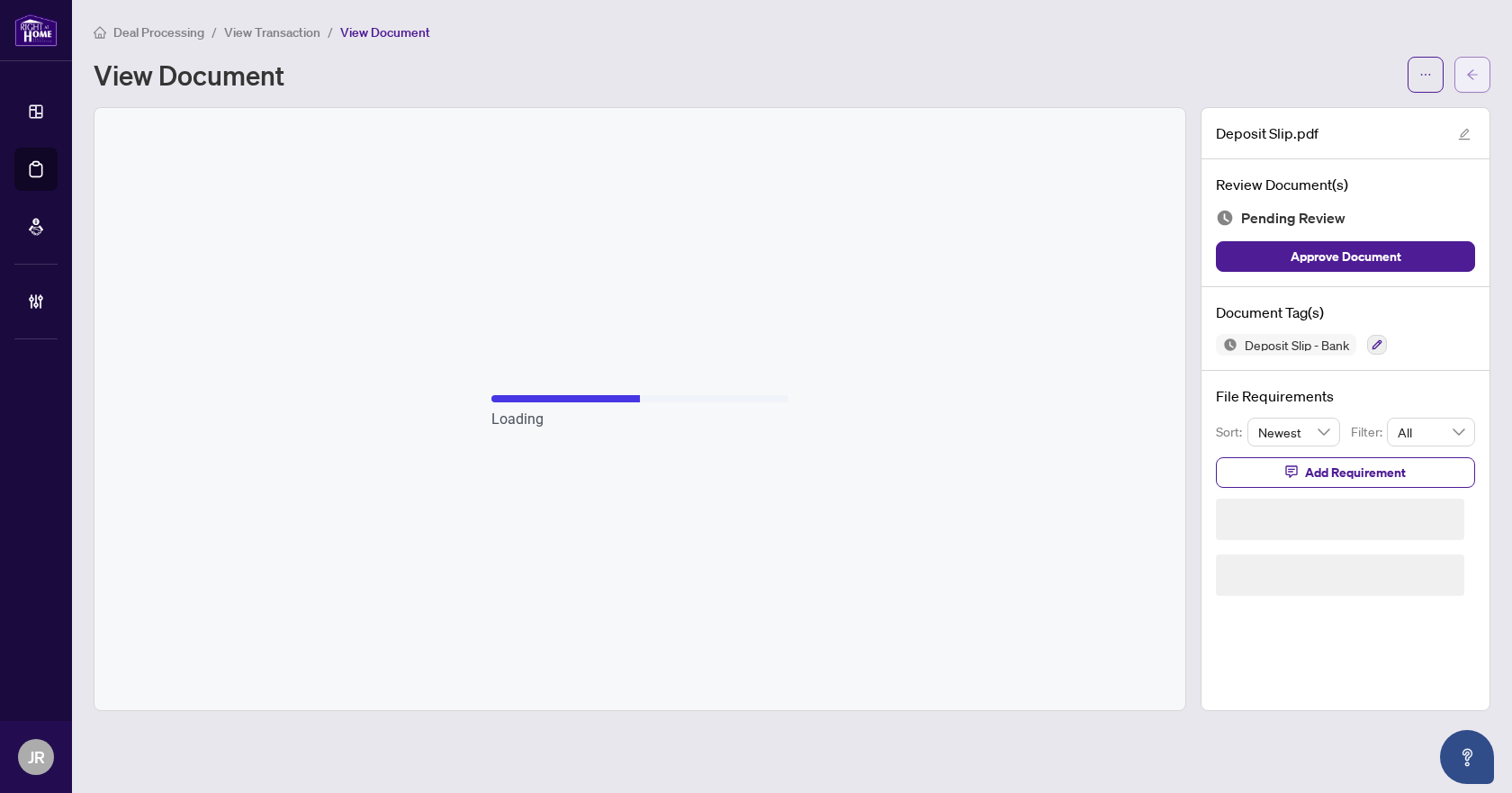
click at [1469, 78] on icon "arrow-left" at bounding box center [1472, 74] width 13 height 13
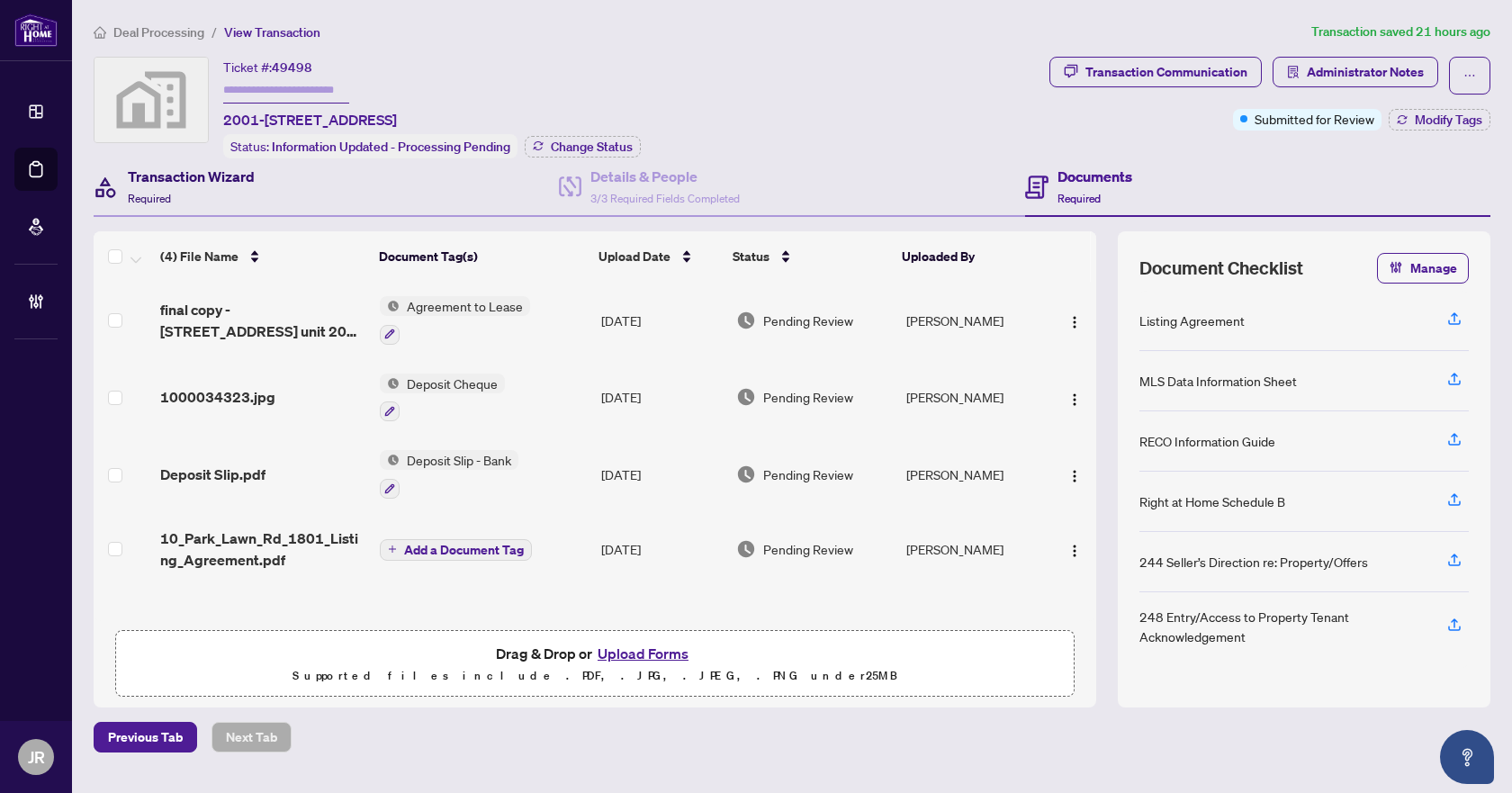
click at [225, 187] on div "Transaction Wizard Required" at bounding box center [191, 186] width 126 height 42
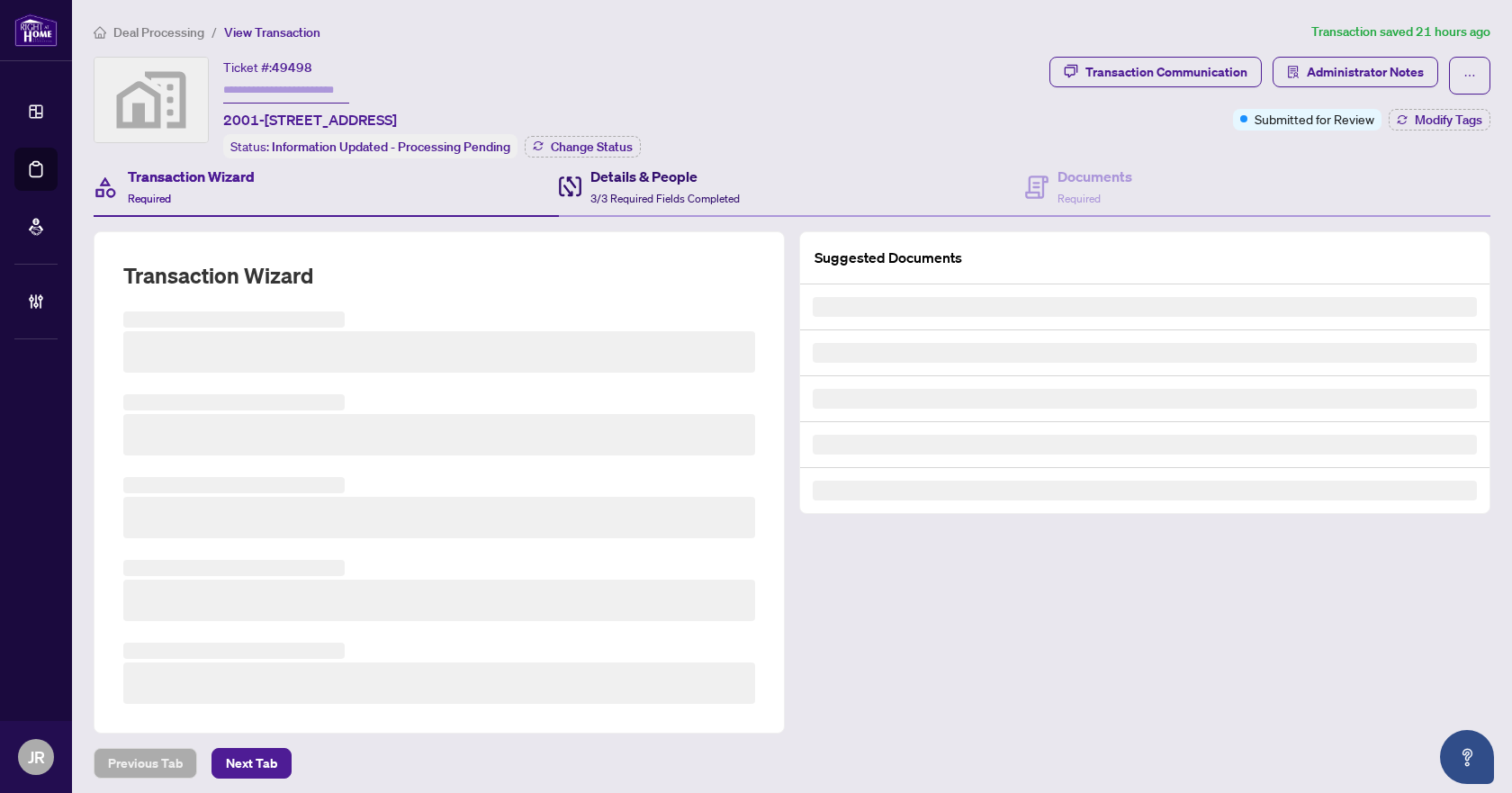
click at [657, 192] on span "3/3 Required Fields Completed" at bounding box center [666, 198] width 150 height 14
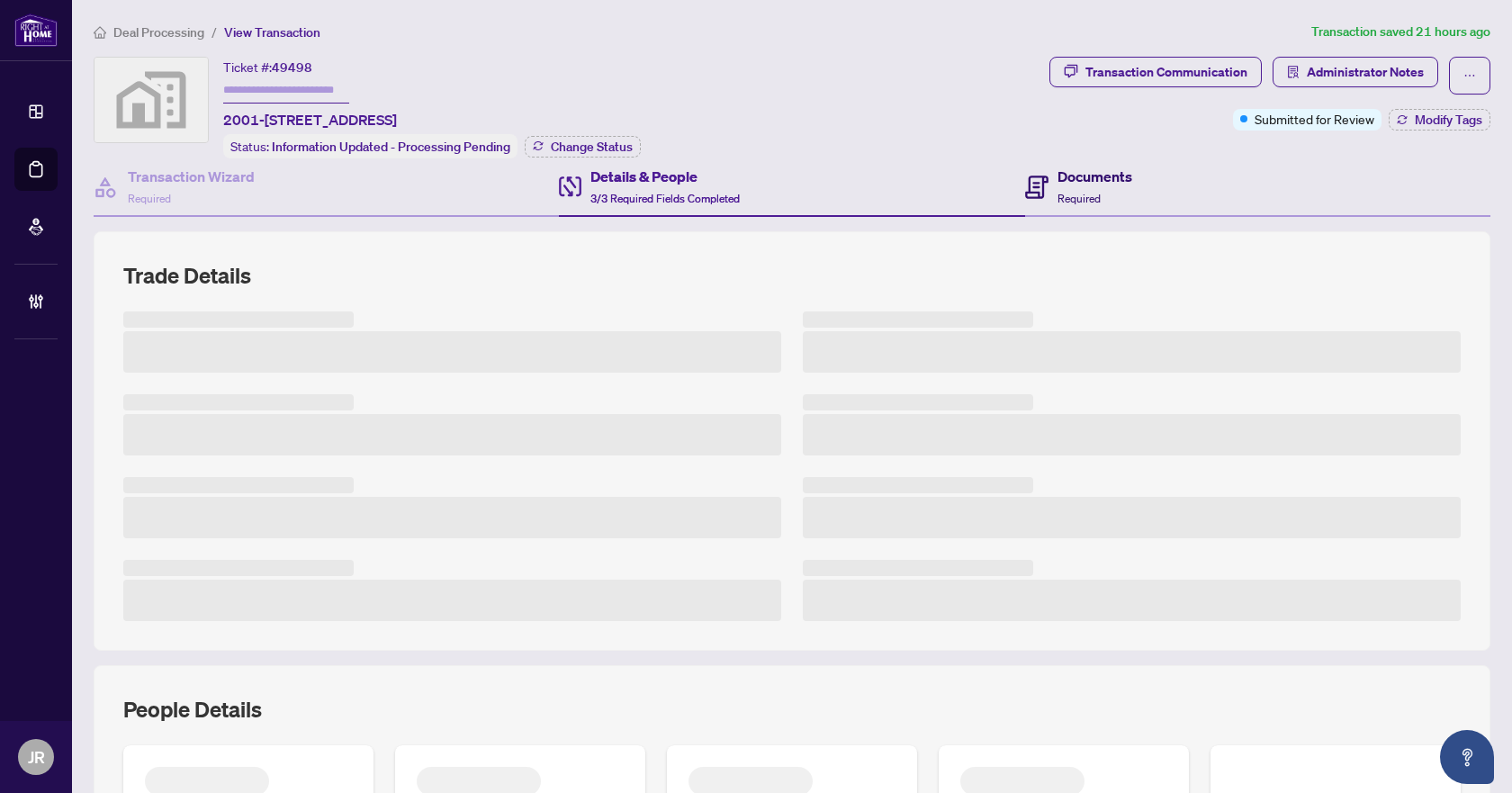
click at [1094, 167] on h4 "Documents" at bounding box center [1095, 176] width 75 height 21
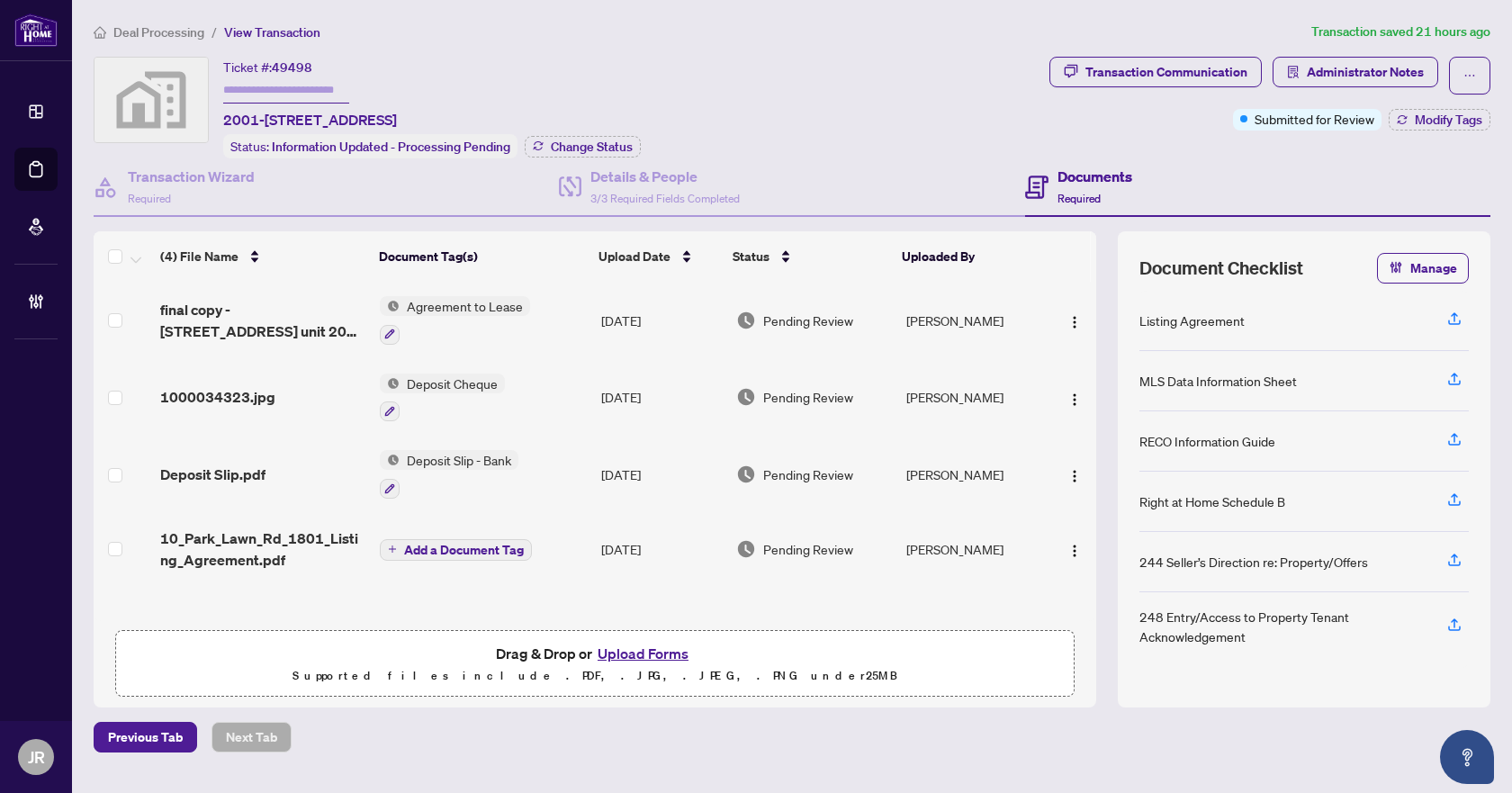
click at [177, 30] on span "Deal Processing" at bounding box center [159, 32] width 90 height 17
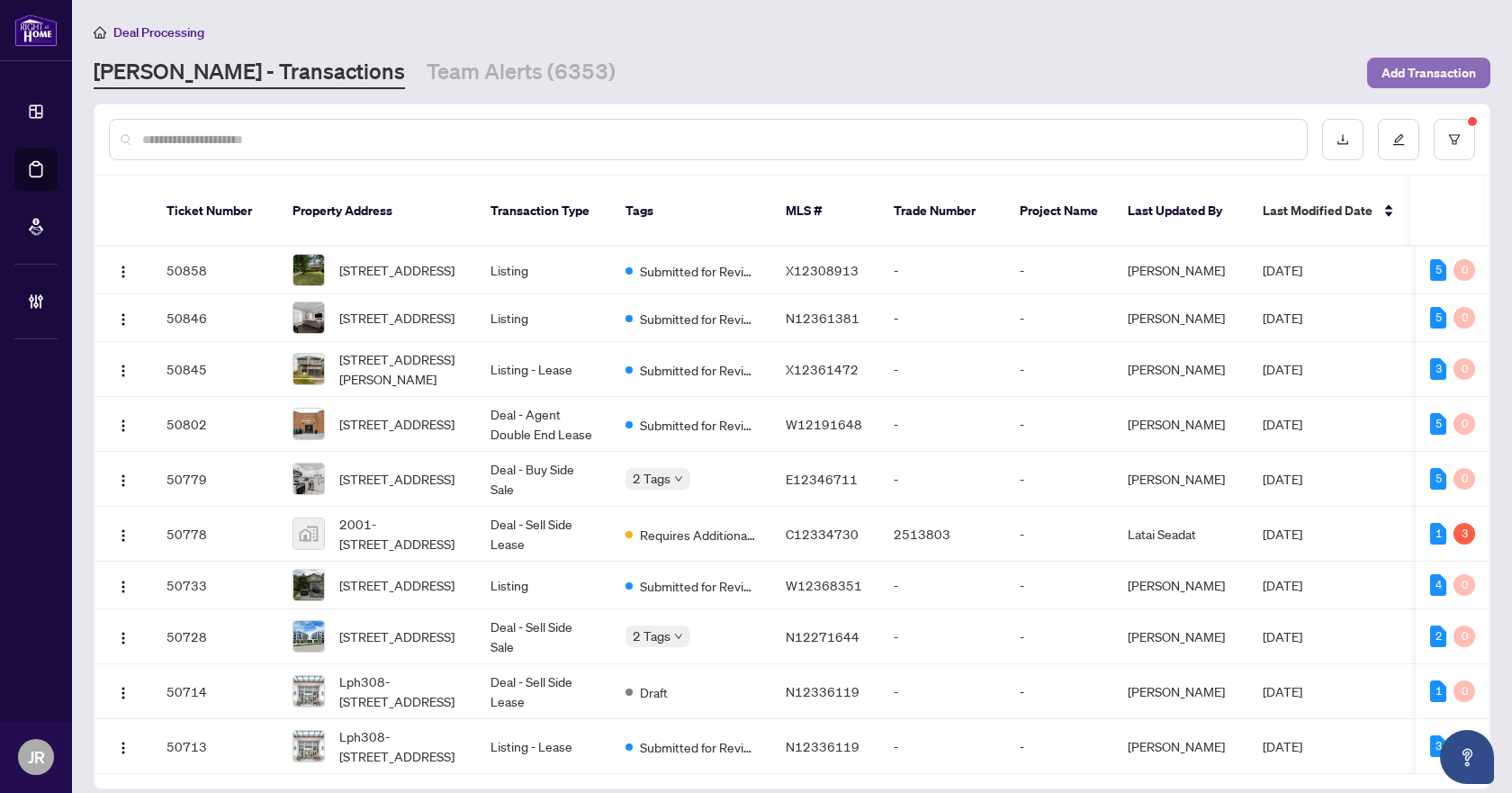
click at [1424, 73] on span "Add Transaction" at bounding box center [1428, 73] width 94 height 29
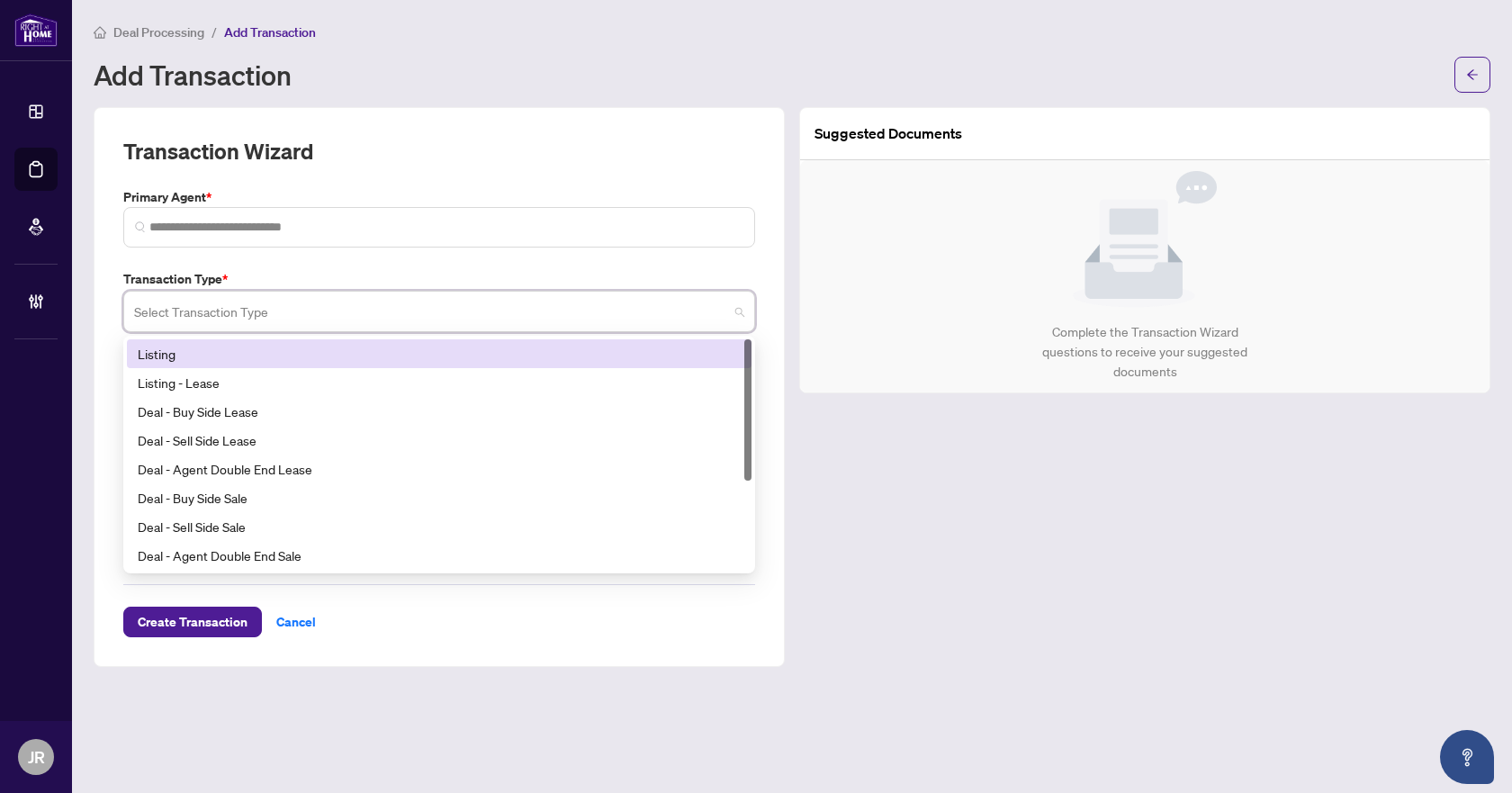
click at [288, 310] on input "search" at bounding box center [431, 314] width 594 height 40
click at [333, 172] on div "Transaction Wizard" at bounding box center [440, 162] width 632 height 51
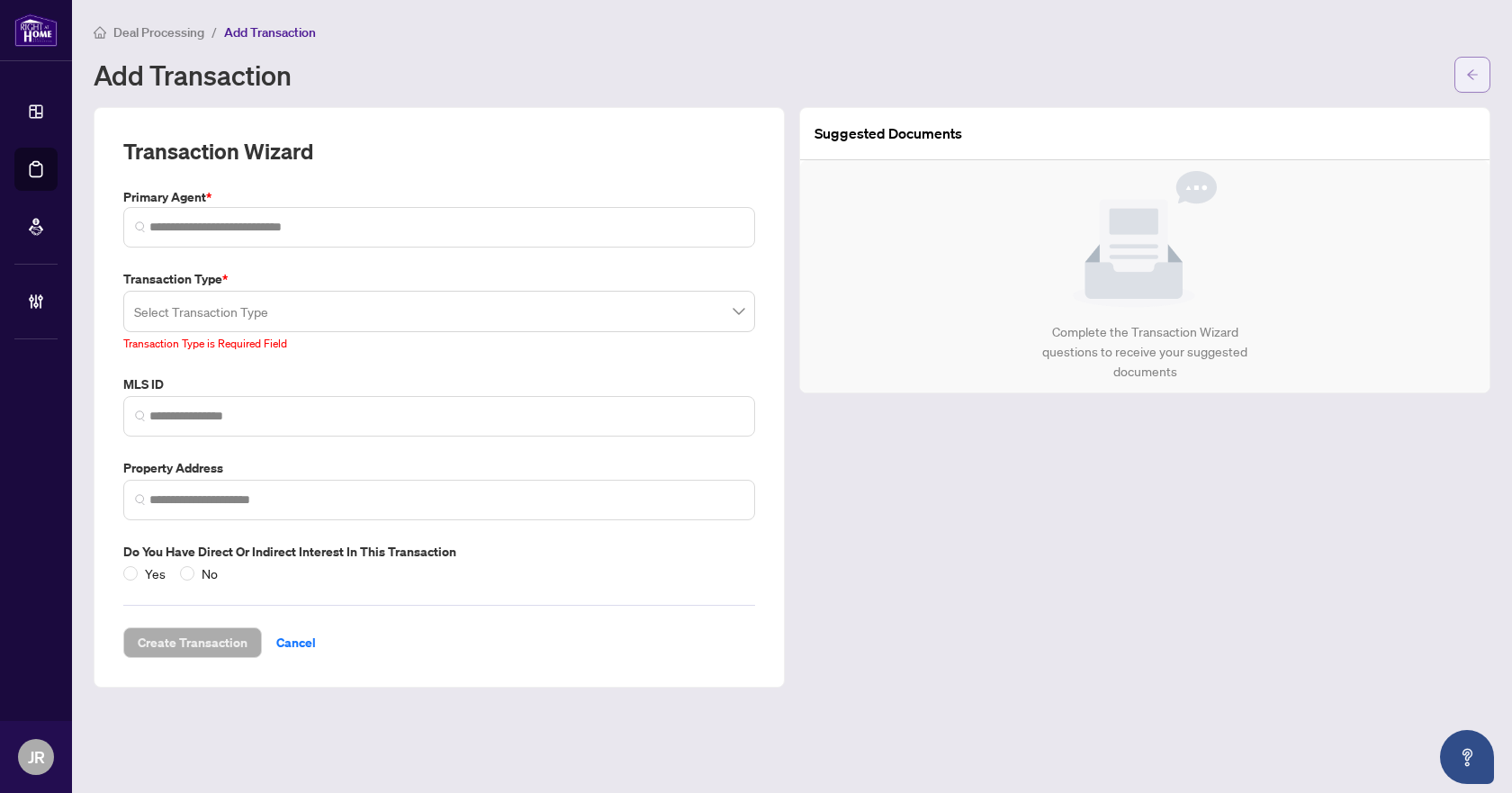
click at [1475, 72] on icon "arrow-left" at bounding box center [1472, 74] width 13 height 13
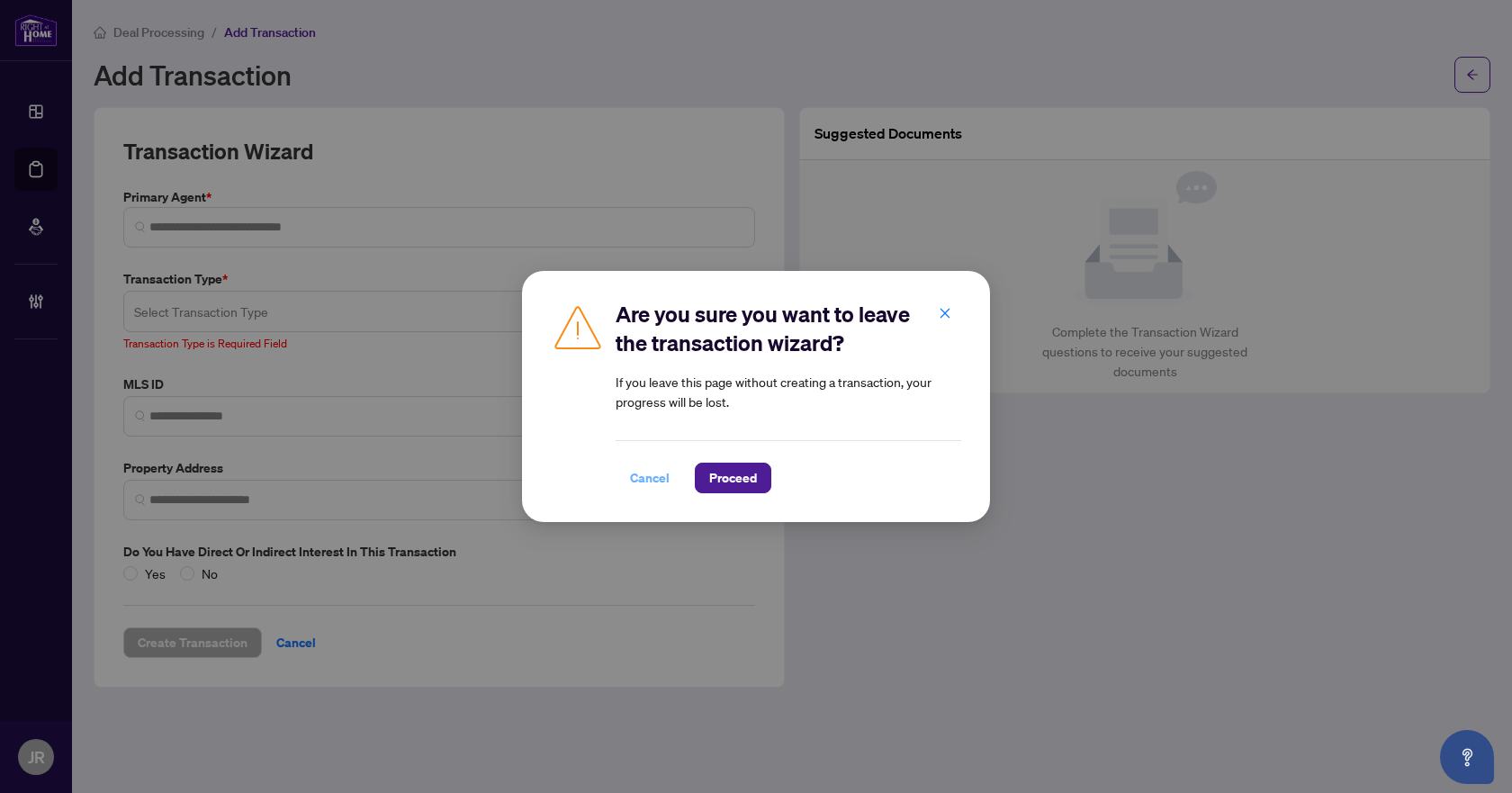
click at [652, 476] on span "Cancel" at bounding box center [650, 479] width 40 height 29
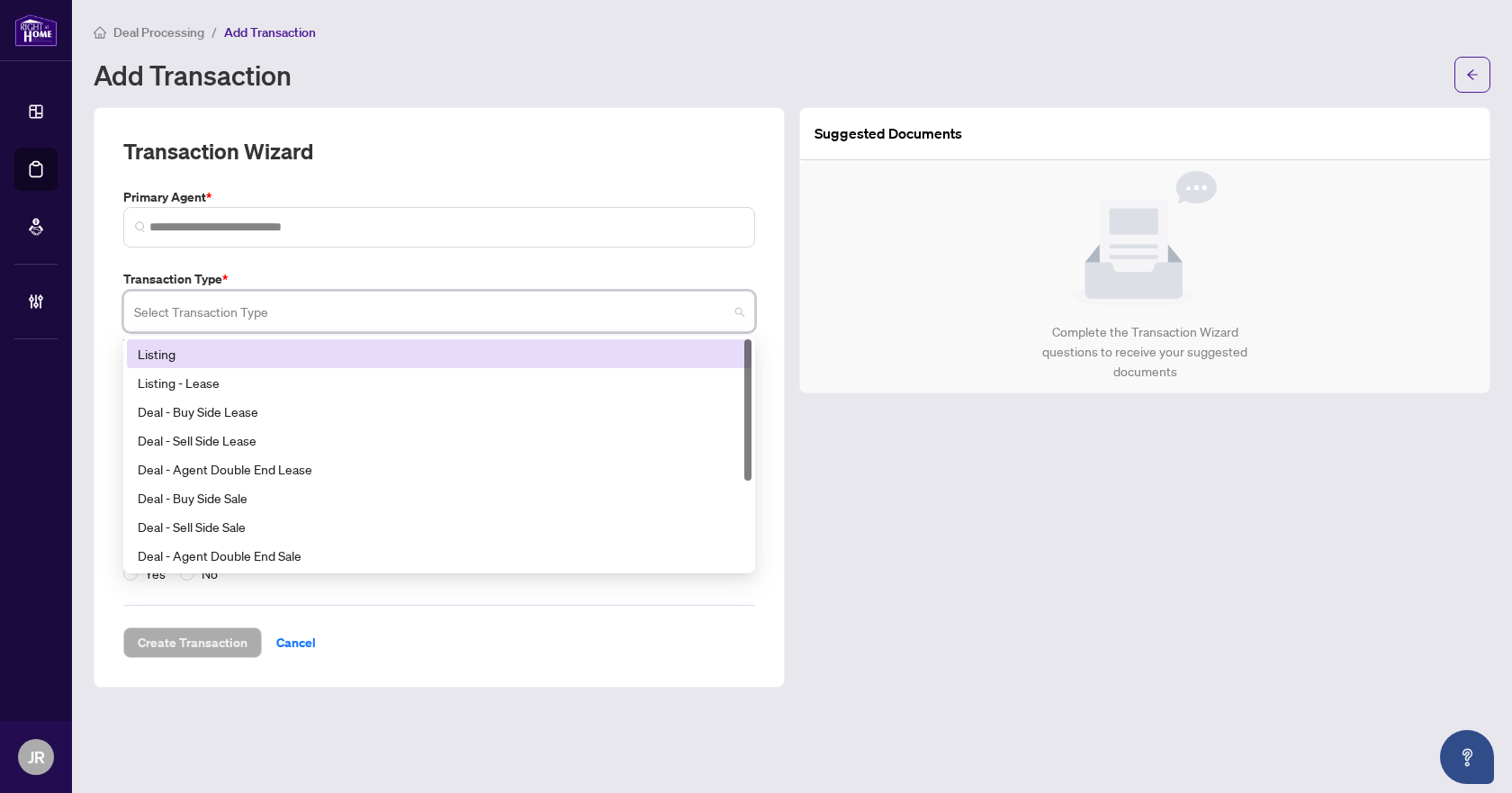
click at [236, 307] on input "search" at bounding box center [431, 314] width 594 height 40
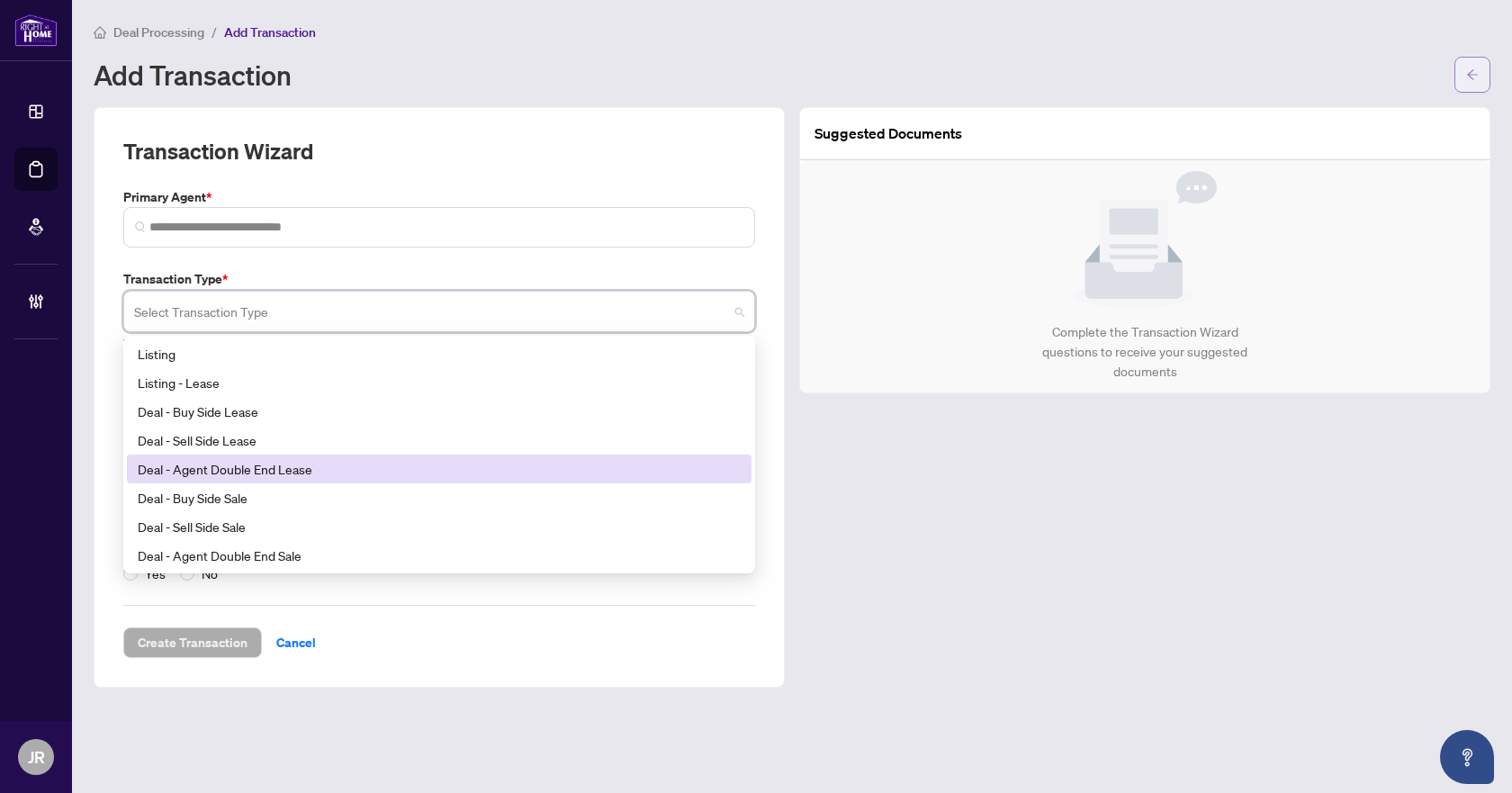
click at [1477, 73] on icon "arrow-left" at bounding box center [1472, 74] width 13 height 13
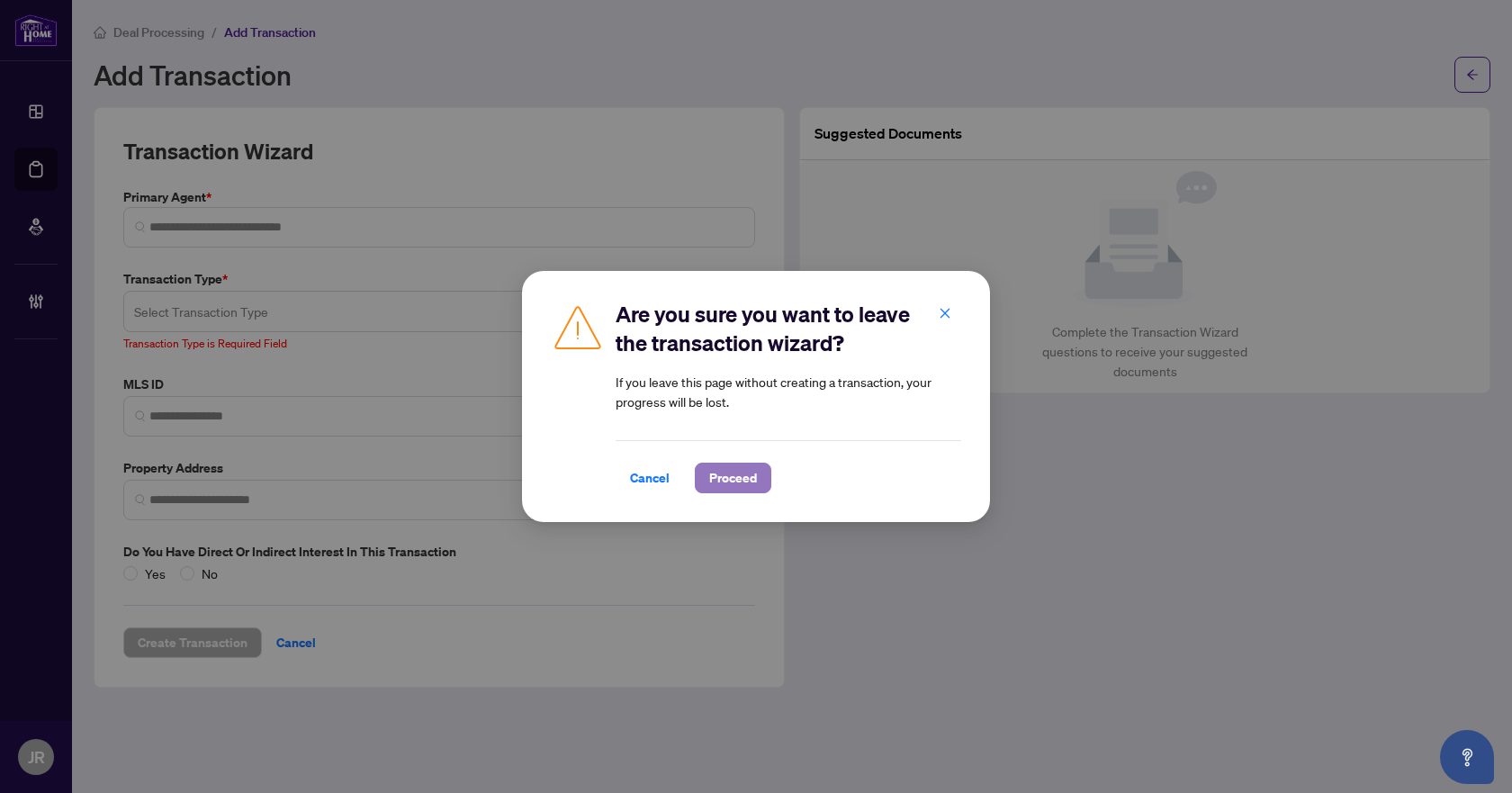
click at [727, 483] on span "Proceed" at bounding box center [733, 479] width 48 height 29
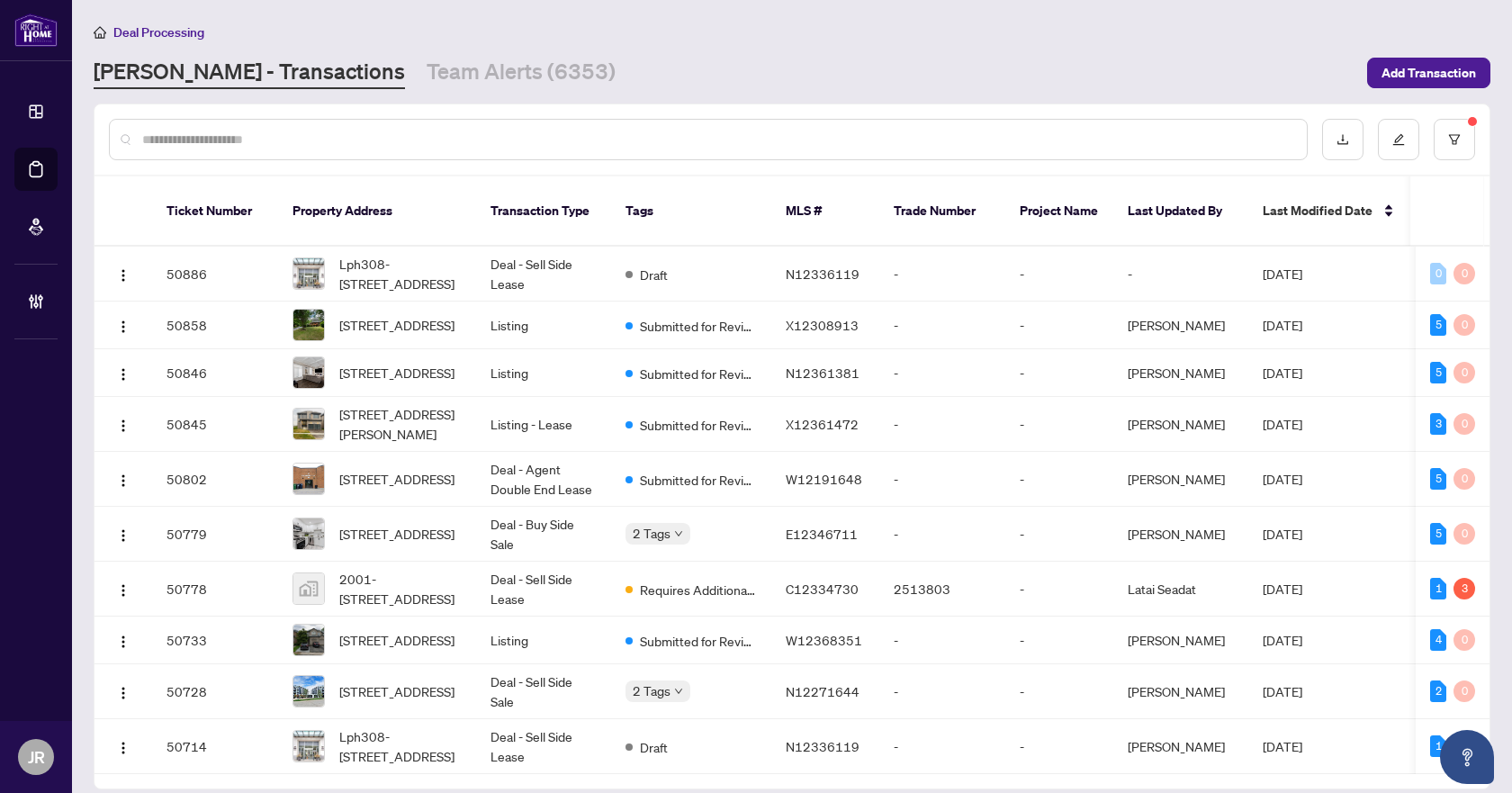
click at [327, 137] on input "text" at bounding box center [717, 139] width 1150 height 19
click at [1434, 139] on button "button" at bounding box center [1455, 139] width 42 height 42
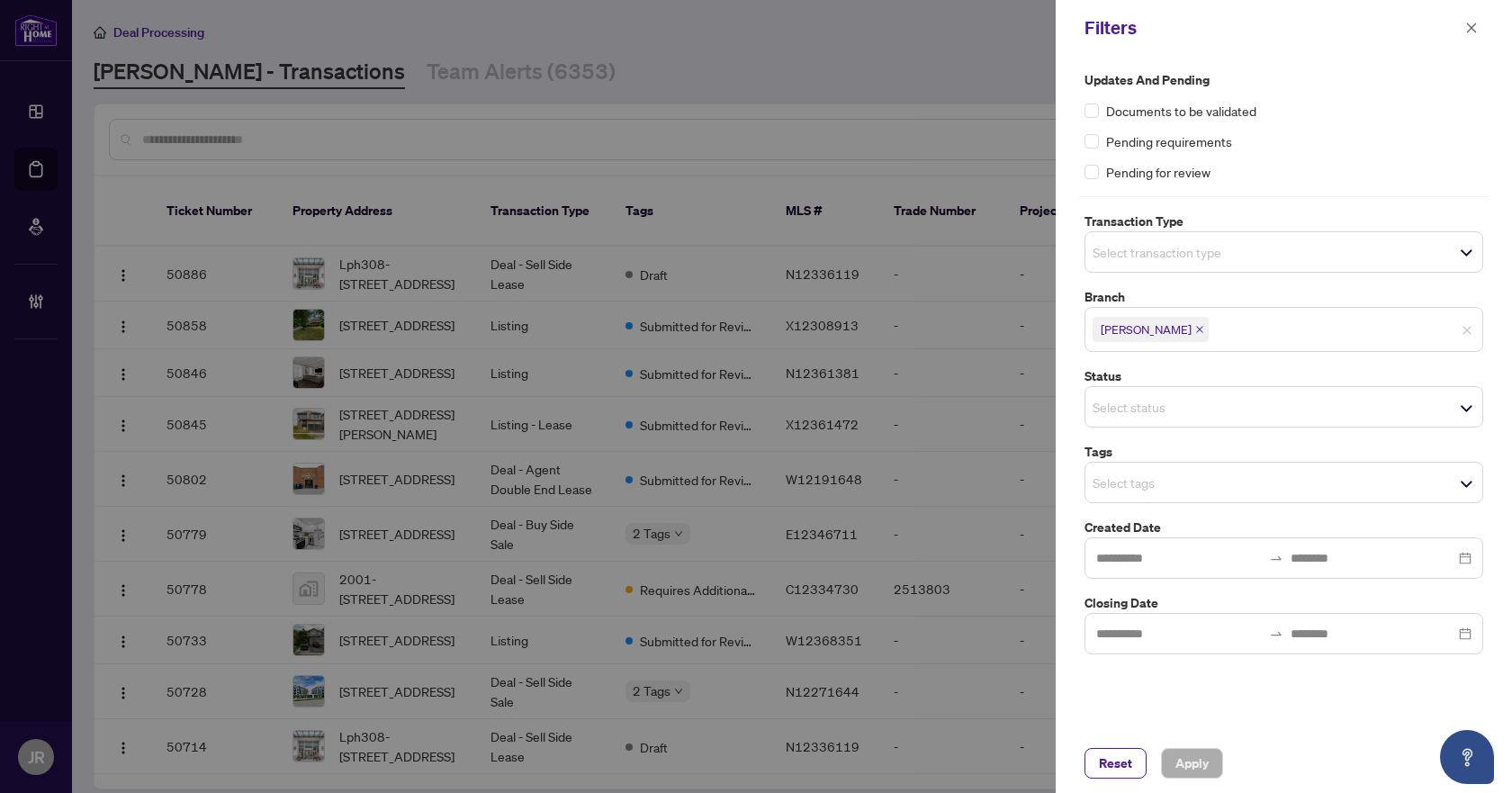
click at [1196, 334] on icon "close" at bounding box center [1200, 329] width 9 height 9
click at [1170, 756] on button "Apply" at bounding box center [1193, 763] width 62 height 30
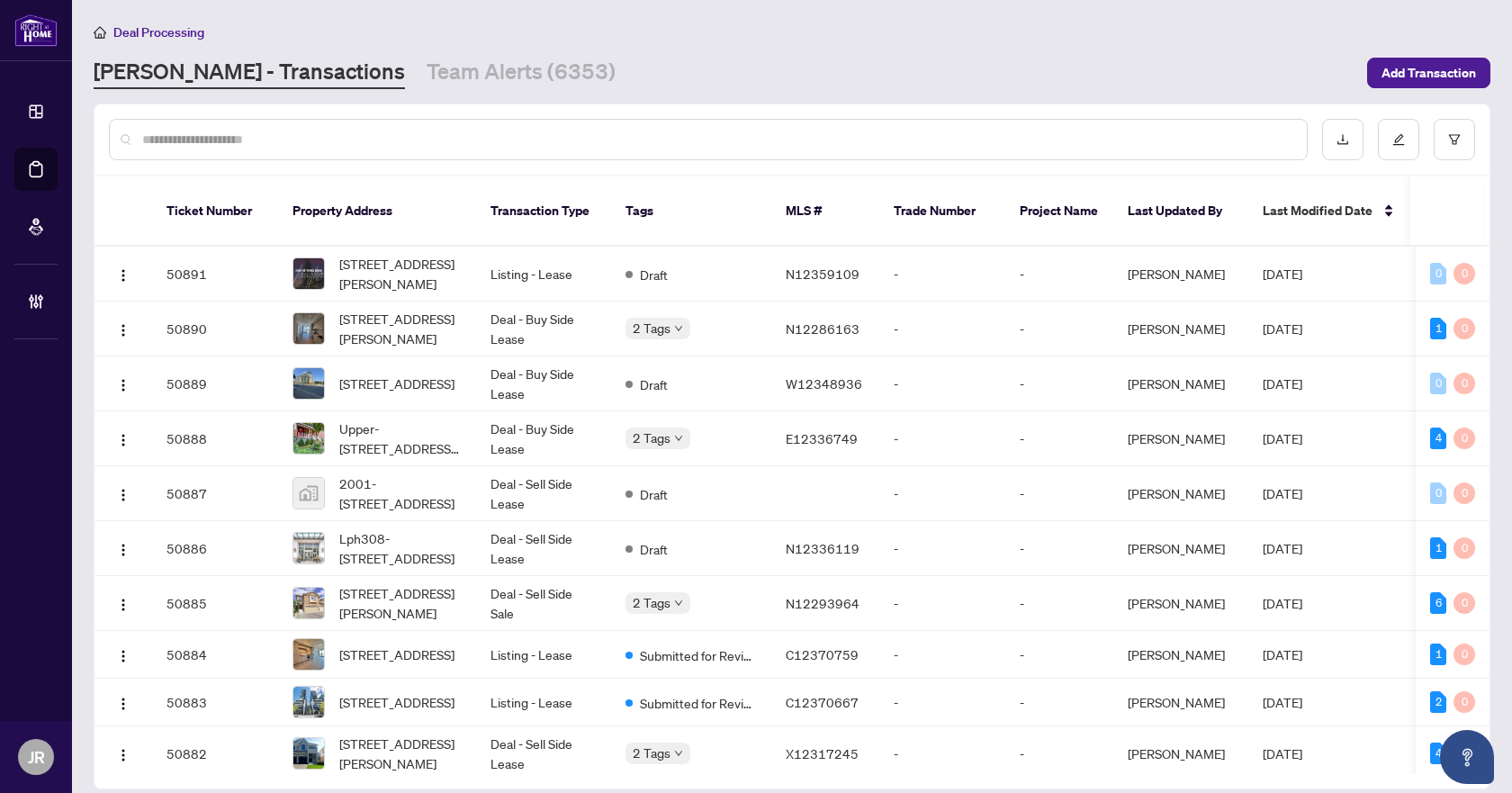
click at [306, 138] on input "text" at bounding box center [717, 139] width 1150 height 19
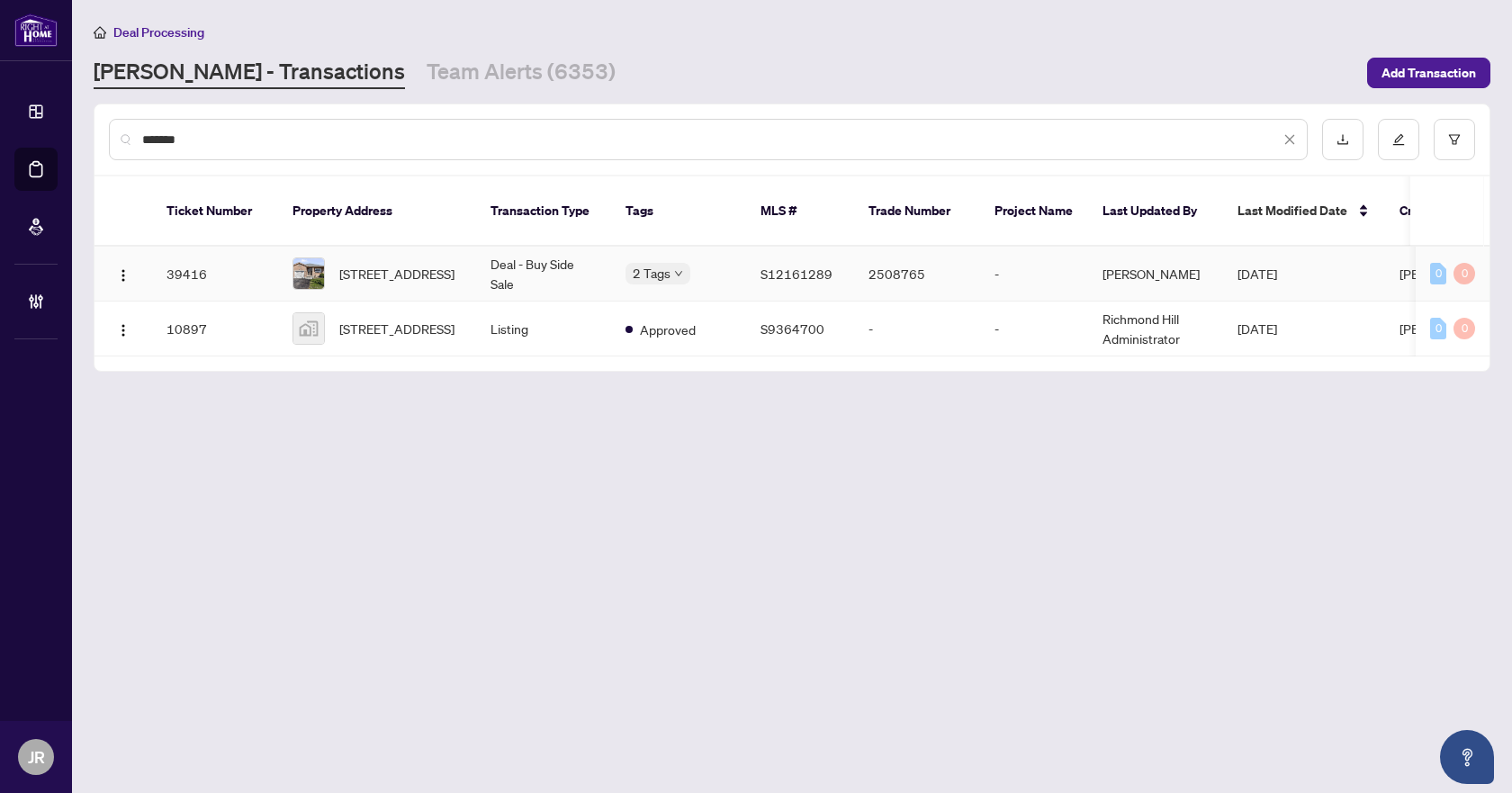
type input "*******"
click at [507, 259] on td "Deal - Buy Side Sale" at bounding box center [543, 274] width 135 height 54
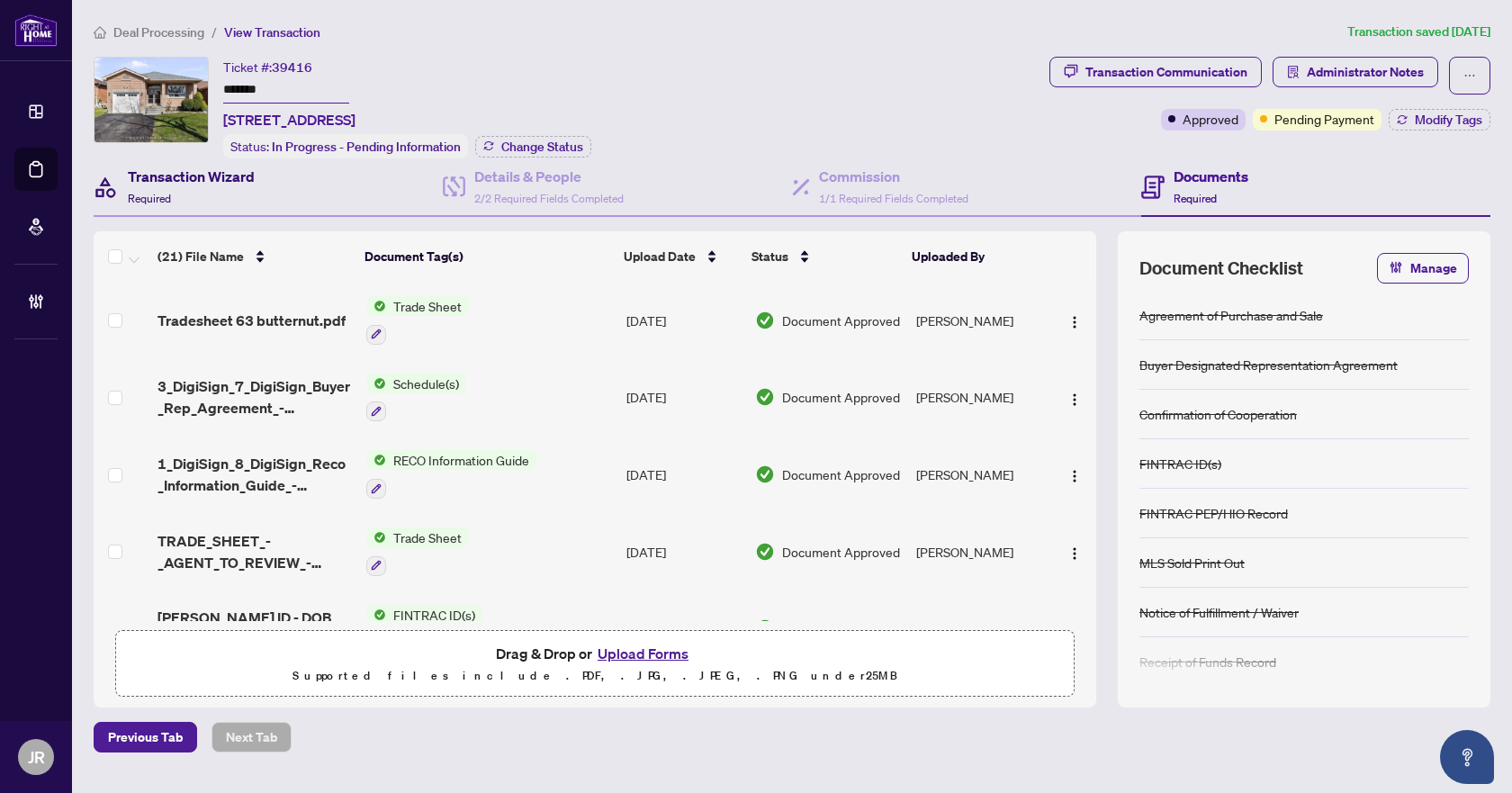
click at [196, 193] on div "Transaction Wizard Required" at bounding box center [191, 186] width 126 height 42
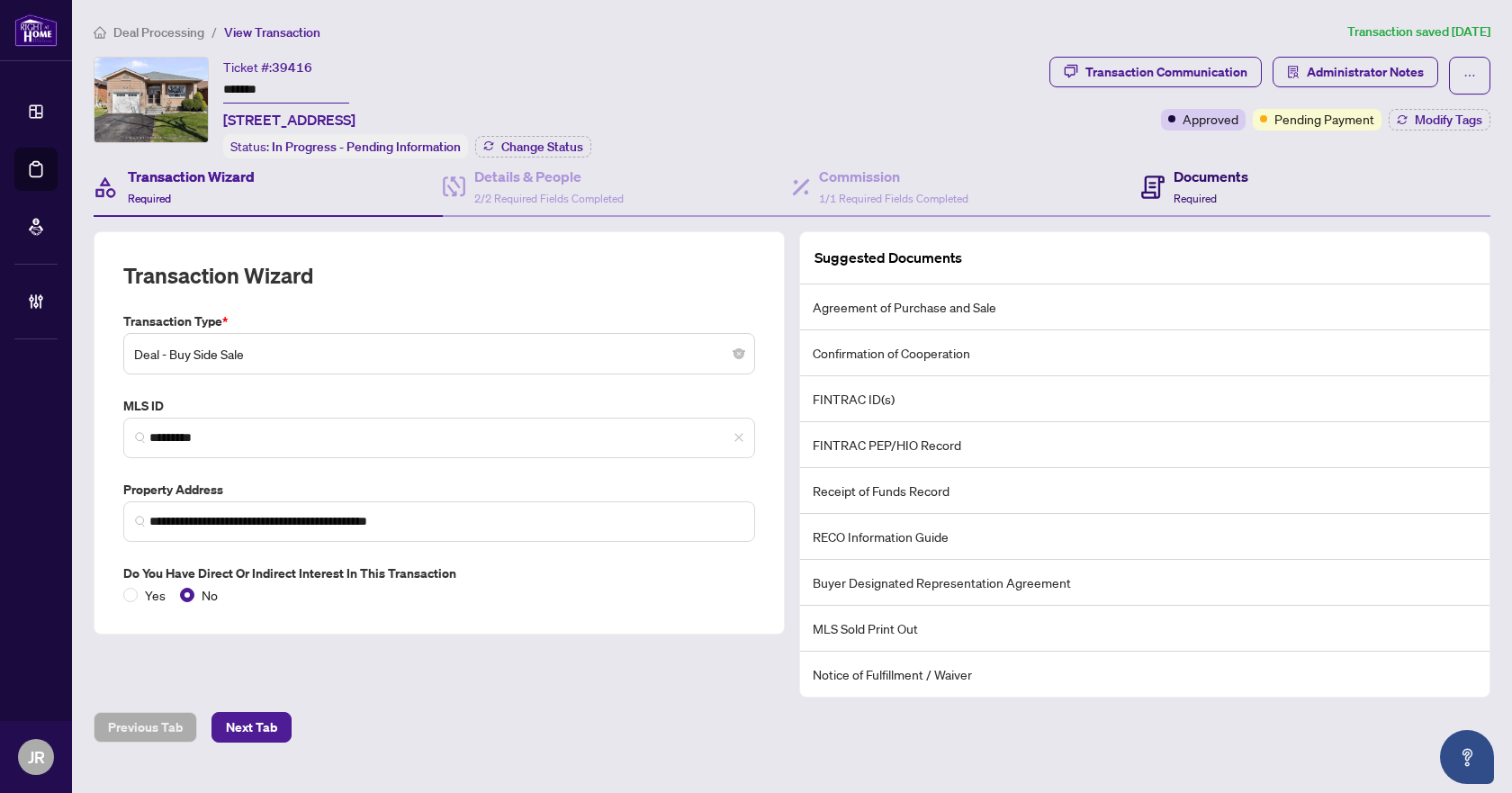
click at [1195, 179] on h4 "Documents" at bounding box center [1211, 176] width 75 height 21
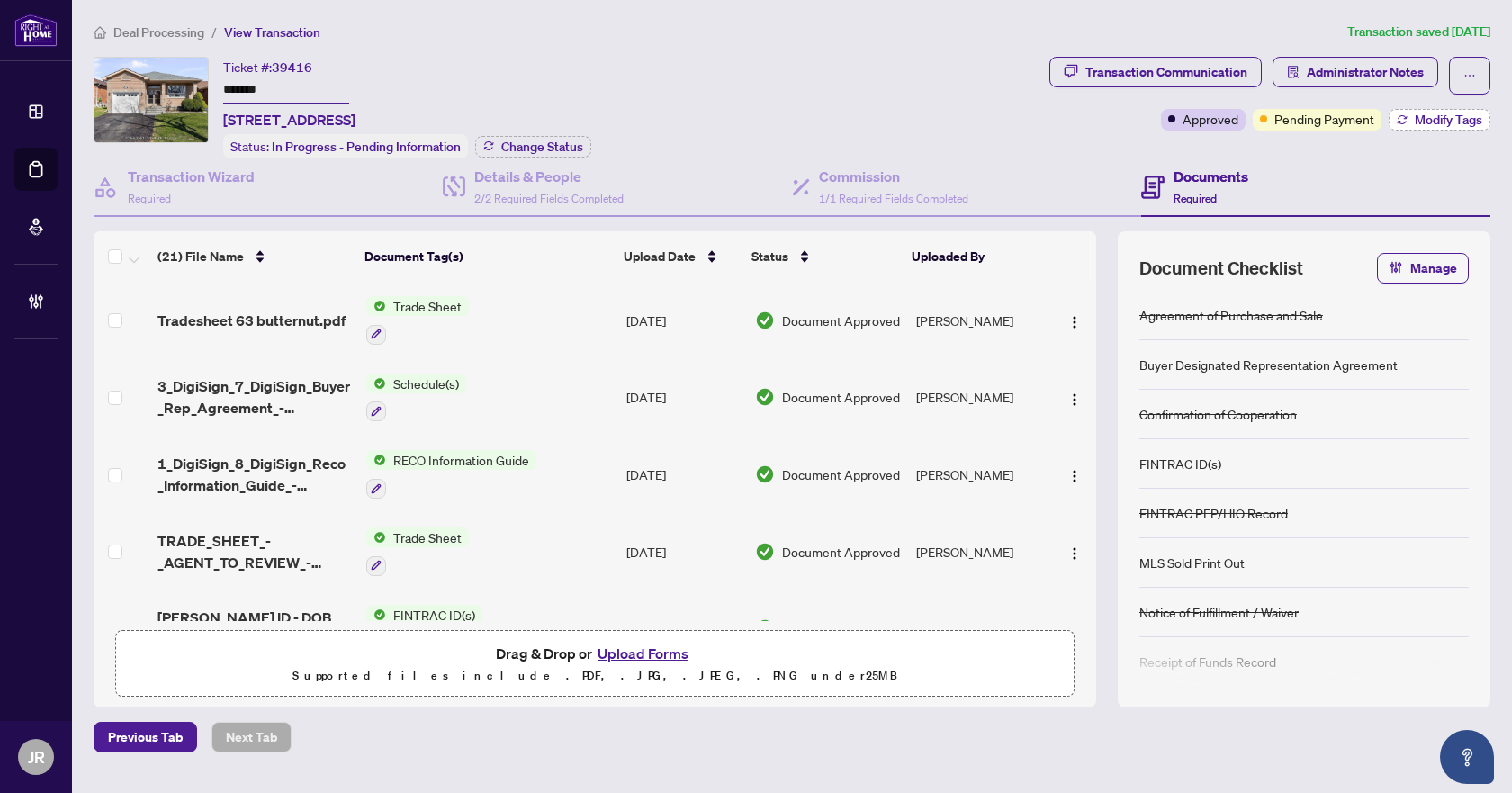
click at [1431, 116] on span "Modify Tags" at bounding box center [1448, 120] width 67 height 13
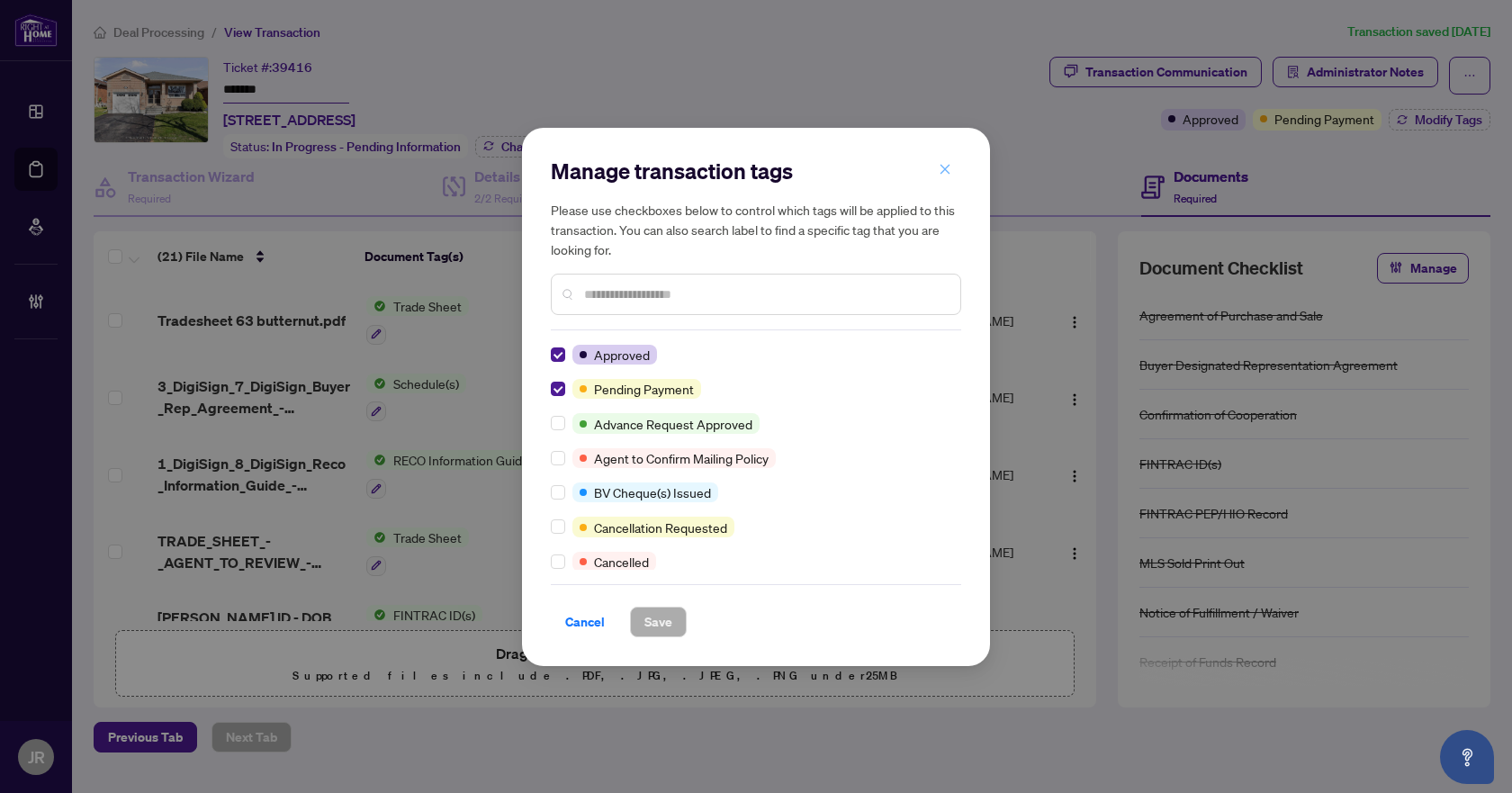
click at [942, 168] on icon "close" at bounding box center [945, 168] width 13 height 13
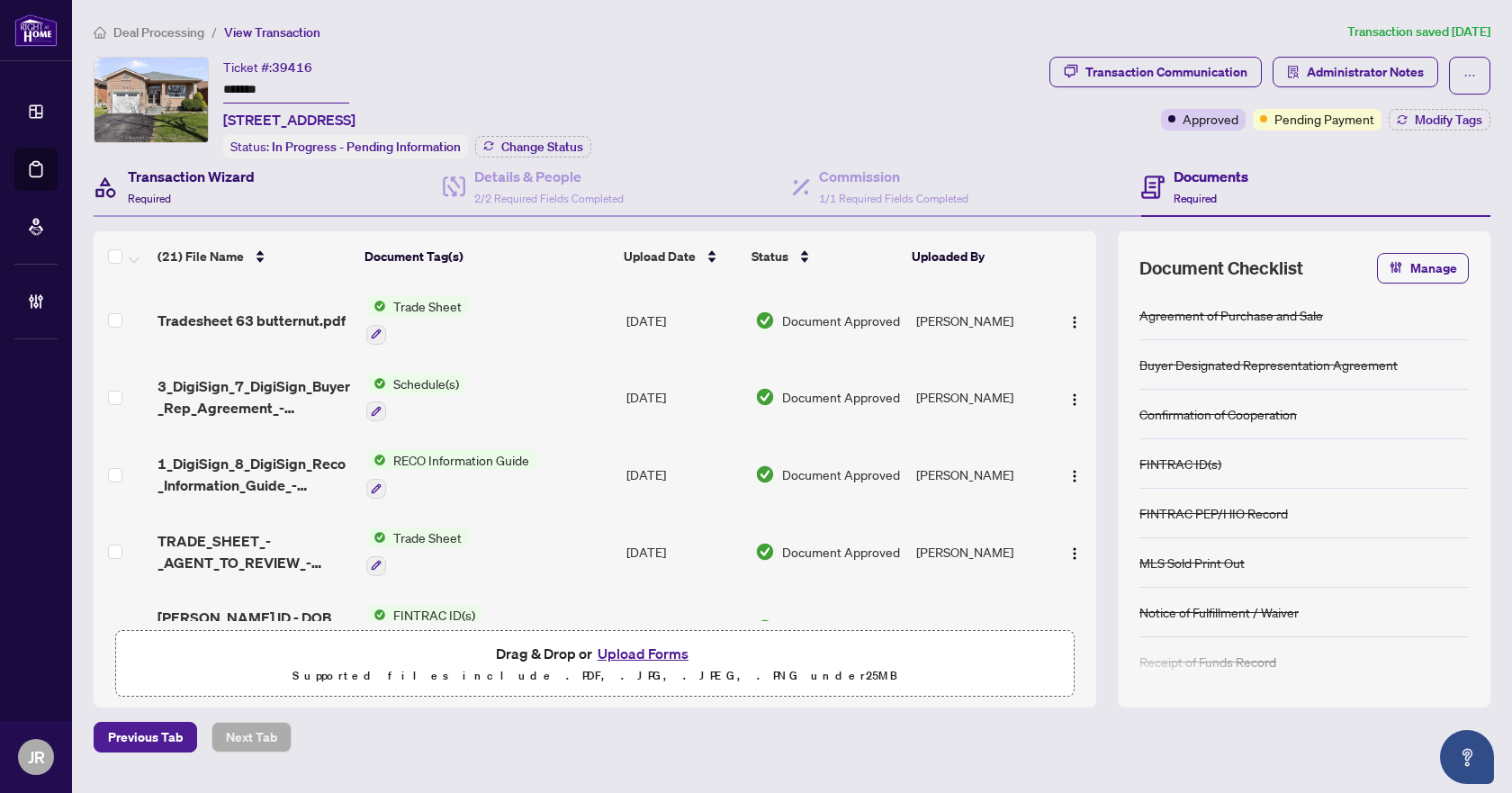
click at [195, 181] on h4 "Transaction Wizard" at bounding box center [191, 176] width 126 height 21
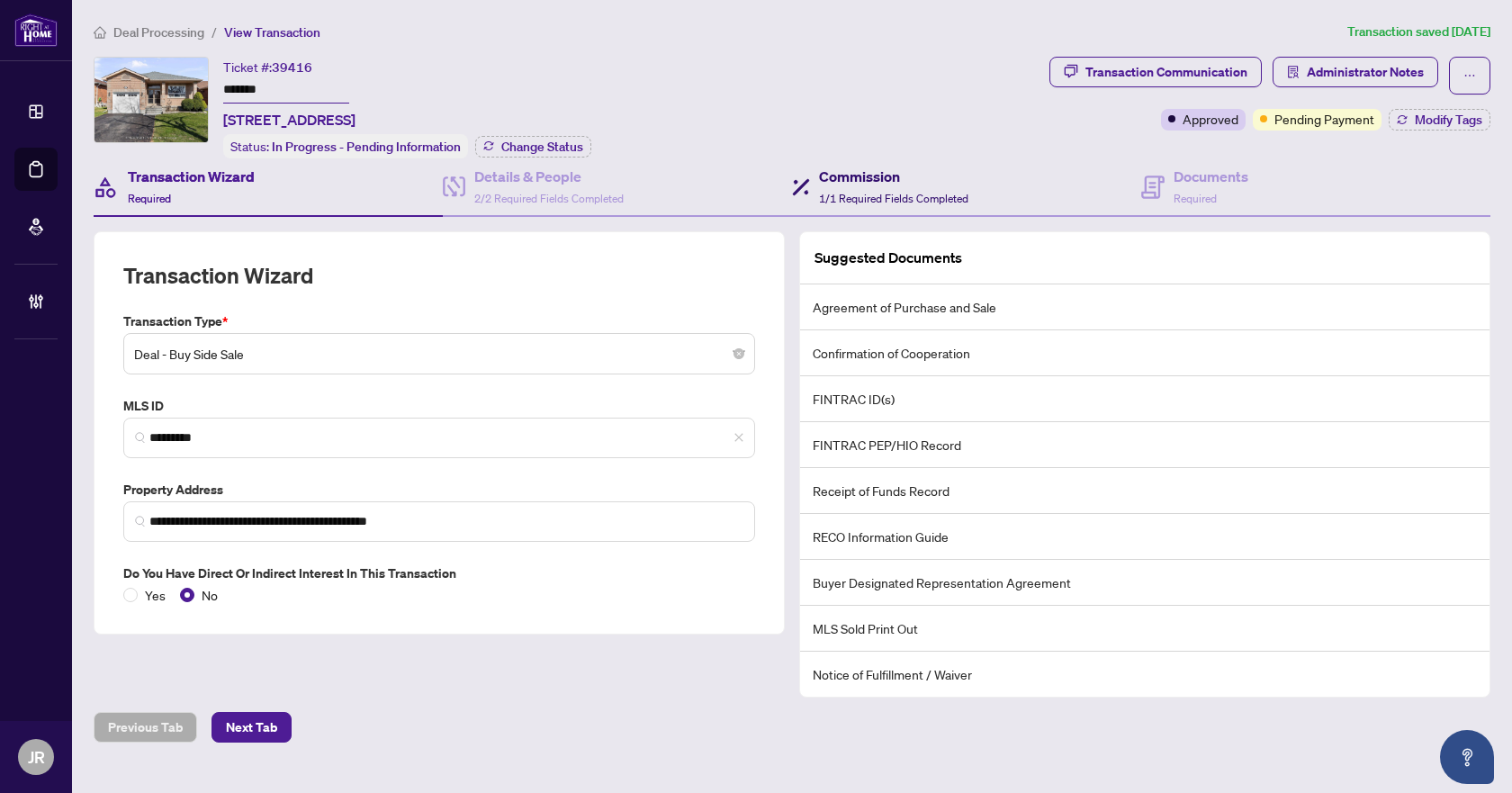
click at [908, 174] on h4 "Commission" at bounding box center [894, 176] width 150 height 21
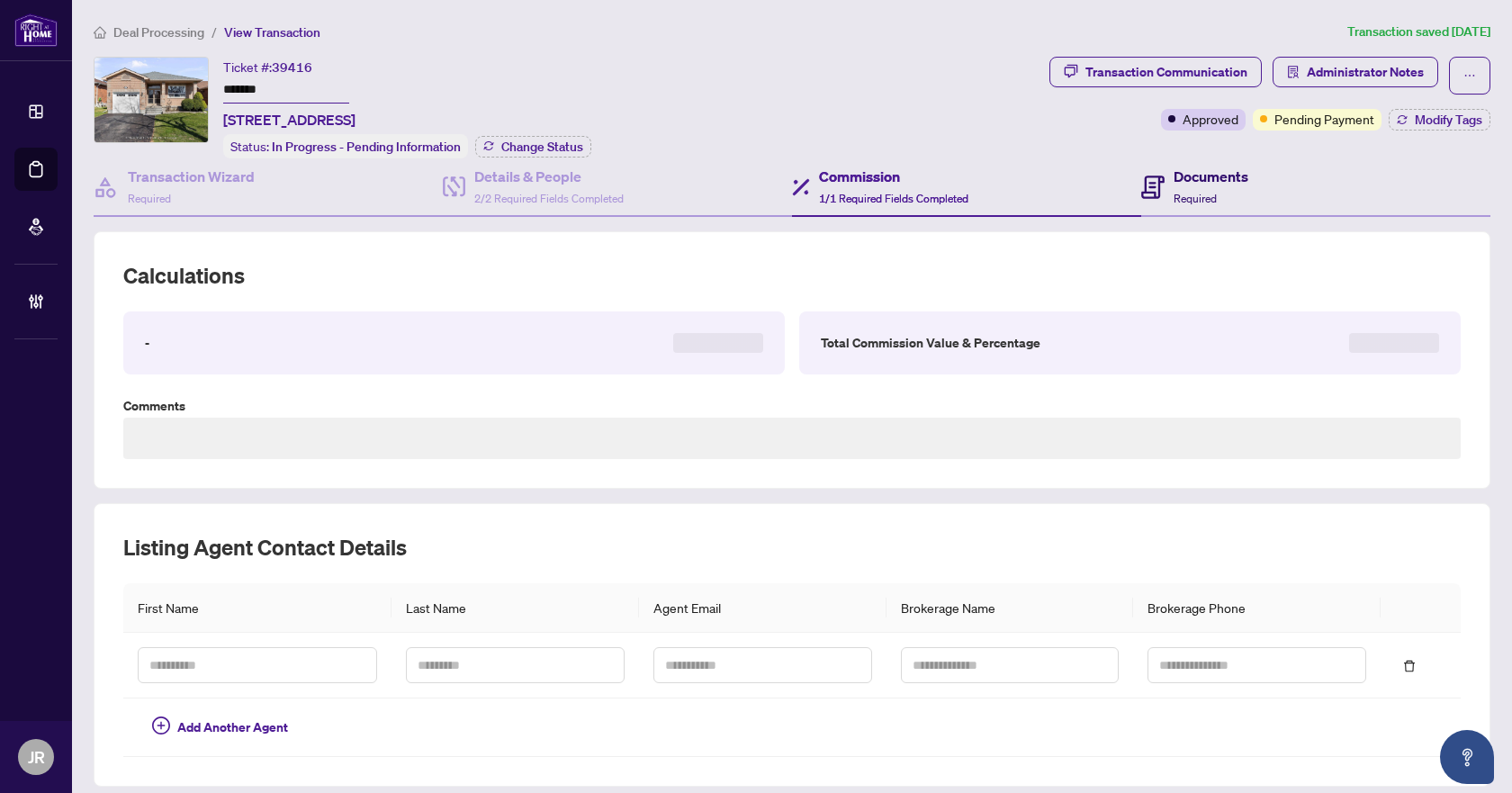
click at [1221, 186] on div "Documents Required" at bounding box center [1211, 186] width 75 height 42
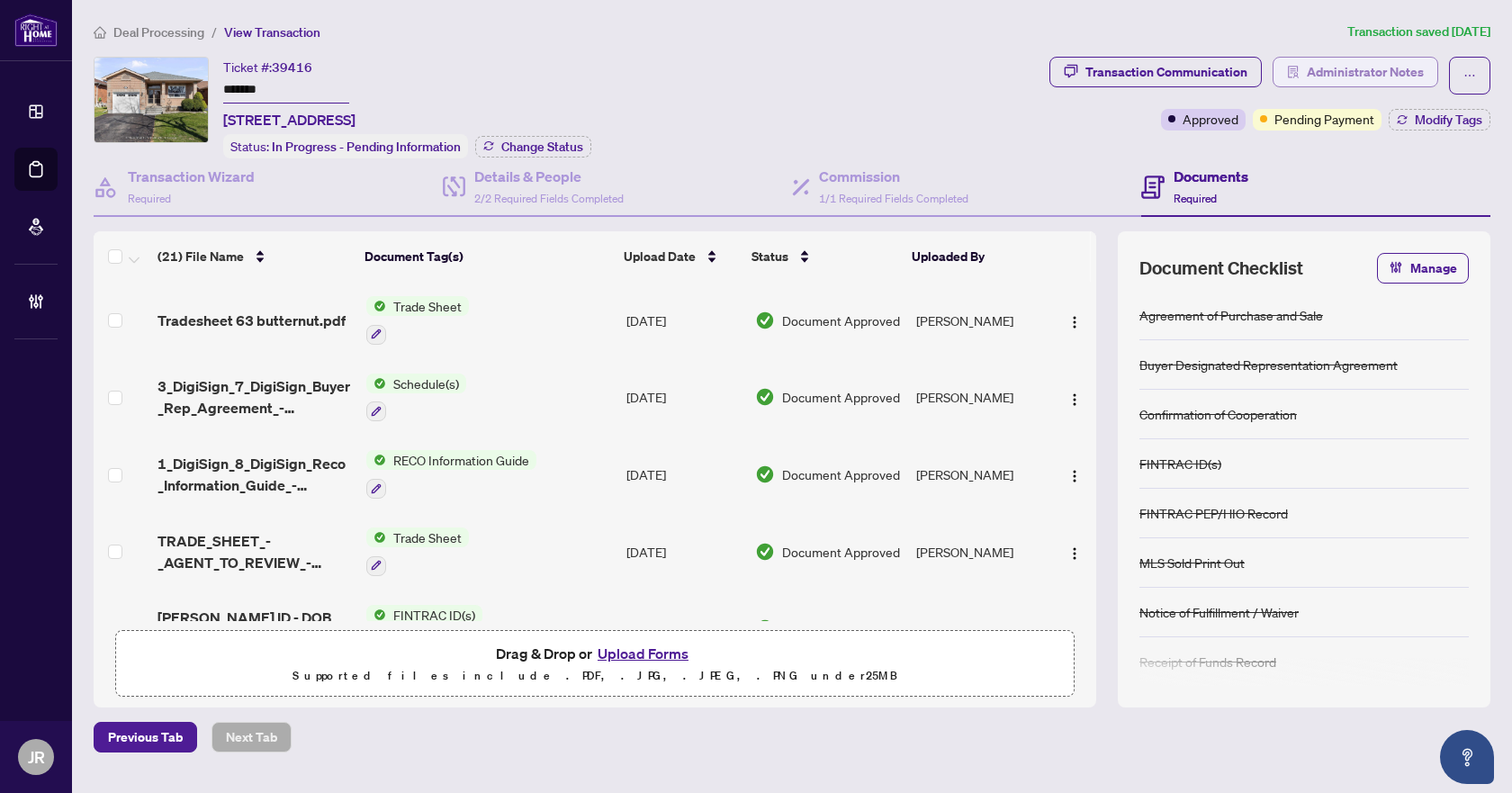
click at [1367, 76] on span "Administrator Notes" at bounding box center [1365, 72] width 117 height 29
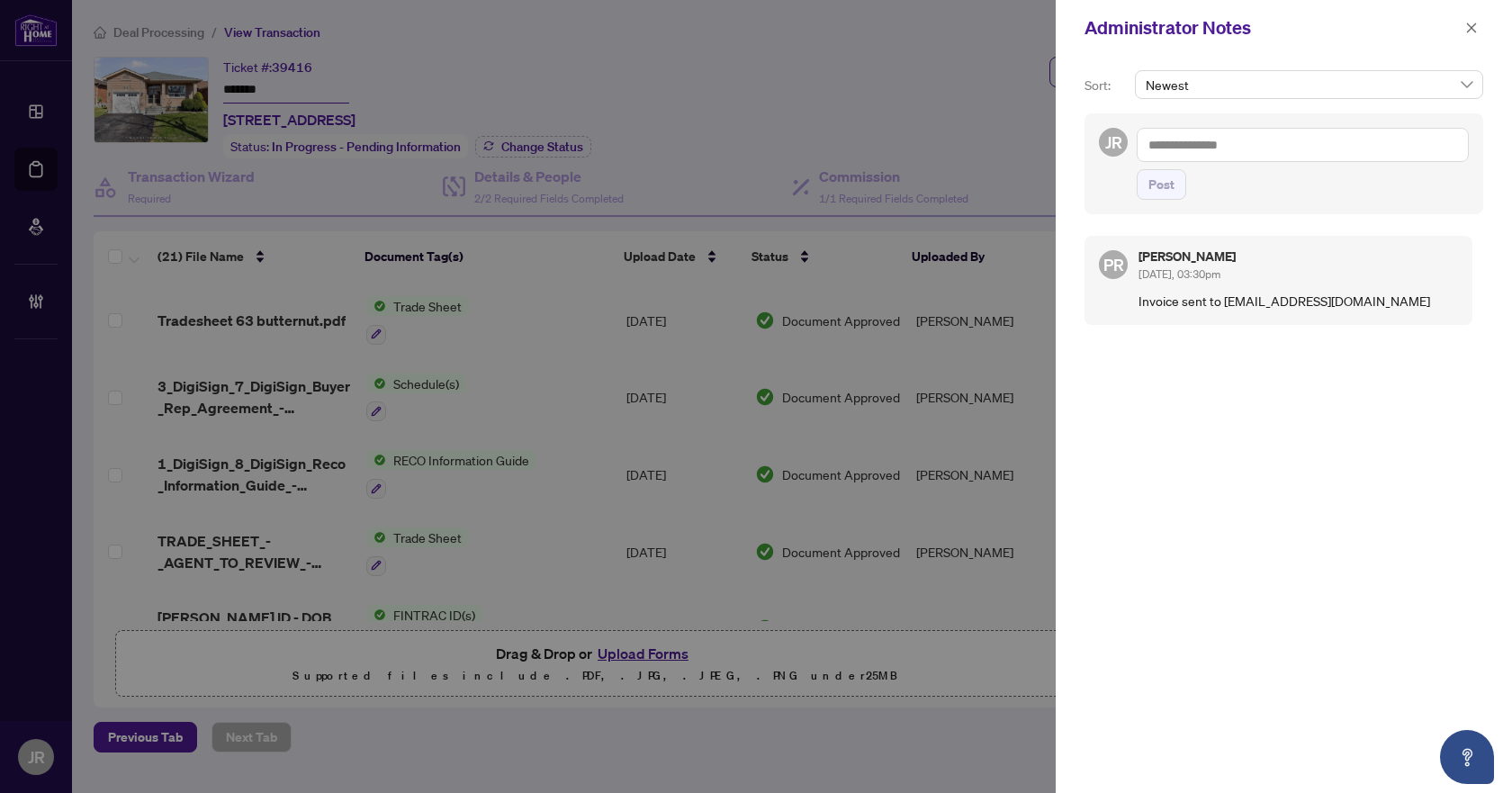
click at [1305, 138] on textarea at bounding box center [1303, 144] width 332 height 34
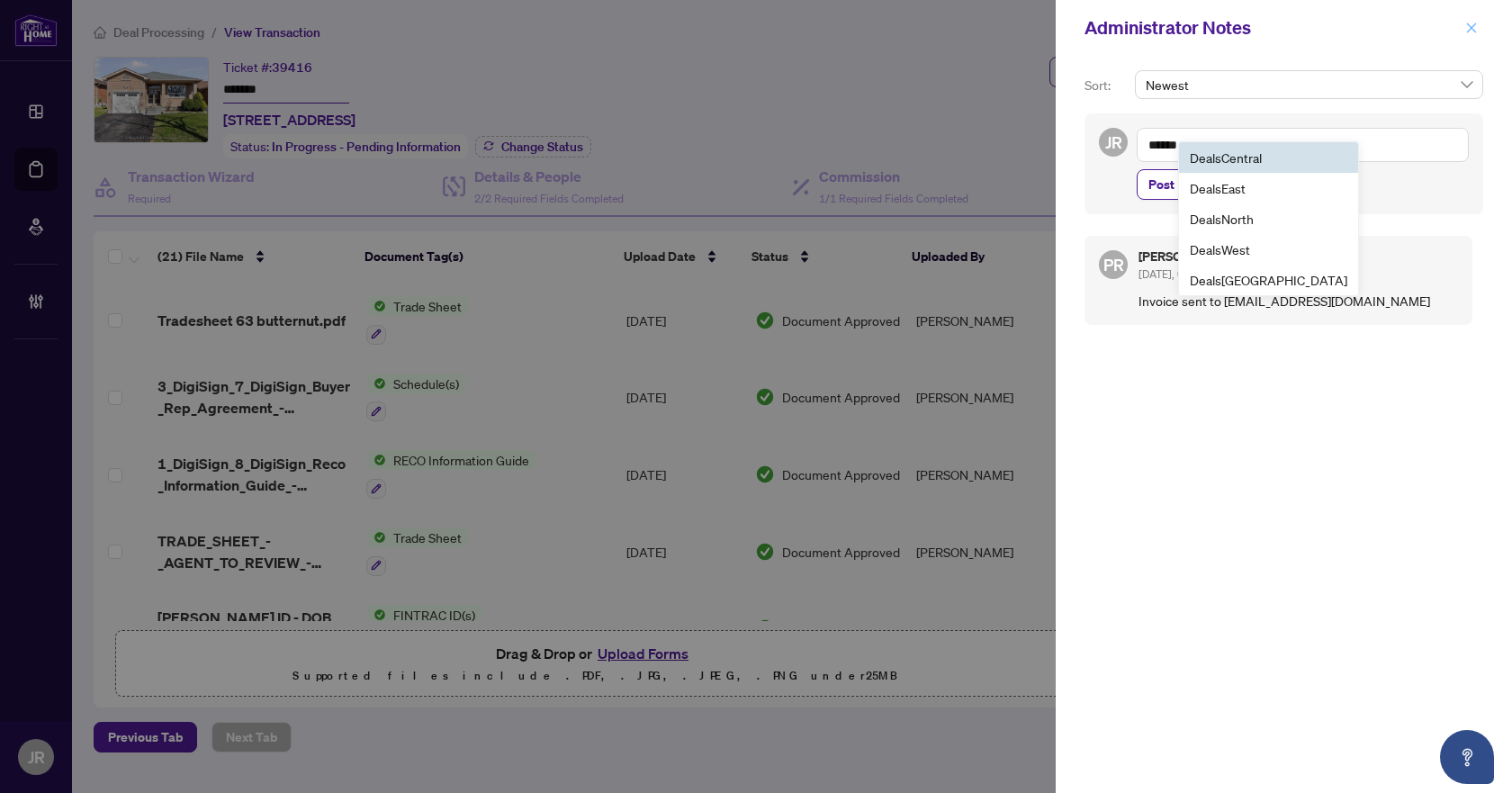
type textarea "******"
click at [1471, 32] on icon "close" at bounding box center [1471, 27] width 13 height 13
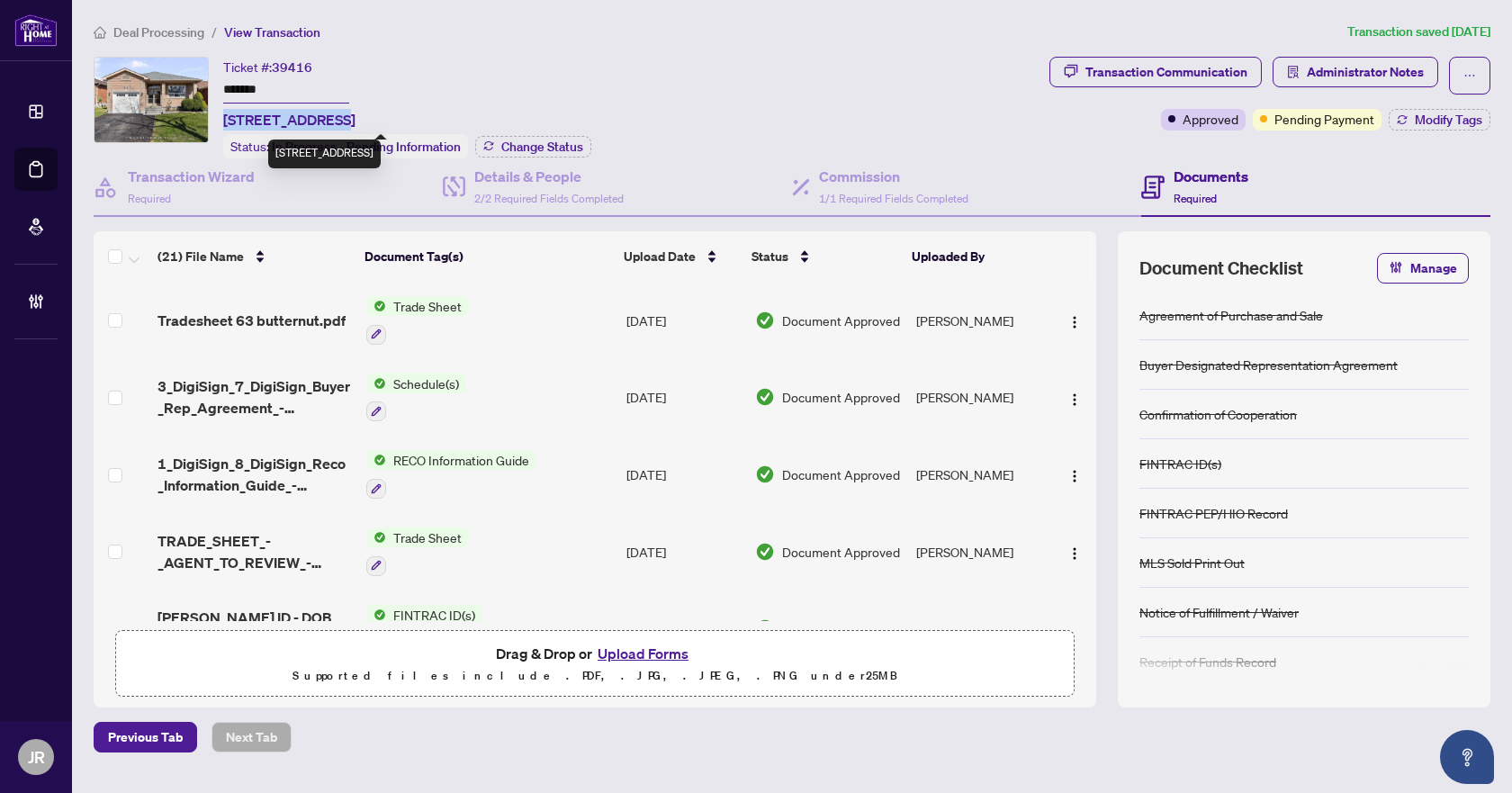
drag, startPoint x: 221, startPoint y: 114, endPoint x: 321, endPoint y: 111, distance: 100.0
click at [321, 111] on div "Ticket #: 39416 ******* [STREET_ADDRESS] Status: In Progress - Pending Informat…" at bounding box center [567, 107] width 949 height 102
copy span "[STREET_ADDRESS]"
click at [302, 63] on span "39416" at bounding box center [292, 67] width 41 height 17
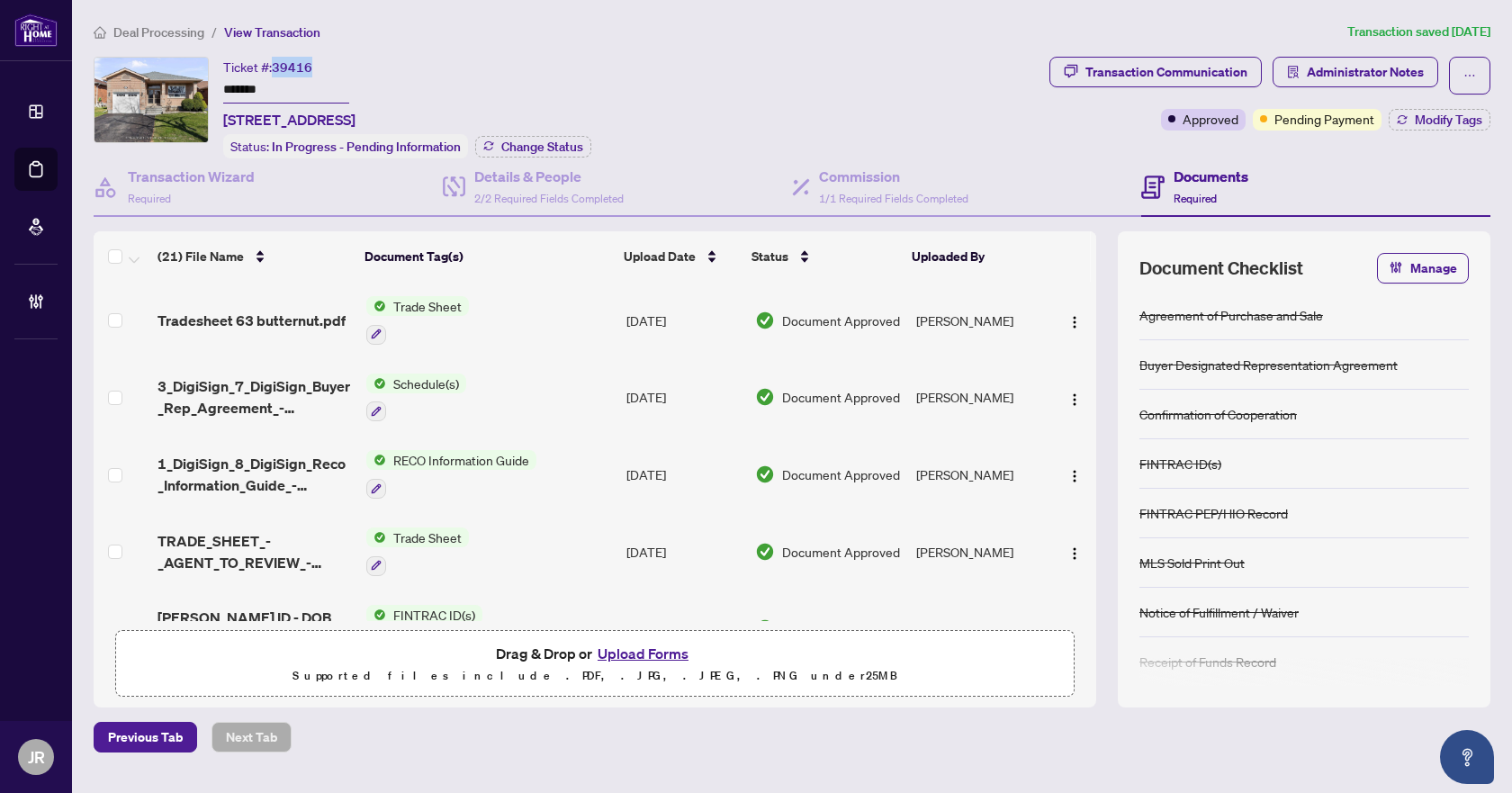
copy span "39416"
click at [256, 90] on input "*******" at bounding box center [286, 90] width 126 height 26
click at [458, 192] on icon at bounding box center [453, 186] width 22 height 20
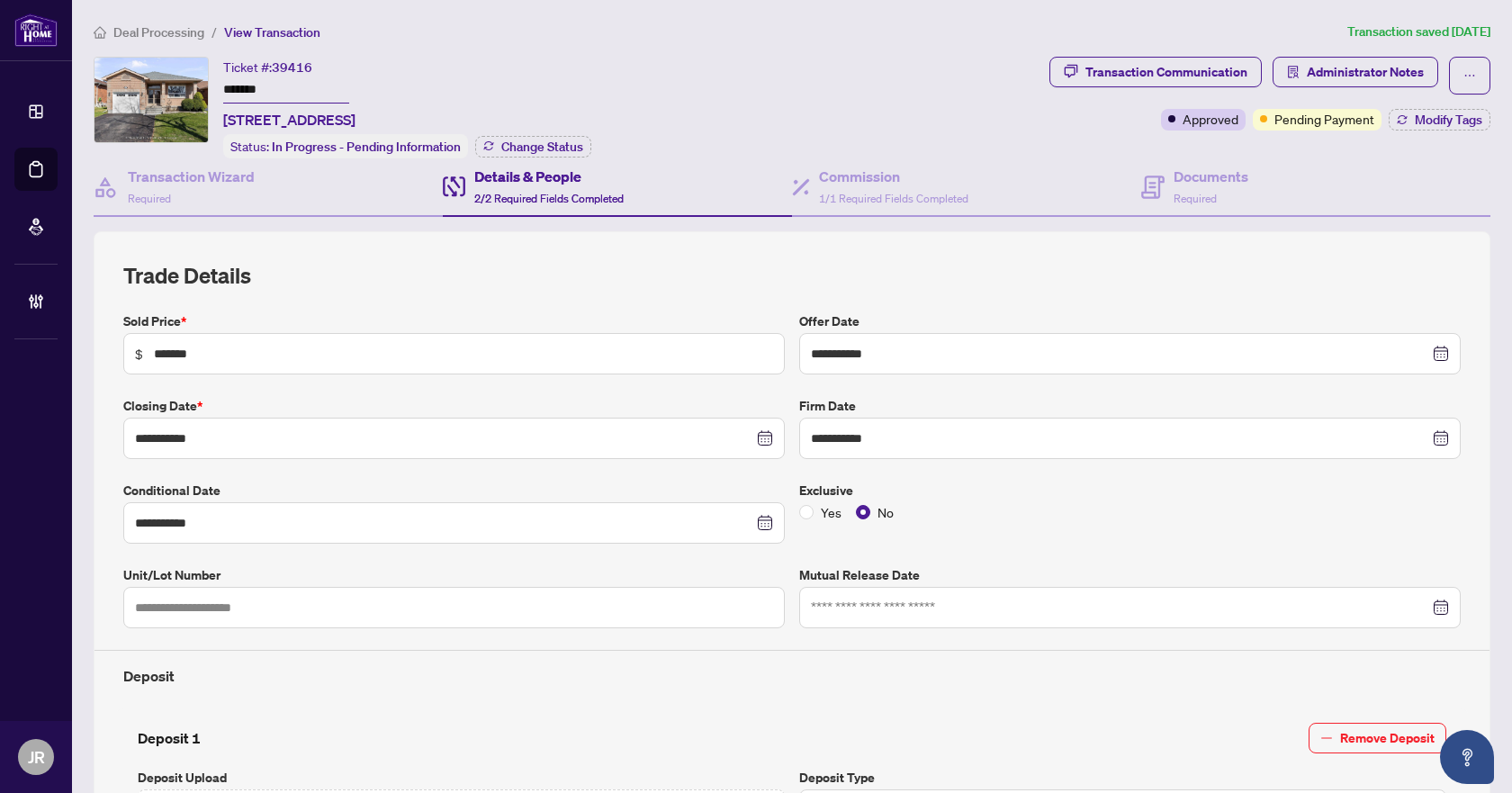
click at [185, 31] on span "Deal Processing" at bounding box center [159, 32] width 90 height 17
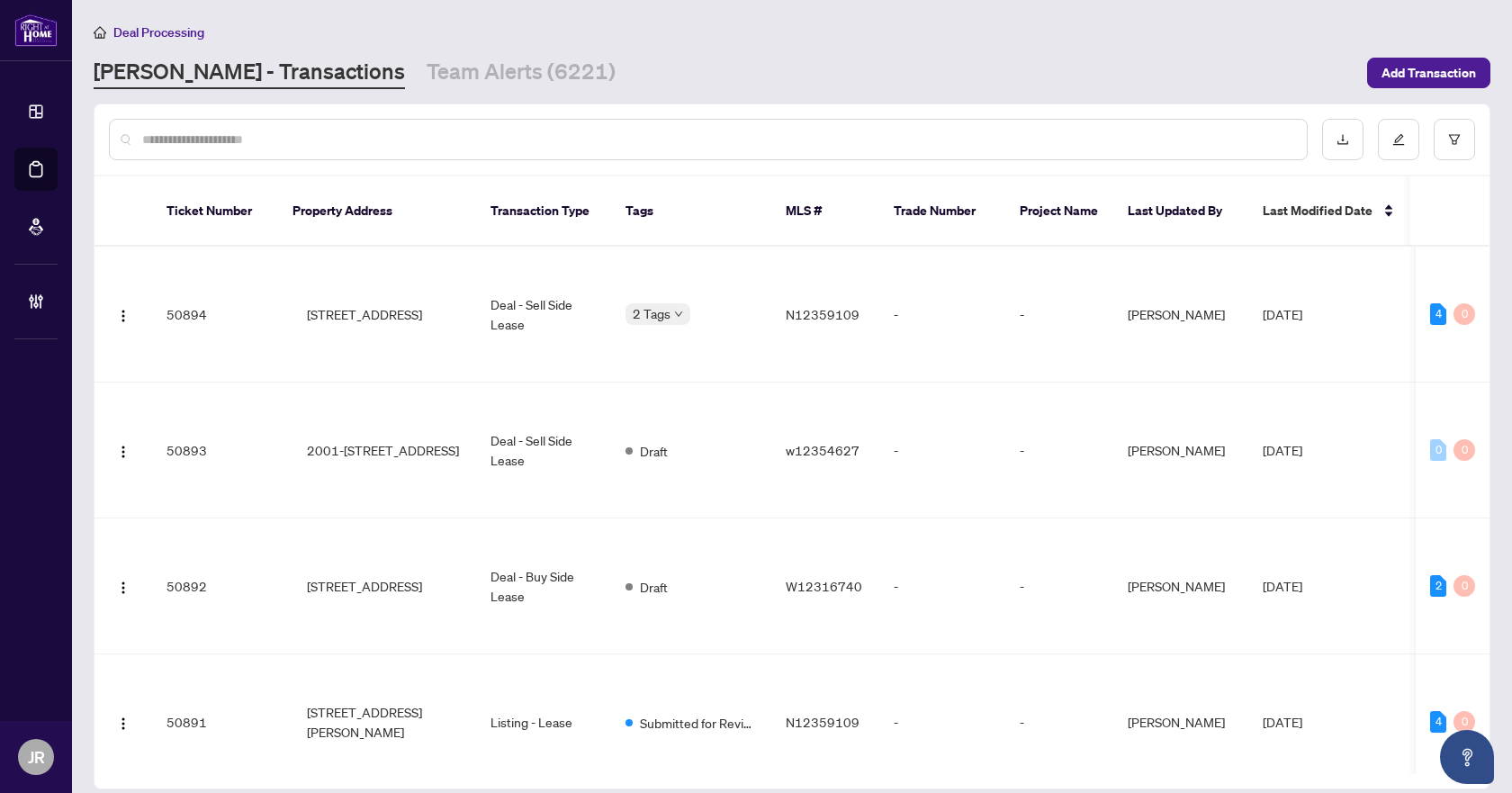
click at [335, 142] on input "text" at bounding box center [717, 139] width 1150 height 19
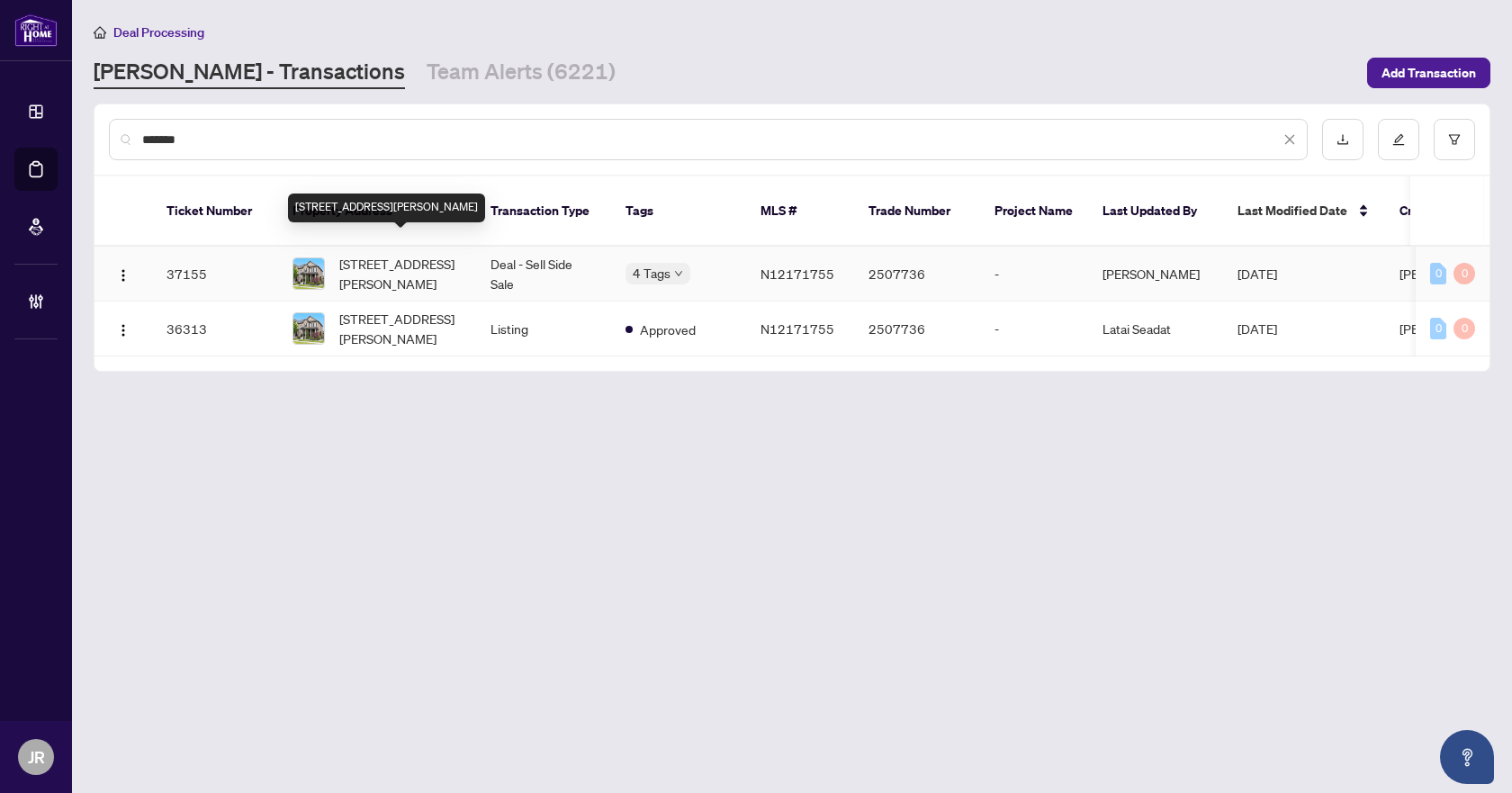
type input "*******"
click at [426, 262] on span "[STREET_ADDRESS][PERSON_NAME]" at bounding box center [401, 273] width 123 height 40
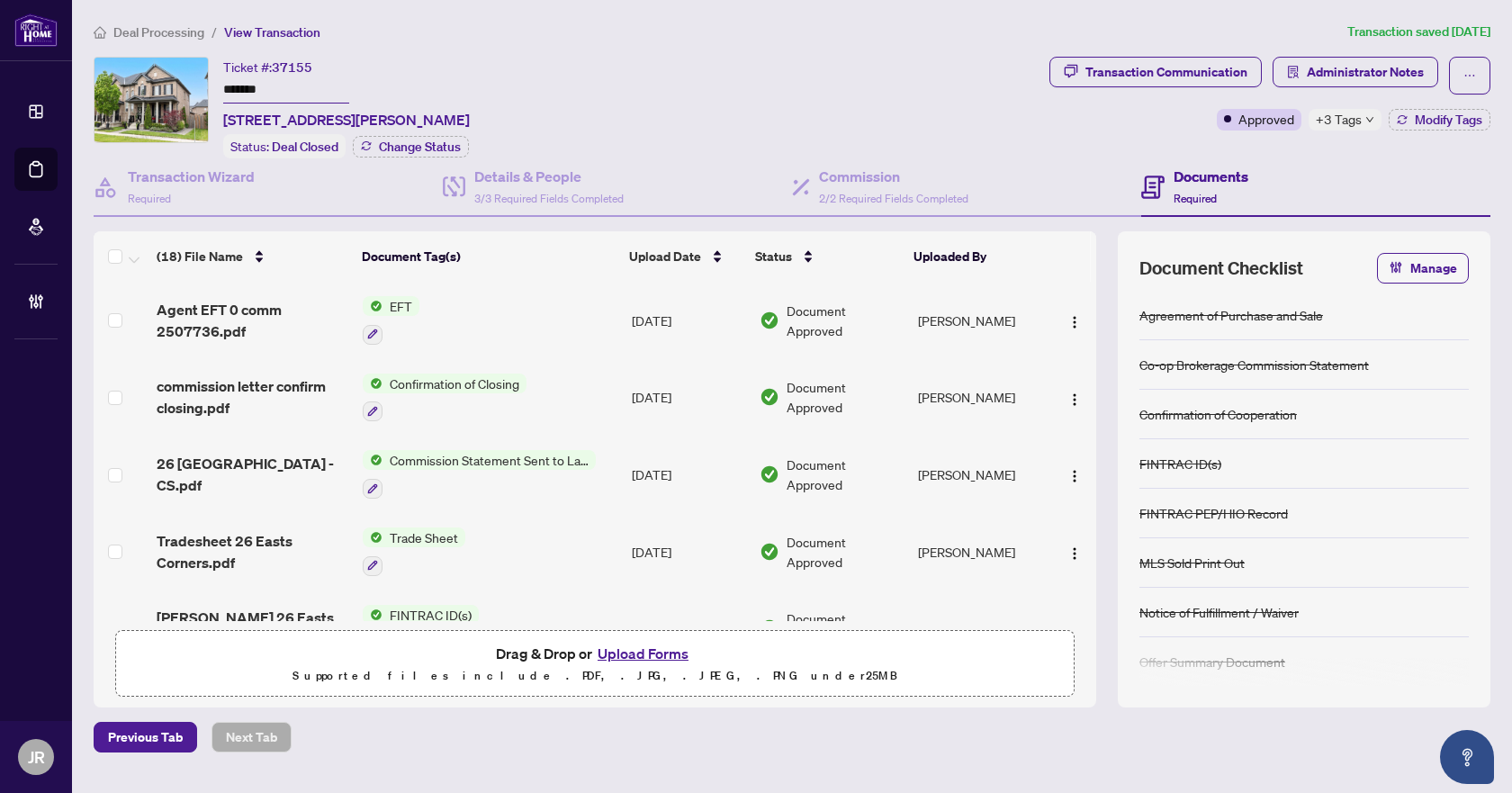
click at [587, 738] on div "Previous Tab Next Tab" at bounding box center [792, 737] width 1397 height 30
click at [1348, 71] on span "Administrator Notes" at bounding box center [1365, 72] width 117 height 29
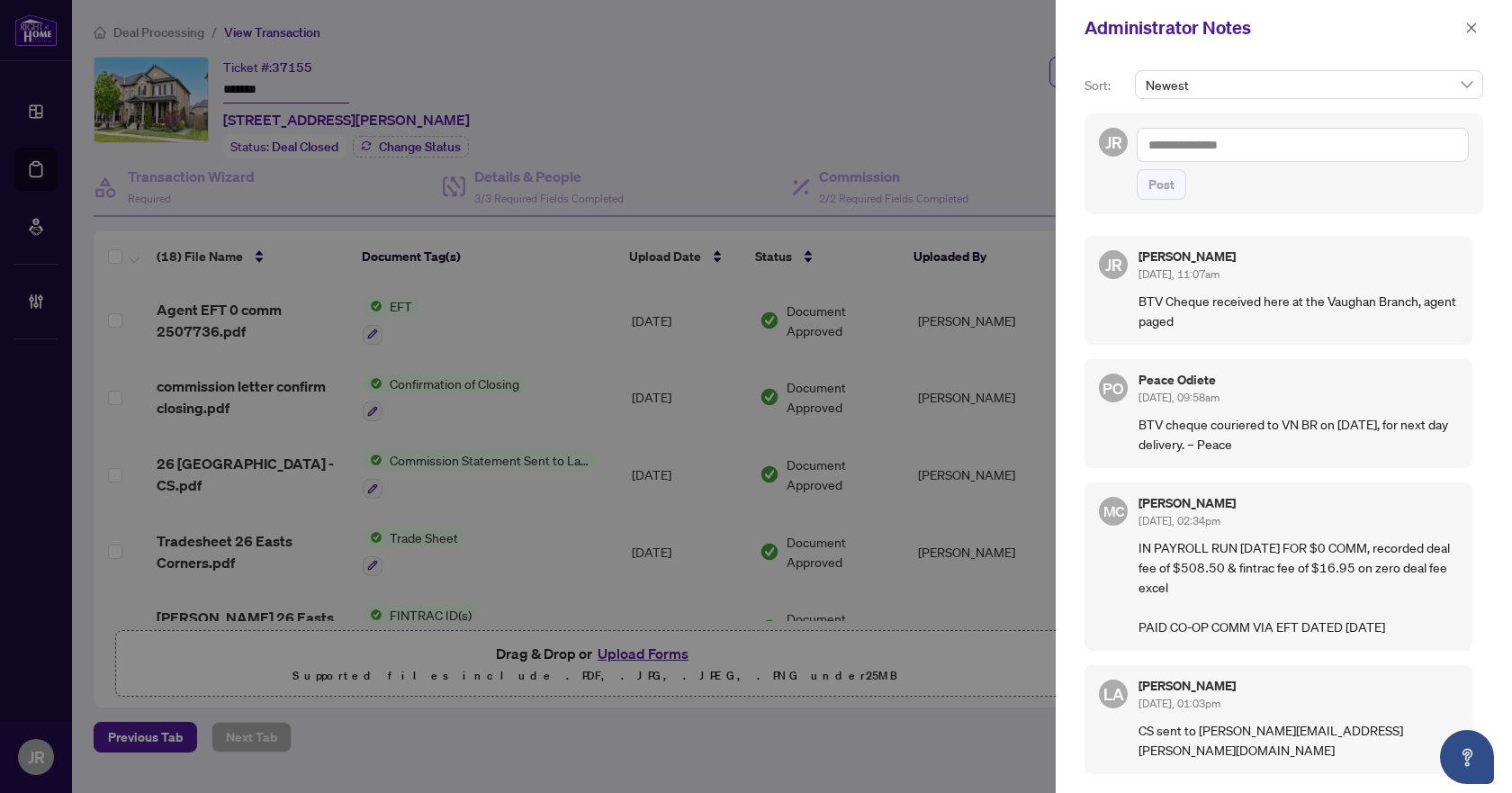
click at [1318, 134] on textarea at bounding box center [1303, 144] width 332 height 34
paste textarea "**********"
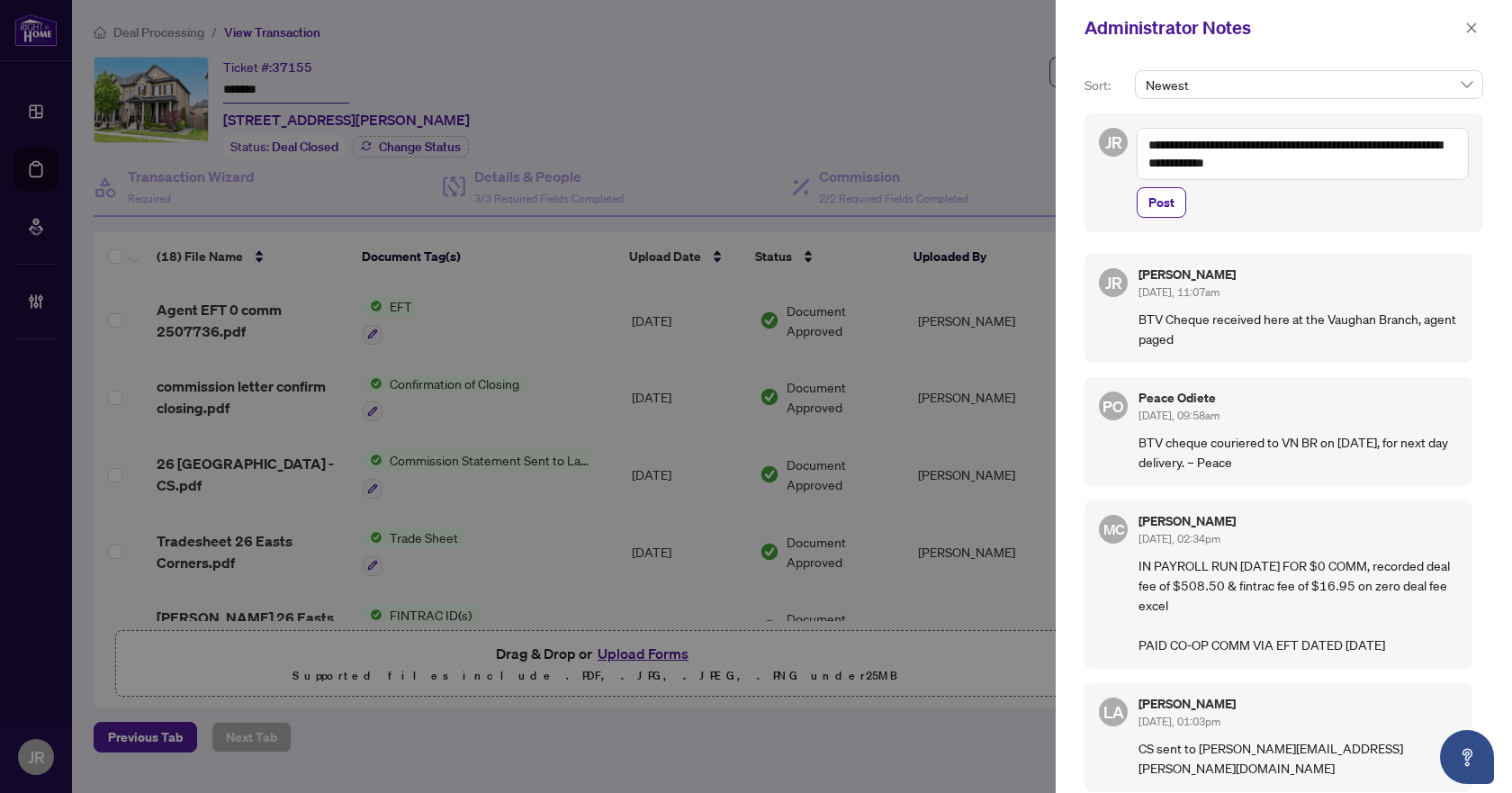
type textarea "**********"
click at [1144, 205] on button "Post" at bounding box center [1162, 201] width 50 height 30
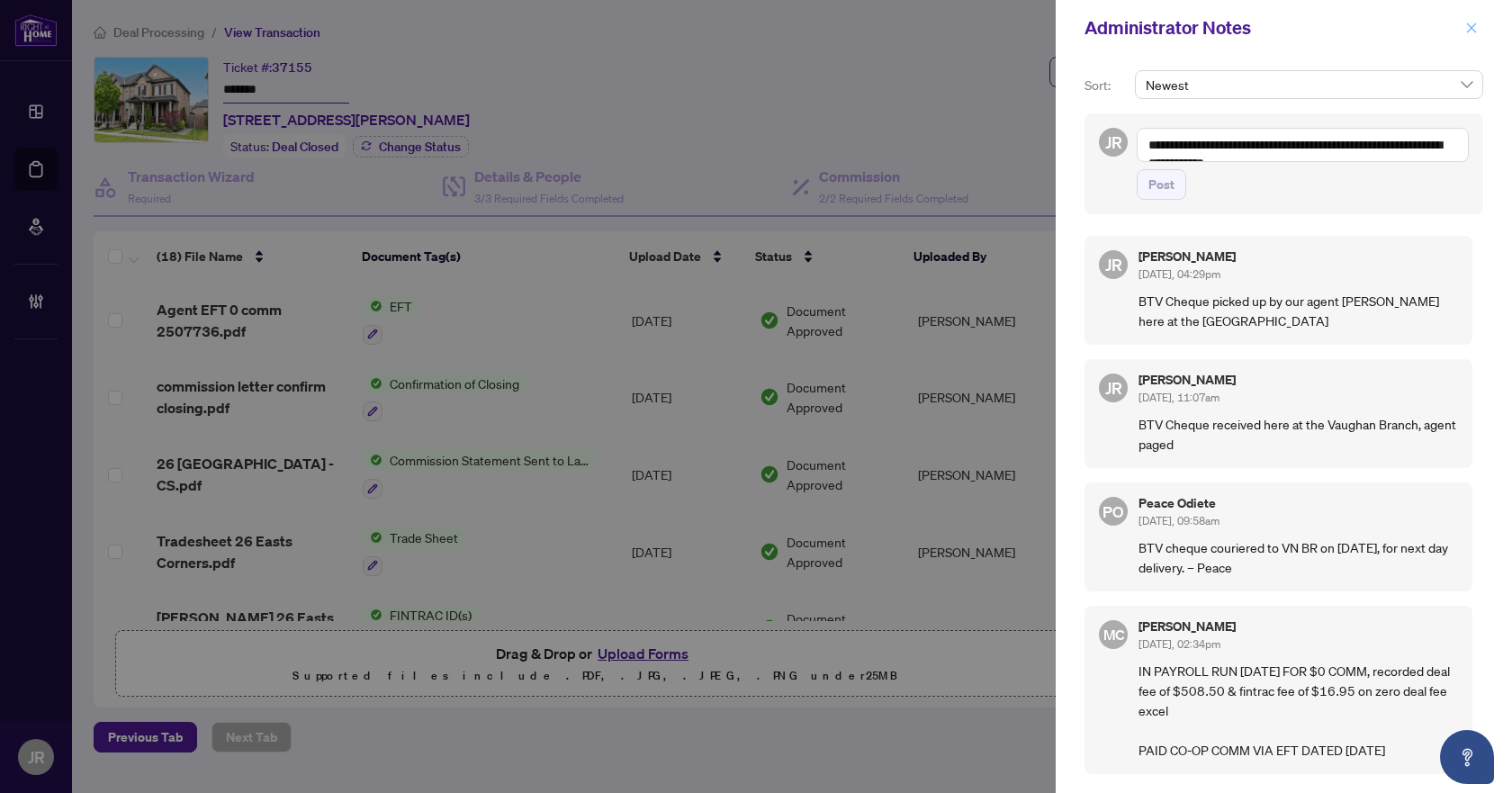
click at [1480, 25] on button "button" at bounding box center [1472, 28] width 23 height 21
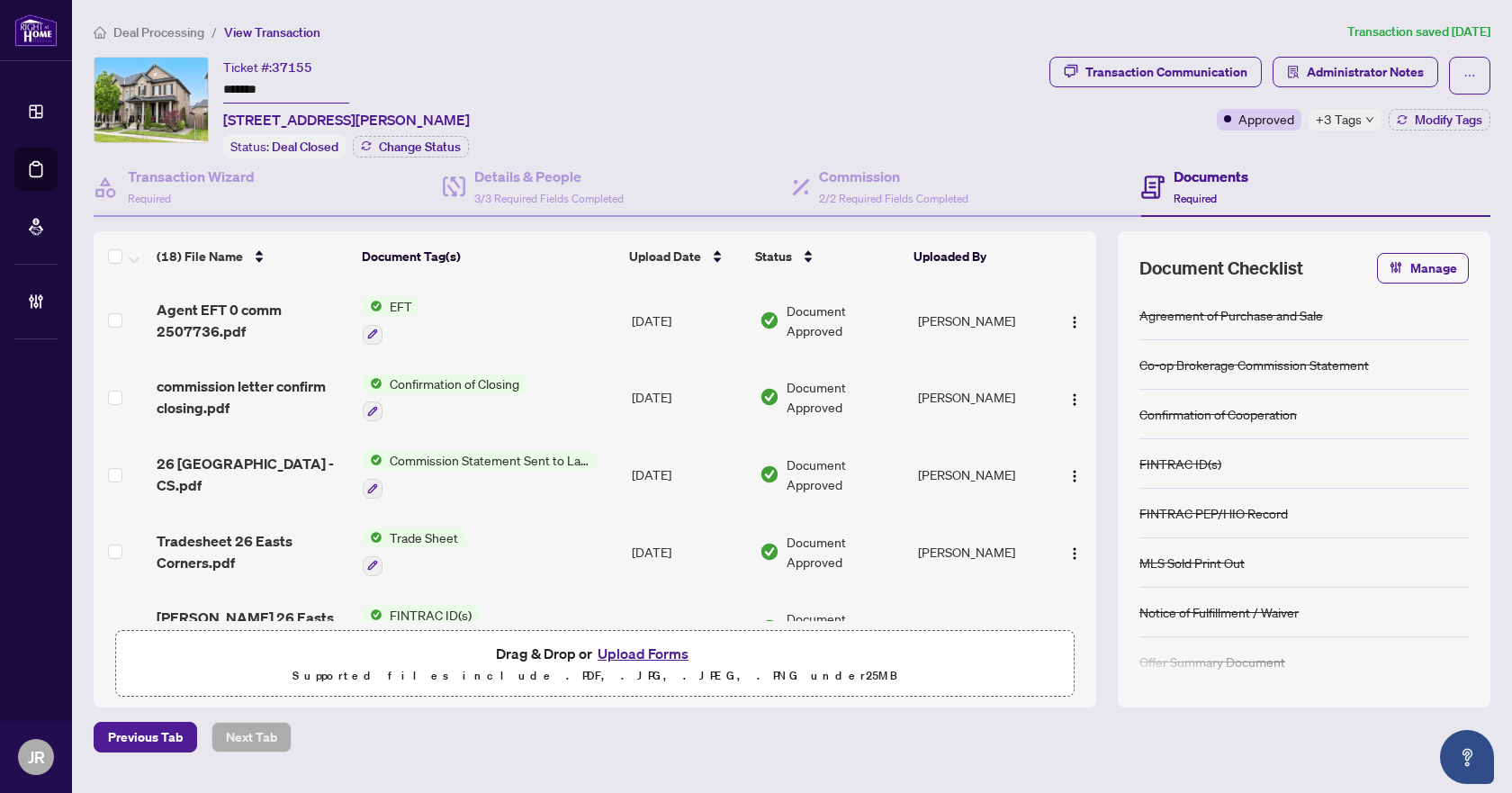
click at [186, 35] on span "Deal Processing" at bounding box center [159, 32] width 90 height 17
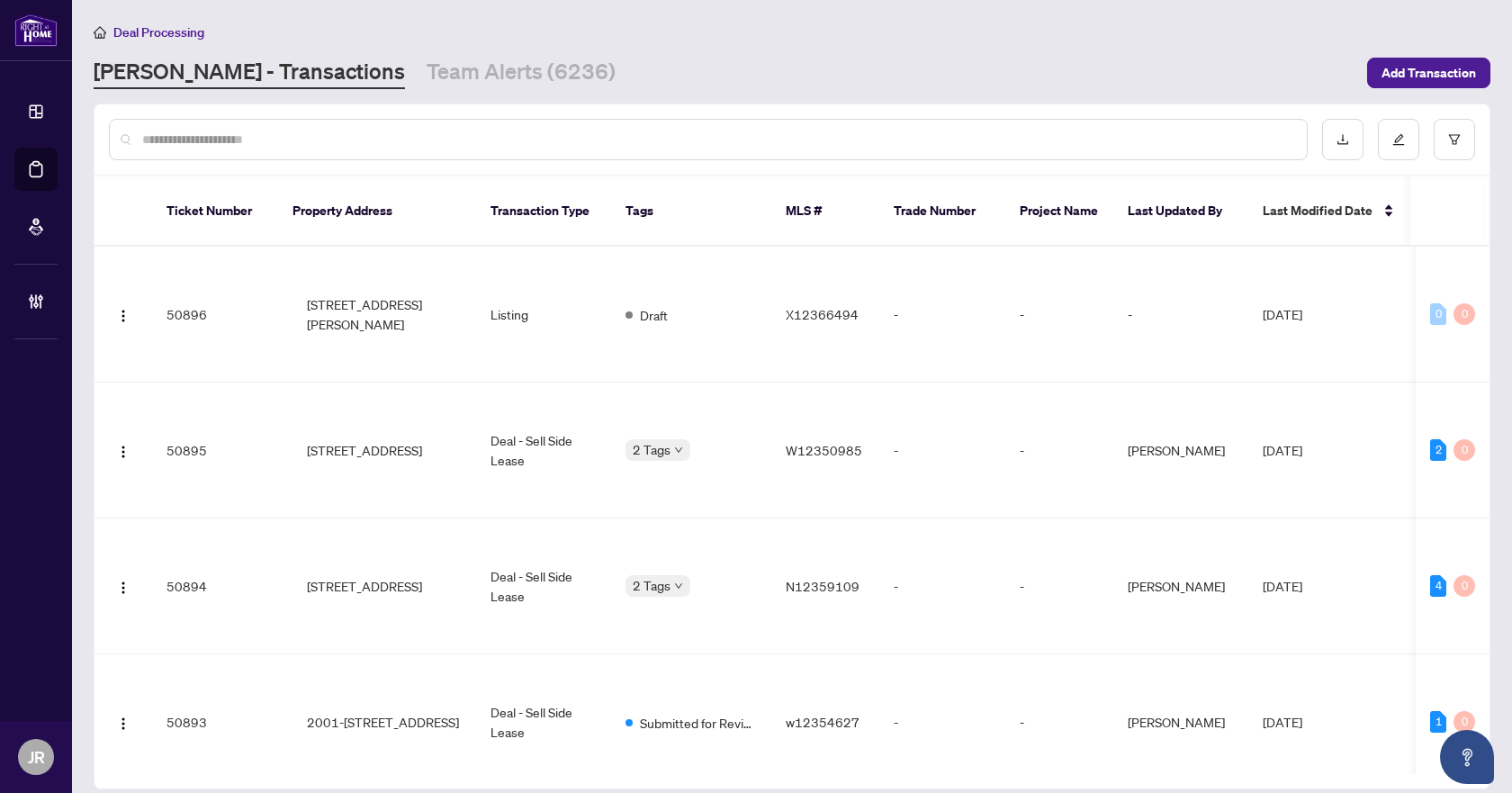
click at [268, 132] on input "text" at bounding box center [717, 139] width 1150 height 19
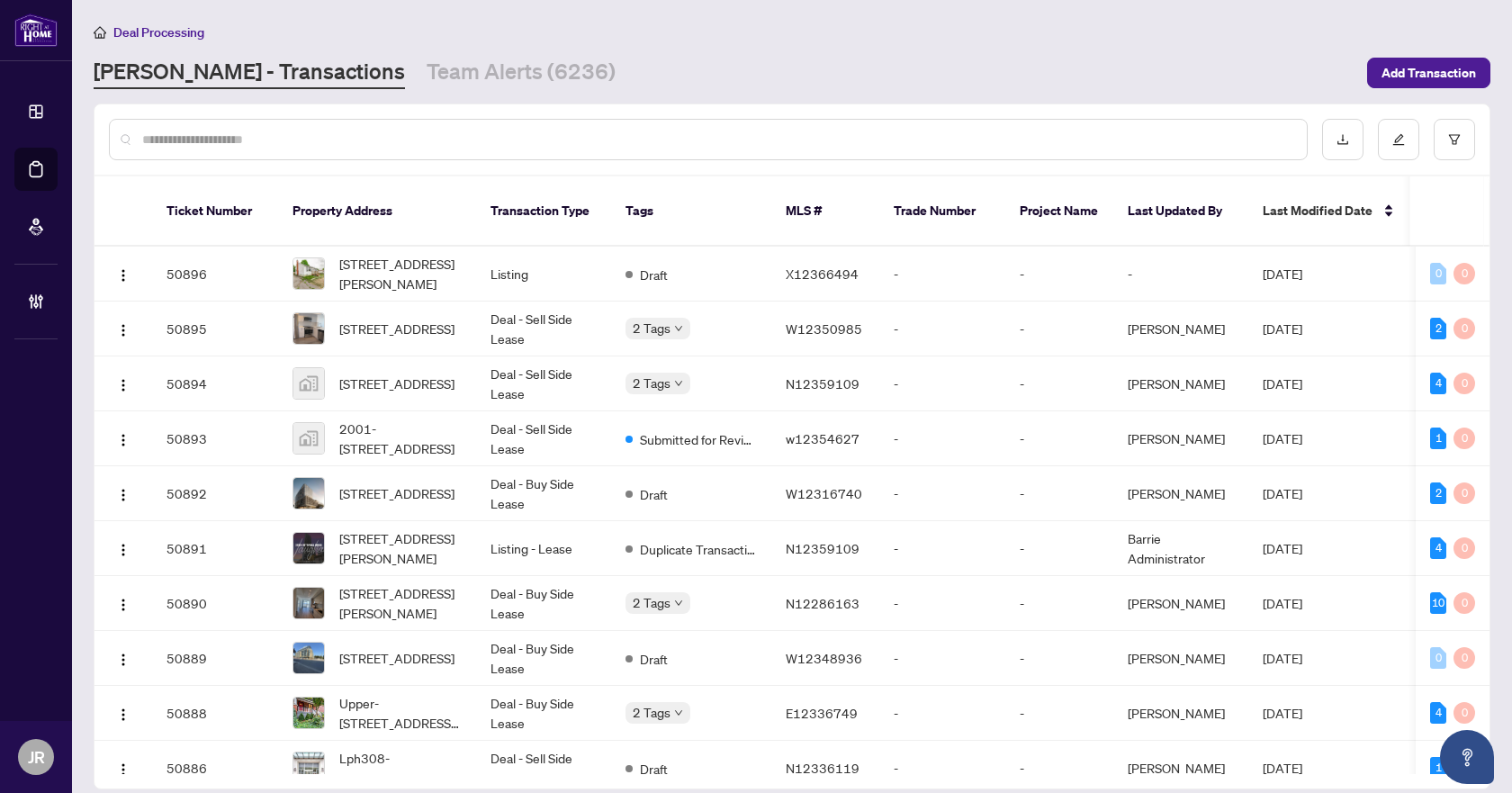
click at [386, 127] on div at bounding box center [708, 139] width 1199 height 42
click at [385, 146] on input "text" at bounding box center [717, 139] width 1150 height 19
paste input "*******"
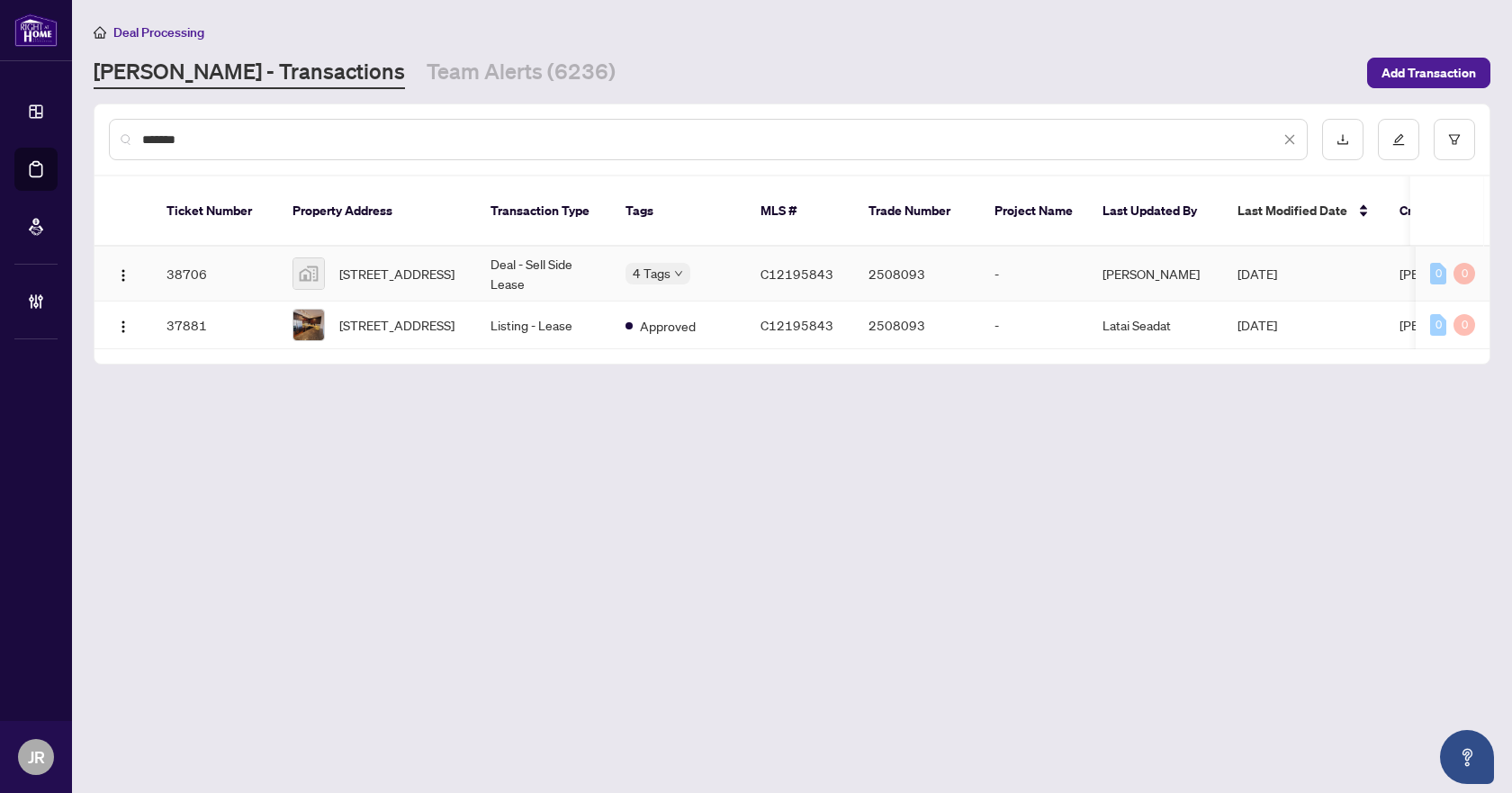
type input "*******"
click at [608, 247] on td "Deal - Sell Side Lease" at bounding box center [543, 274] width 135 height 54
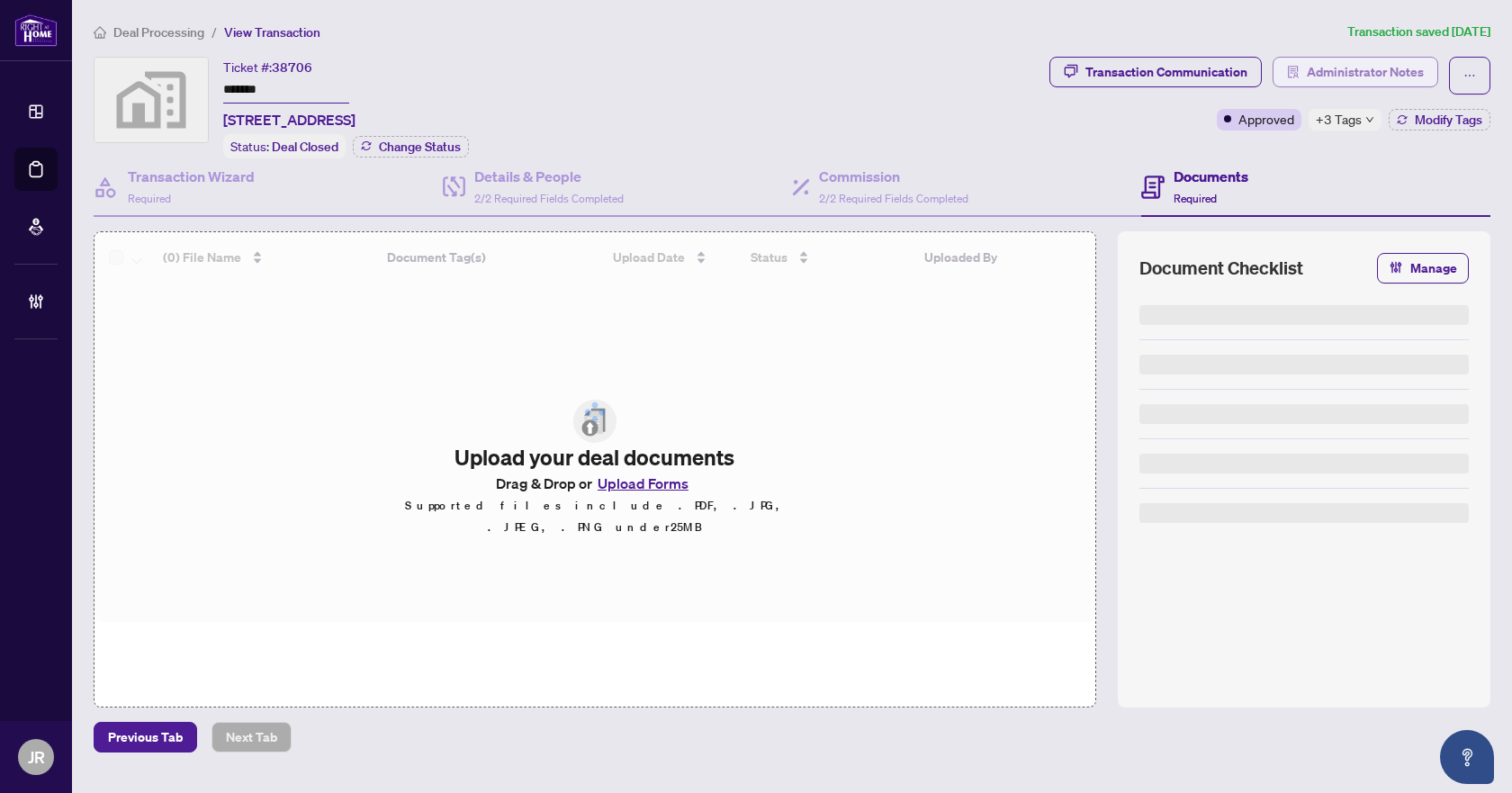
click at [1368, 78] on span "Administrator Notes" at bounding box center [1365, 72] width 117 height 29
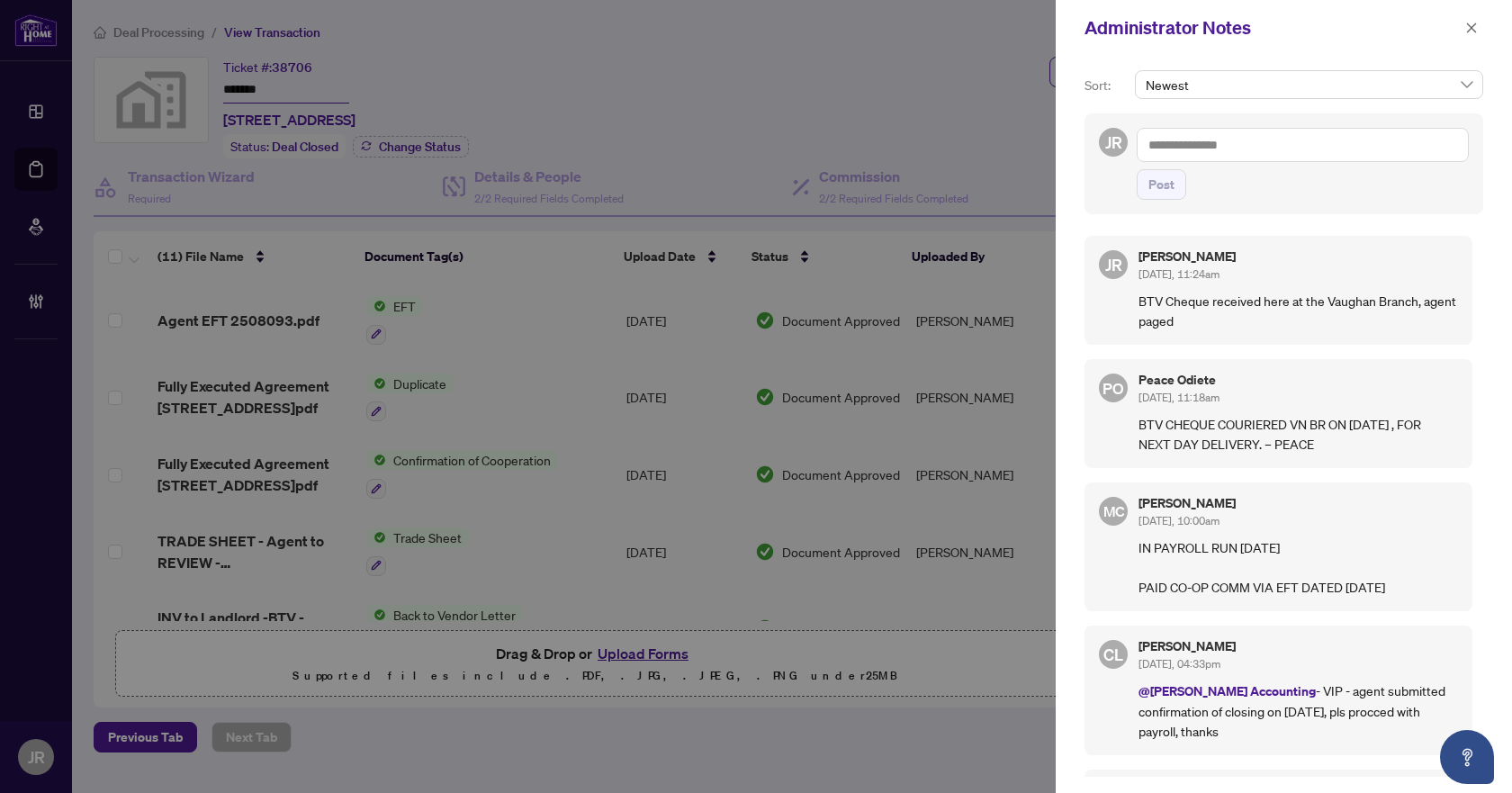
click at [1292, 138] on textarea at bounding box center [1303, 144] width 332 height 34
click at [1375, 149] on textarea "**********" at bounding box center [1303, 144] width 332 height 34
paste textarea "**********"
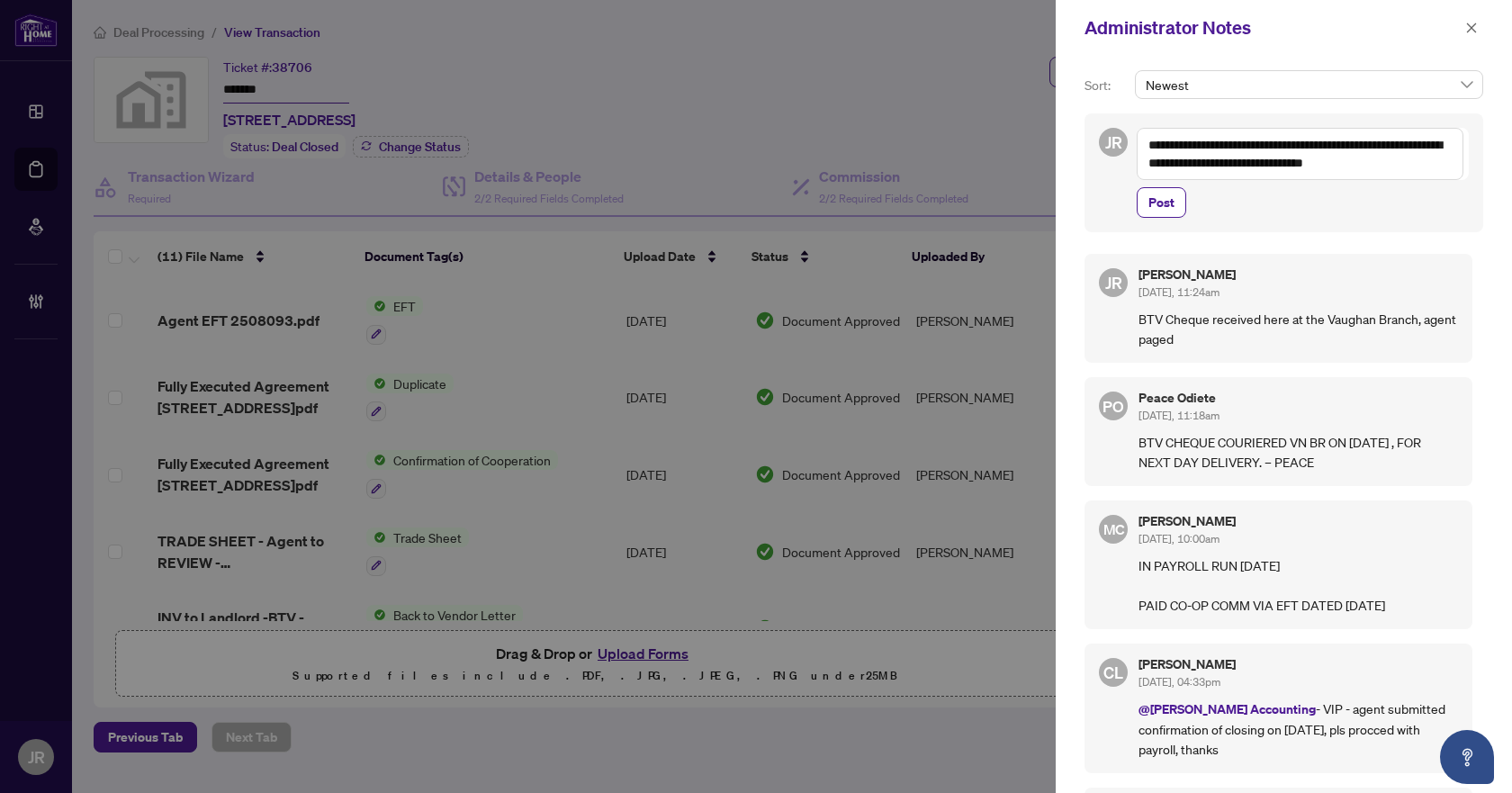
click at [1310, 147] on textarea "**********" at bounding box center [1301, 154] width 327 height 53
click at [1295, 149] on textarea "**********" at bounding box center [1301, 162] width 327 height 70
click at [1390, 150] on textarea "**********" at bounding box center [1301, 162] width 327 height 70
type textarea "**********"
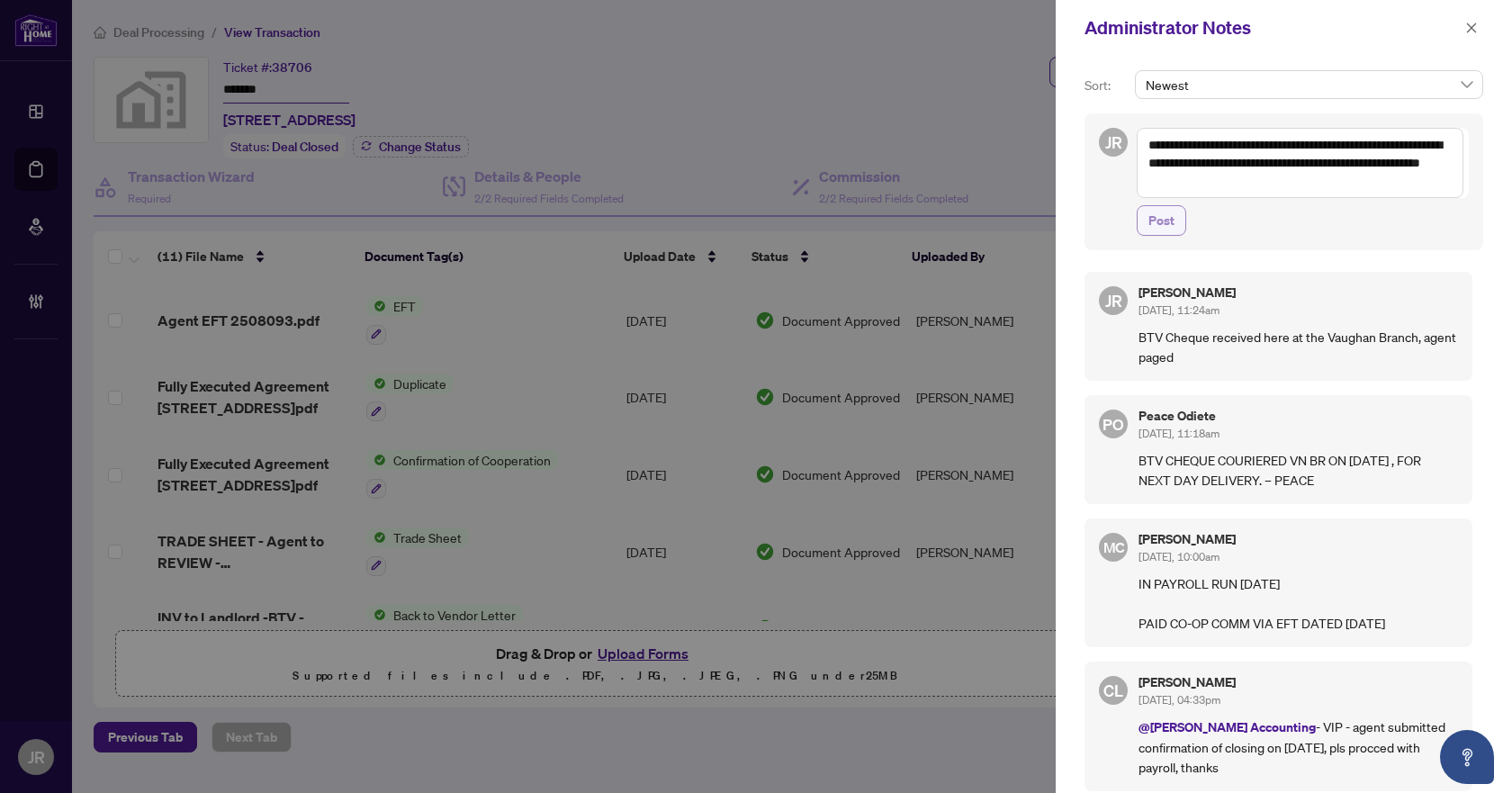
click at [1167, 216] on span "Post" at bounding box center [1162, 221] width 26 height 29
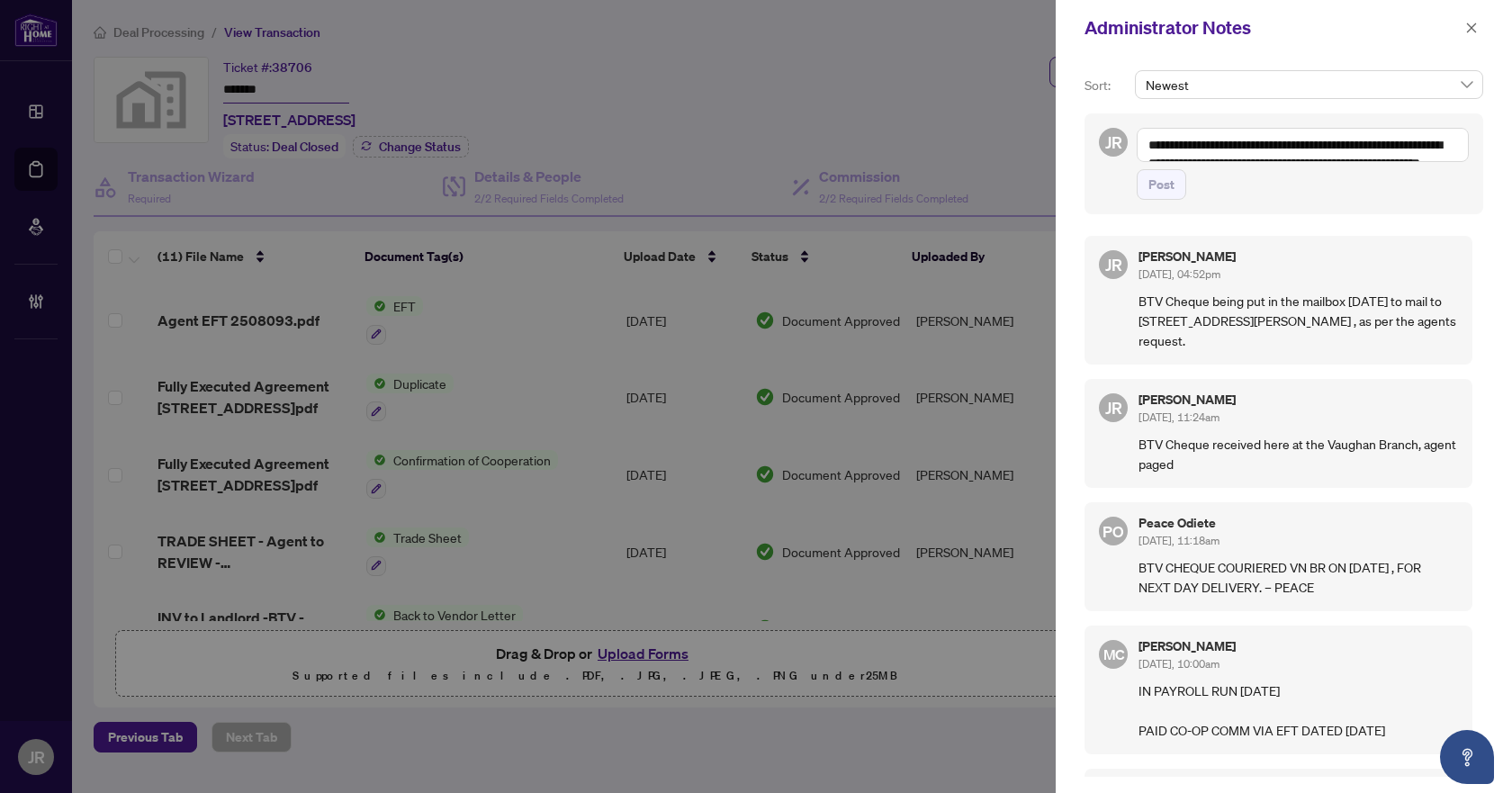
click at [1218, 307] on p "BTV Cheque being put in the mailbox [DATE] to mail to [STREET_ADDRESS][PERSON_N…" at bounding box center [1298, 320] width 319 height 59
copy p "BTV Cheque being put in the mailbox [DATE] to mail to [STREET_ADDRESS][PERSON_N…"
click at [1463, 27] on button "button" at bounding box center [1472, 28] width 23 height 21
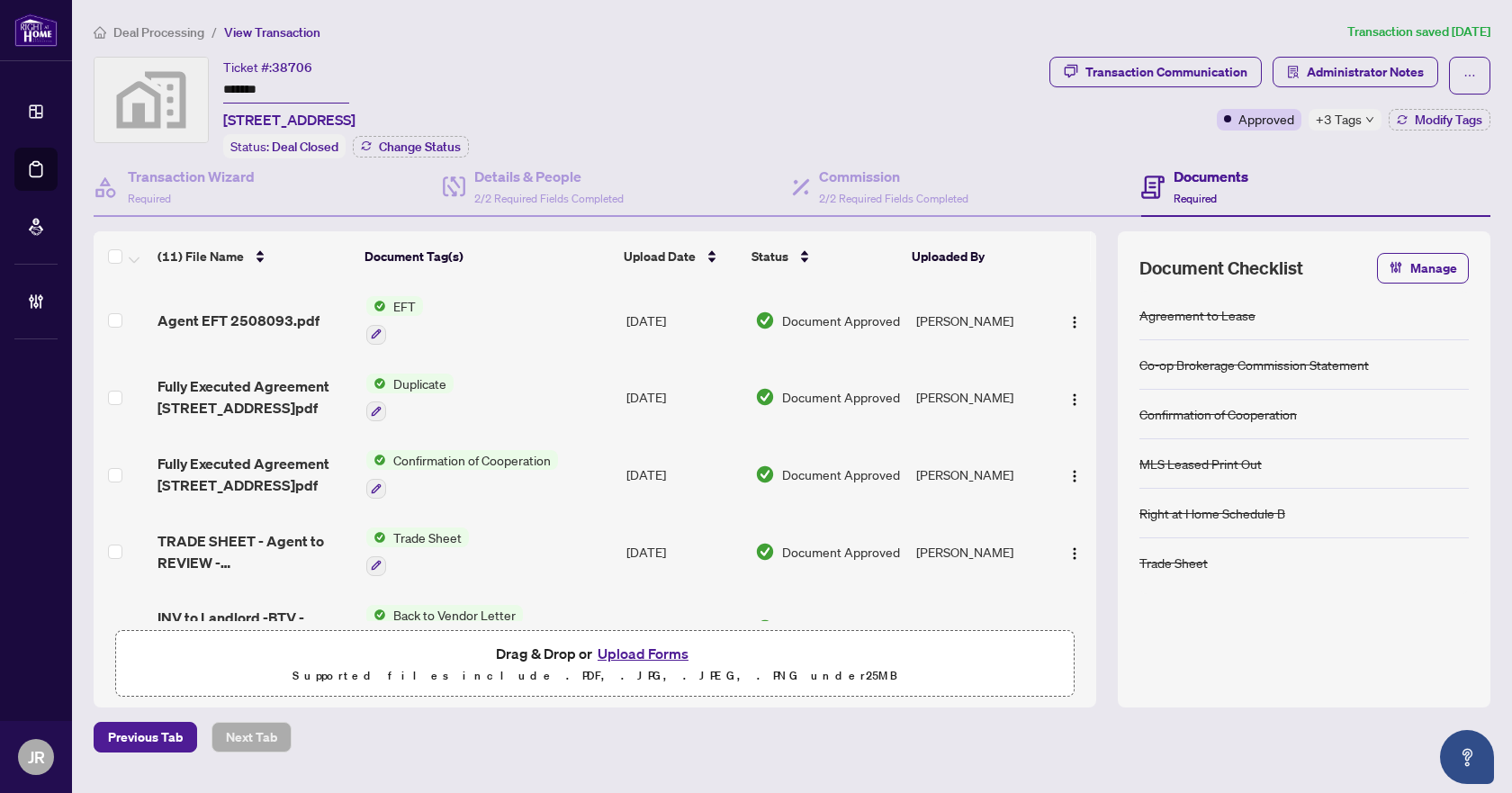
click at [262, 87] on input "*******" at bounding box center [286, 90] width 126 height 26
click at [1341, 66] on span "Administrator Notes" at bounding box center [1365, 72] width 117 height 29
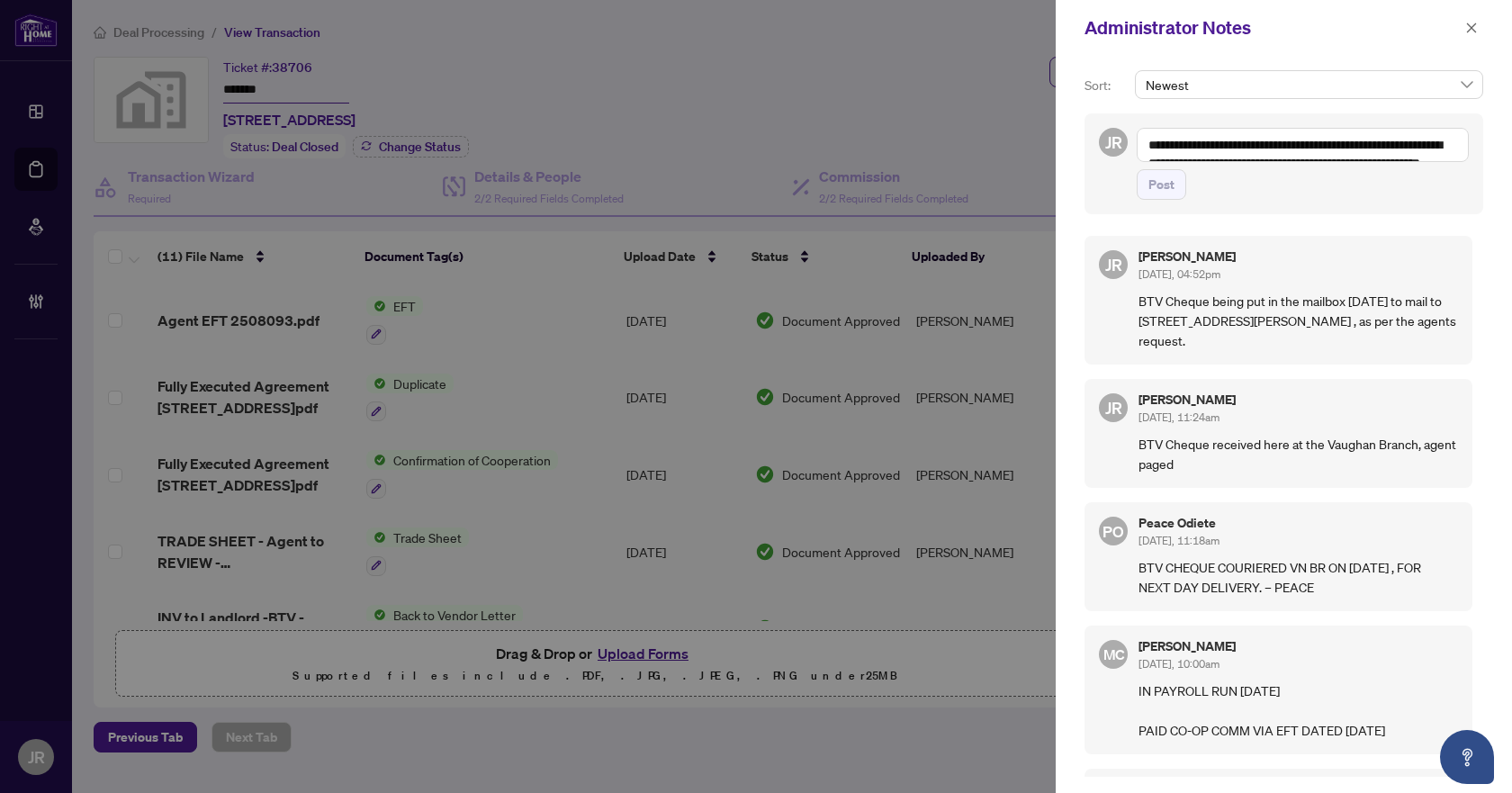
click at [1220, 331] on p "BTV Cheque being put in the mailbox [DATE] to mail to [STREET_ADDRESS][PERSON_N…" at bounding box center [1298, 320] width 319 height 59
copy p "BTV Cheque being put in the mailbox [DATE] to mail to [STREET_ADDRESS][PERSON_N…"
